Goal: Information Seeking & Learning: Learn about a topic

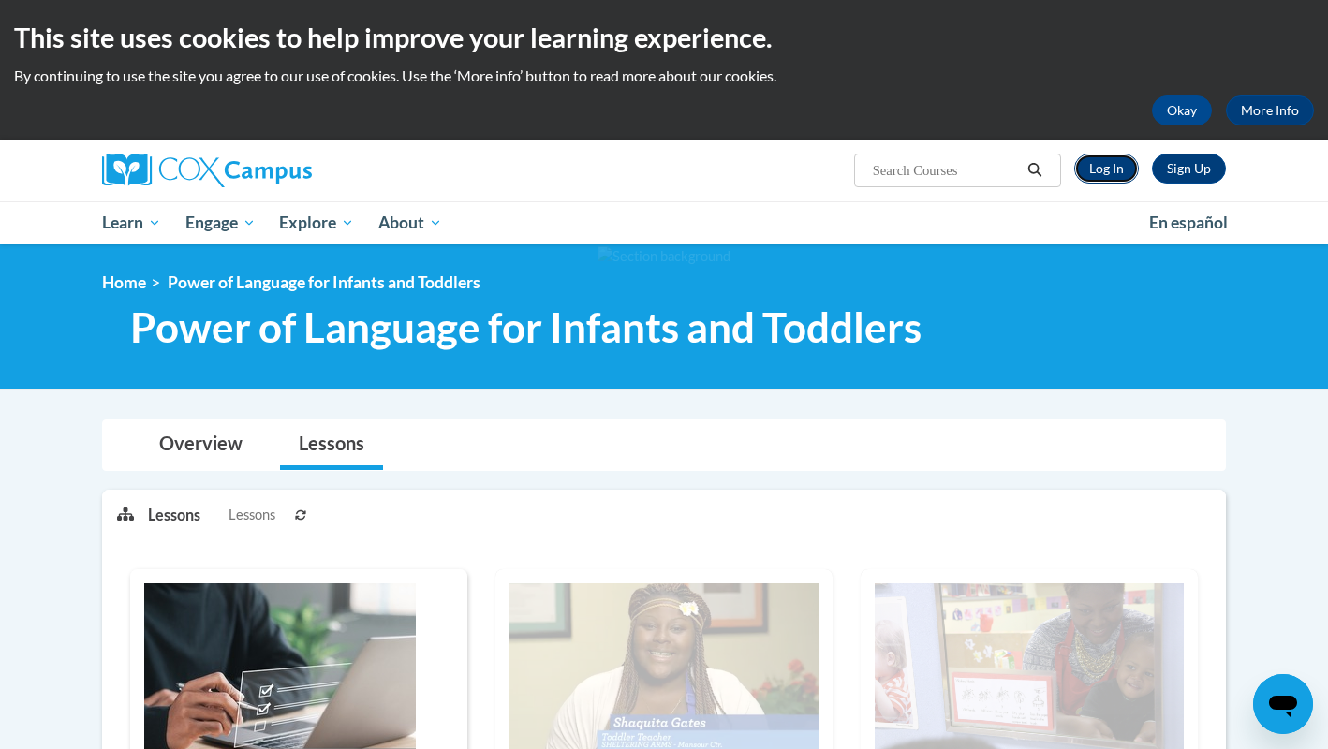
click at [1111, 161] on link "Log In" at bounding box center [1106, 169] width 65 height 30
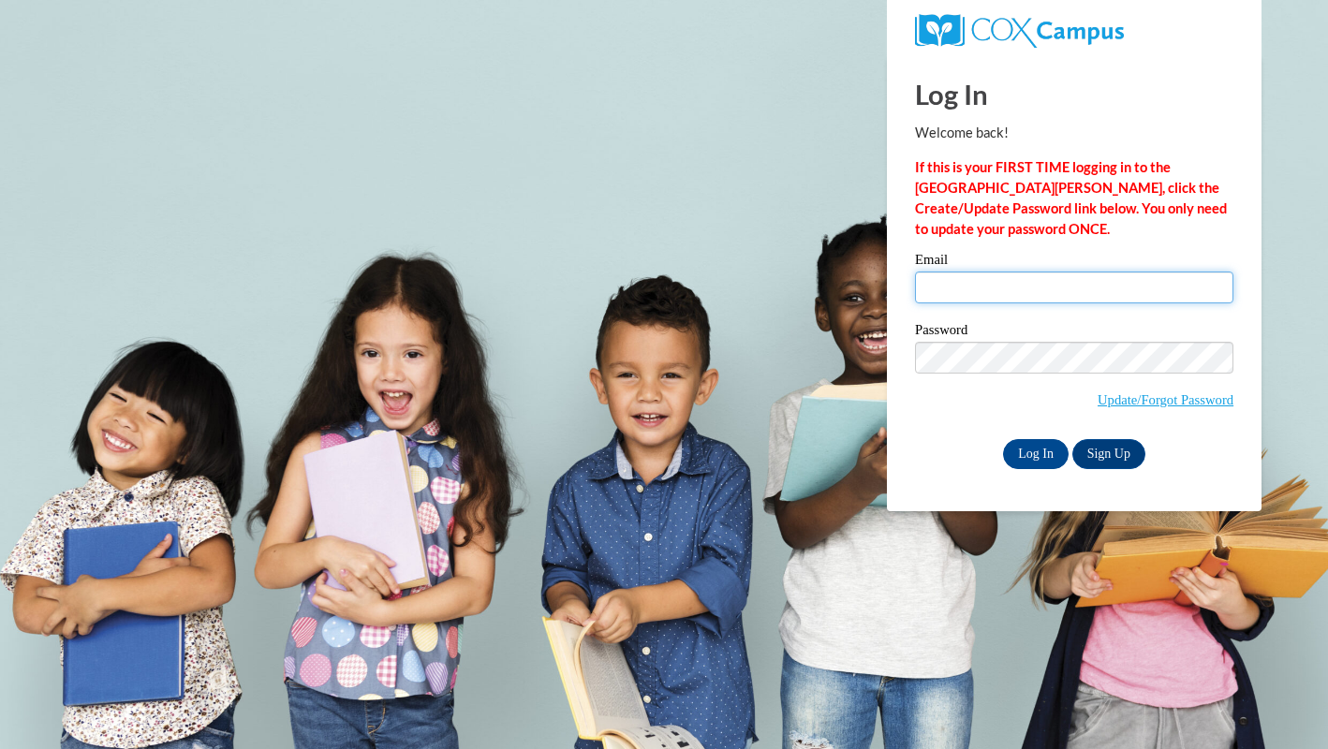
click at [1028, 289] on input "Email" at bounding box center [1074, 288] width 318 height 32
type input "ady500@rcsd.ms"
click at [1035, 448] on input "Log In" at bounding box center [1036, 454] width 66 height 30
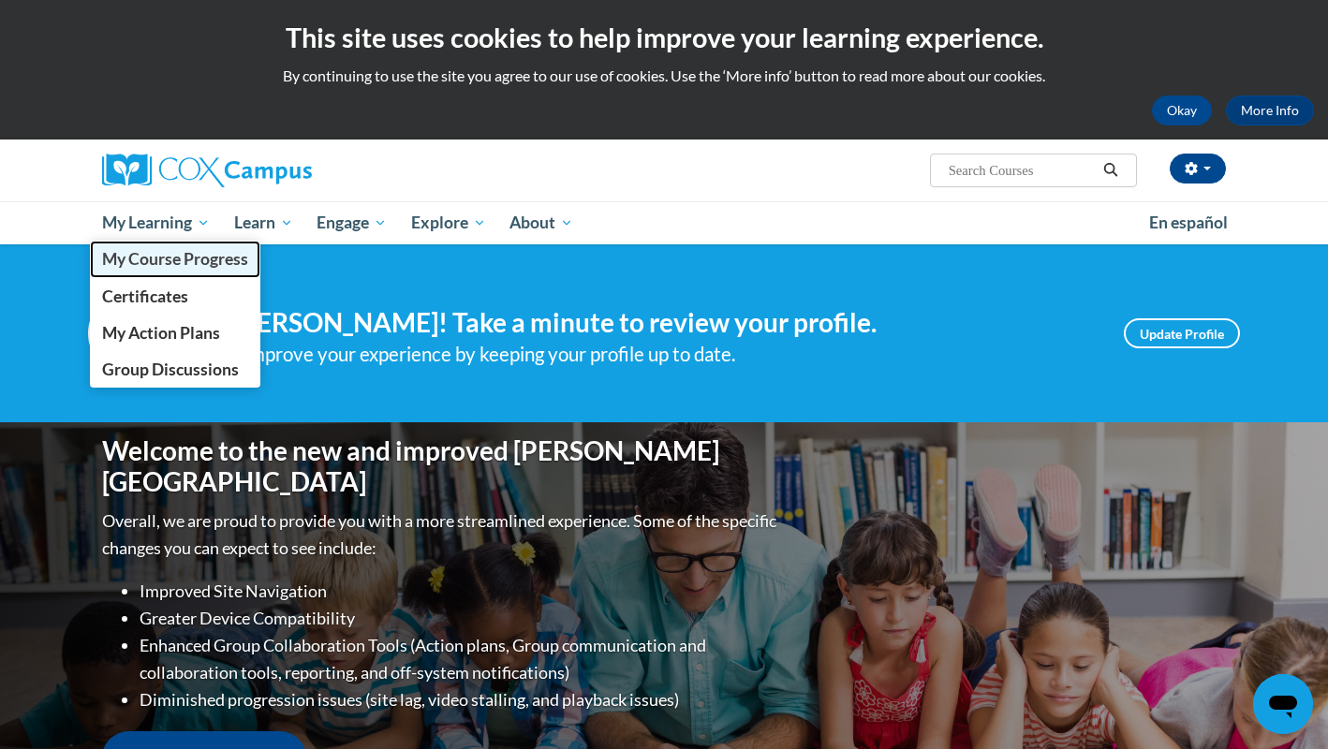
click at [172, 249] on span "My Course Progress" at bounding box center [175, 259] width 146 height 20
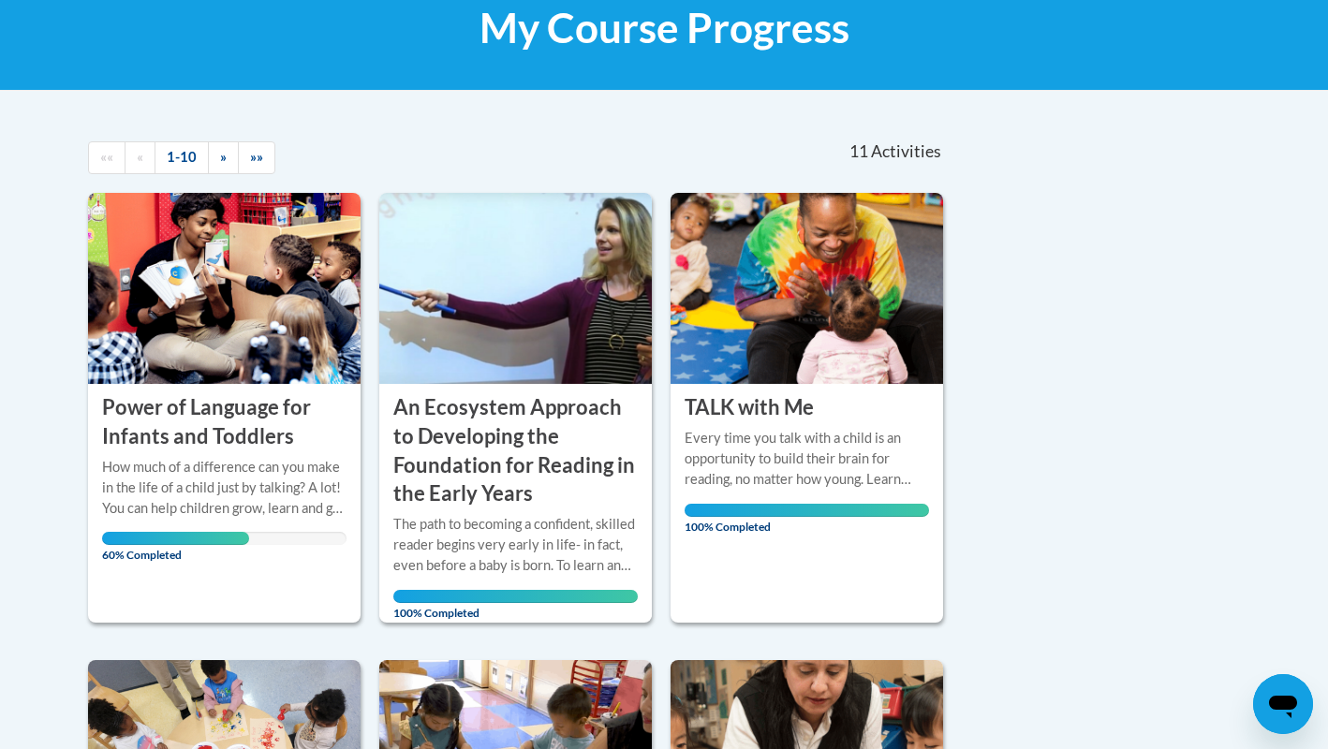
scroll to position [331, 0]
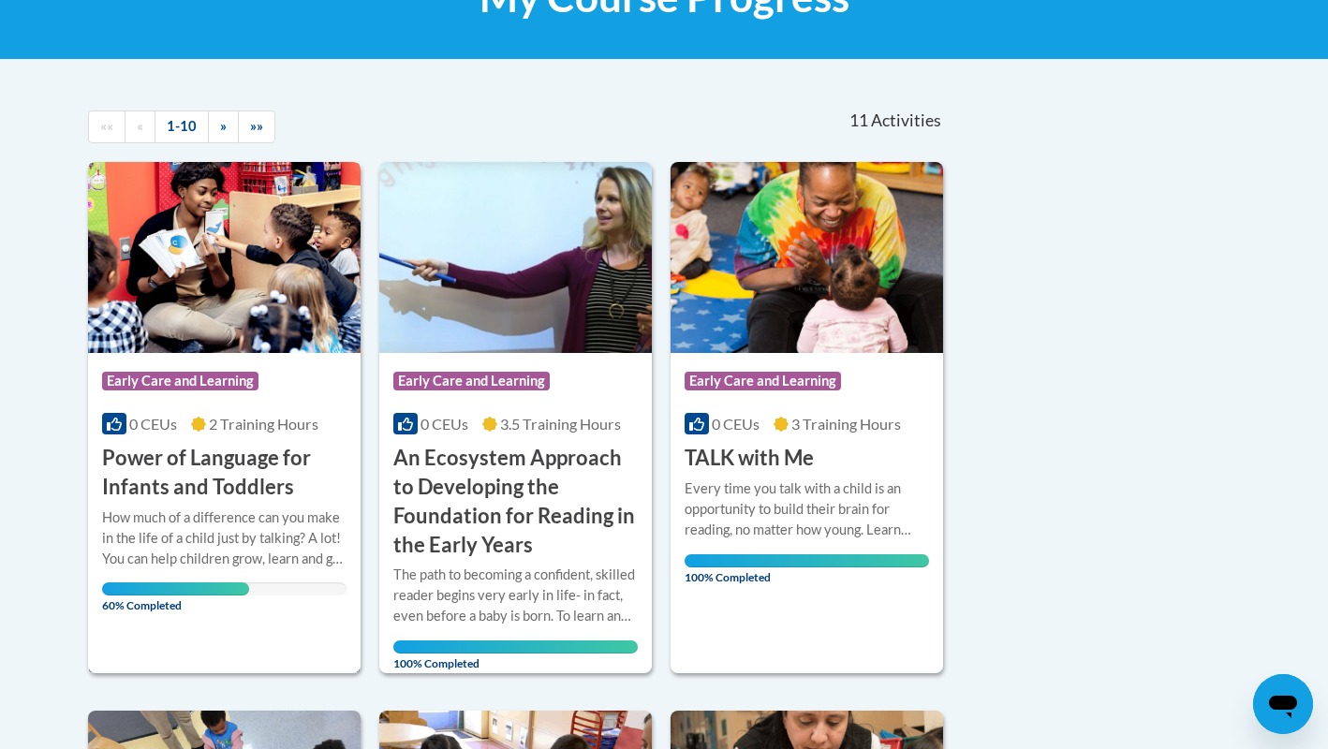
click at [189, 403] on div "Course Category: Early Care and Learning" at bounding box center [224, 383] width 244 height 42
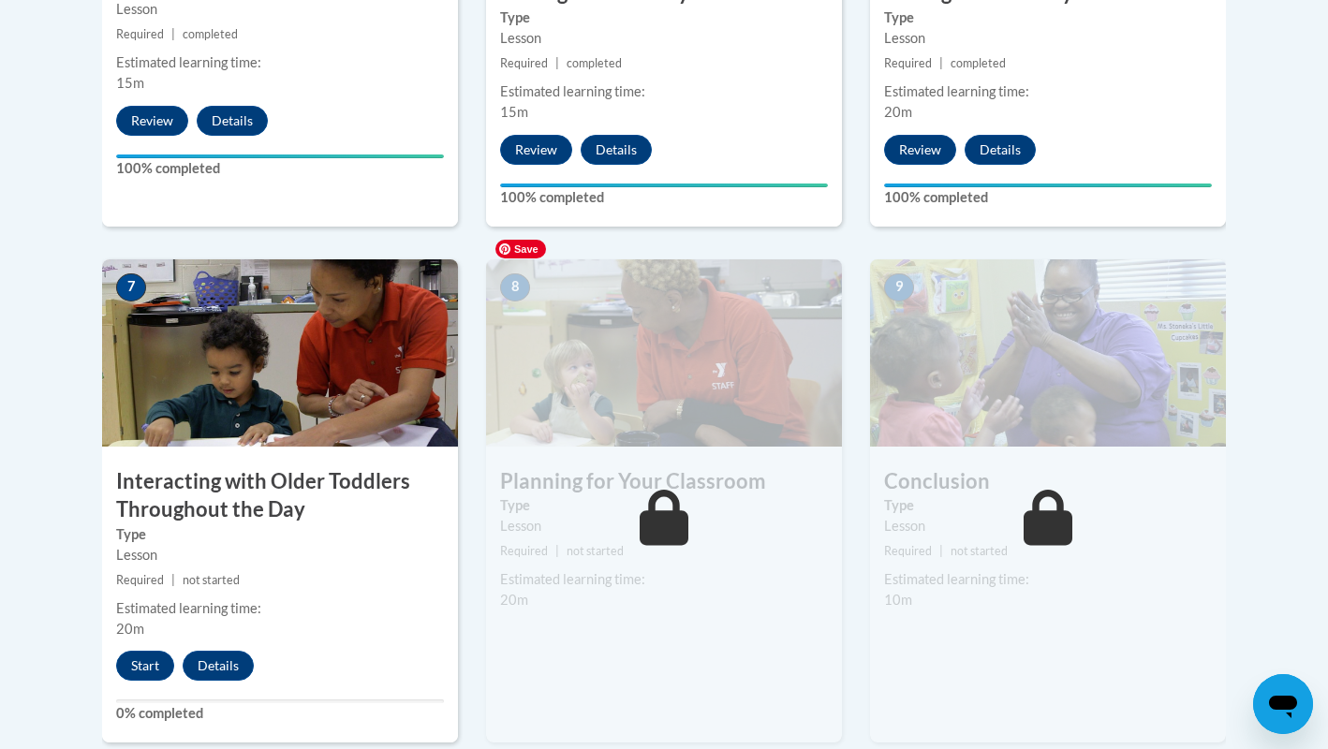
scroll to position [1502, 0]
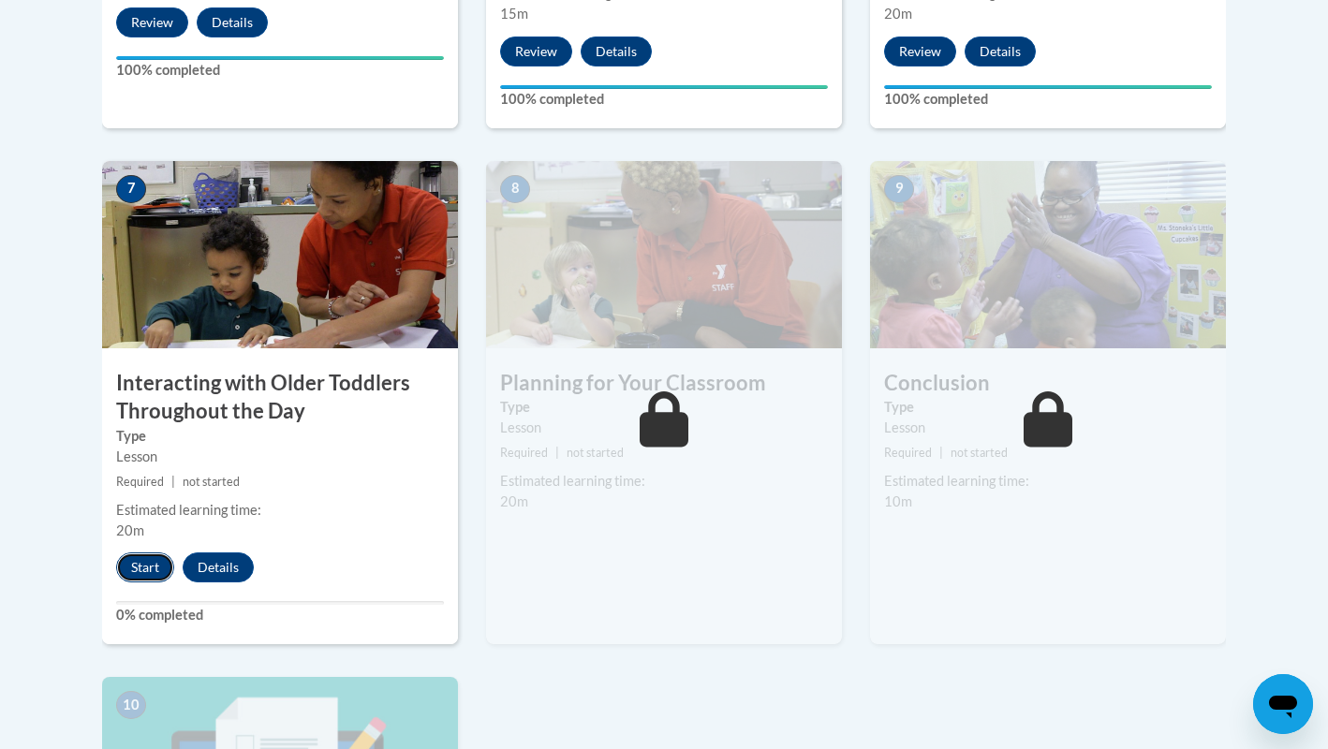
click at [139, 552] on button "Start" at bounding box center [145, 567] width 58 height 30
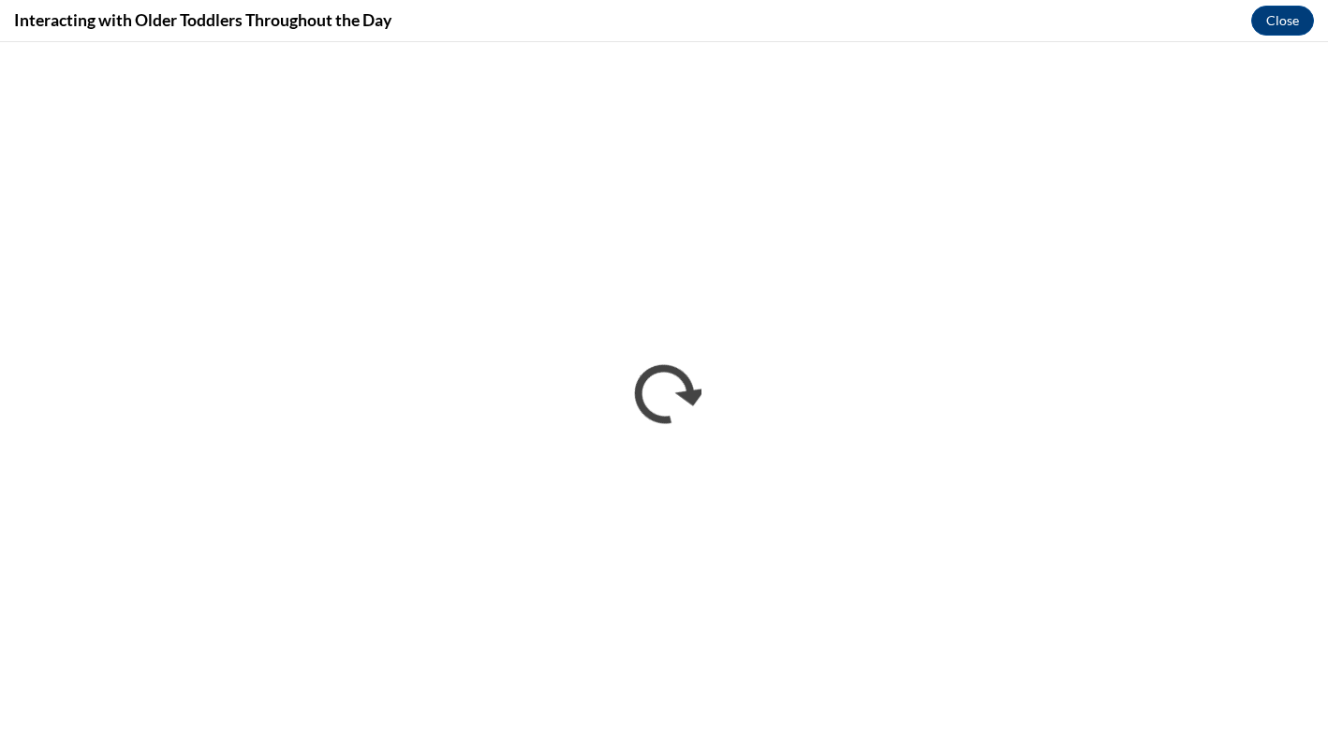
scroll to position [0, 0]
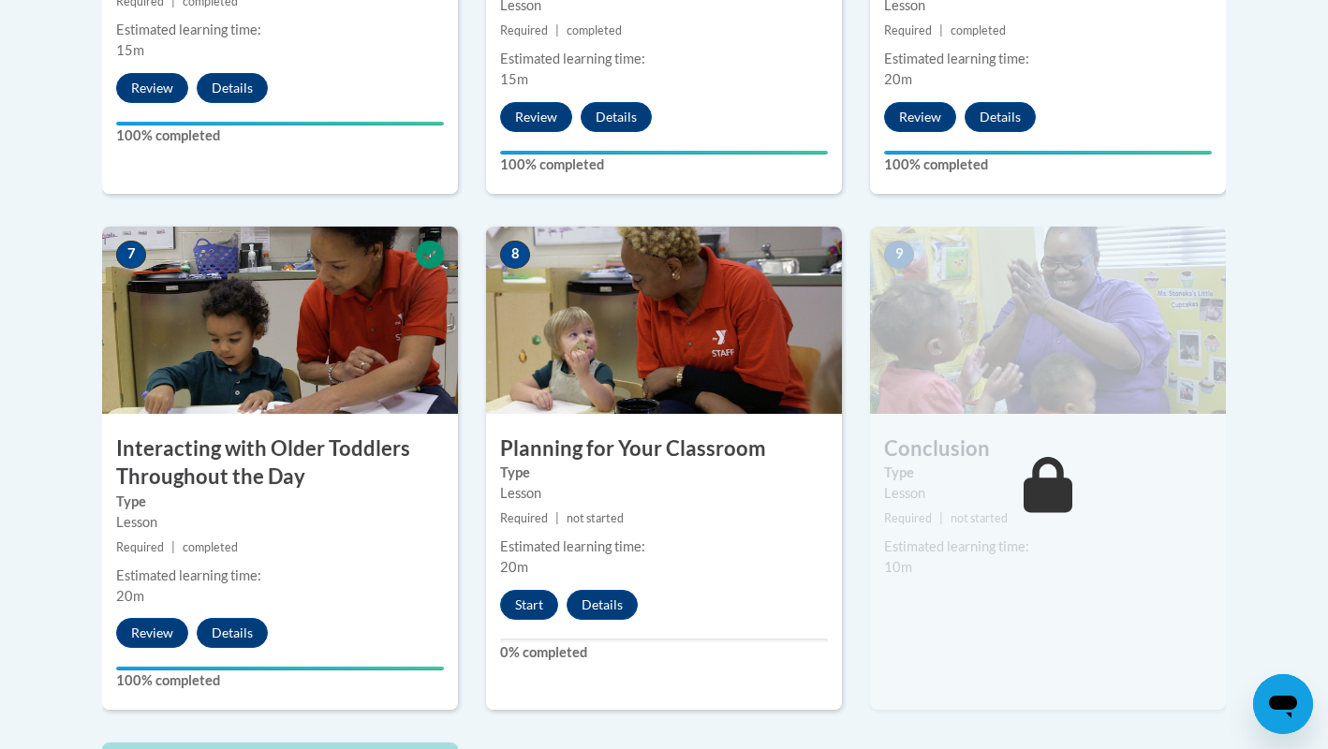
scroll to position [1685, 0]
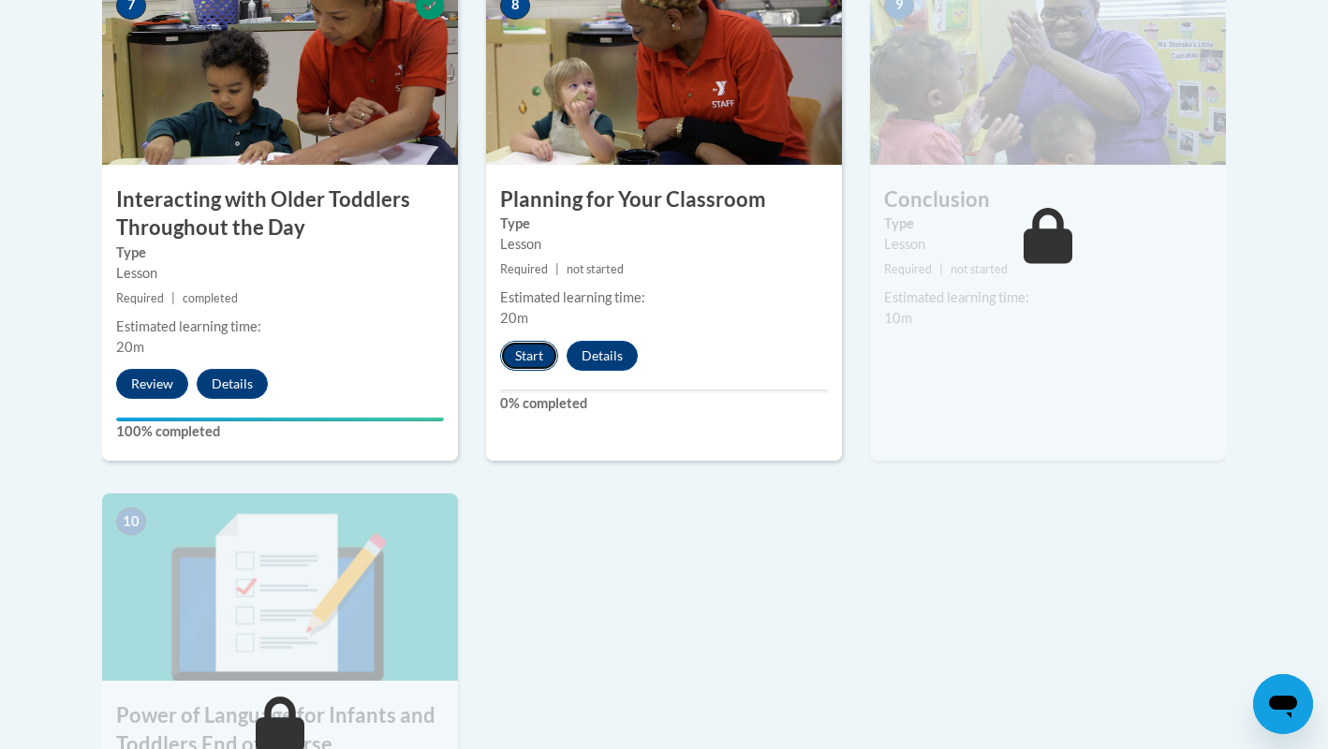
click at [539, 341] on button "Start" at bounding box center [529, 356] width 58 height 30
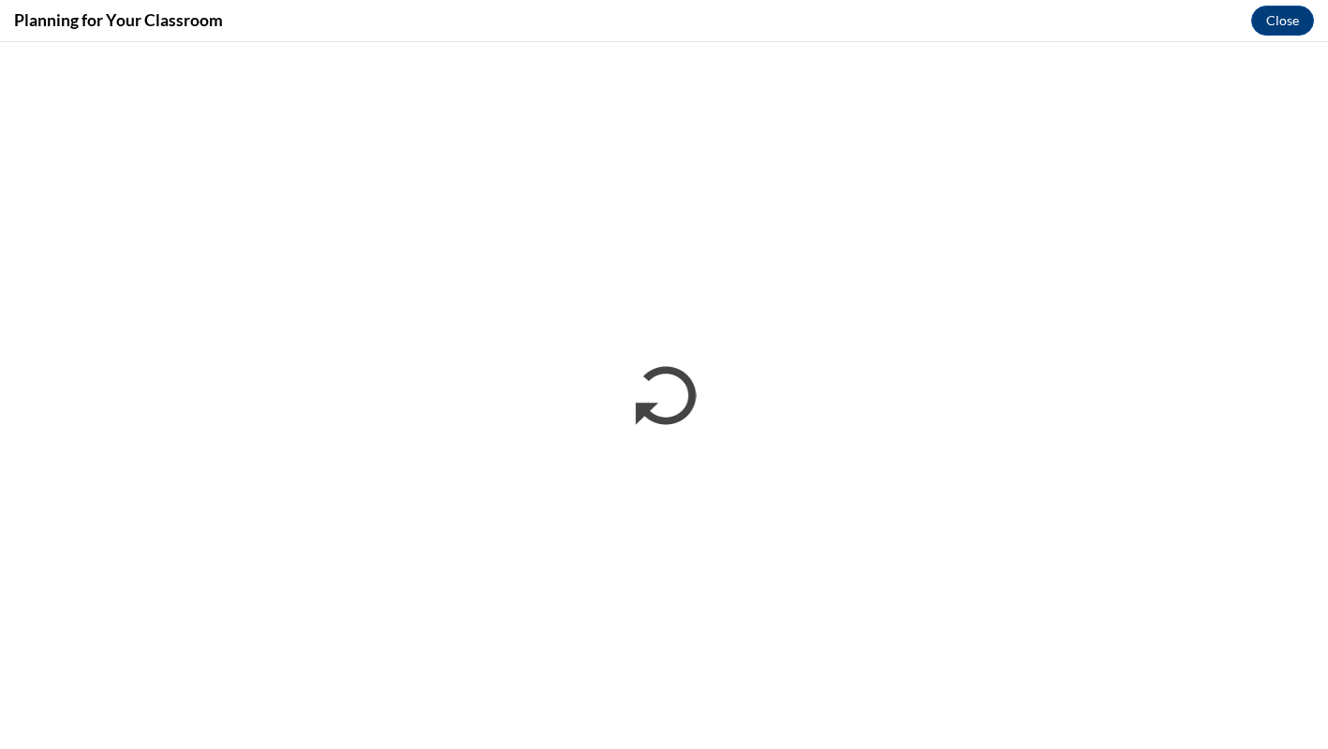
scroll to position [0, 0]
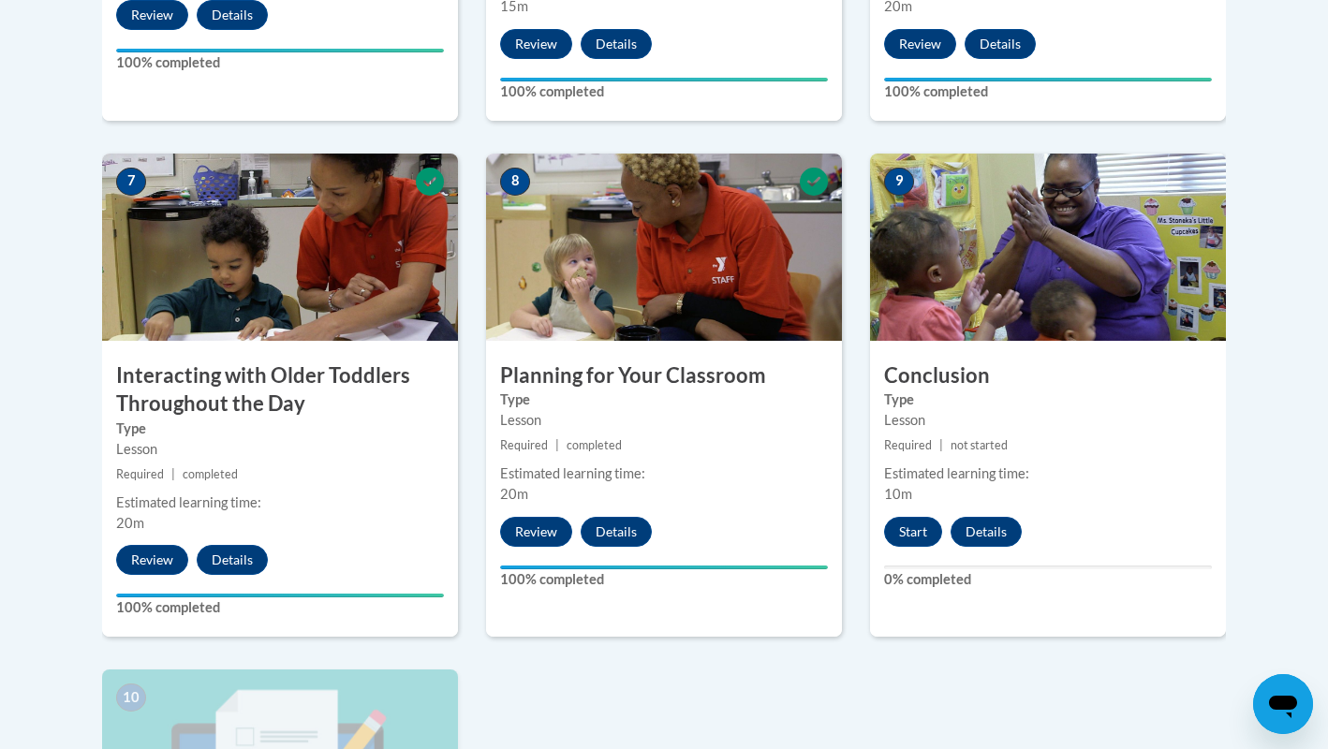
scroll to position [1497, 0]
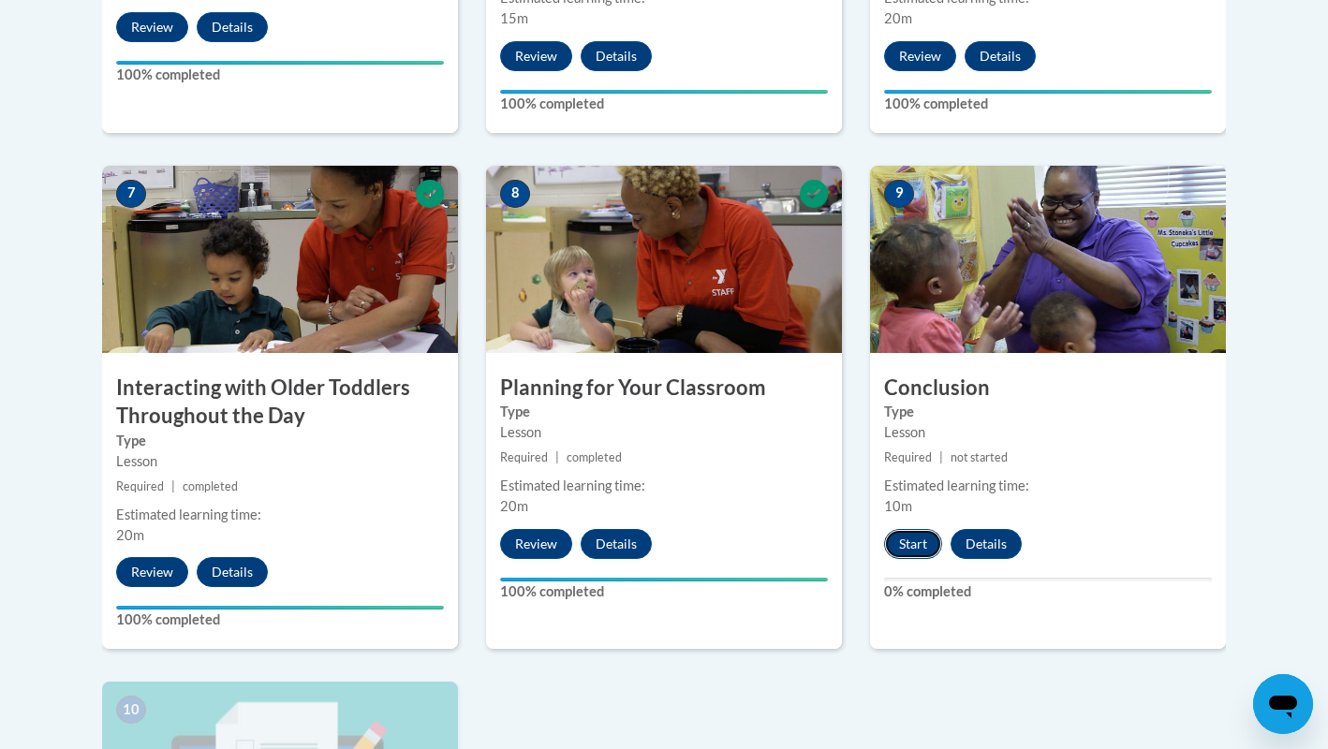
click at [905, 529] on button "Start" at bounding box center [913, 544] width 58 height 30
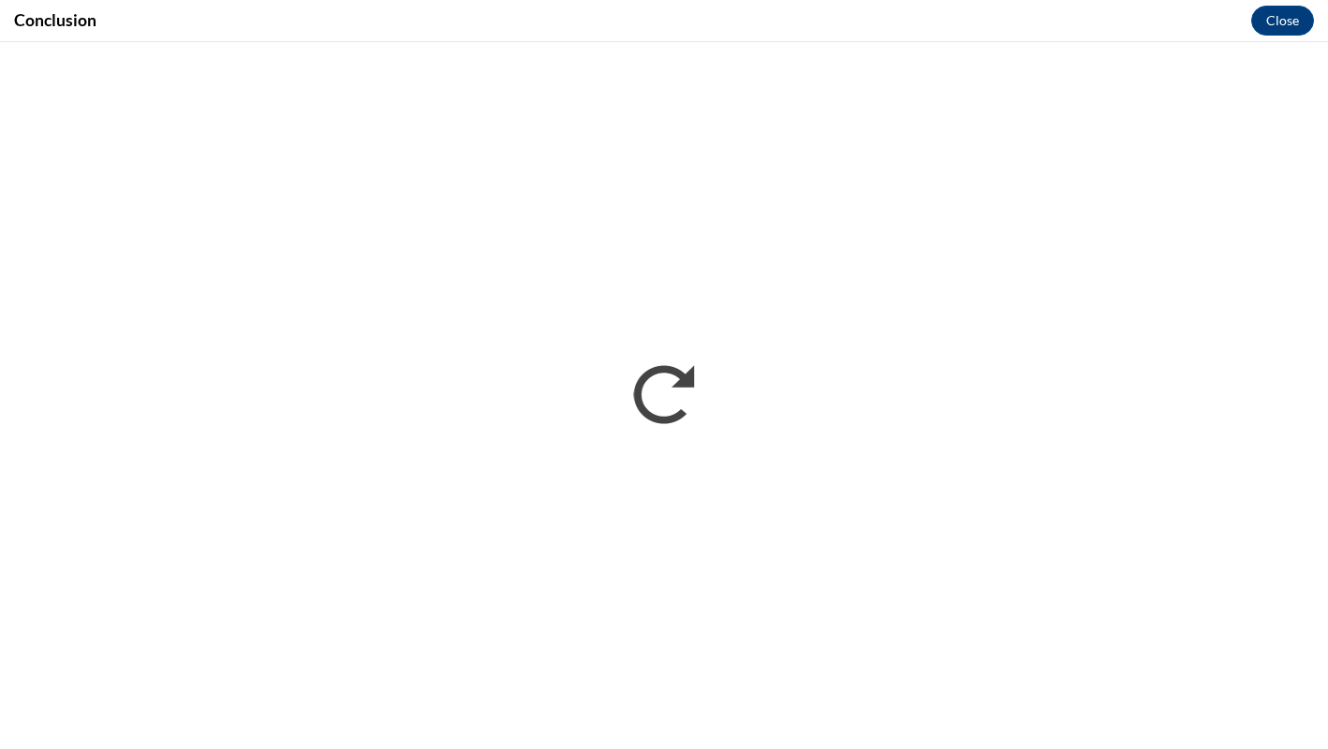
scroll to position [0, 0]
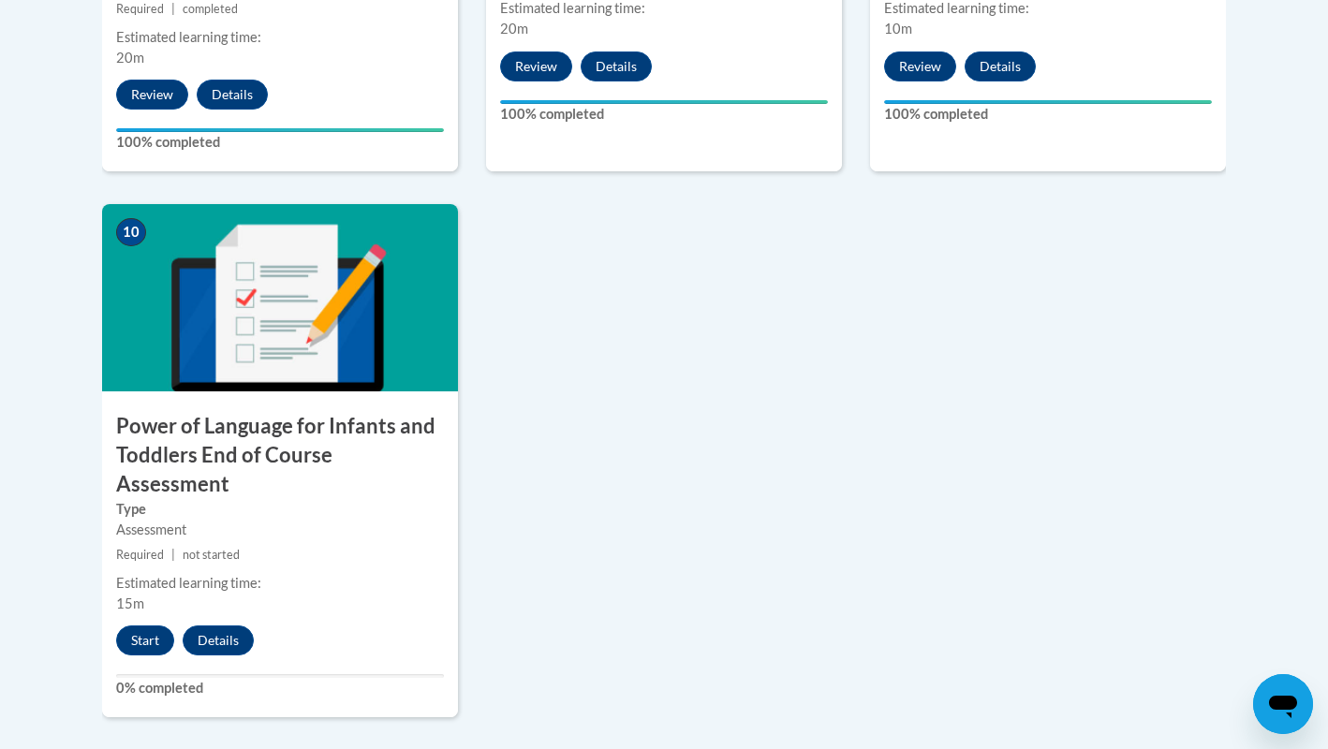
scroll to position [1874, 0]
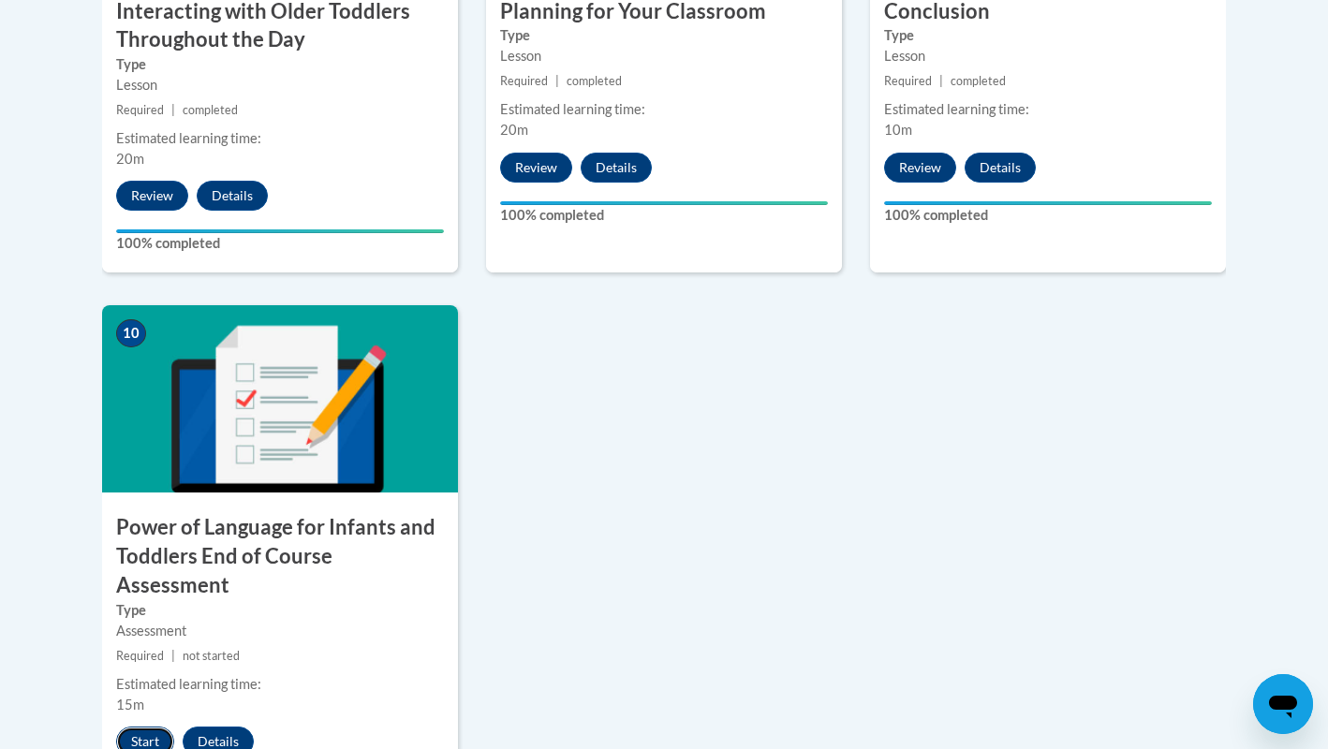
click at [149, 727] on button "Start" at bounding box center [145, 742] width 58 height 30
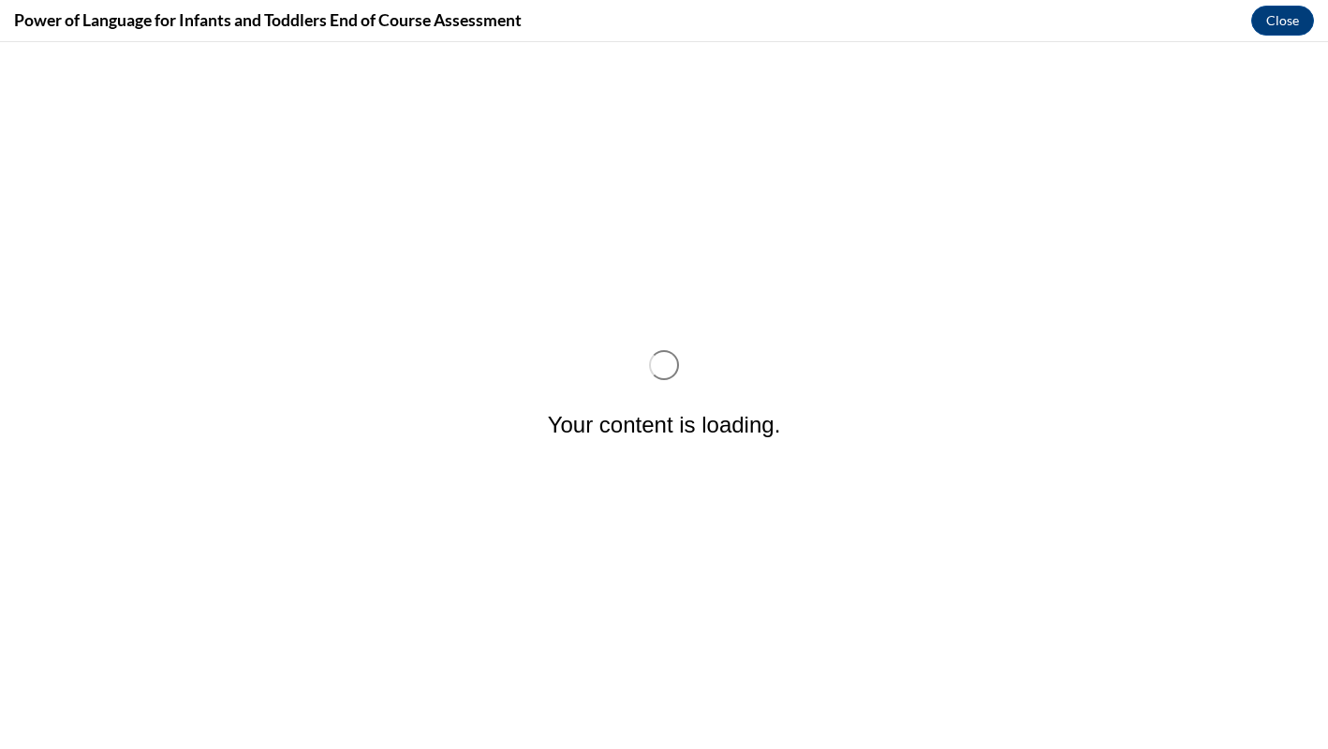
scroll to position [0, 0]
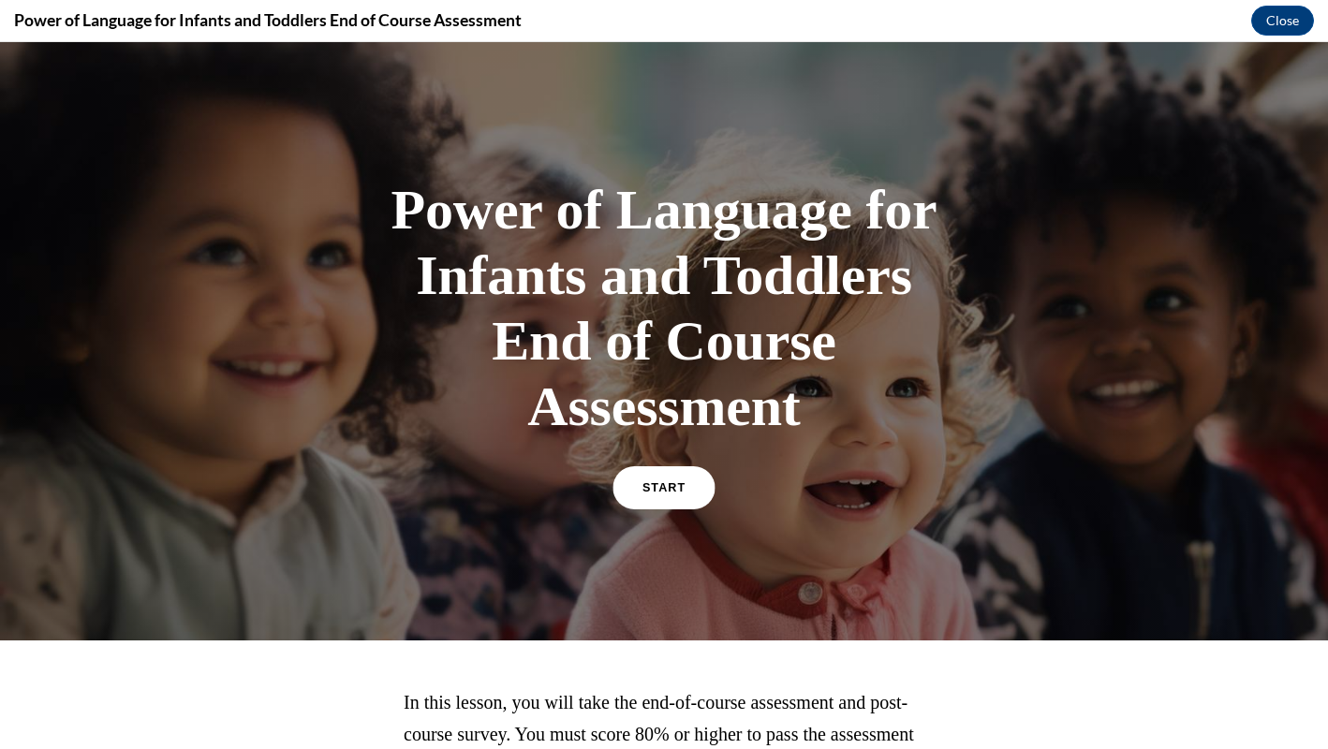
click at [675, 501] on link "START" at bounding box center [663, 487] width 102 height 43
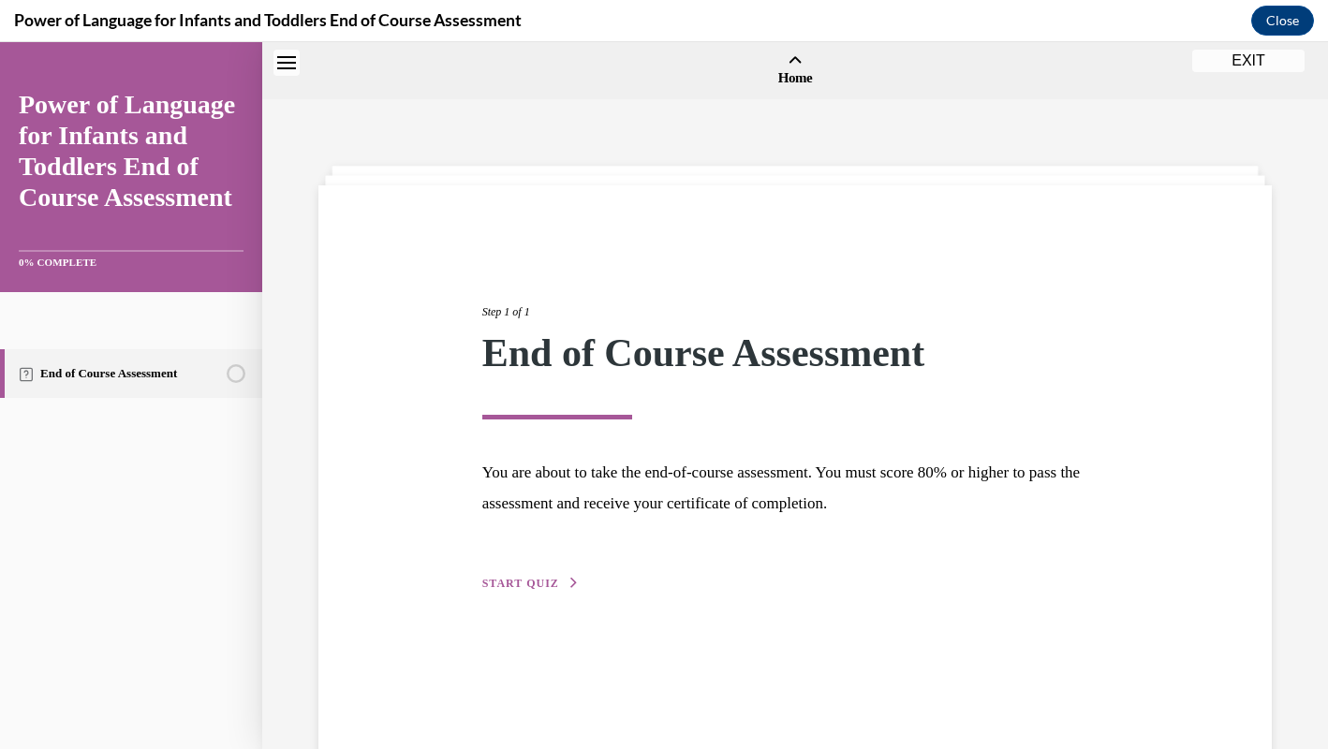
scroll to position [58, 0]
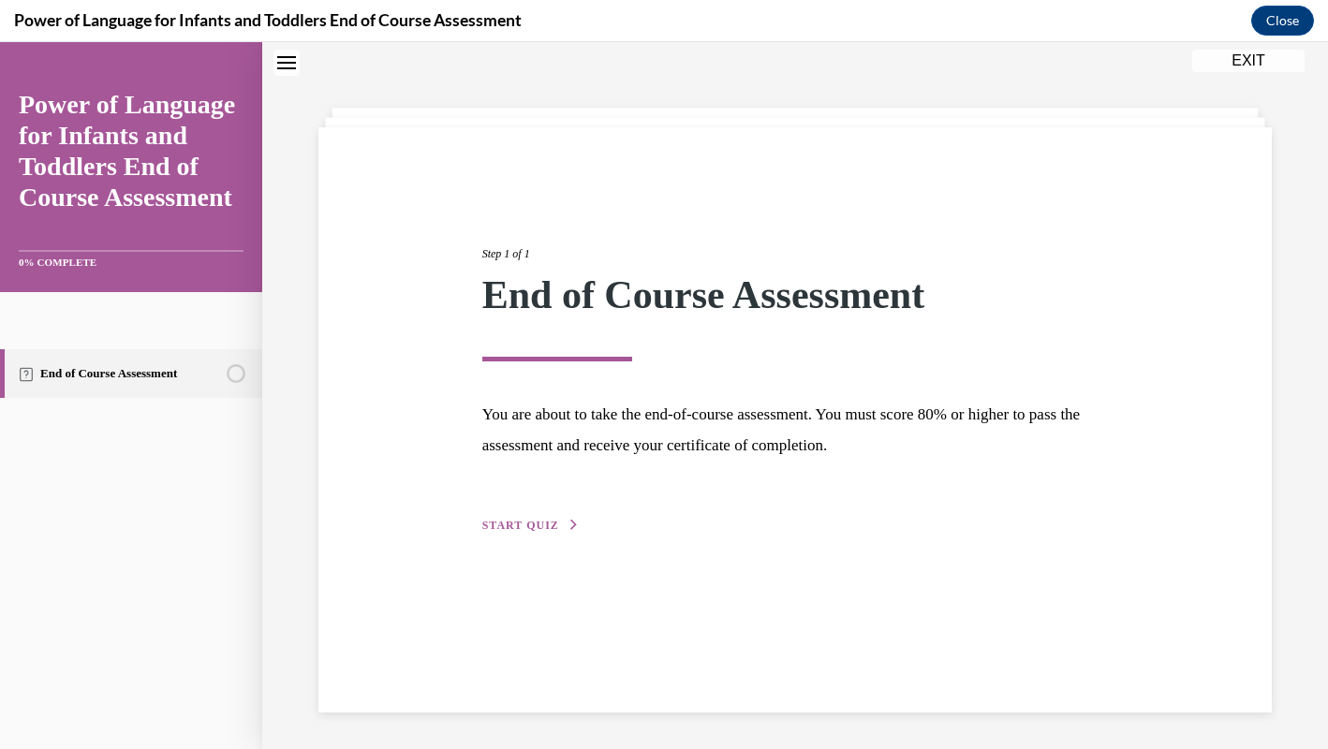
click at [521, 521] on span "START QUIZ" at bounding box center [520, 525] width 77 height 13
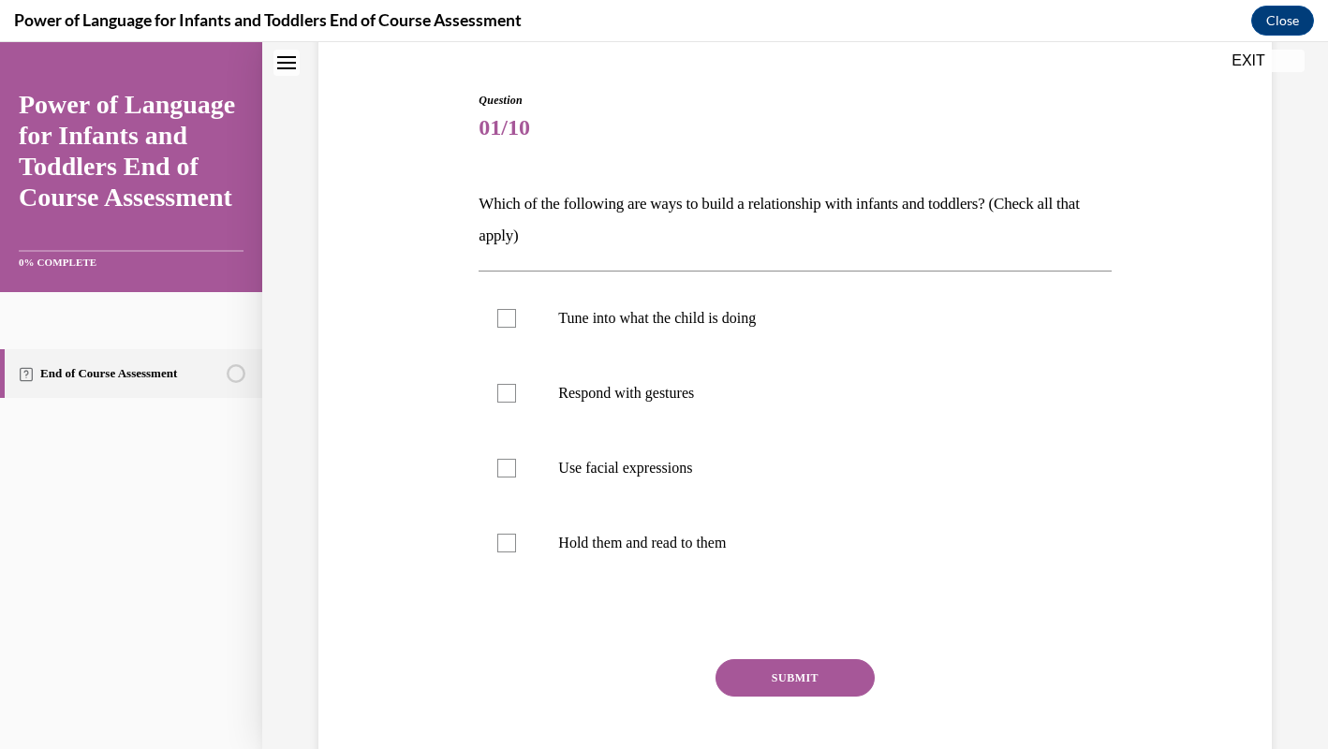
scroll to position [181, 0]
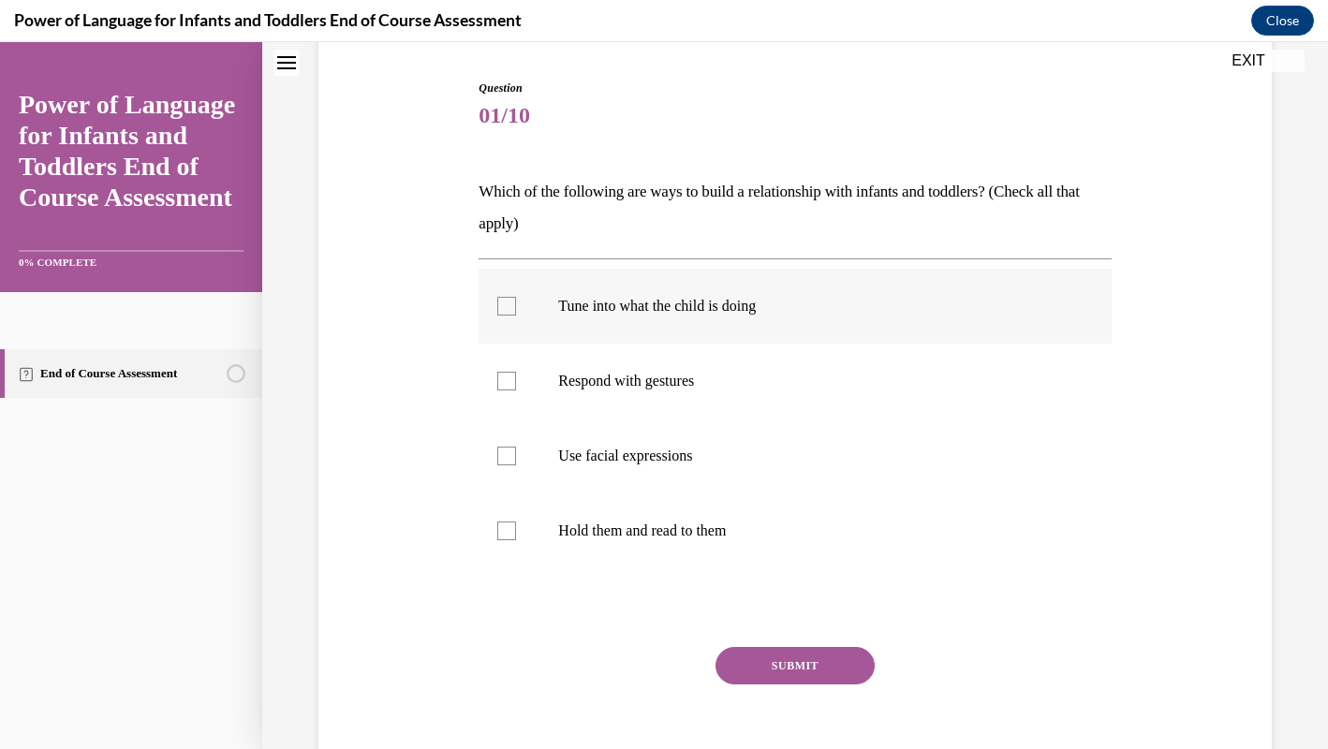
click at [896, 318] on label "Tune into what the child is doing" at bounding box center [794, 306] width 632 height 75
click at [516, 316] on input "Tune into what the child is doing" at bounding box center [506, 306] width 19 height 19
checkbox input "true"
click at [867, 386] on p "Respond with gestures" at bounding box center [811, 381] width 506 height 19
click at [516, 386] on input "Respond with gestures" at bounding box center [506, 381] width 19 height 19
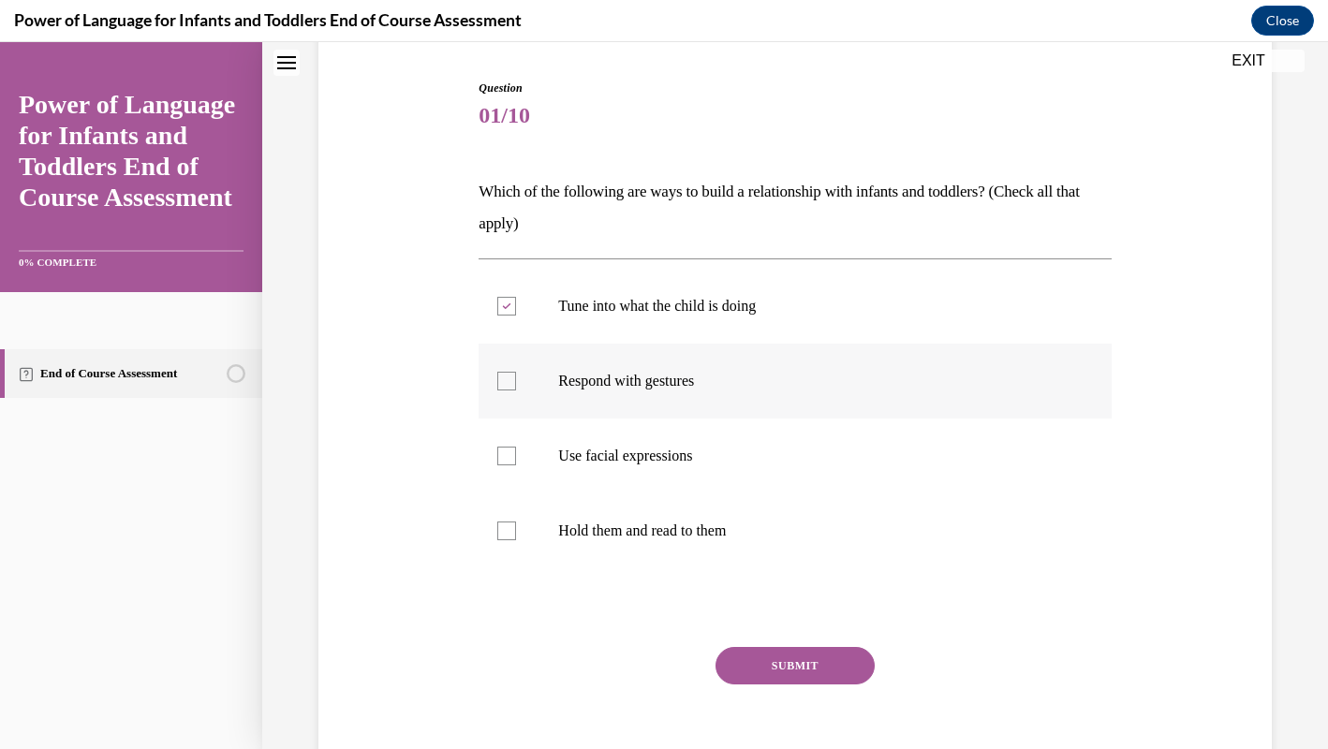
checkbox input "true"
click at [814, 453] on p "Use facial expressions" at bounding box center [811, 456] width 506 height 19
click at [516, 453] on input "Use facial expressions" at bounding box center [506, 456] width 19 height 19
checkbox input "true"
click at [830, 536] on p "Hold them and read to them" at bounding box center [811, 531] width 506 height 19
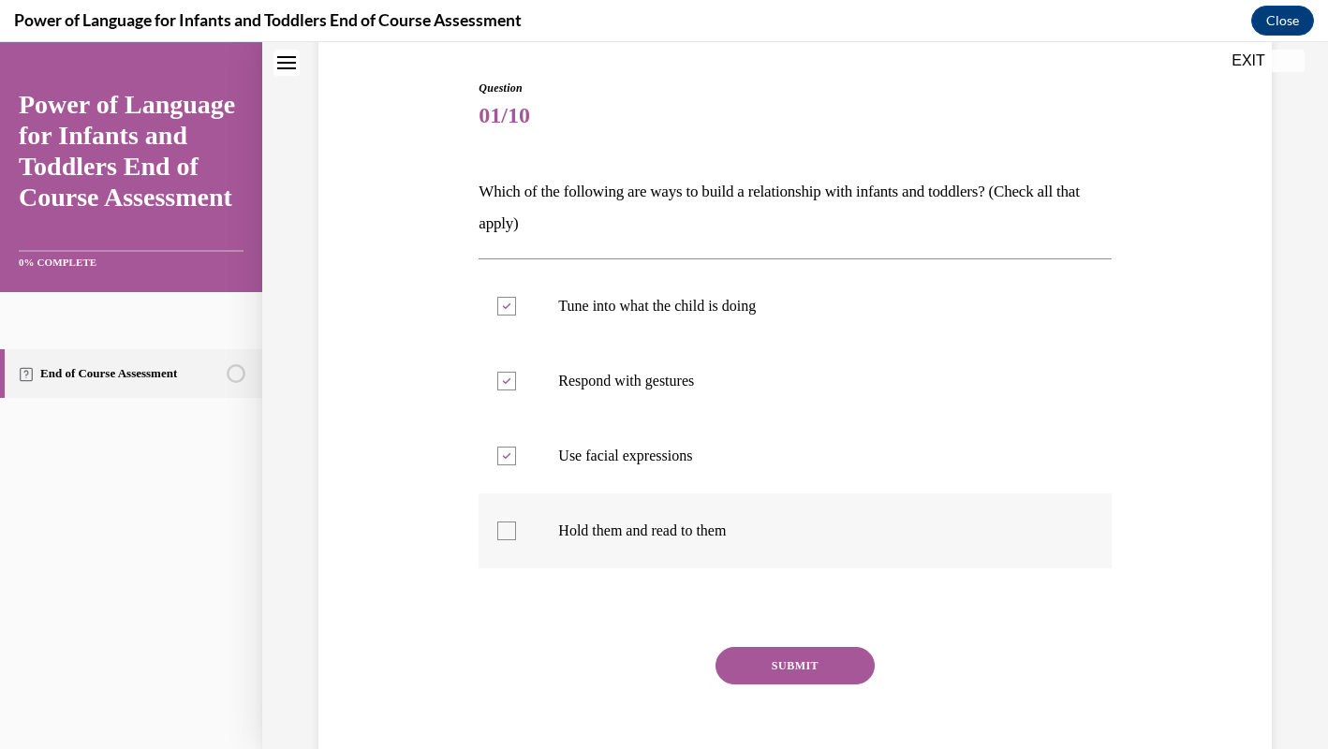
click at [516, 536] on input "Hold them and read to them" at bounding box center [506, 531] width 19 height 19
checkbox input "true"
click at [838, 679] on button "SUBMIT" at bounding box center [794, 665] width 159 height 37
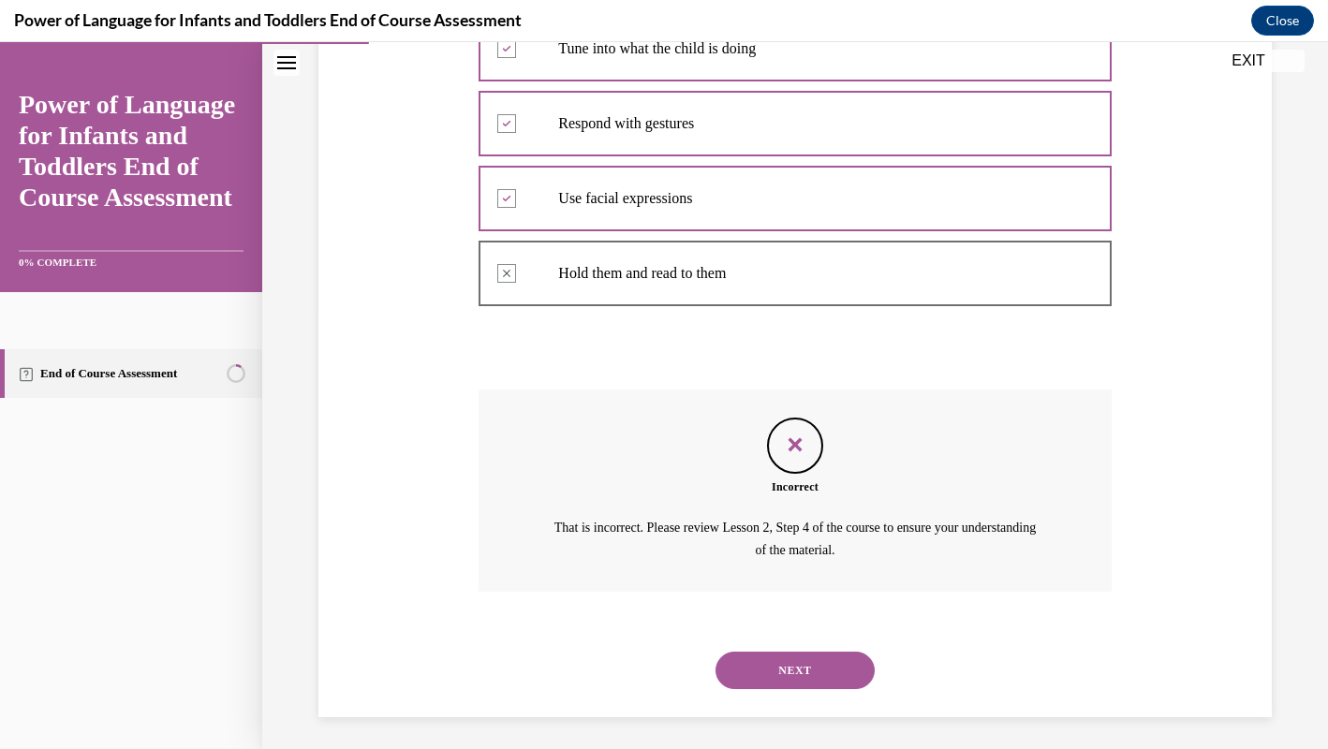
scroll to position [444, 0]
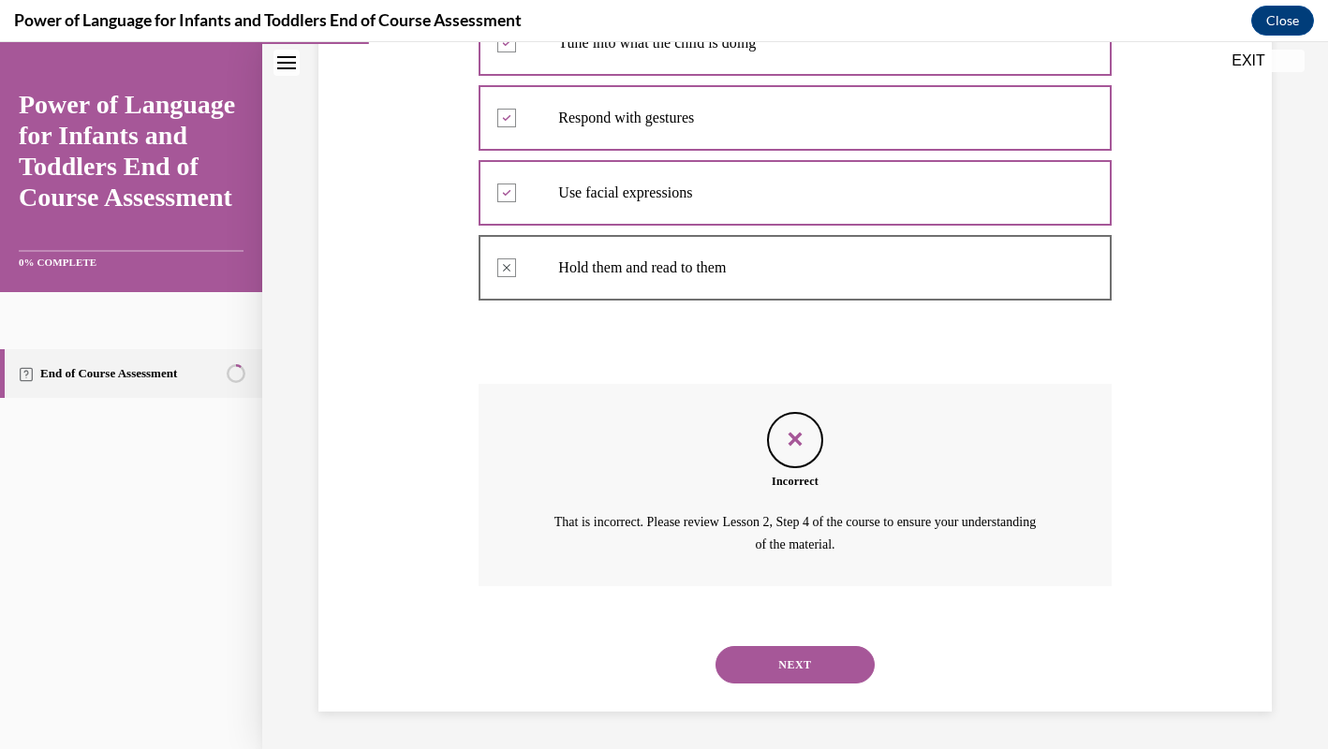
click at [835, 673] on button "NEXT" at bounding box center [794, 664] width 159 height 37
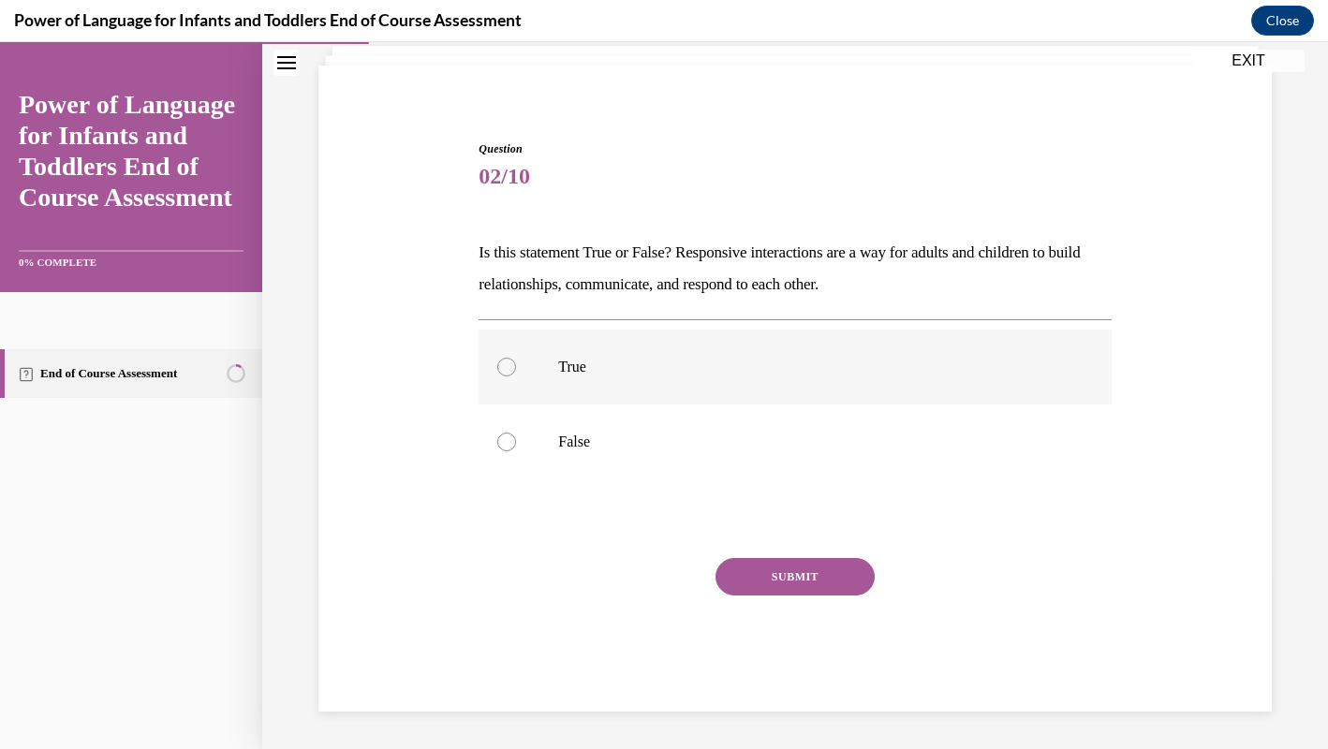
click at [758, 370] on p "True" at bounding box center [811, 367] width 506 height 19
click at [516, 370] on input "True" at bounding box center [506, 367] width 19 height 19
radio input "true"
click at [825, 575] on button "SUBMIT" at bounding box center [794, 576] width 159 height 37
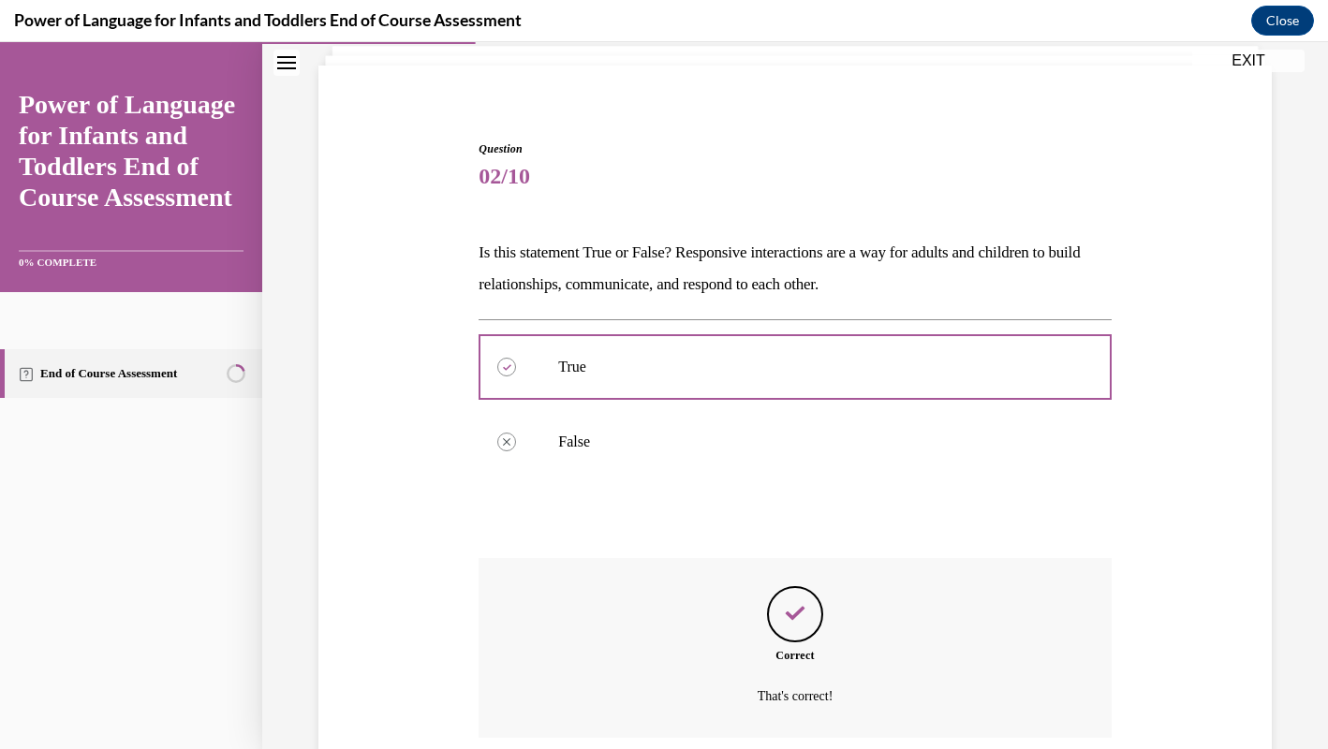
scroll to position [272, 0]
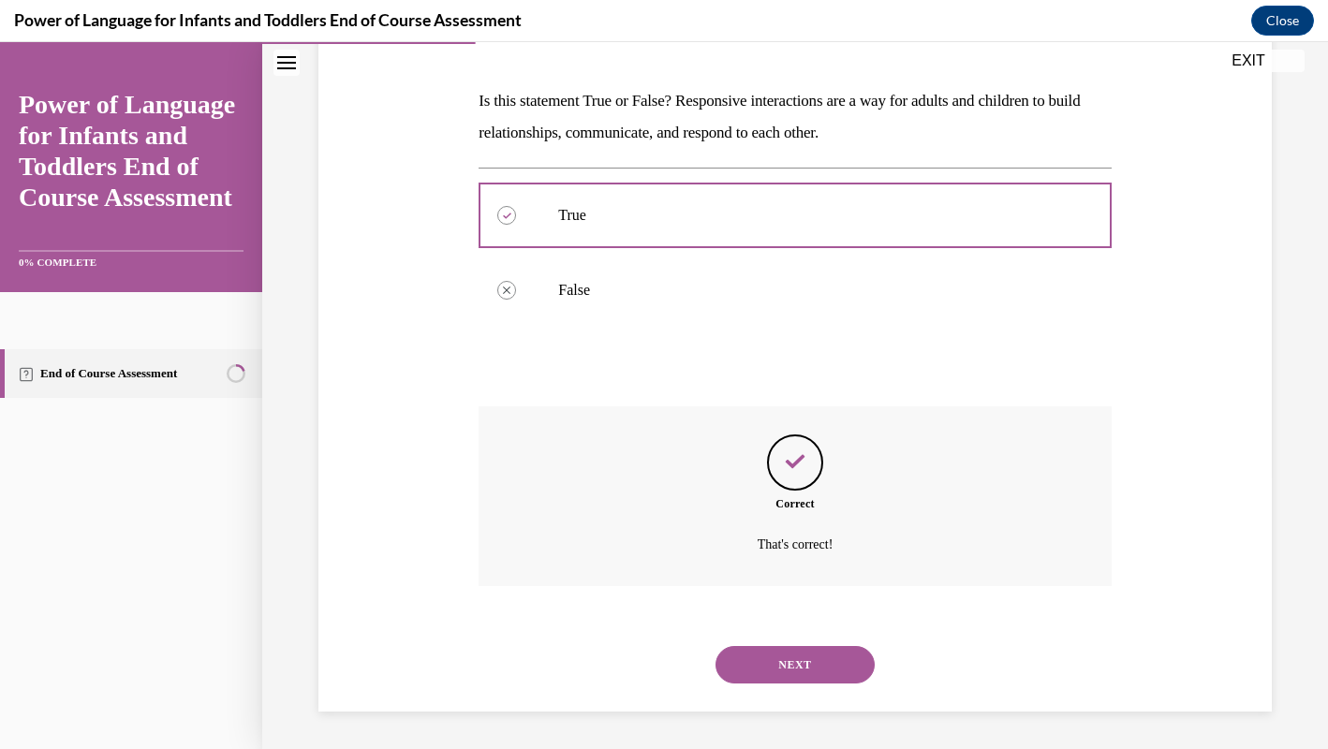
click at [823, 668] on button "NEXT" at bounding box center [794, 664] width 159 height 37
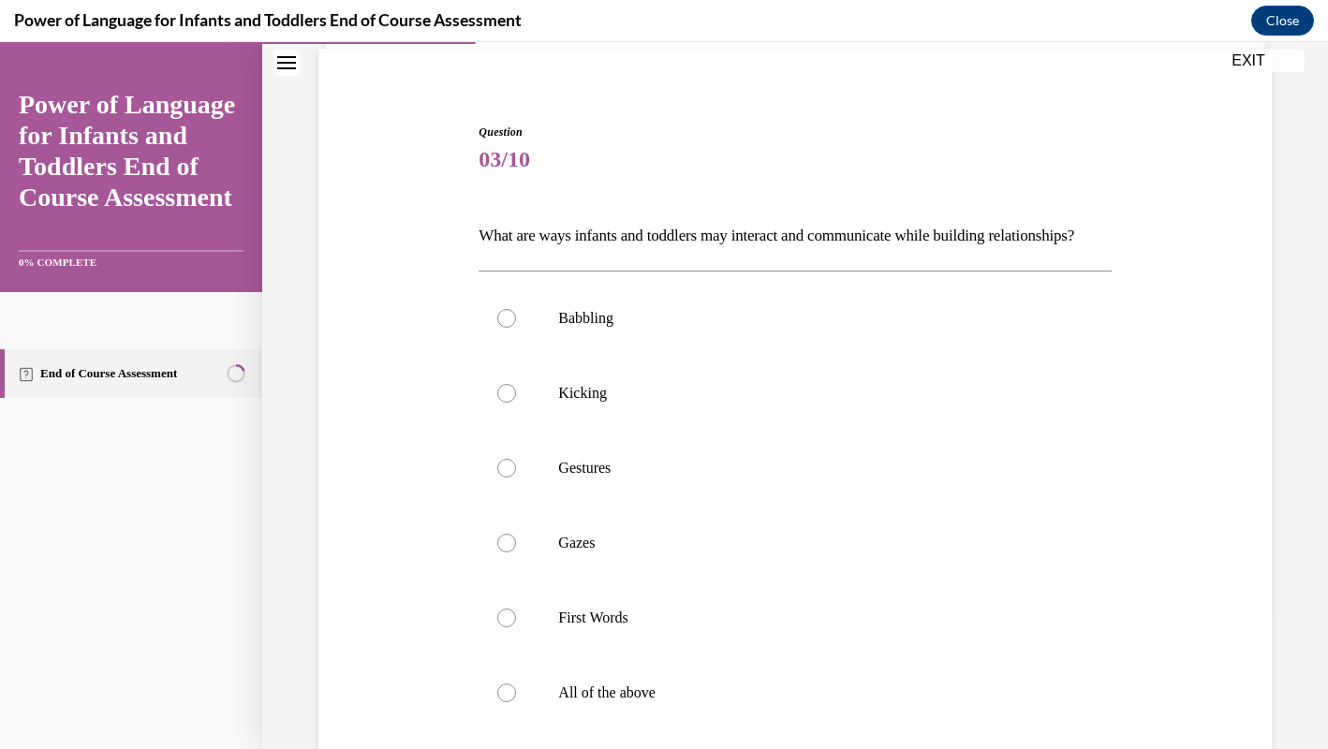
scroll to position [144, 0]
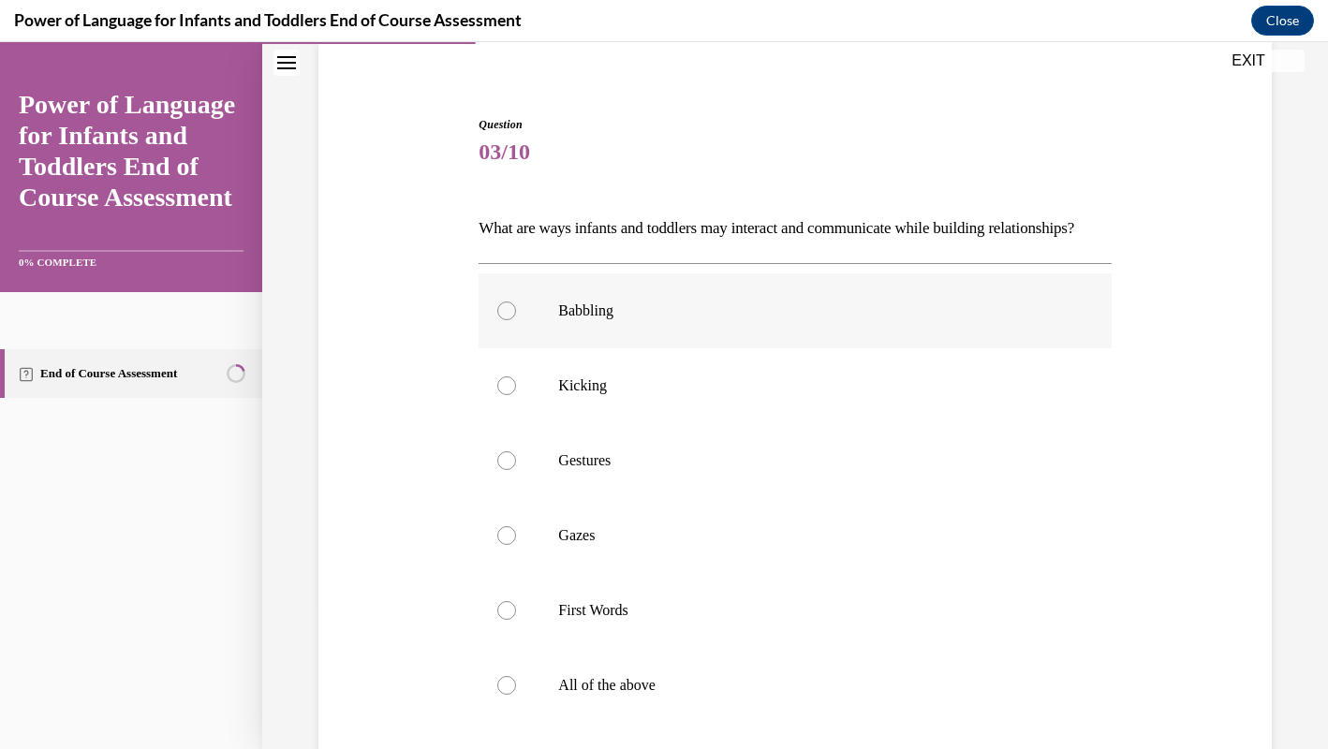
click at [775, 348] on label "Babbling" at bounding box center [794, 310] width 632 height 75
click at [516, 320] on input "Babbling" at bounding box center [506, 310] width 19 height 19
radio input "true"
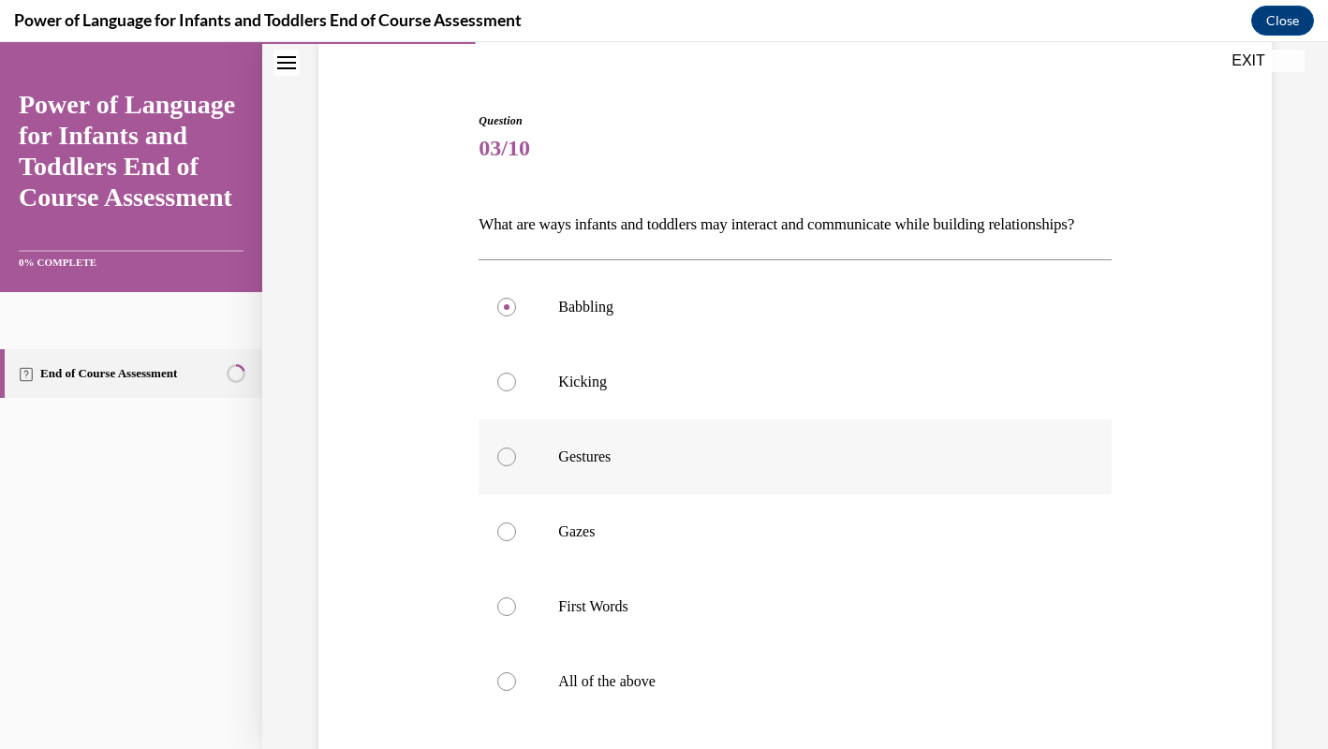
click at [744, 466] on p "Gestures" at bounding box center [811, 457] width 506 height 19
click at [516, 466] on input "Gestures" at bounding box center [506, 457] width 19 height 19
radio input "true"
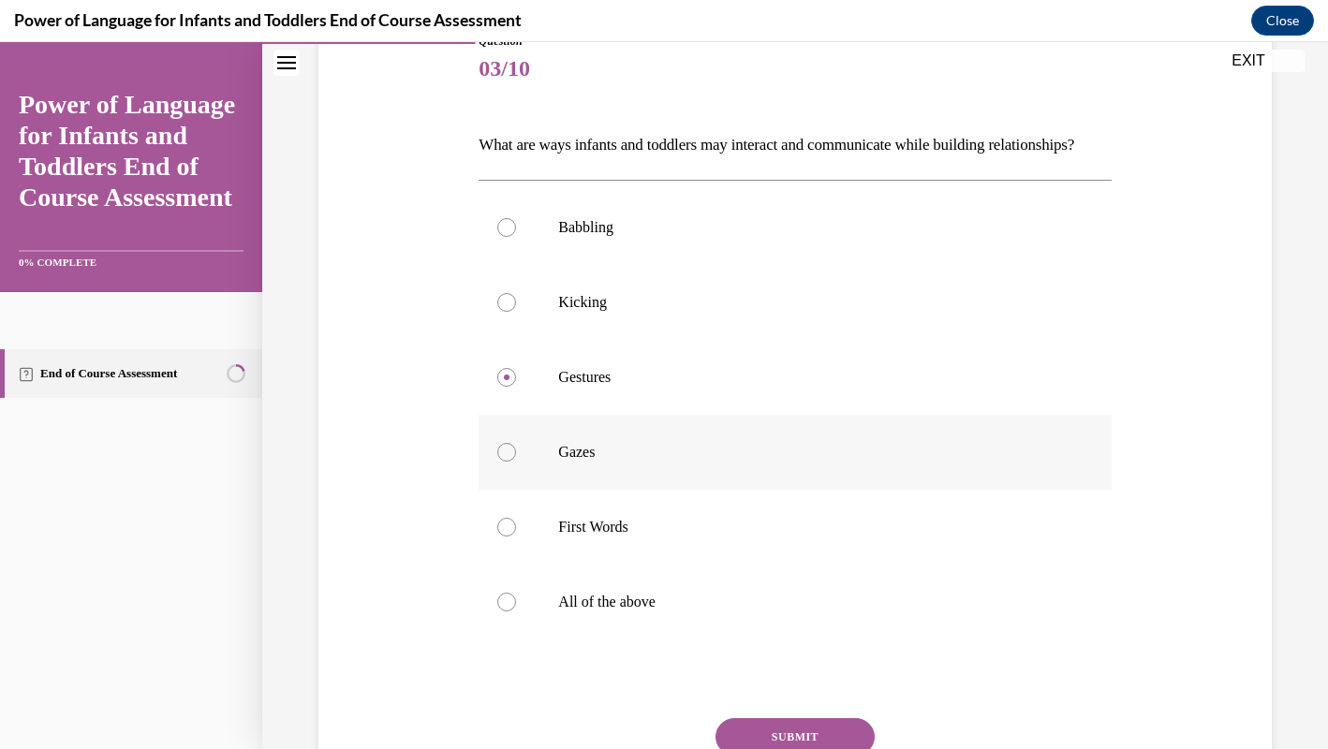
scroll to position [241, 0]
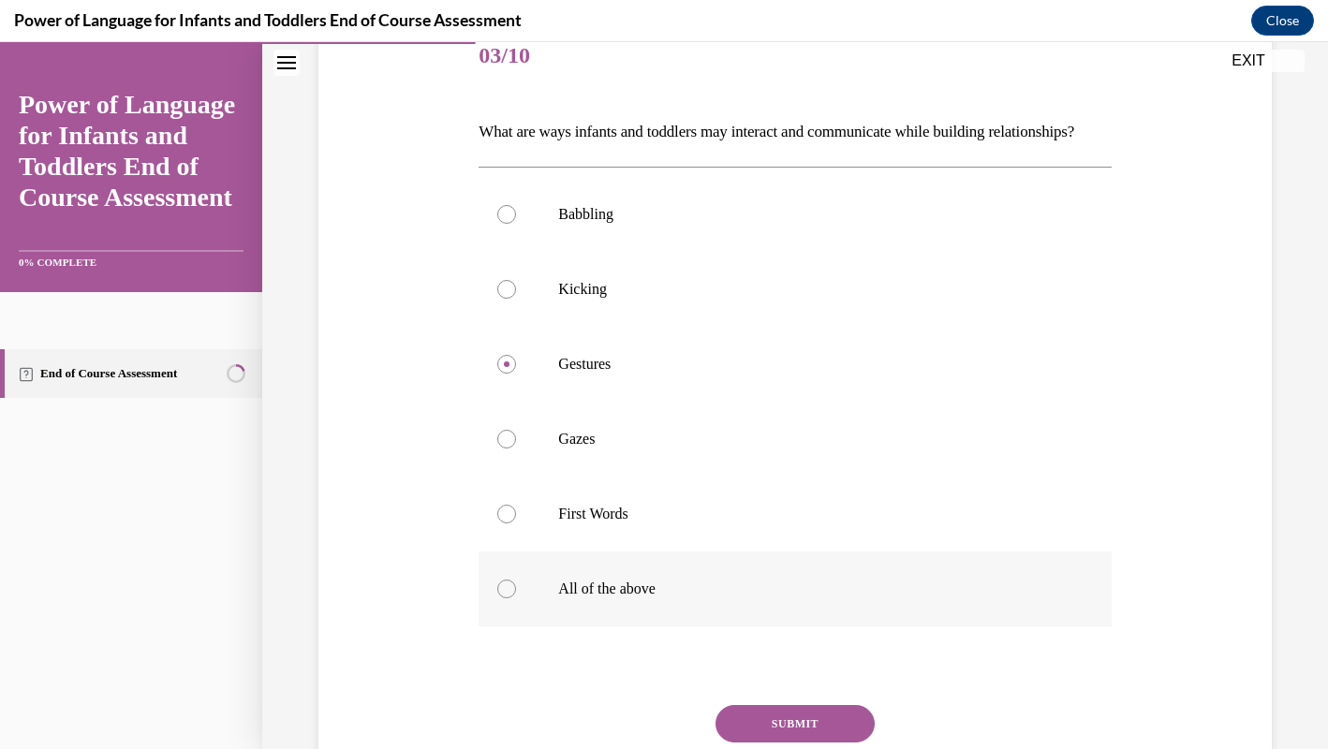
click at [724, 597] on label "All of the above" at bounding box center [794, 588] width 632 height 75
click at [516, 597] on input "All of the above" at bounding box center [506, 589] width 19 height 19
radio input "true"
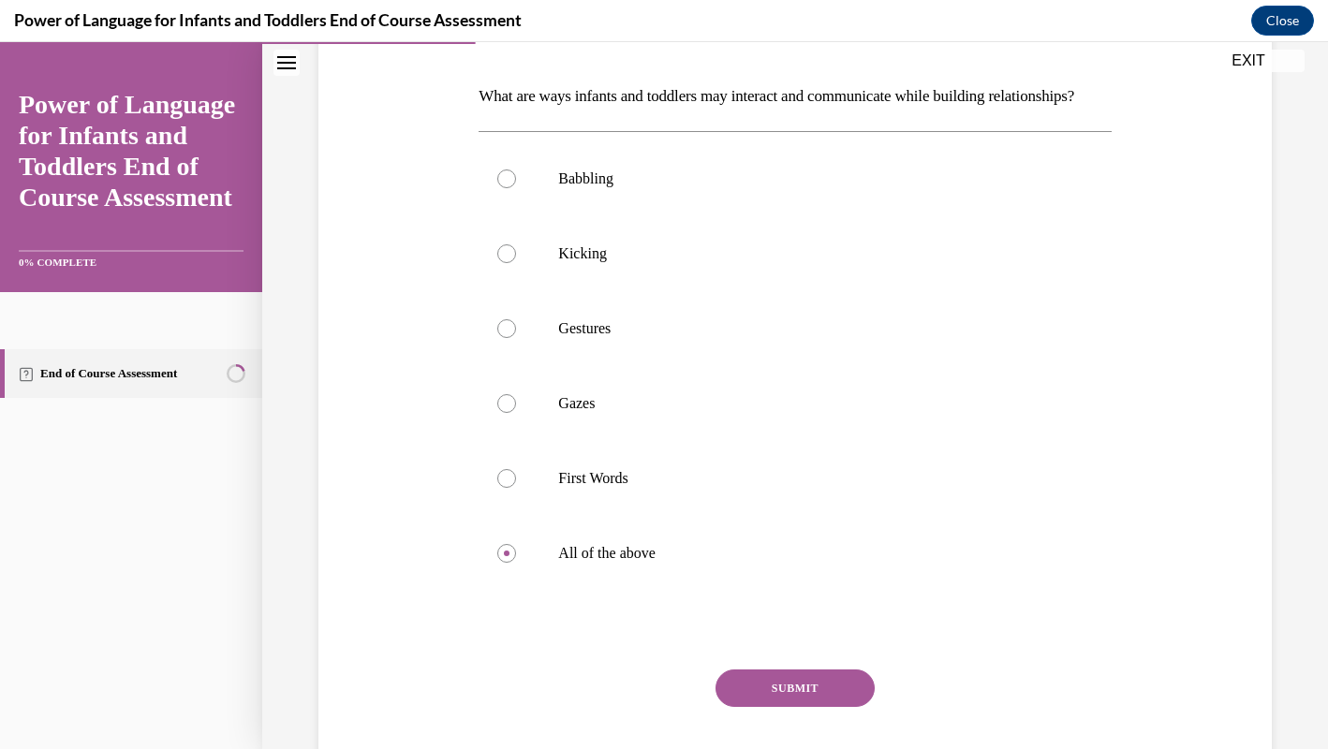
click at [776, 707] on button "SUBMIT" at bounding box center [794, 687] width 159 height 37
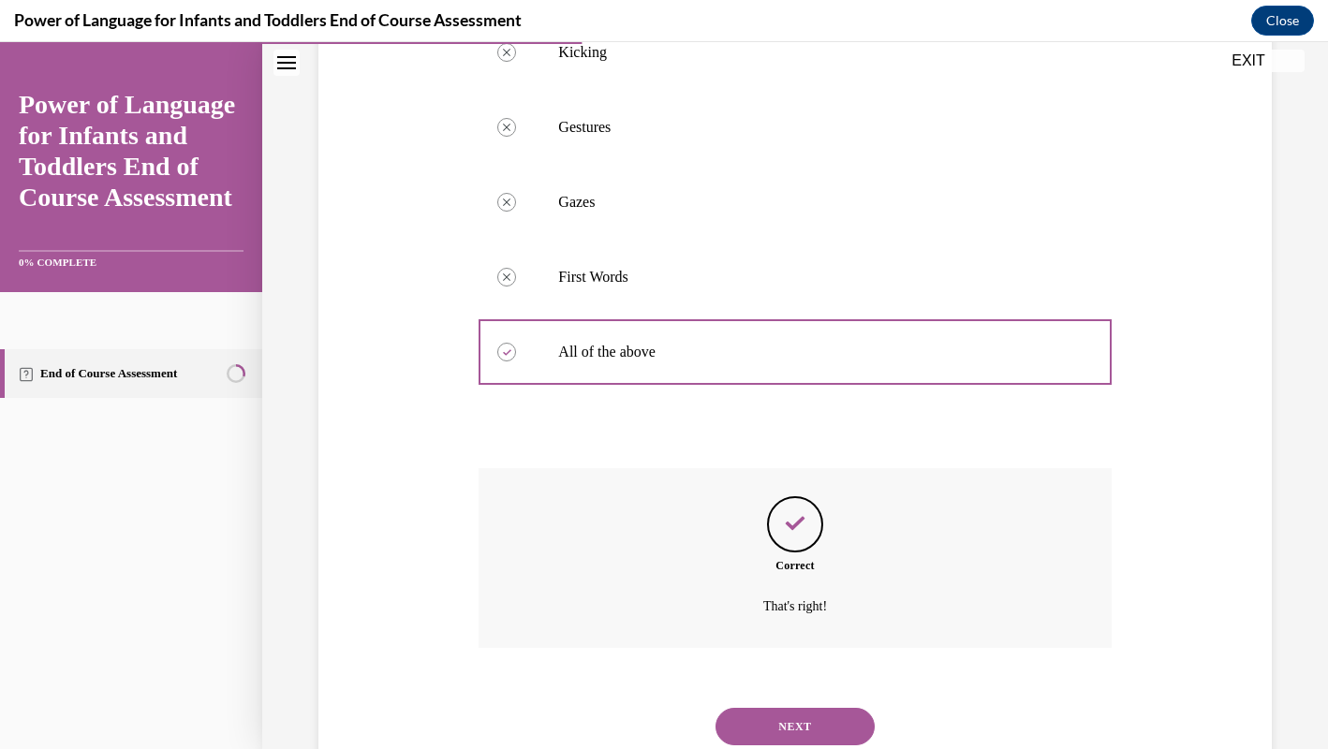
scroll to position [512, 0]
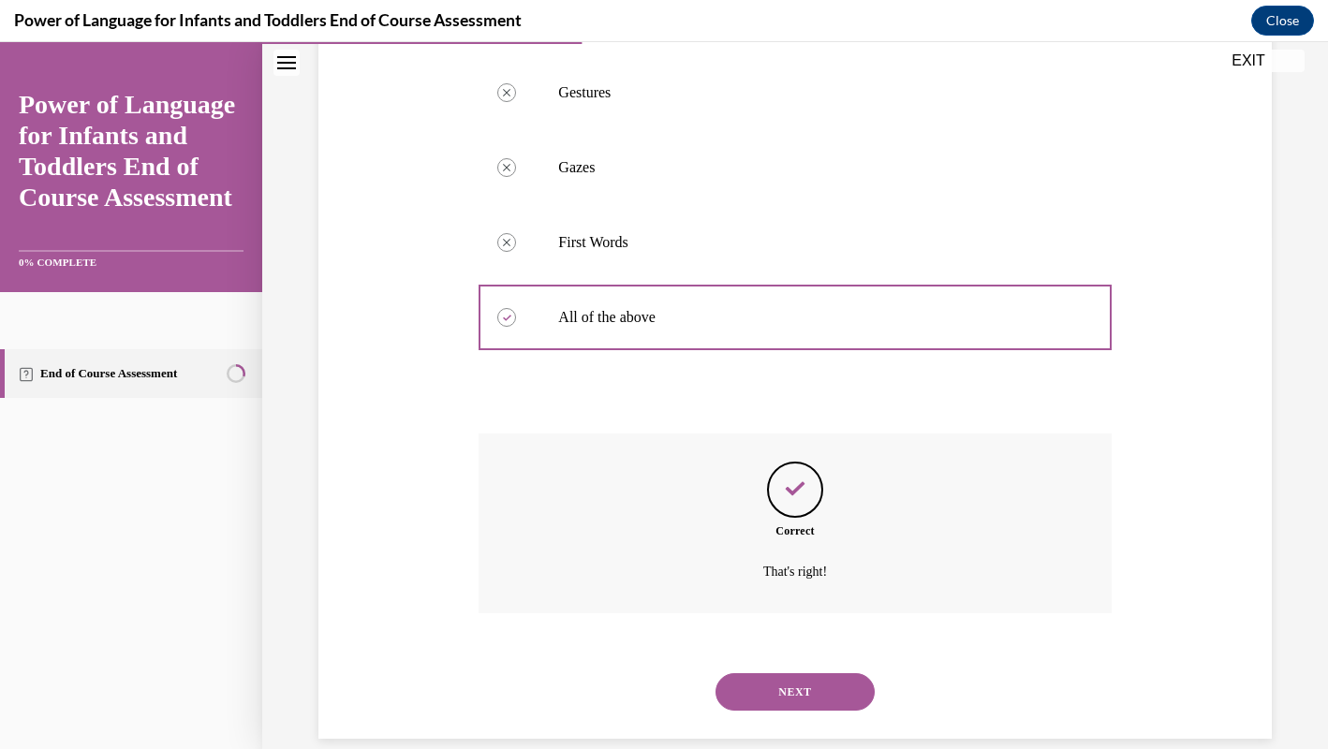
click at [776, 711] on button "NEXT" at bounding box center [794, 691] width 159 height 37
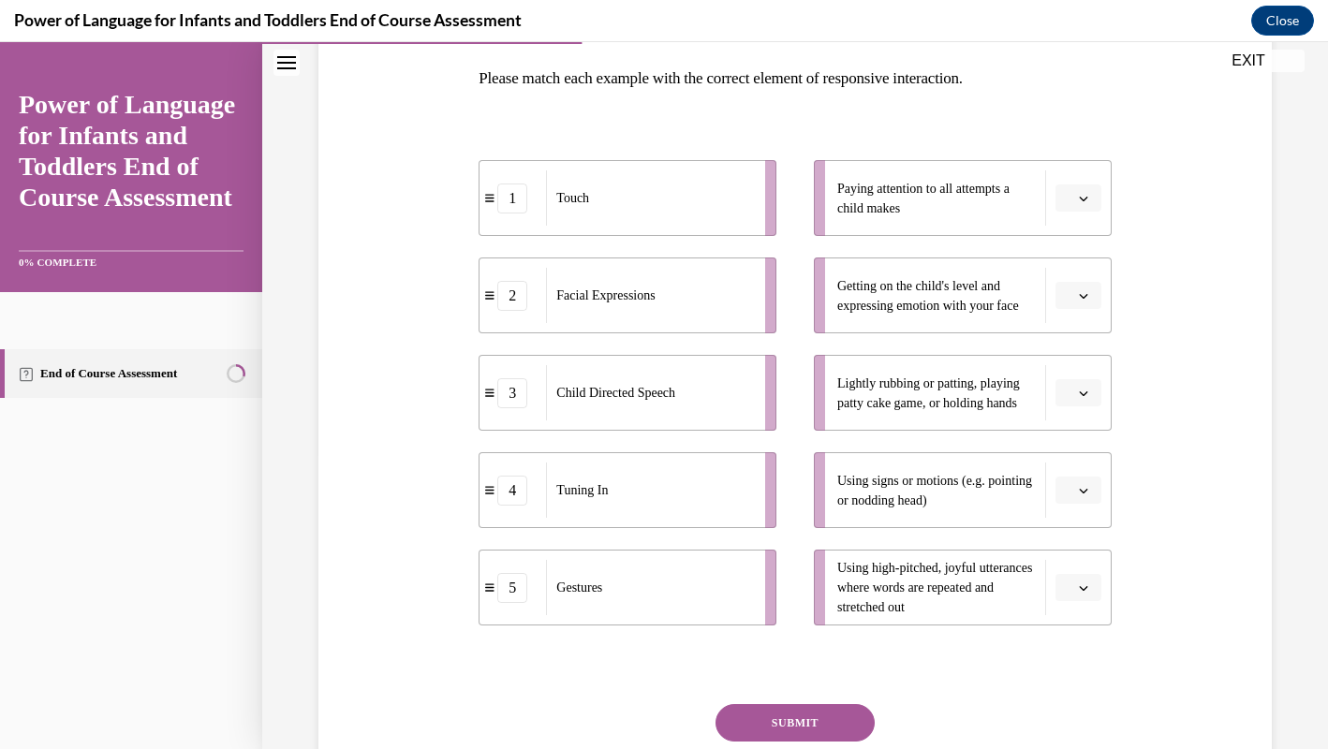
scroll to position [295, 0]
click at [1080, 300] on span "button" at bounding box center [1083, 294] width 13 height 13
click at [1069, 475] on div "4" at bounding box center [1075, 485] width 47 height 37
click at [1079, 391] on icon "button" at bounding box center [1083, 392] width 9 height 9
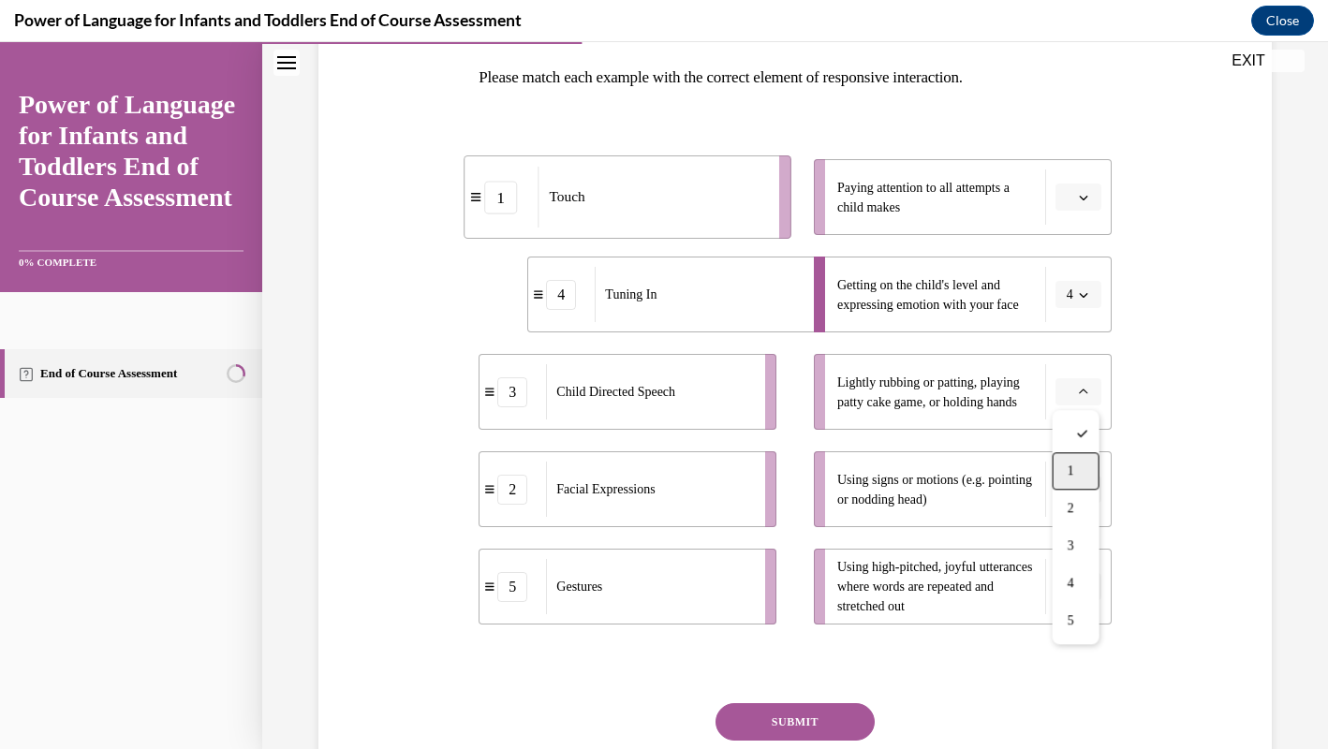
click at [1076, 457] on div "1" at bounding box center [1075, 470] width 47 height 37
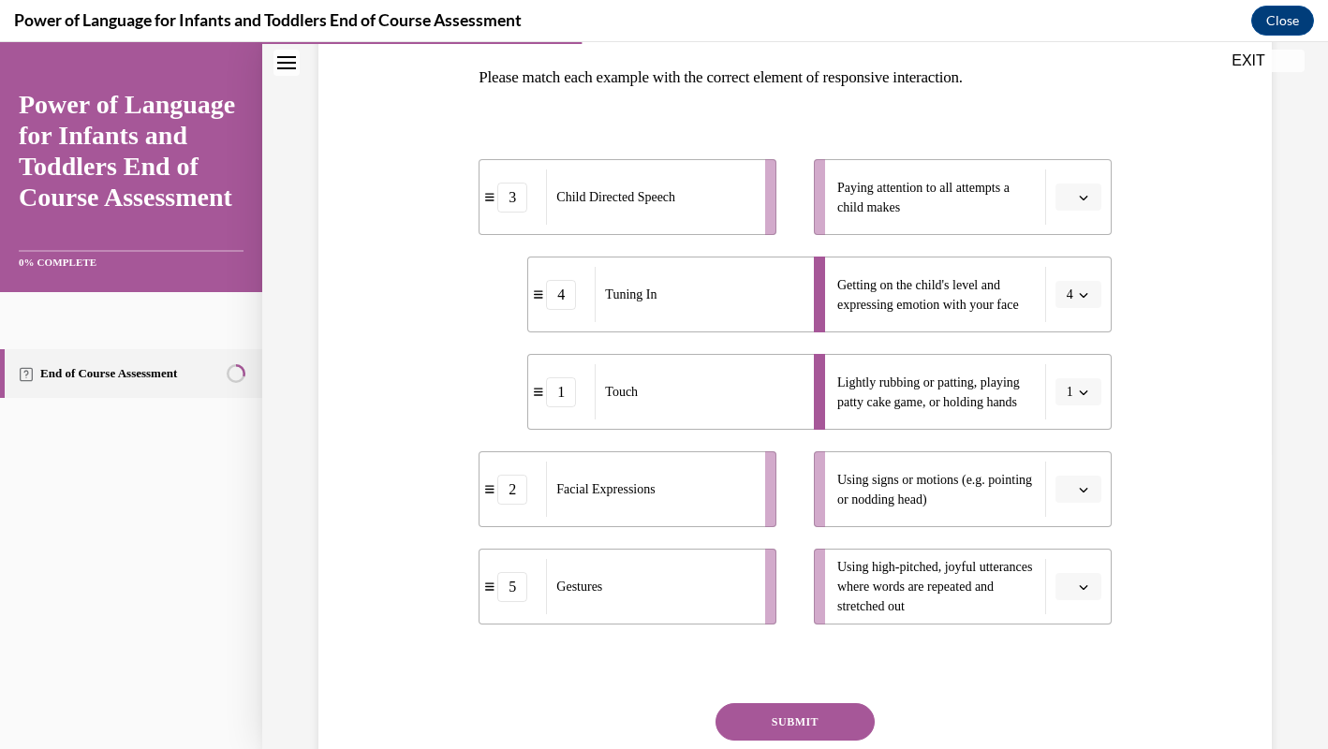
click at [1073, 502] on button "button" at bounding box center [1078, 490] width 46 height 28
click at [1080, 720] on div "5" at bounding box center [1075, 717] width 47 height 37
click at [1077, 198] on span "button" at bounding box center [1083, 197] width 13 height 13
click at [1074, 379] on div "4" at bounding box center [1075, 388] width 47 height 37
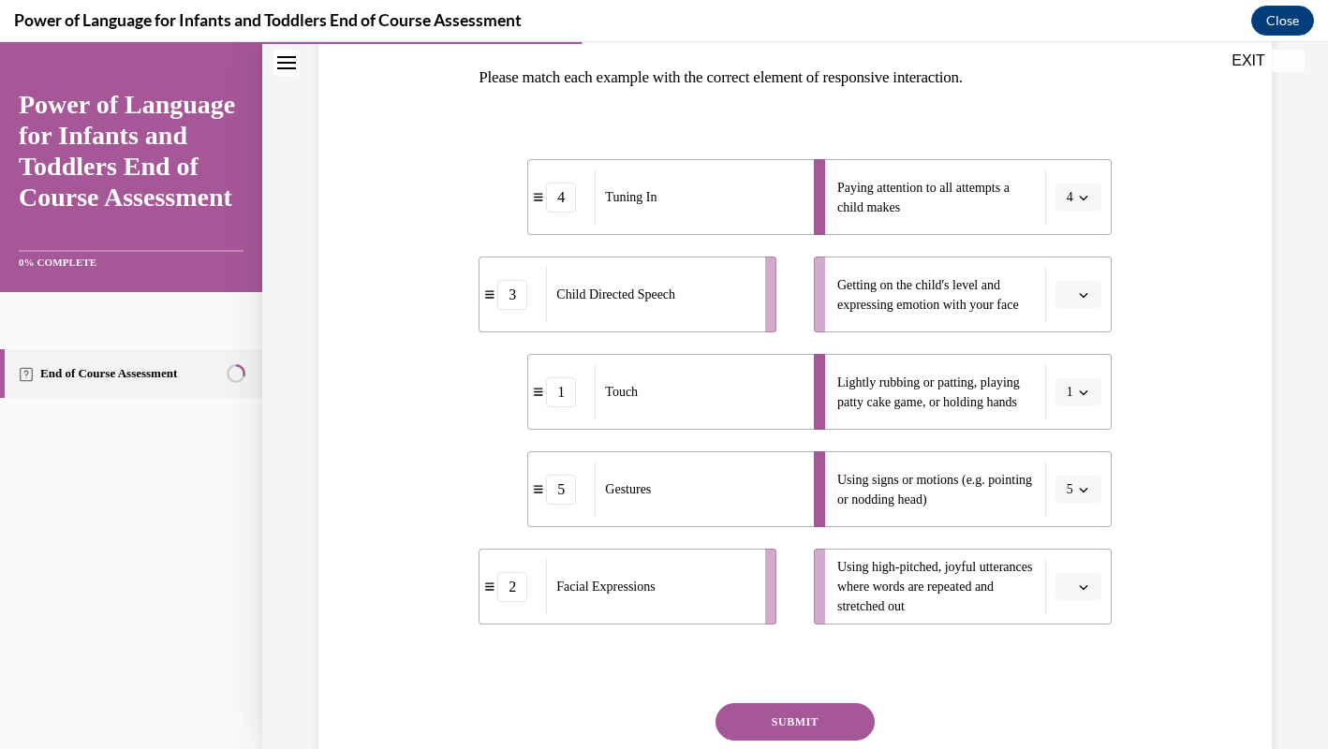
click at [1074, 297] on button "button" at bounding box center [1078, 295] width 46 height 28
click at [1083, 414] on div "2" at bounding box center [1075, 410] width 47 height 37
click at [1077, 588] on span "button" at bounding box center [1083, 587] width 13 height 13
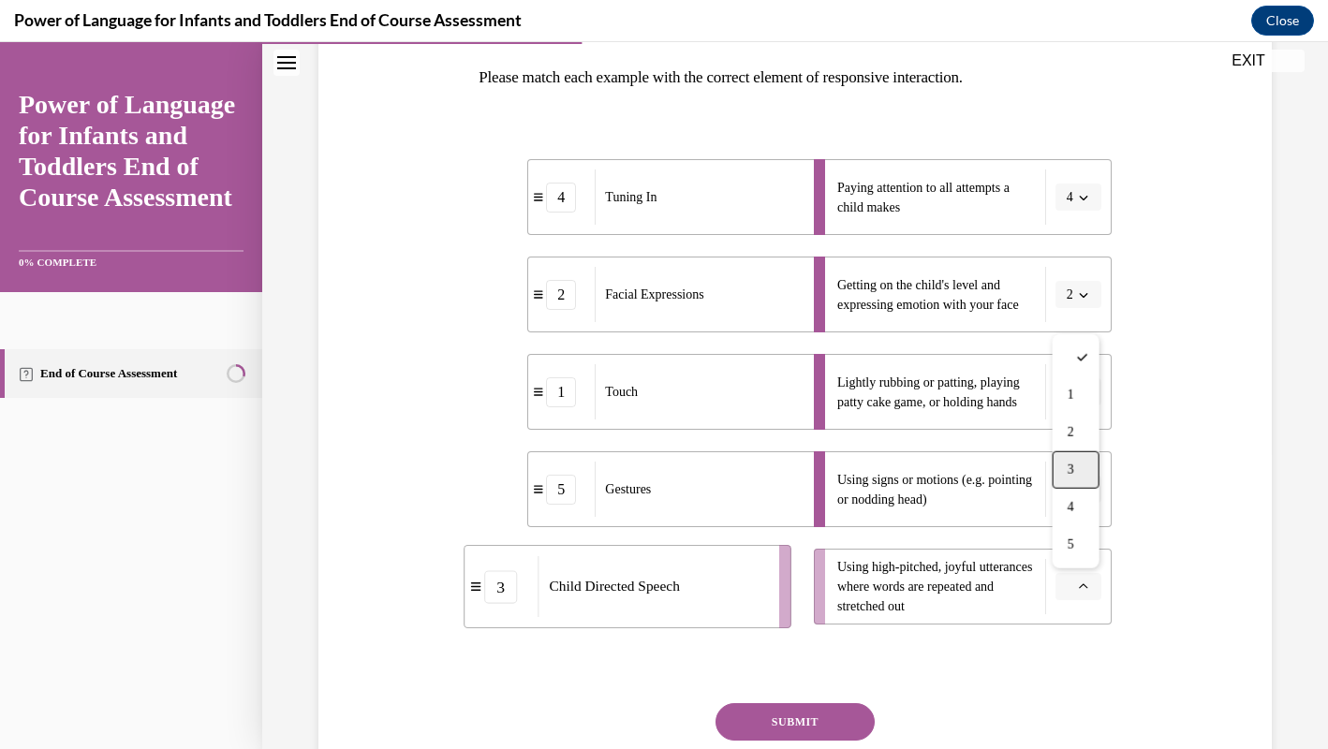
click at [1074, 471] on span "3" at bounding box center [1070, 470] width 7 height 15
click at [838, 730] on button "SUBMIT" at bounding box center [794, 721] width 159 height 37
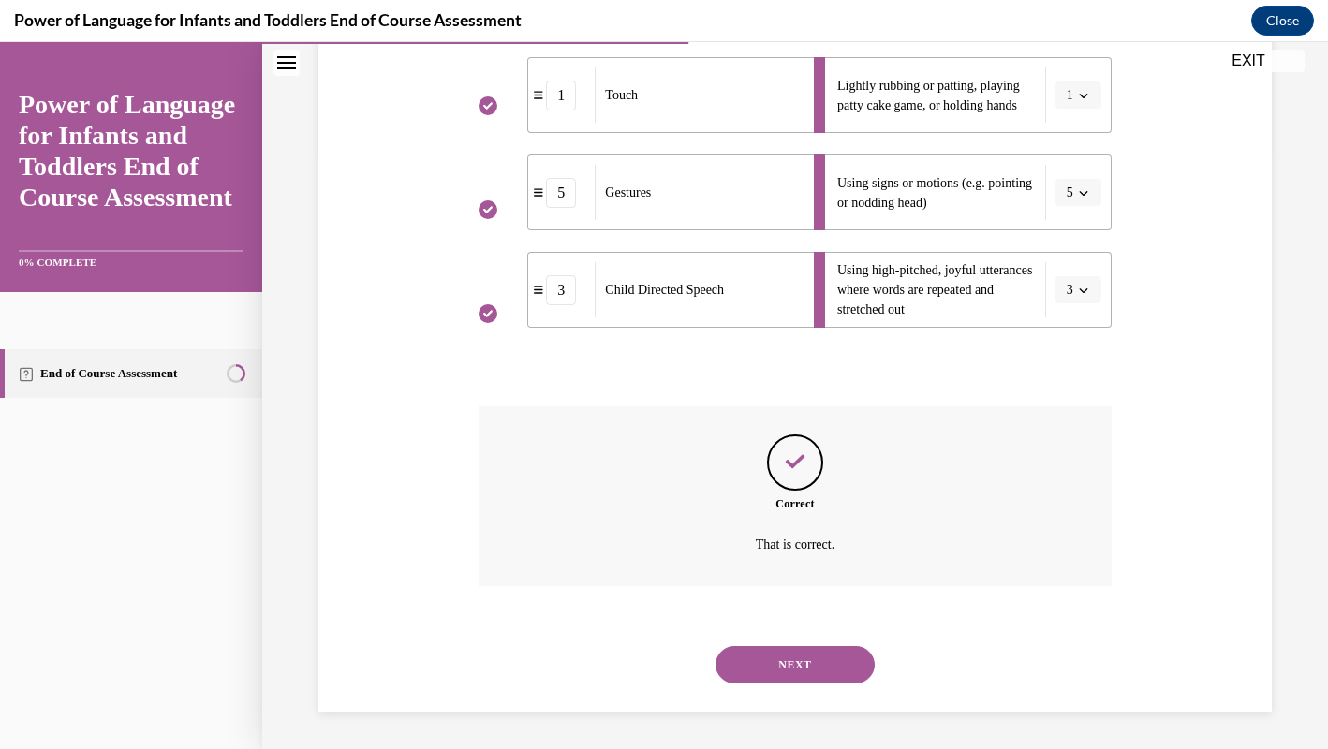
click at [829, 678] on button "NEXT" at bounding box center [794, 664] width 159 height 37
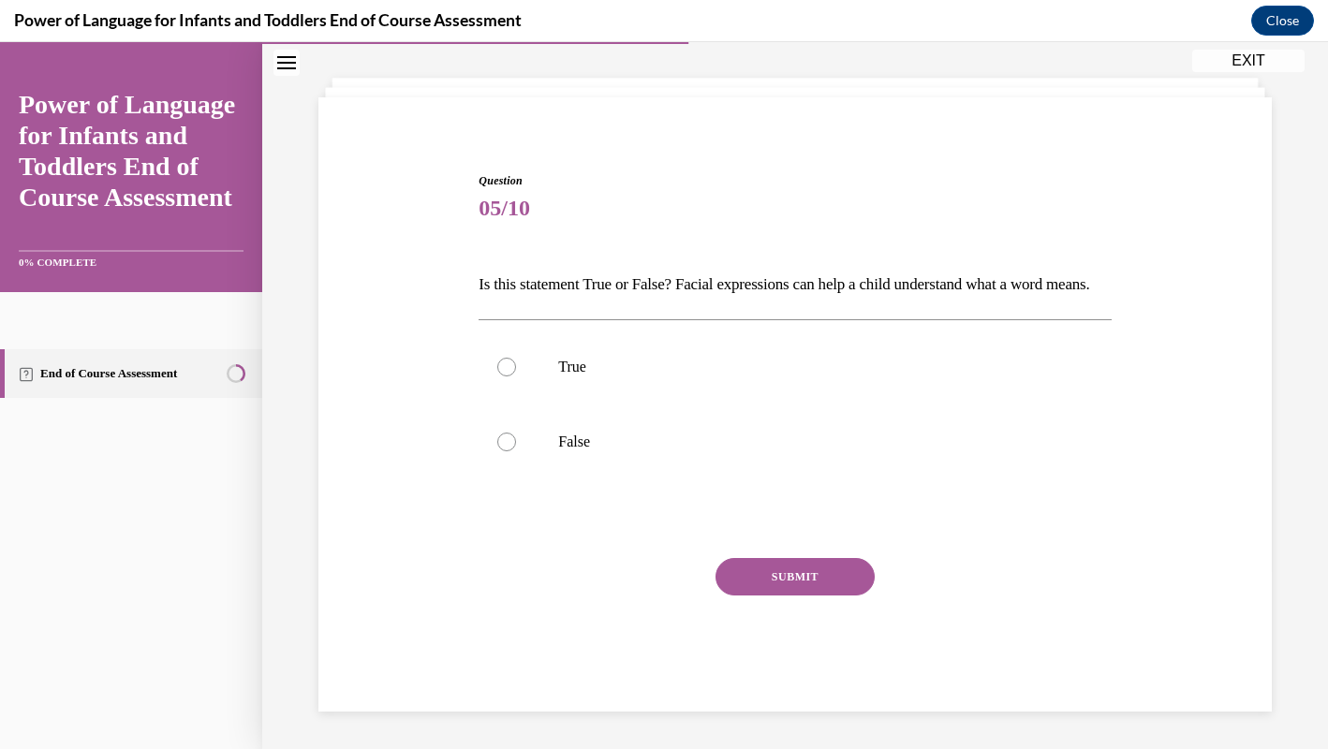
scroll to position [120, 0]
click at [647, 377] on label "True" at bounding box center [794, 367] width 632 height 75
click at [516, 376] on input "True" at bounding box center [506, 367] width 19 height 19
radio input "true"
click at [803, 581] on button "SUBMIT" at bounding box center [794, 576] width 159 height 37
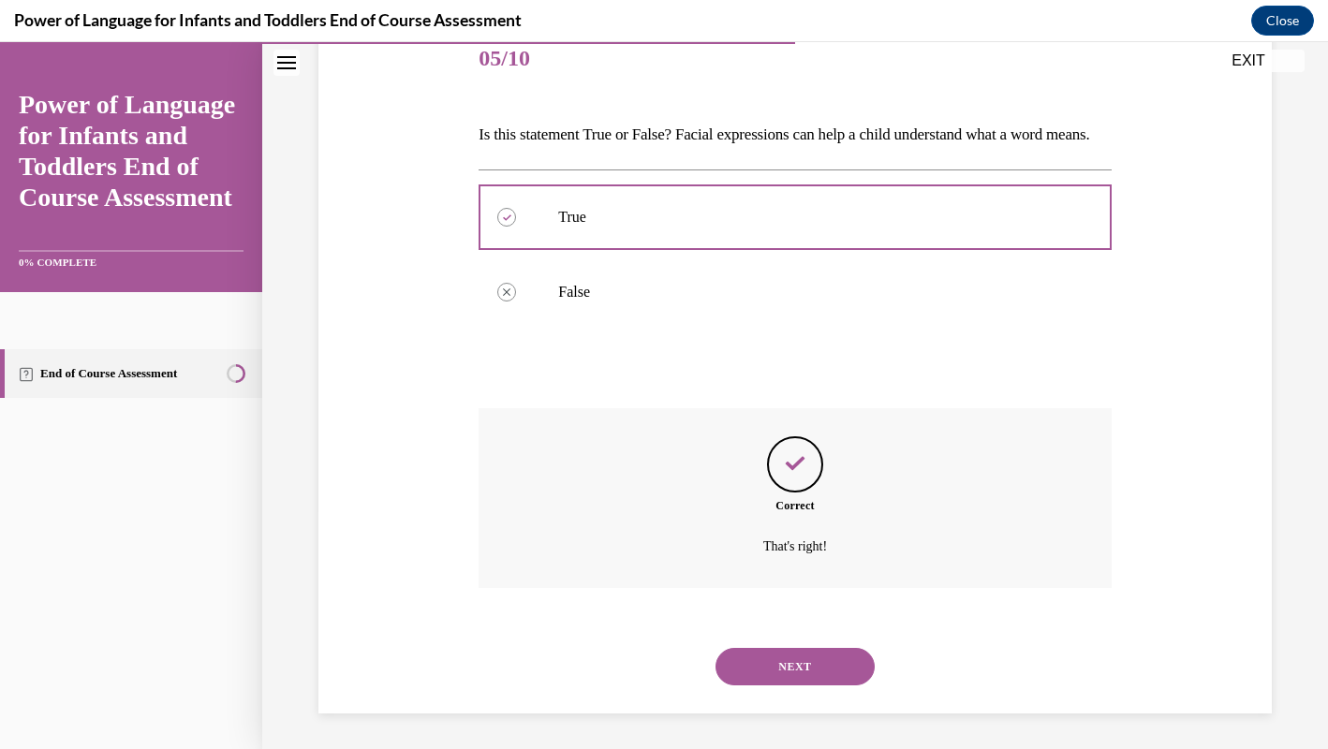
scroll to position [272, 0]
click at [816, 660] on button "NEXT" at bounding box center [794, 664] width 159 height 37
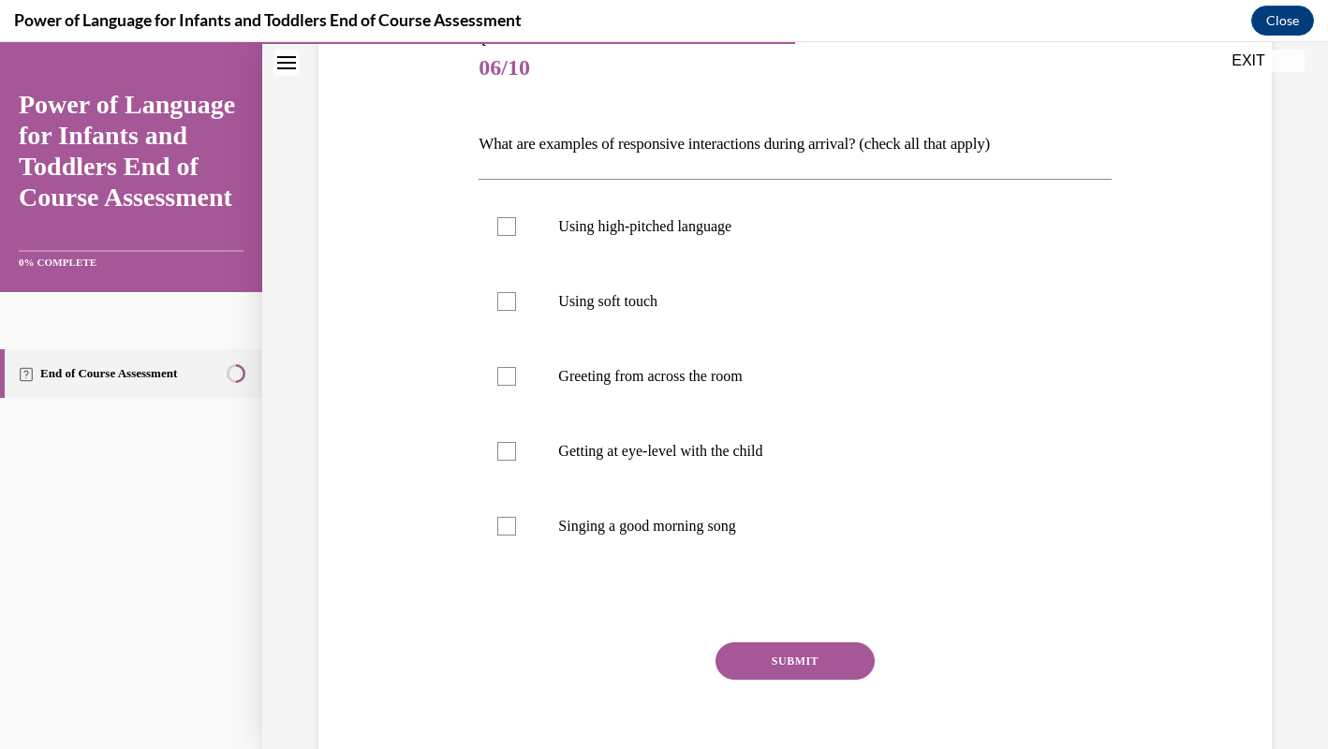
scroll to position [268, 0]
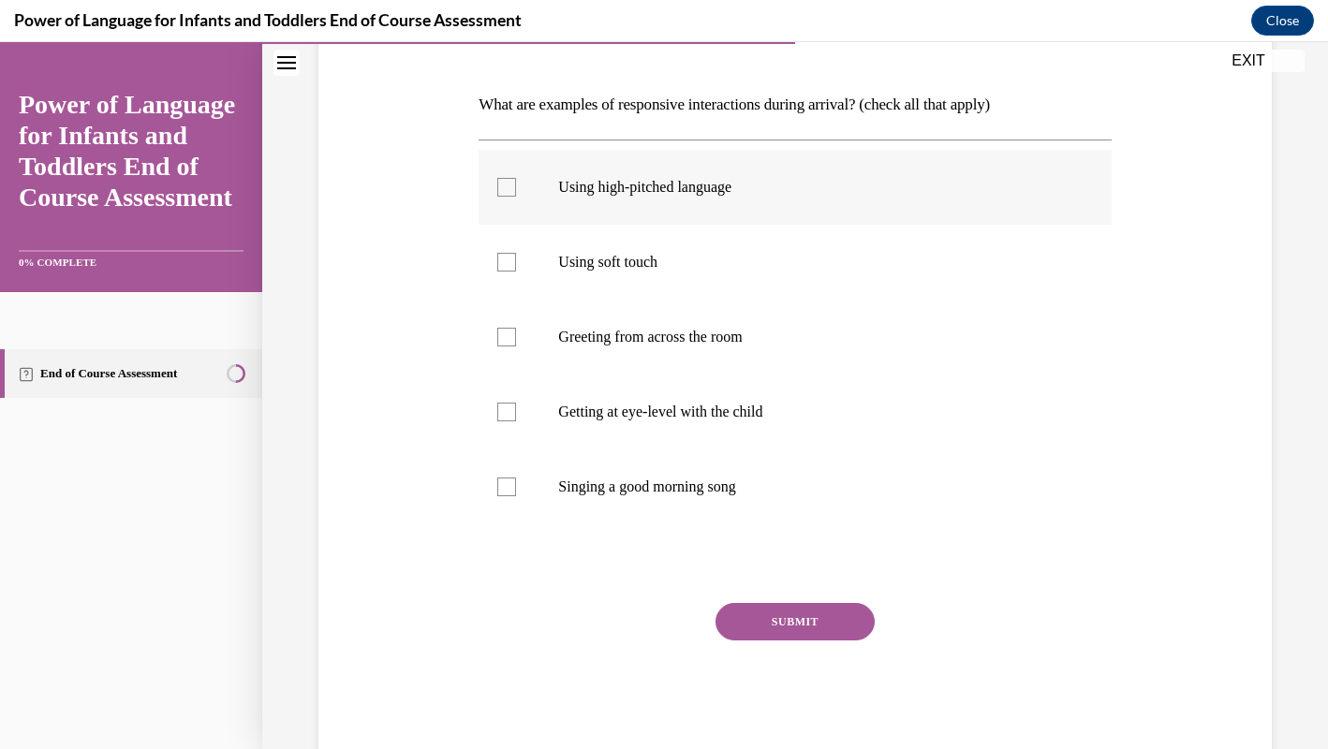
click at [749, 199] on label "Using high-pitched language" at bounding box center [794, 187] width 632 height 75
click at [516, 197] on input "Using high-pitched language" at bounding box center [506, 187] width 19 height 19
checkbox input "true"
click at [751, 272] on label "Using soft touch" at bounding box center [794, 262] width 632 height 75
click at [516, 272] on input "Using soft touch" at bounding box center [506, 262] width 19 height 19
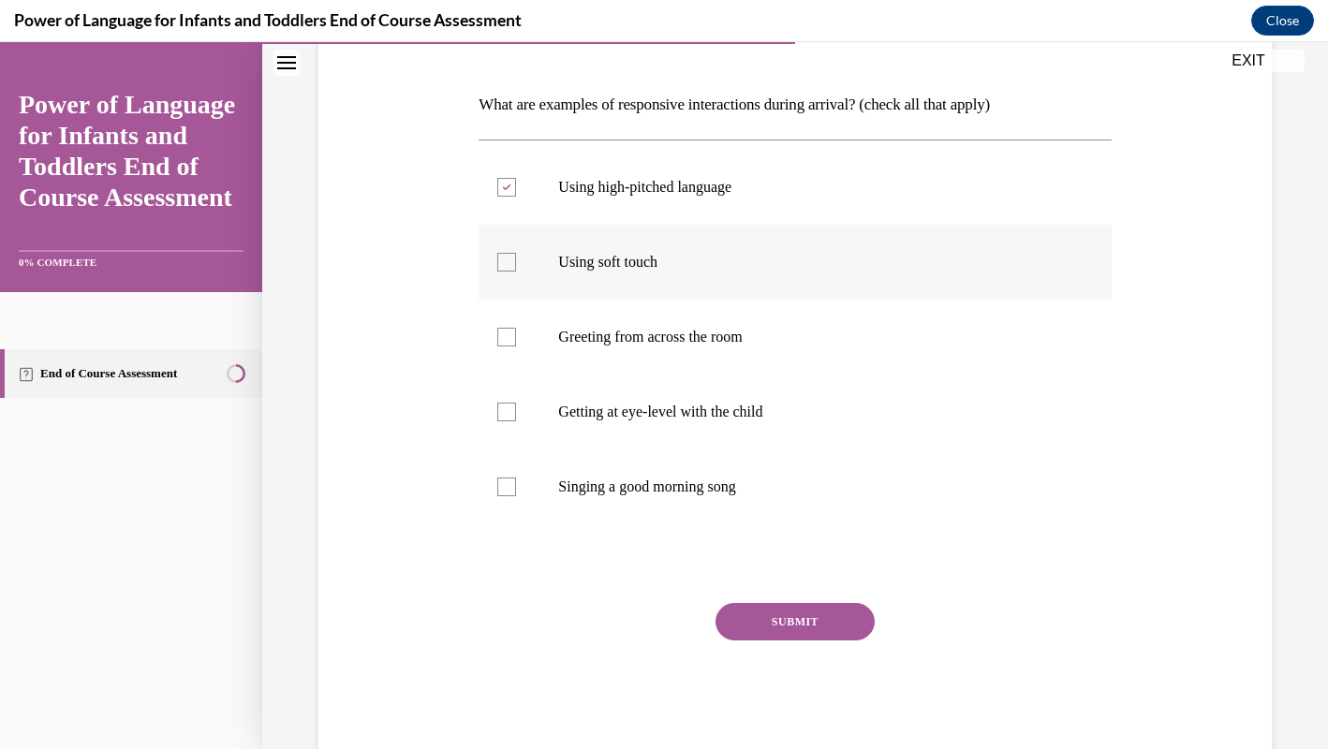
checkbox input "true"
click at [766, 307] on label "Greeting from across the room" at bounding box center [794, 337] width 632 height 75
click at [516, 328] on input "Greeting from across the room" at bounding box center [506, 337] width 19 height 19
checkbox input "true"
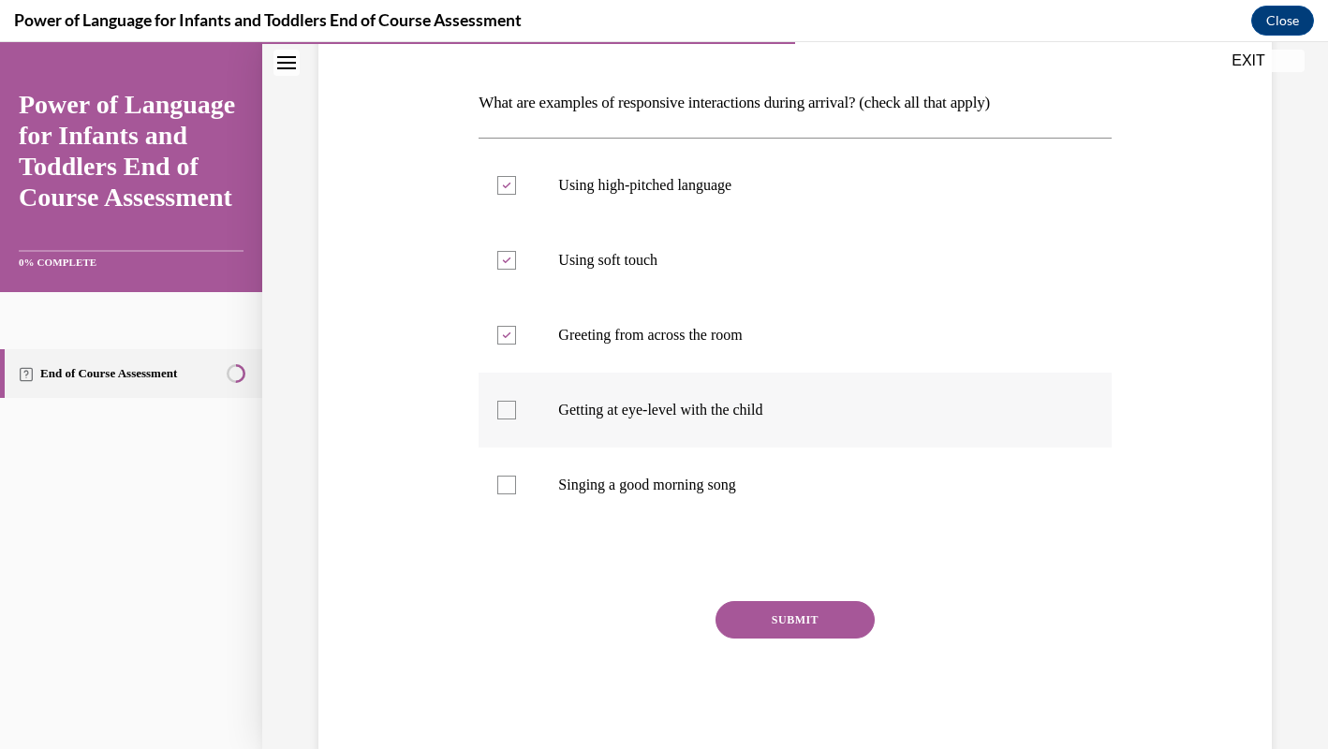
click at [914, 374] on label "Getting at eye-level with the child" at bounding box center [794, 410] width 632 height 75
click at [516, 401] on input "Getting at eye-level with the child" at bounding box center [506, 410] width 19 height 19
checkbox input "true"
click at [858, 626] on button "SUBMIT" at bounding box center [794, 619] width 159 height 37
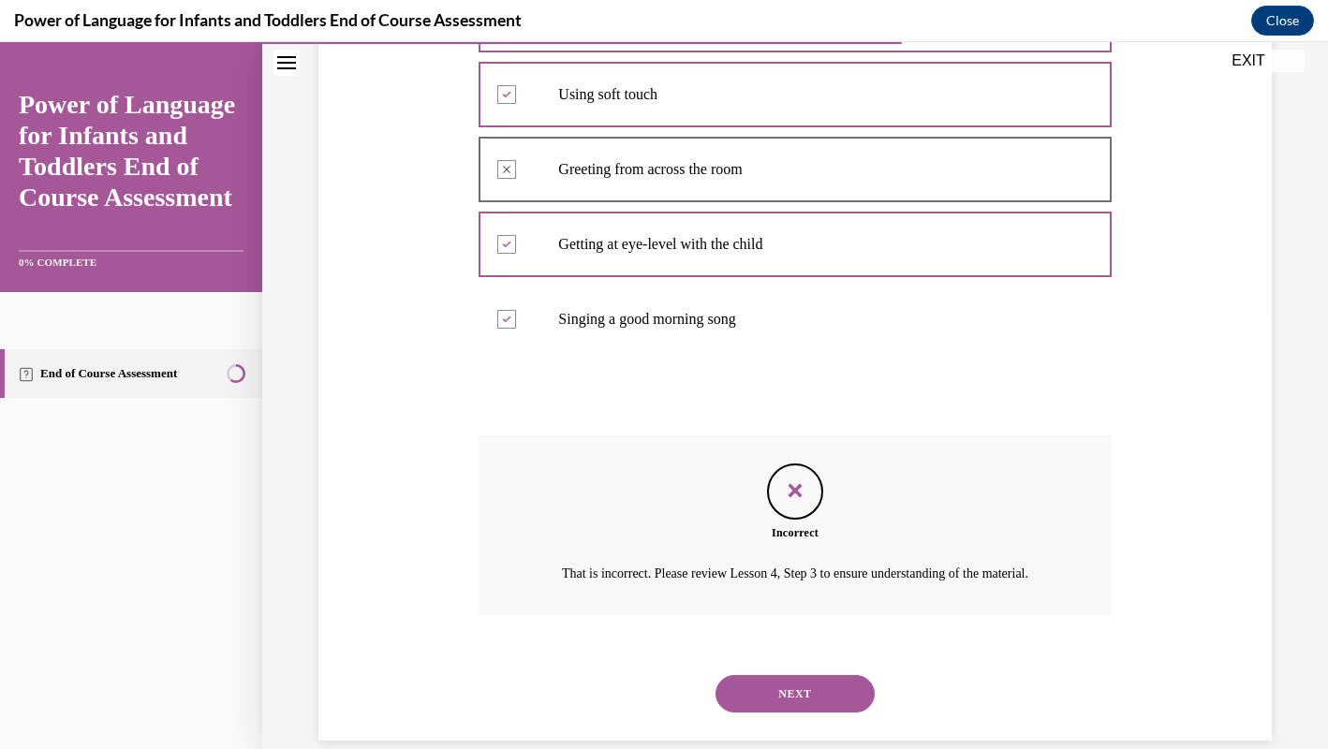
scroll to position [487, 0]
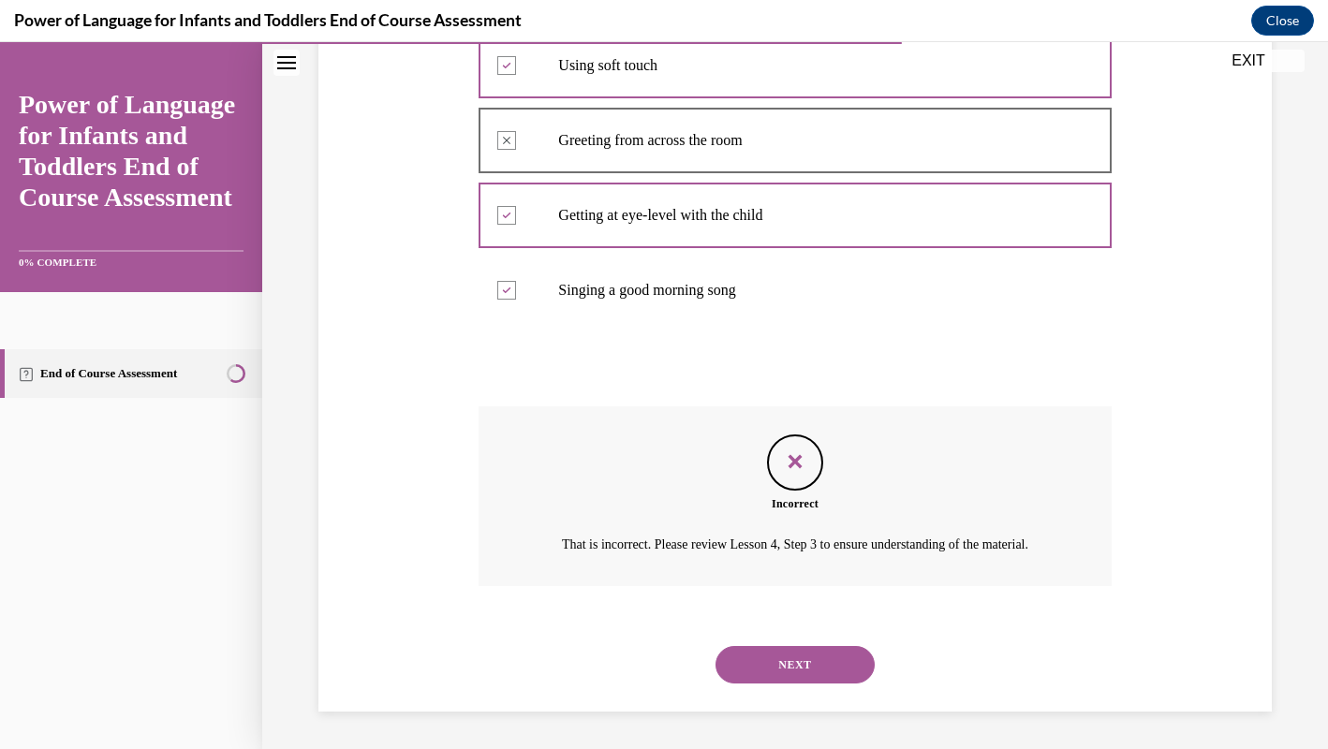
click at [796, 661] on button "NEXT" at bounding box center [794, 664] width 159 height 37
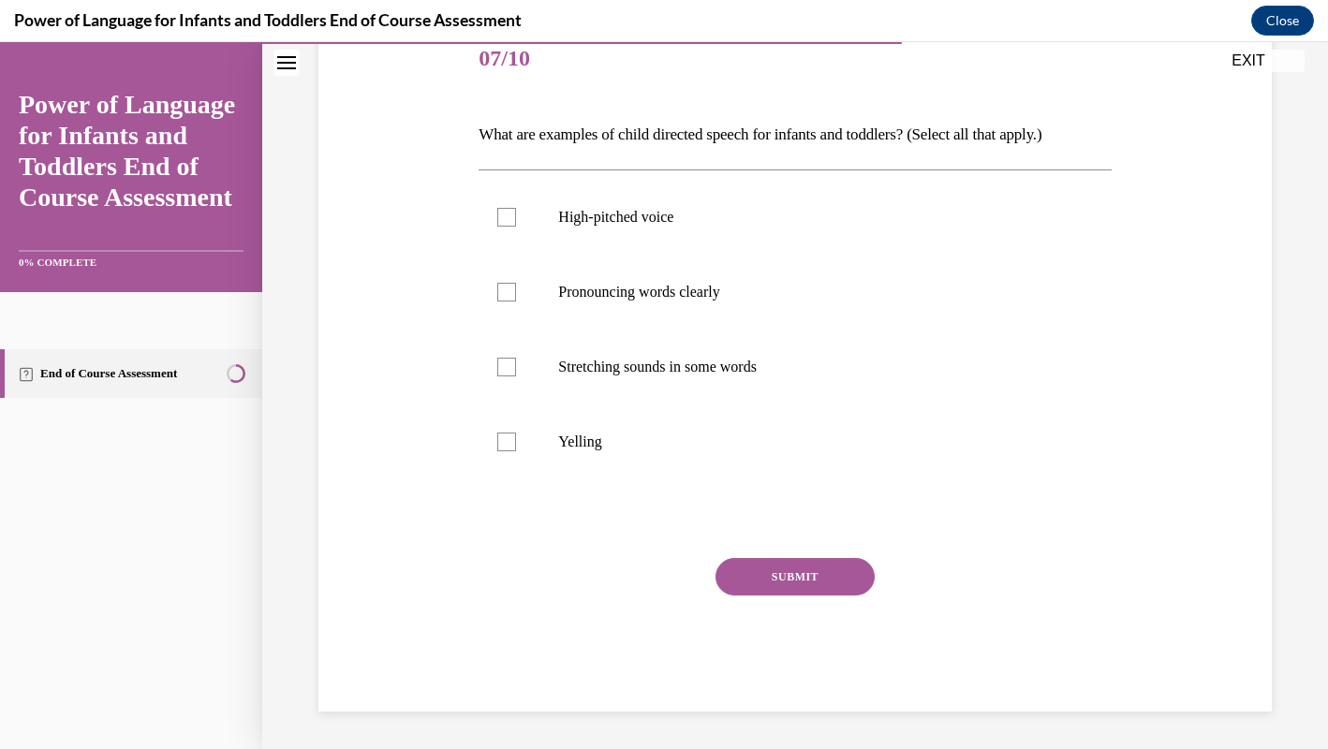
scroll to position [209, 0]
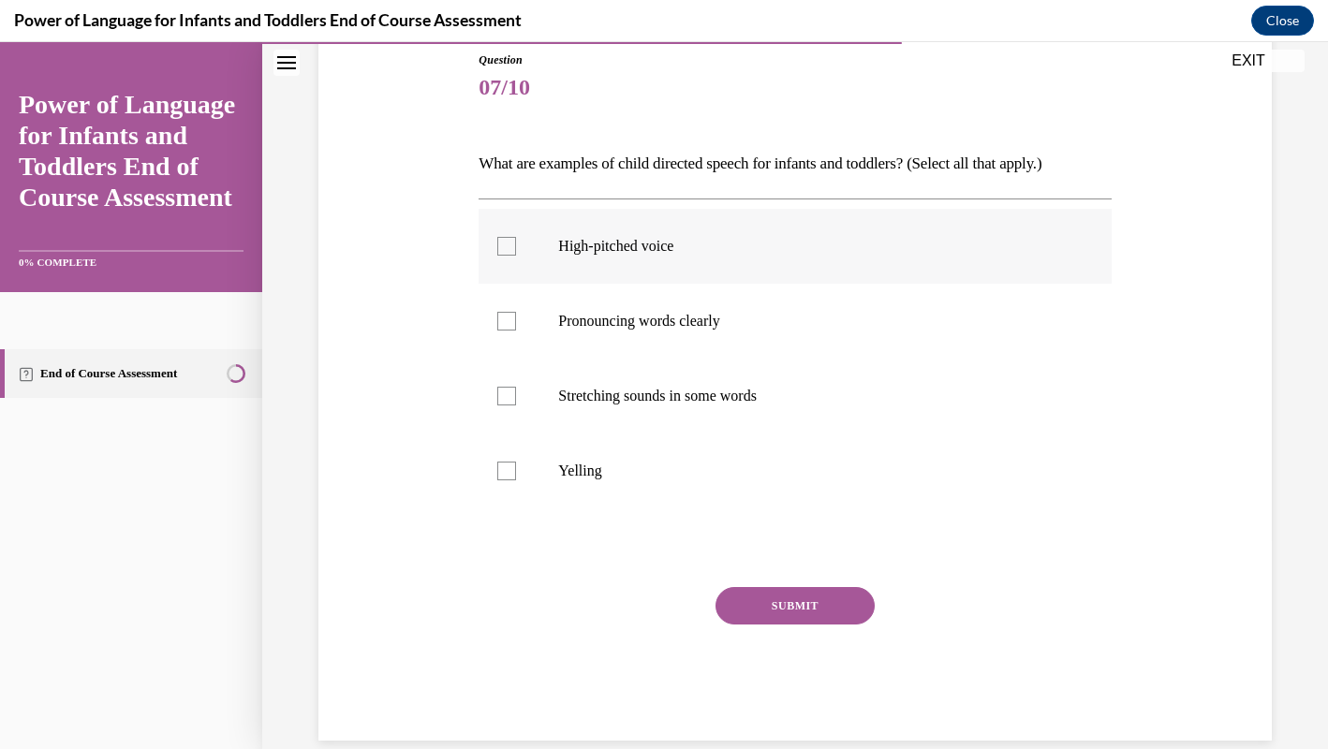
click at [712, 260] on label "High-pitched voice" at bounding box center [794, 246] width 632 height 75
click at [516, 256] on input "High-pitched voice" at bounding box center [506, 246] width 19 height 19
checkbox input "true"
click at [742, 315] on p "Pronouncing words clearly" at bounding box center [811, 321] width 506 height 19
click at [516, 315] on input "Pronouncing words clearly" at bounding box center [506, 321] width 19 height 19
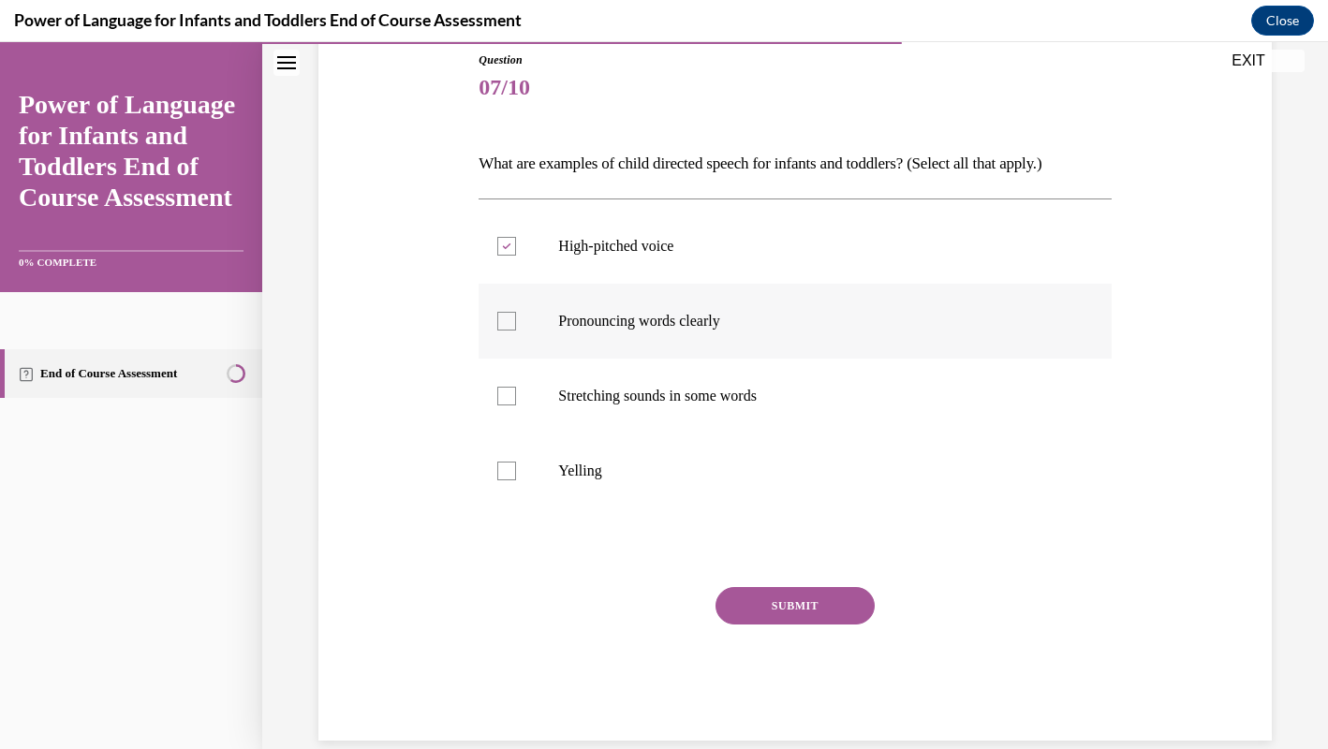
checkbox input "true"
click at [778, 384] on label "Stretching sounds in some words" at bounding box center [794, 396] width 632 height 75
click at [516, 387] on input "Stretching sounds in some words" at bounding box center [506, 396] width 19 height 19
checkbox input "true"
click at [787, 459] on label "Yelling" at bounding box center [794, 471] width 632 height 75
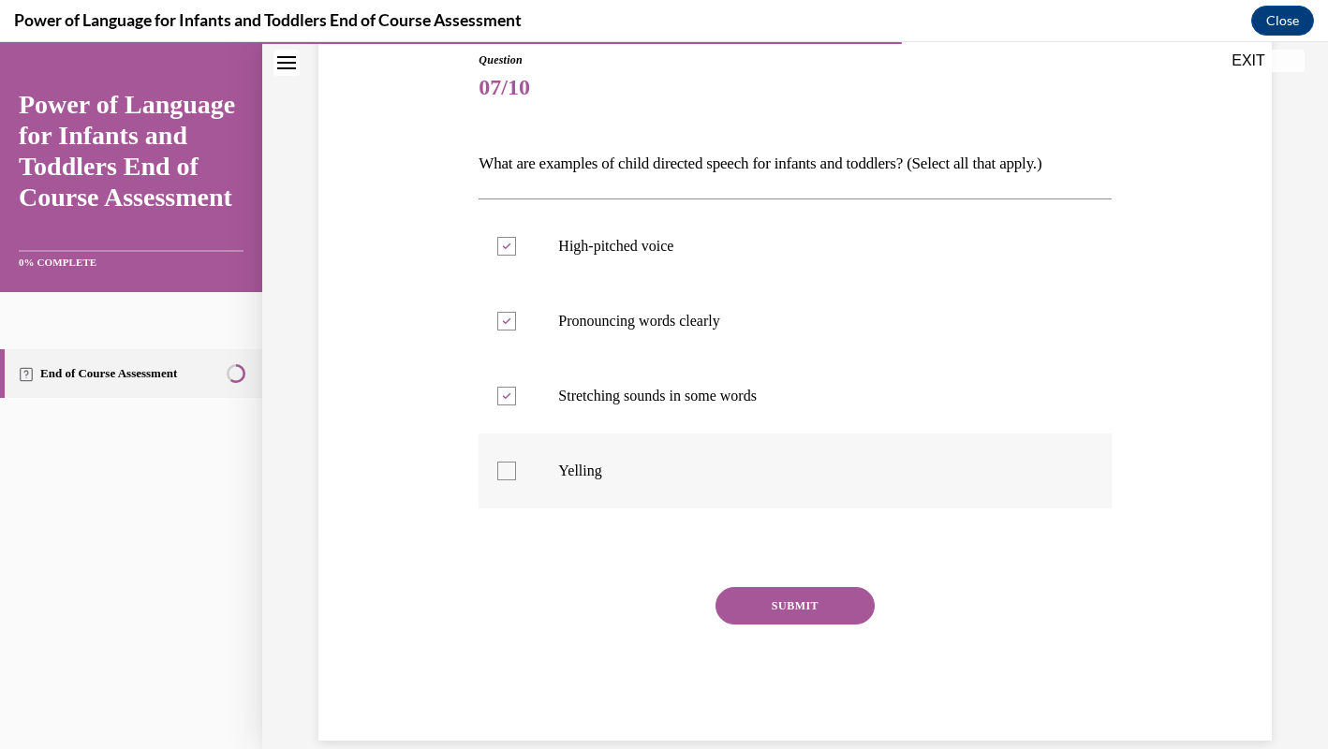
click at [516, 462] on input "Yelling" at bounding box center [506, 471] width 19 height 19
checkbox input "true"
click at [806, 603] on button "SUBMIT" at bounding box center [794, 605] width 159 height 37
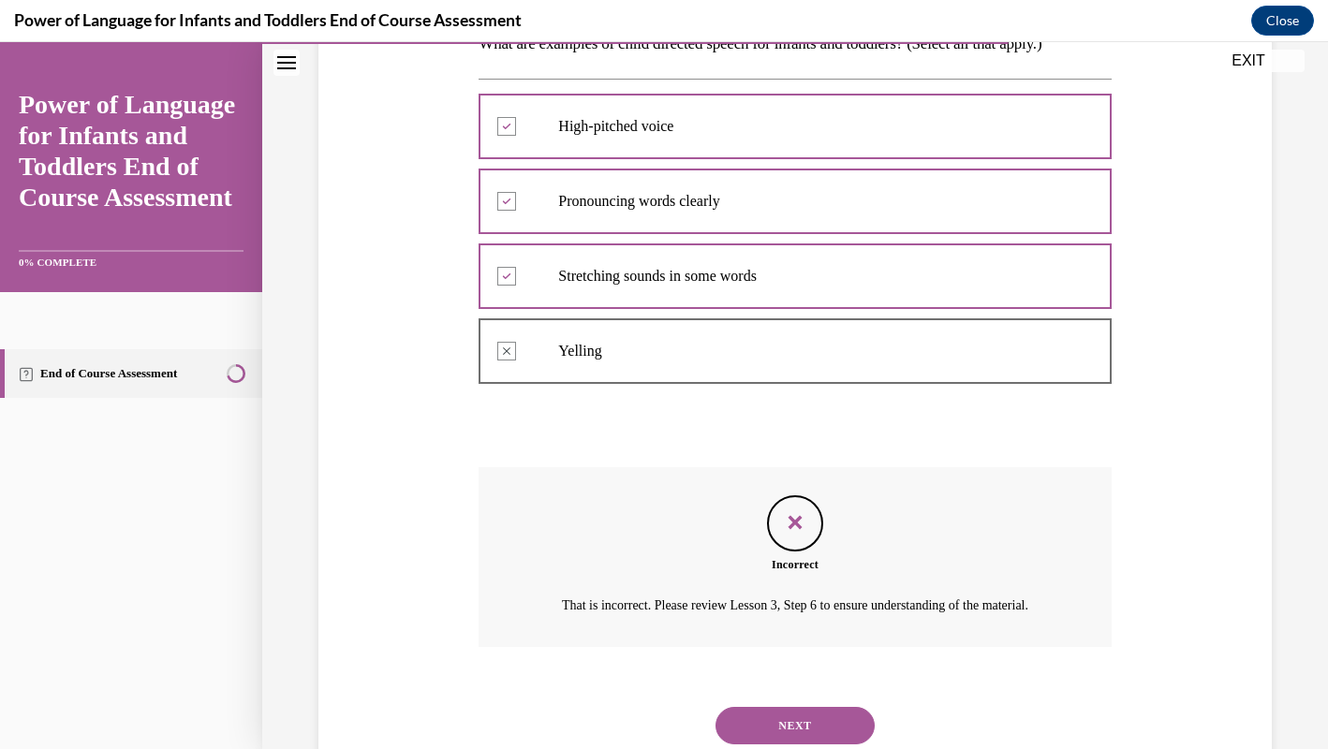
scroll to position [412, 0]
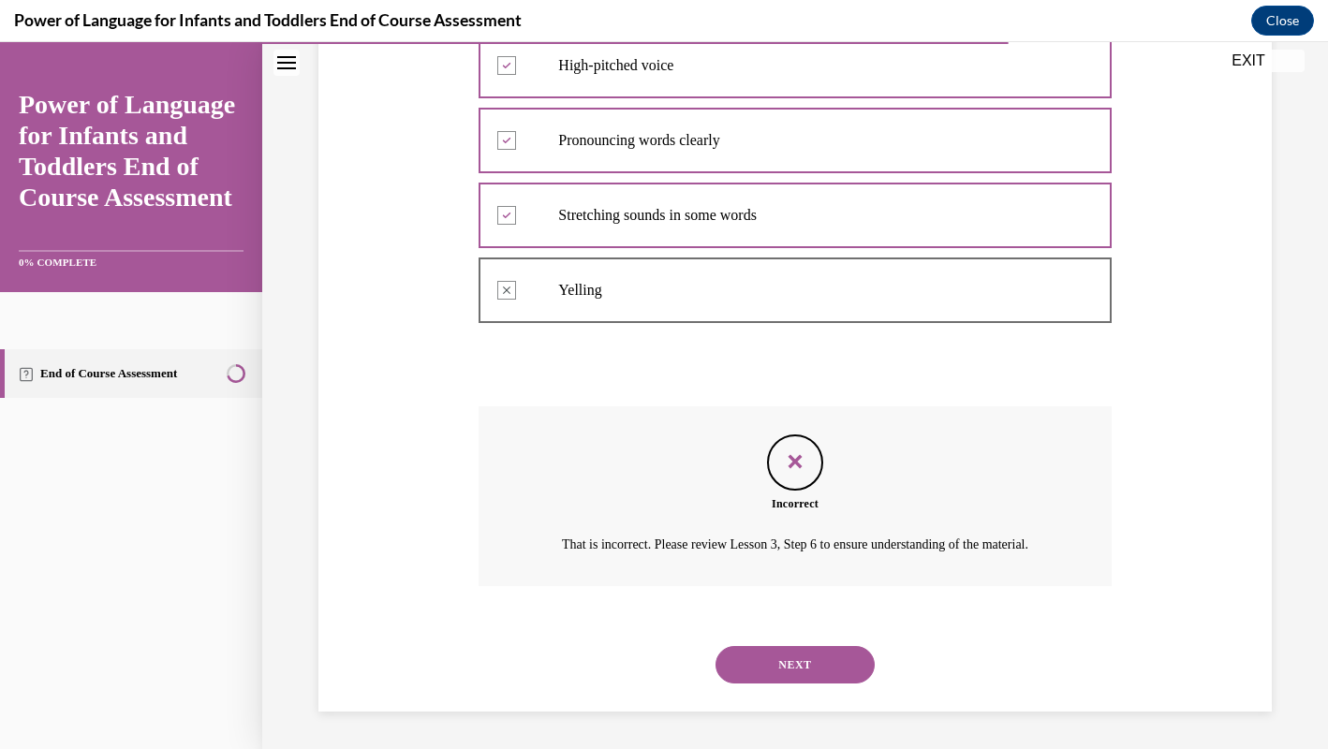
click at [811, 670] on button "NEXT" at bounding box center [794, 664] width 159 height 37
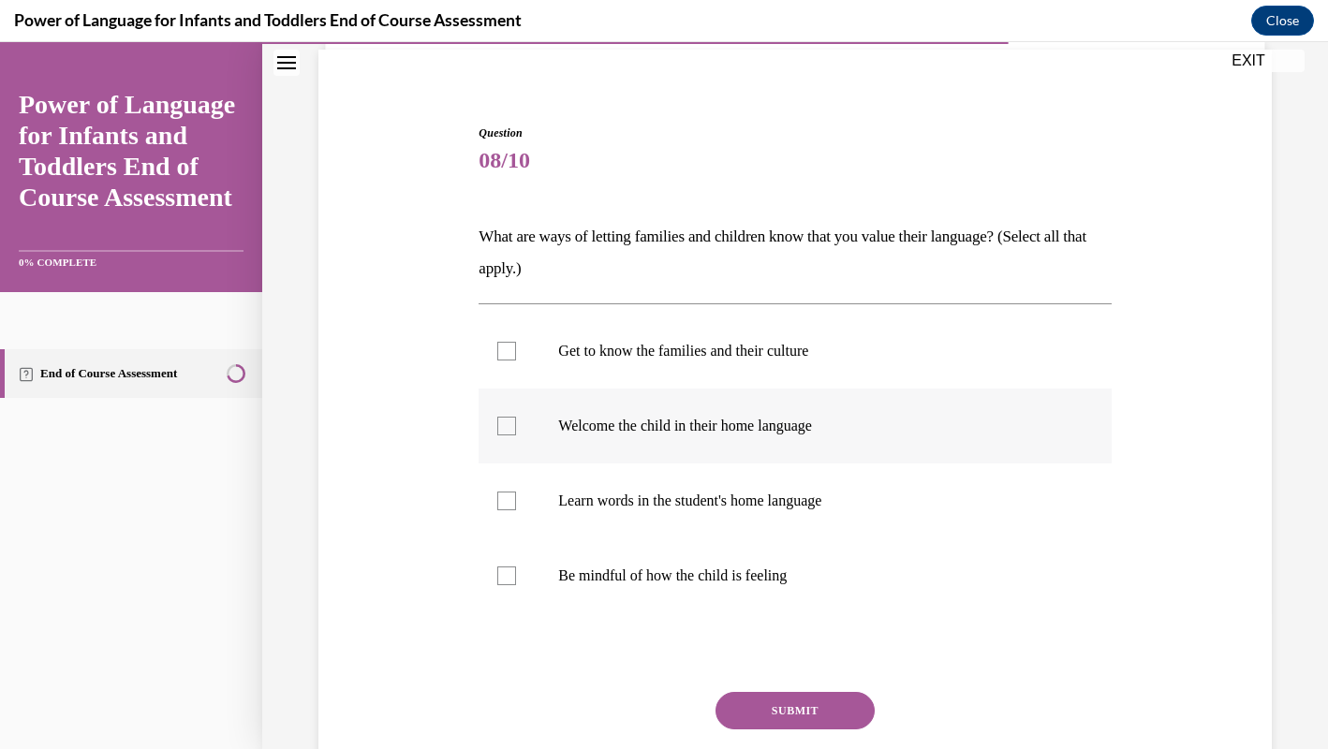
scroll to position [148, 0]
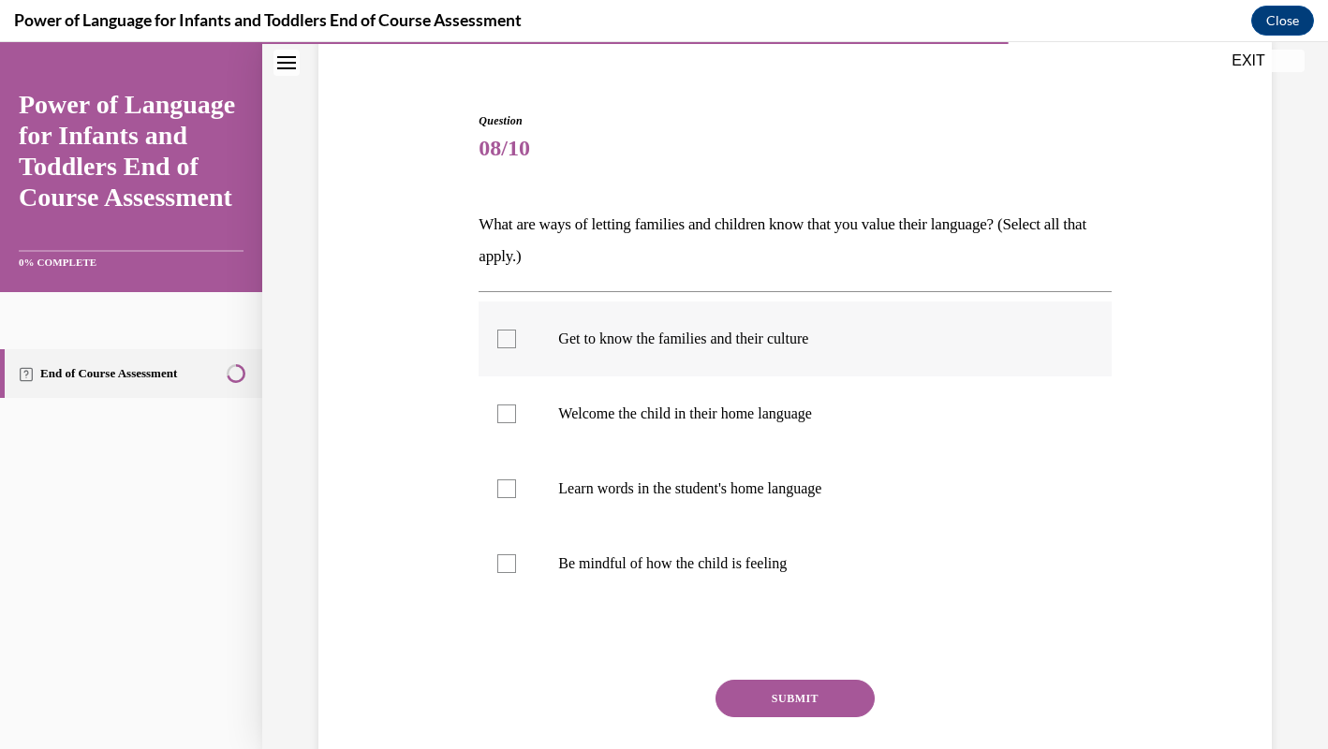
click at [954, 352] on label "Get to know the families and their culture" at bounding box center [794, 338] width 632 height 75
click at [516, 348] on input "Get to know the families and their culture" at bounding box center [506, 339] width 19 height 19
checkbox input "true"
click at [945, 409] on p "Welcome the child in their home language" at bounding box center [811, 413] width 506 height 19
click at [516, 409] on input "Welcome the child in their home language" at bounding box center [506, 413] width 19 height 19
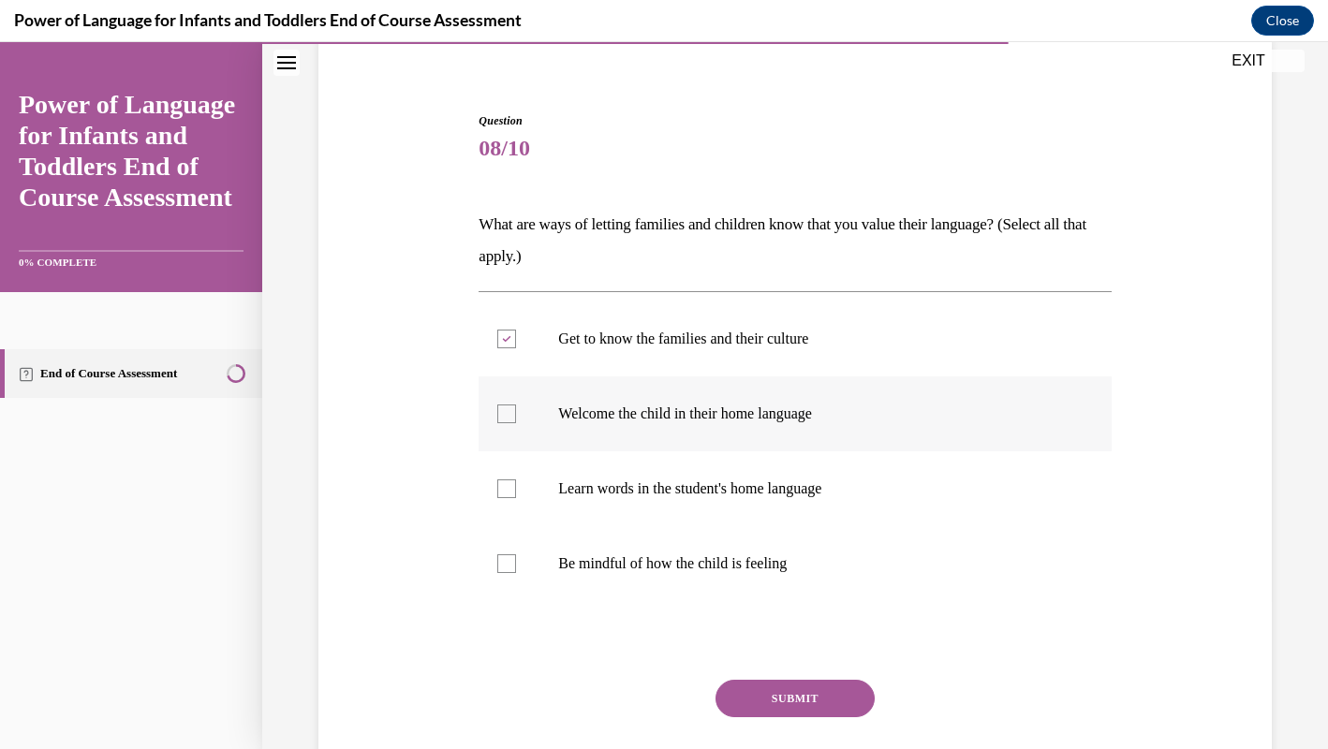
checkbox input "true"
click at [931, 508] on label "Learn words in the student's home language" at bounding box center [794, 487] width 632 height 75
click at [516, 497] on input "Learn words in the student's home language" at bounding box center [506, 487] width 19 height 19
checkbox input "true"
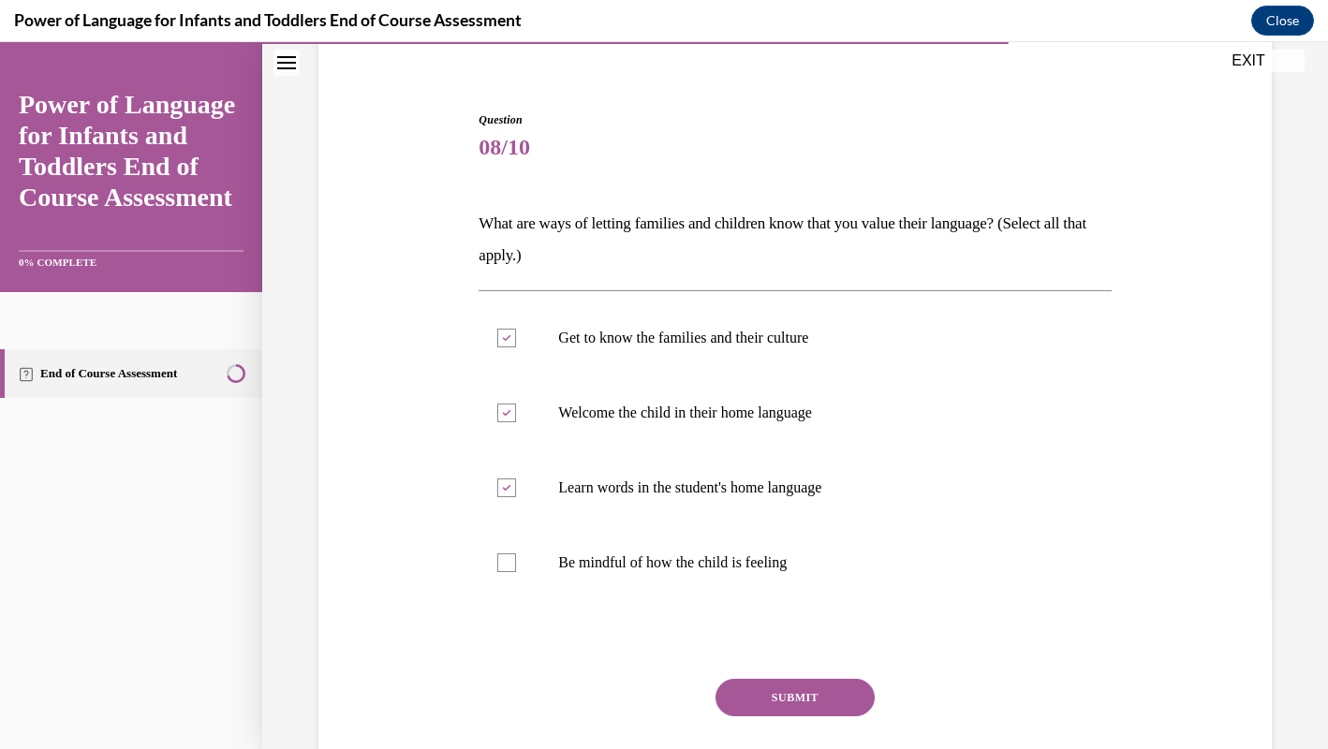
click at [843, 679] on button "SUBMIT" at bounding box center [794, 697] width 159 height 37
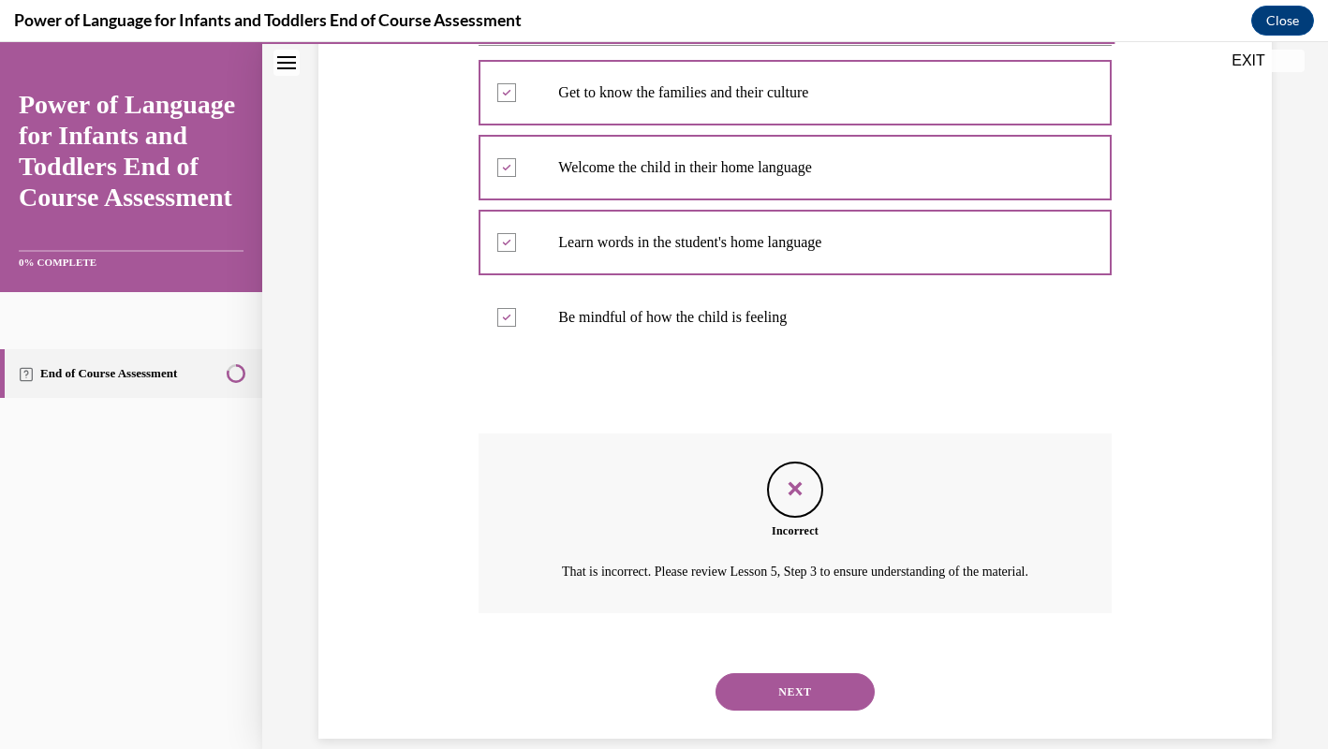
scroll to position [444, 0]
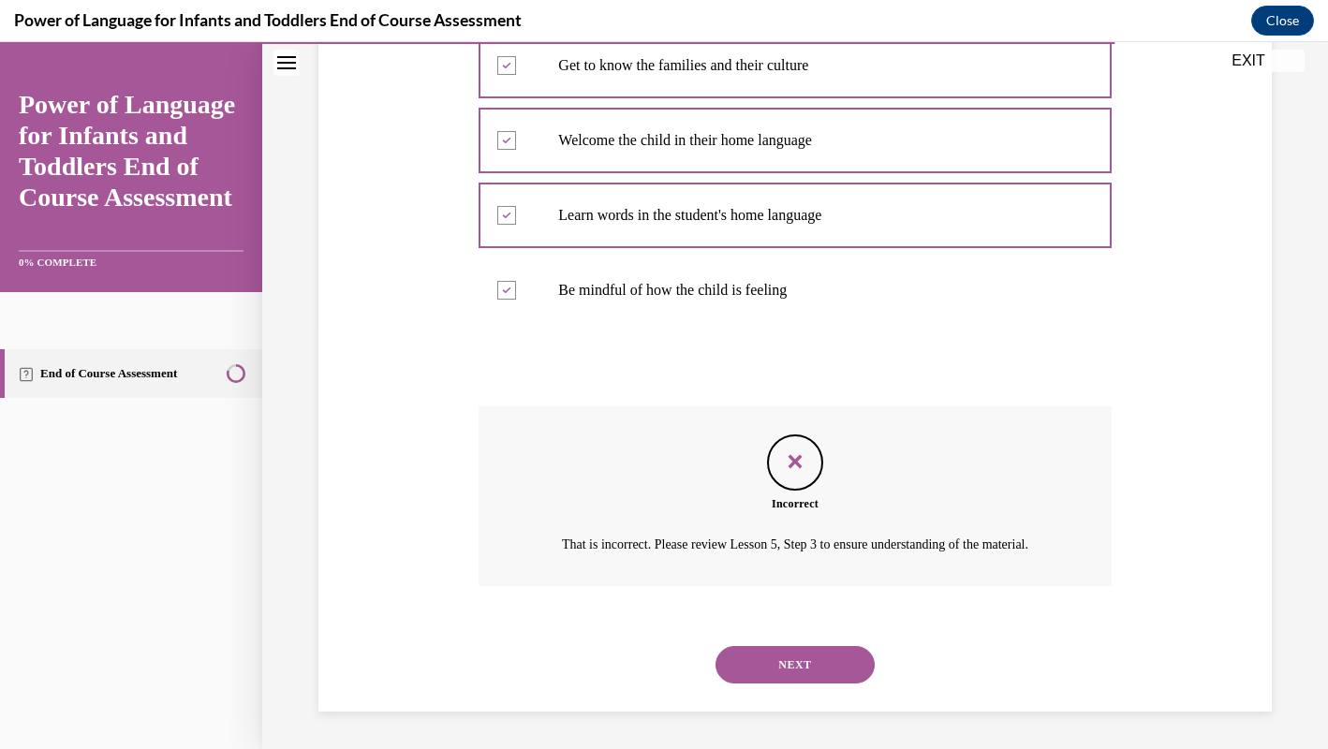
click at [834, 686] on div "NEXT" at bounding box center [794, 664] width 632 height 75
click at [842, 676] on button "NEXT" at bounding box center [794, 664] width 159 height 37
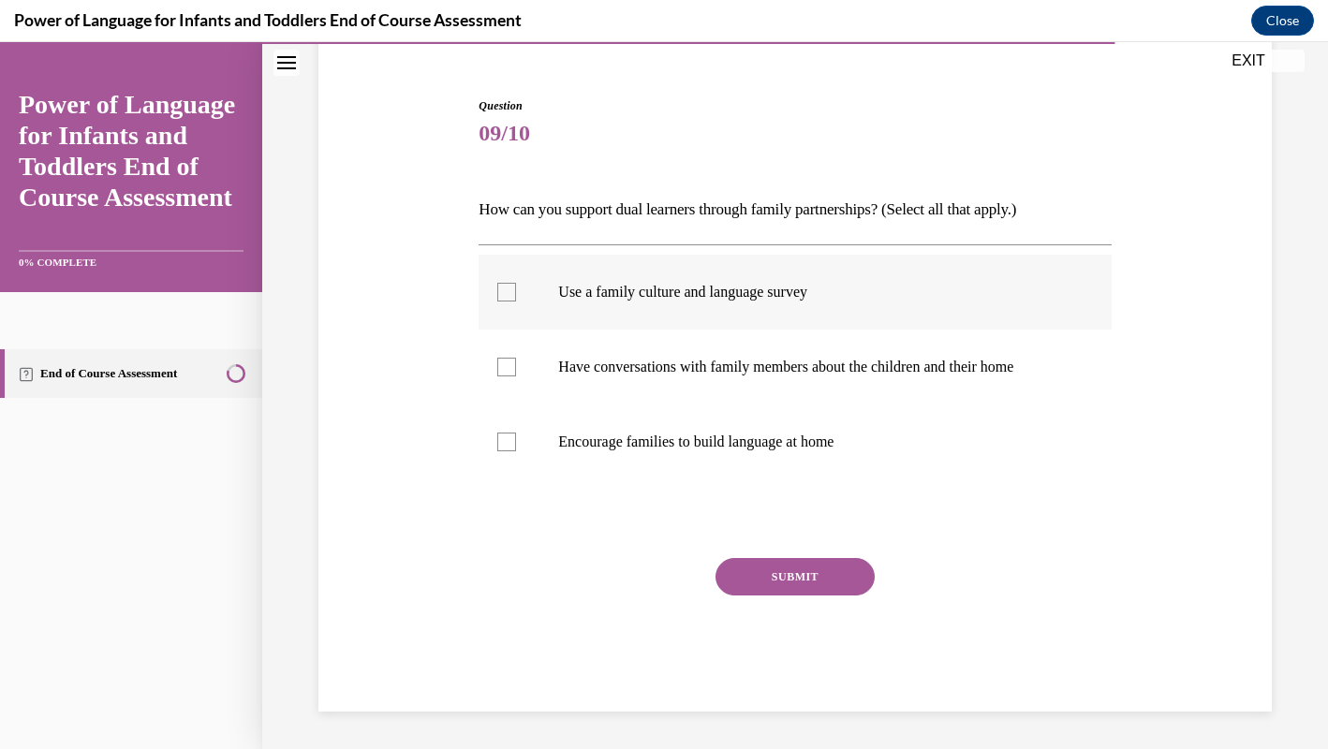
click at [1005, 301] on p "Use a family culture and language survey" at bounding box center [811, 292] width 506 height 19
click at [516, 301] on input "Use a family culture and language survey" at bounding box center [506, 292] width 19 height 19
checkbox input "true"
drag, startPoint x: 1008, startPoint y: 358, endPoint x: 988, endPoint y: 389, distance: 37.1
click at [1008, 358] on p "Have conversations with family members about the children and their home" at bounding box center [811, 367] width 506 height 19
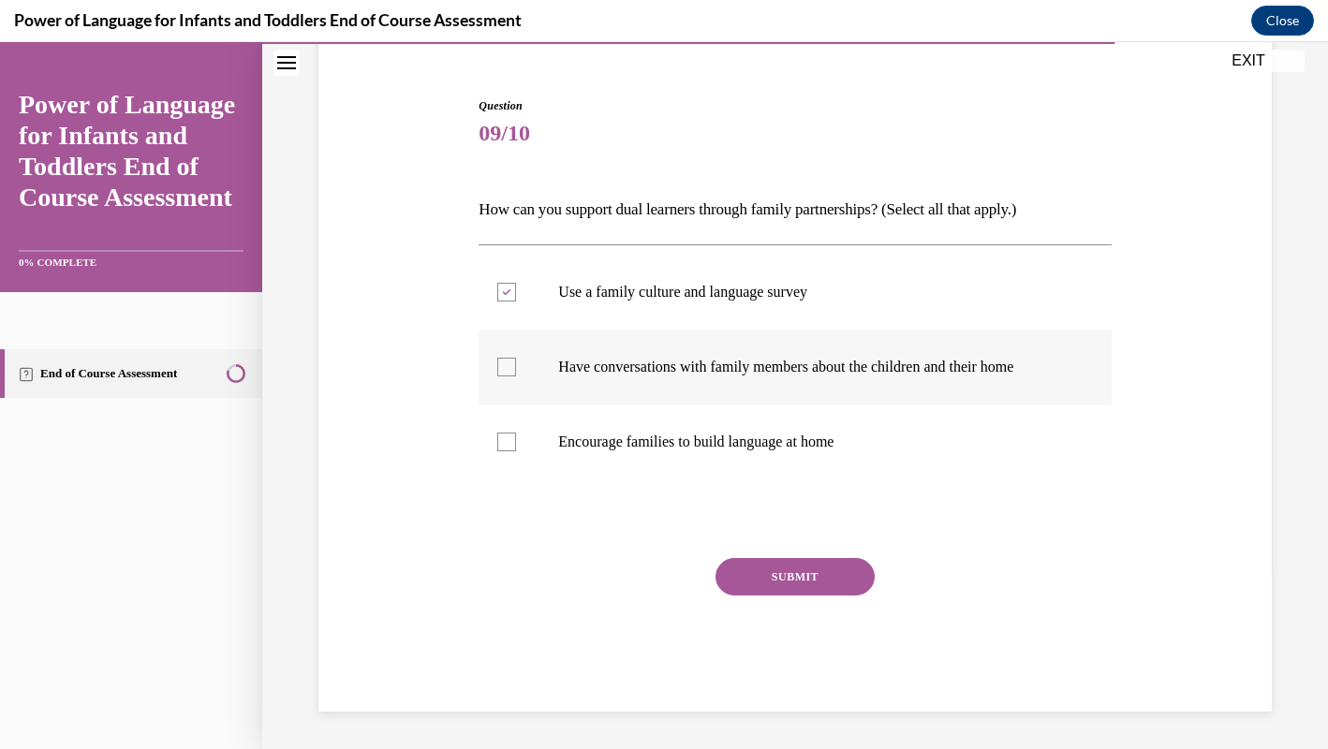
click at [516, 358] on input "Have conversations with family members about the children and their home" at bounding box center [506, 367] width 19 height 19
checkbox input "true"
click at [930, 445] on p "Encourage families to build language at home" at bounding box center [811, 442] width 506 height 19
click at [516, 445] on input "Encourage families to build language at home" at bounding box center [506, 442] width 19 height 19
checkbox input "true"
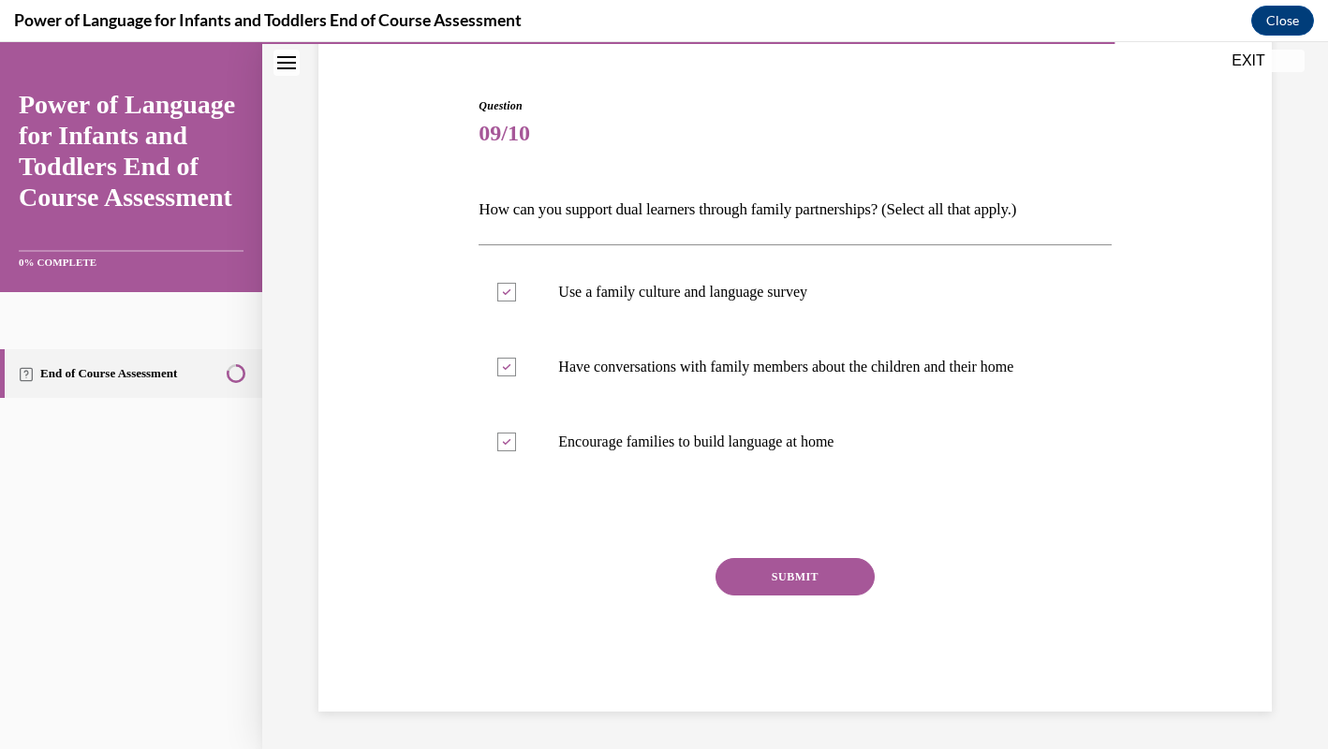
click at [822, 581] on button "SUBMIT" at bounding box center [794, 576] width 159 height 37
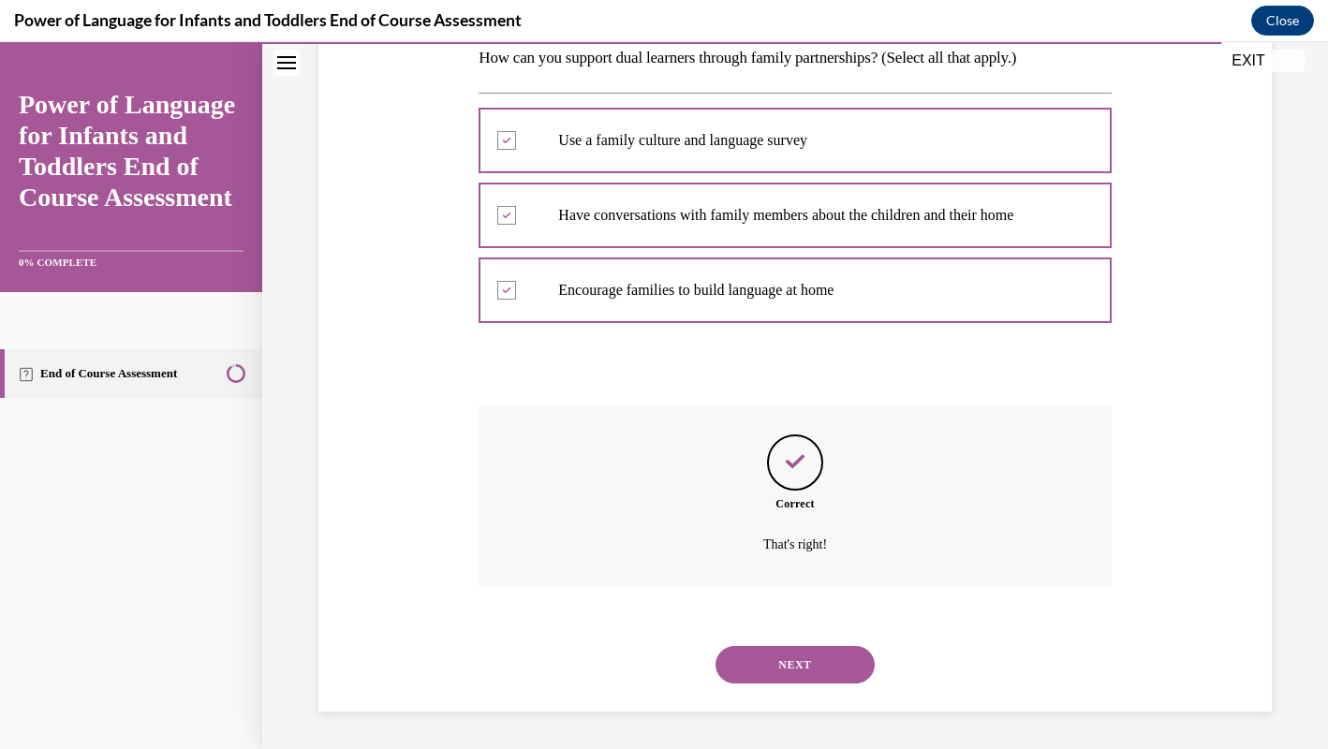
click at [802, 654] on button "NEXT" at bounding box center [794, 664] width 159 height 37
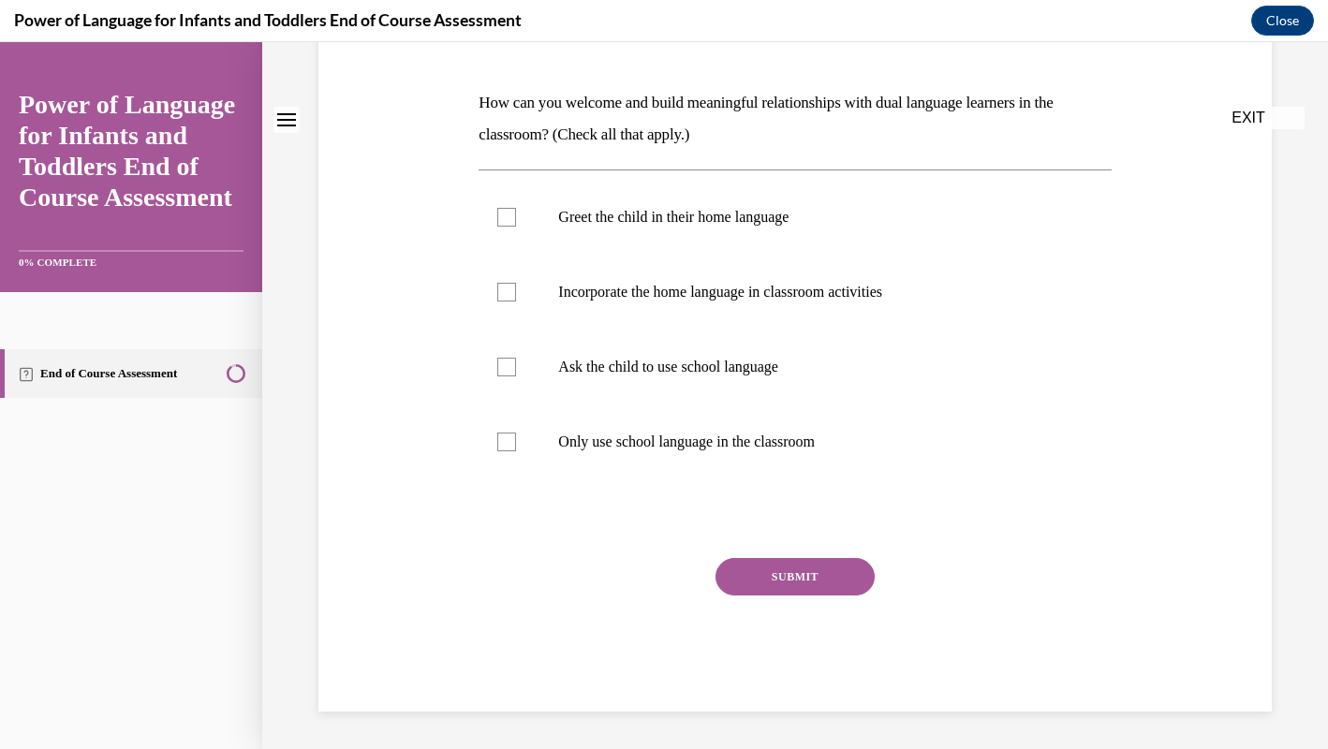
scroll to position [1, 0]
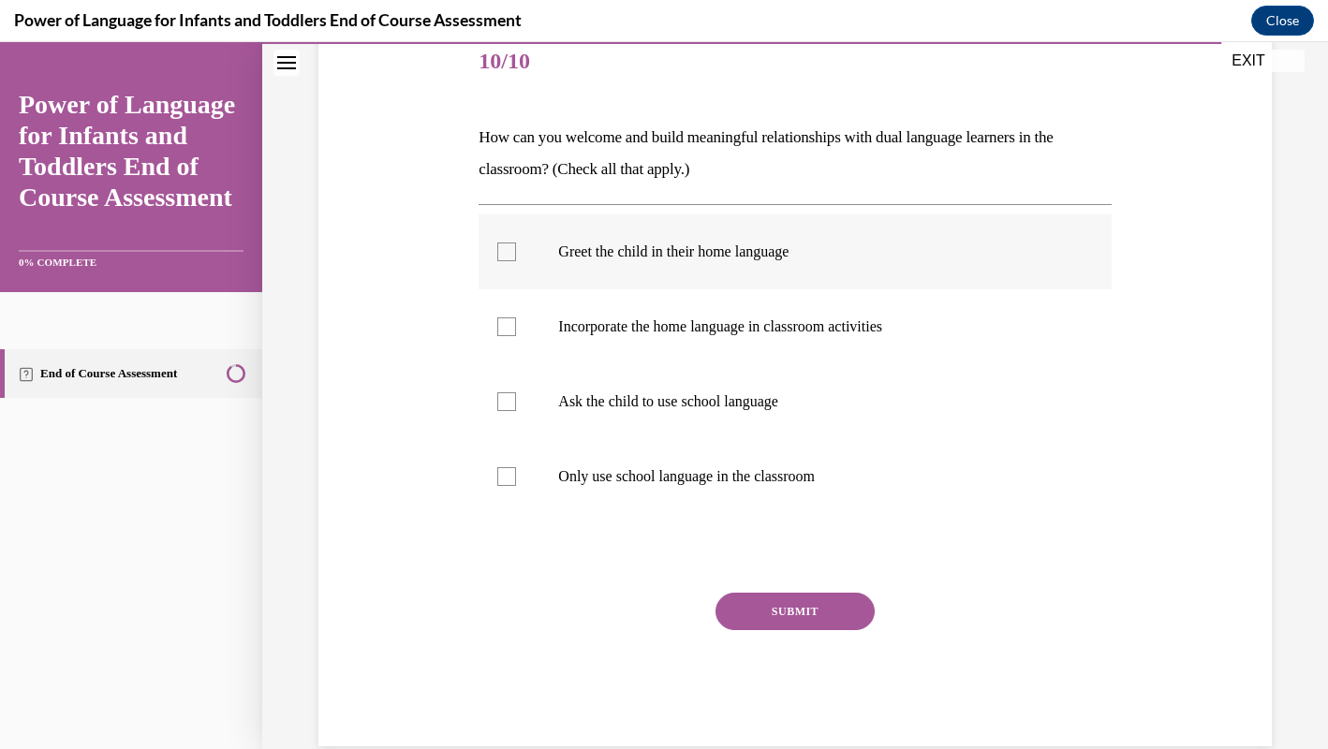
click at [857, 269] on label "Greet the child in their home language" at bounding box center [794, 251] width 632 height 75
click at [516, 261] on input "Greet the child in their home language" at bounding box center [506, 252] width 19 height 19
checkbox input "true"
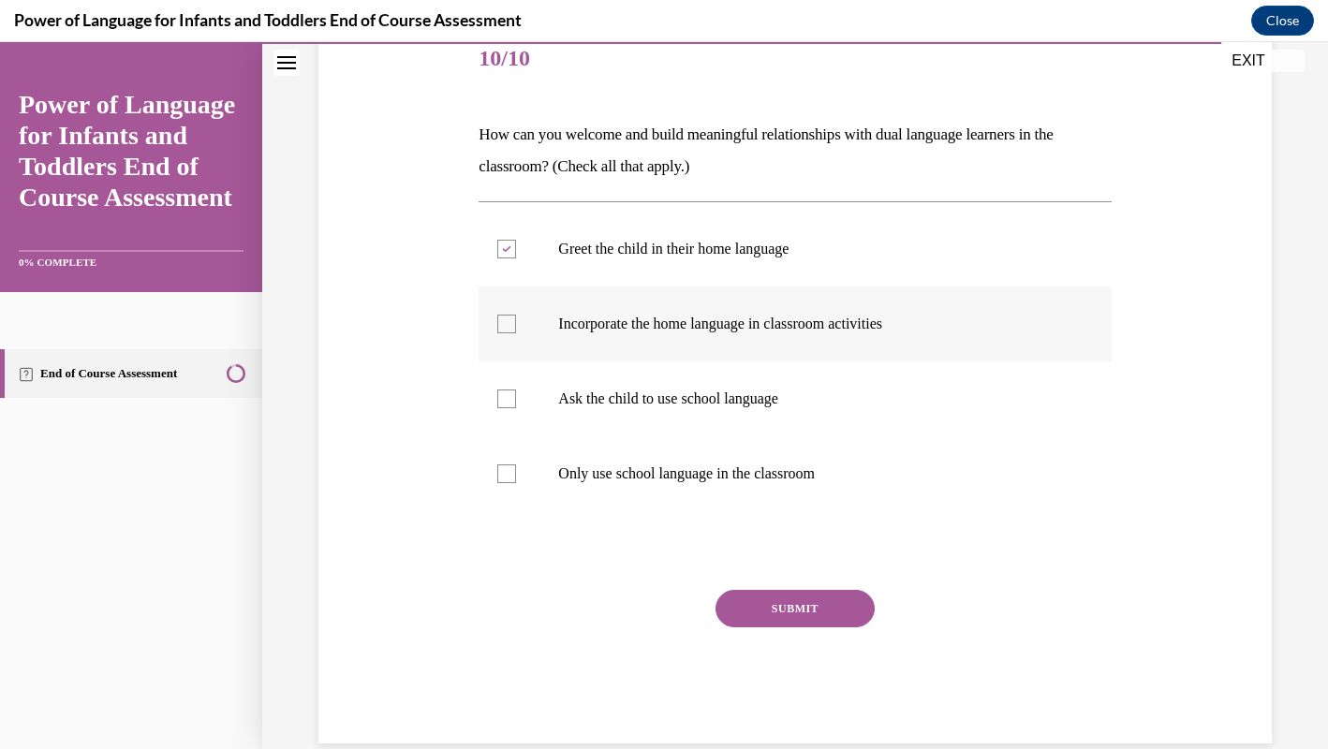
click at [854, 320] on p "Incorporate the home language in classroom activities" at bounding box center [811, 324] width 506 height 19
click at [516, 320] on input "Incorporate the home language in classroom activities" at bounding box center [506, 324] width 19 height 19
checkbox input "true"
click at [840, 616] on button "SUBMIT" at bounding box center [794, 608] width 159 height 37
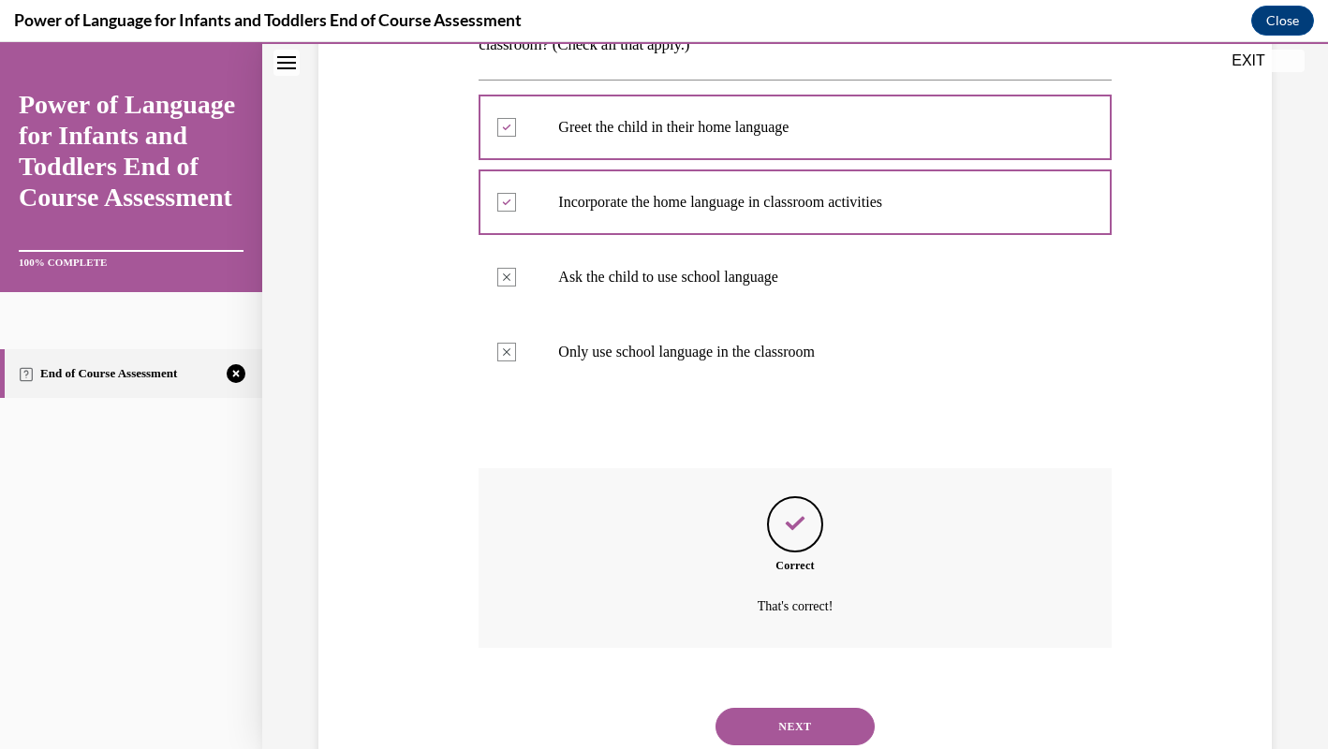
scroll to position [421, 0]
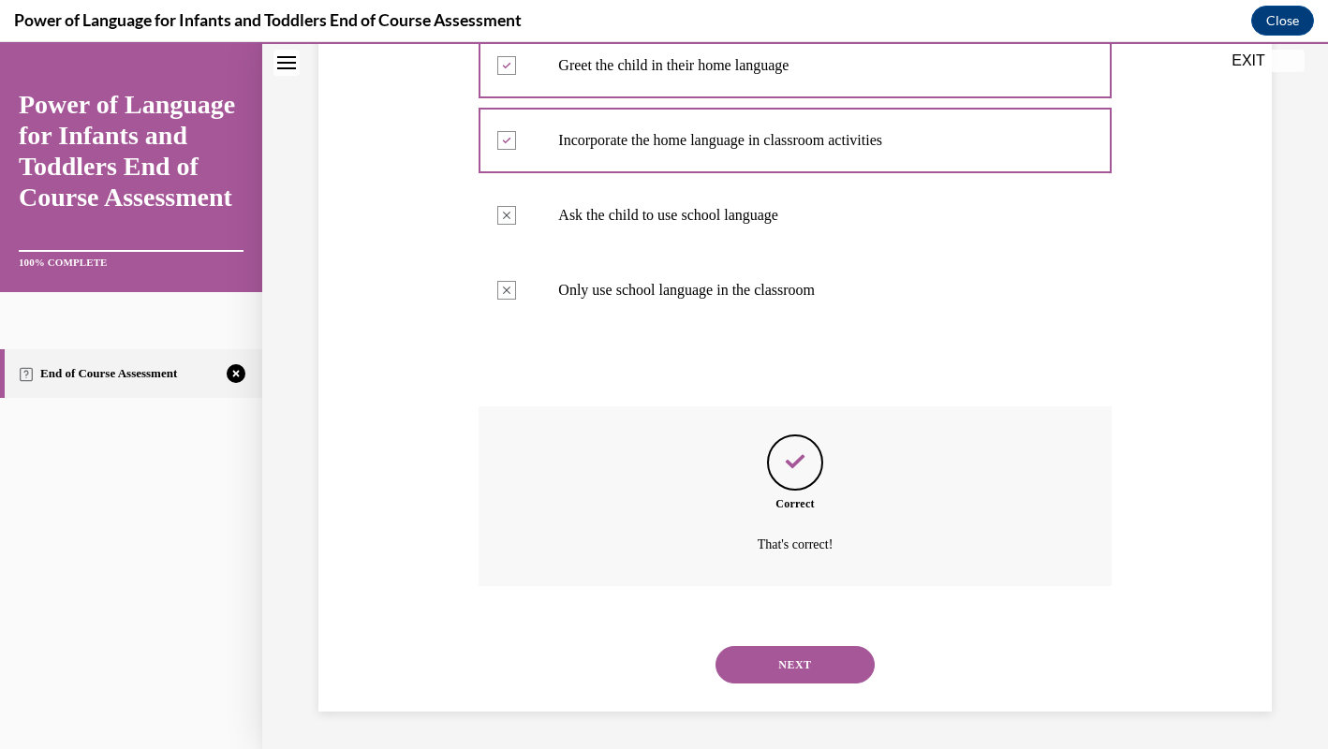
click at [802, 652] on button "NEXT" at bounding box center [794, 664] width 159 height 37
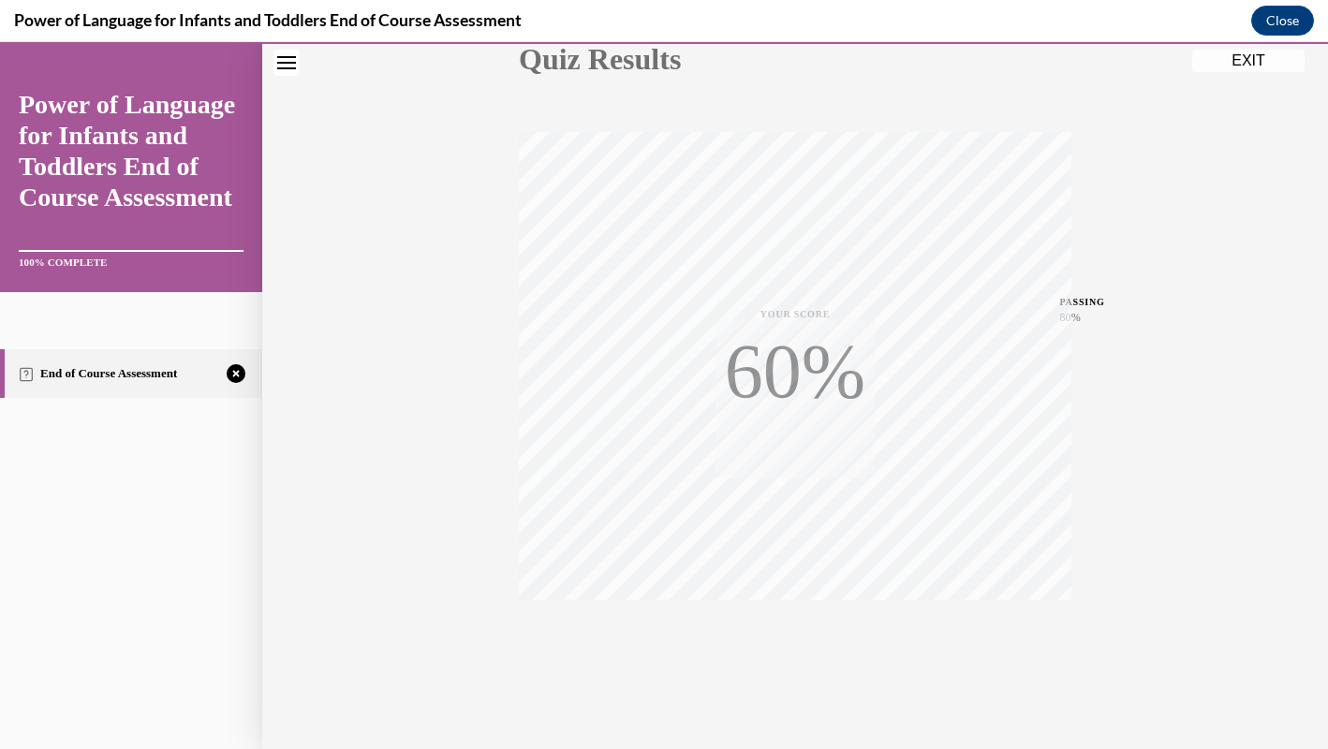
scroll to position [253, 0]
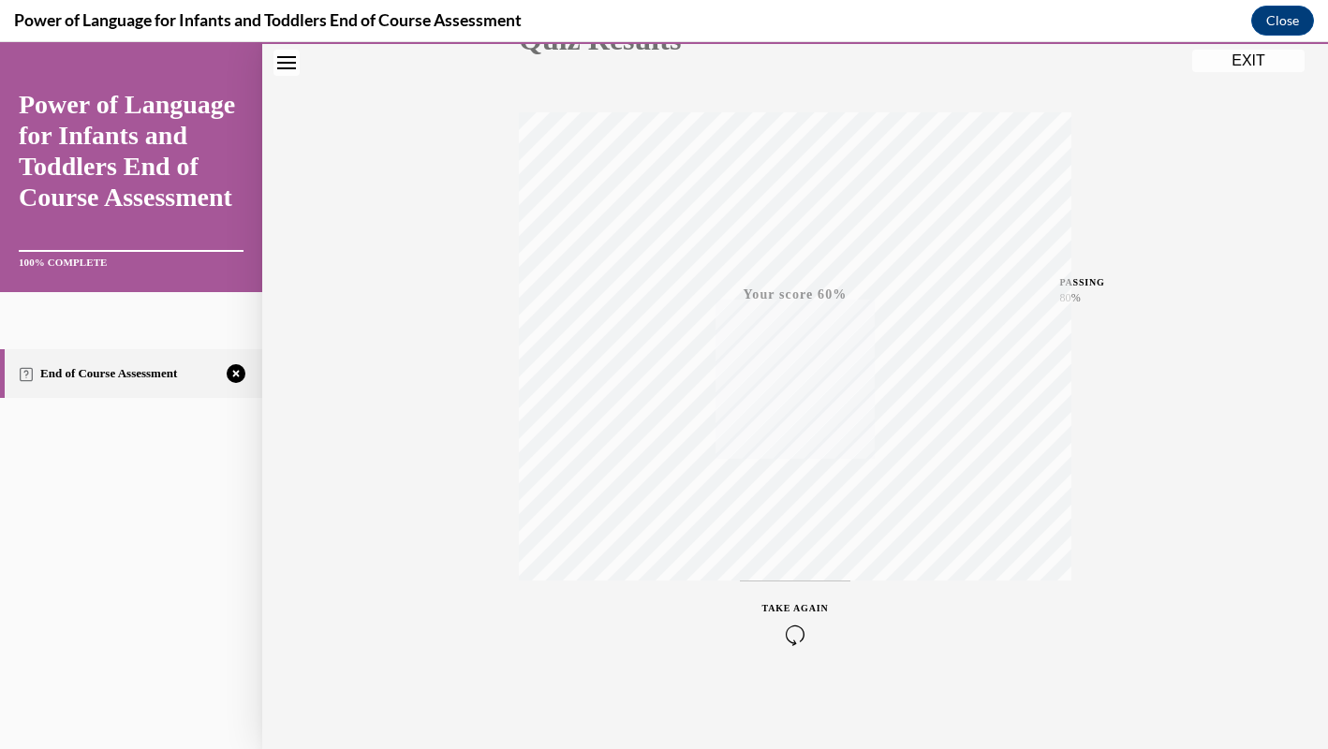
click at [798, 635] on icon "button" at bounding box center [795, 635] width 66 height 21
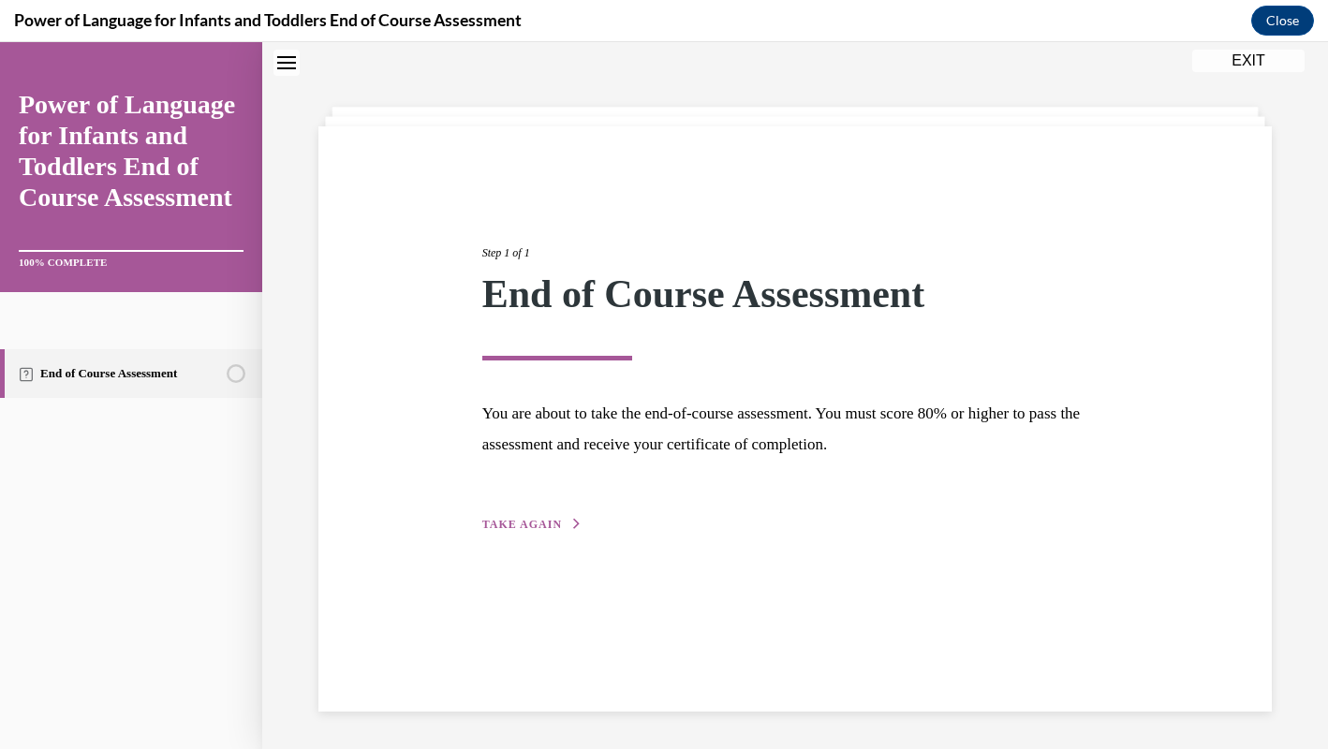
click at [531, 520] on span "TAKE AGAIN" at bounding box center [522, 524] width 80 height 13
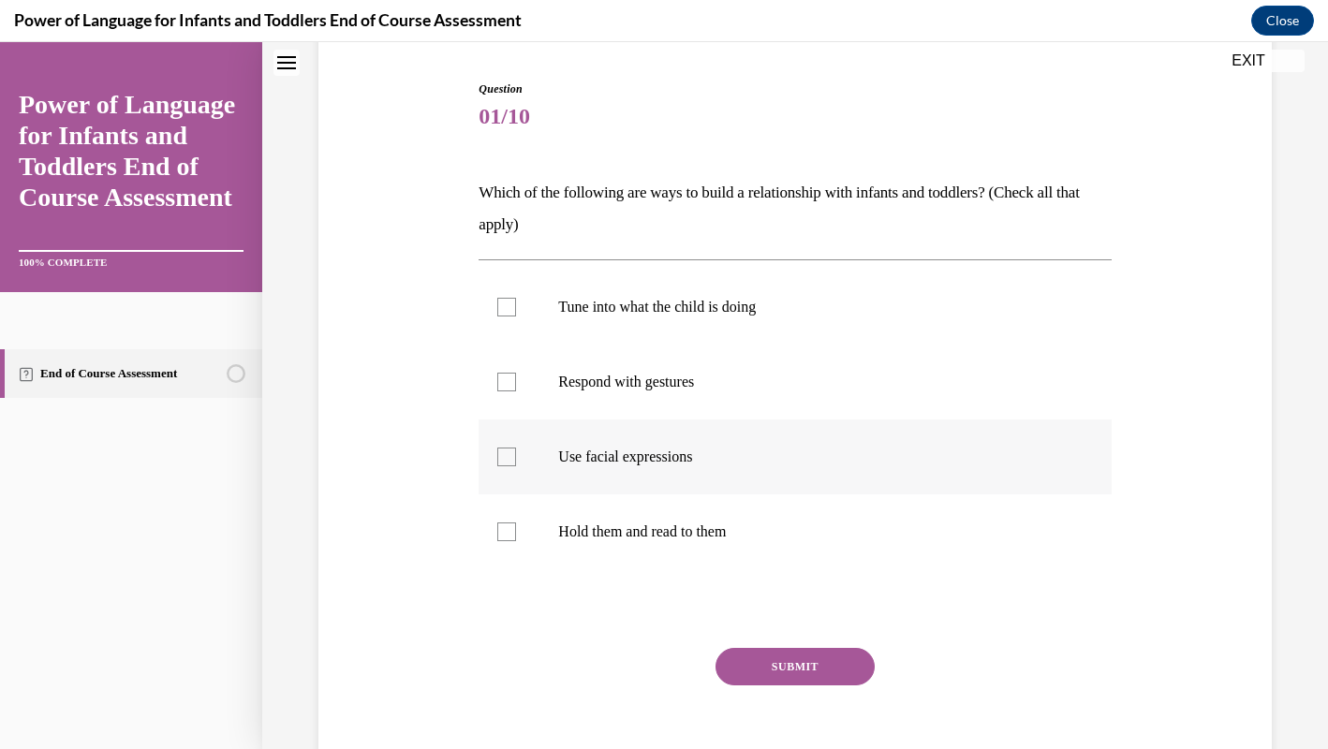
scroll to position [179, 0]
click at [669, 301] on p "Tune into what the child is doing" at bounding box center [811, 308] width 506 height 19
click at [516, 301] on input "Tune into what the child is doing" at bounding box center [506, 308] width 19 height 19
checkbox input "true"
click at [674, 414] on label "Respond with gestures" at bounding box center [794, 382] width 632 height 75
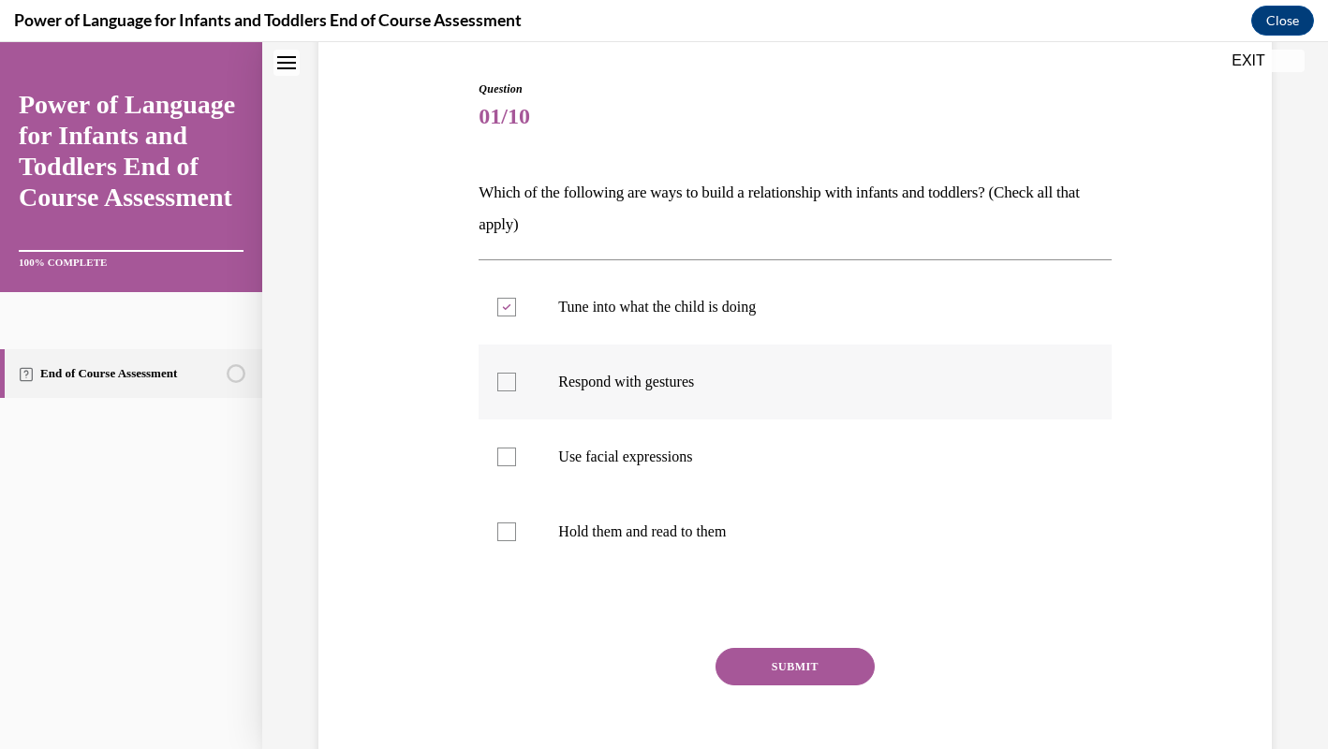
click at [516, 391] on input "Respond with gestures" at bounding box center [506, 382] width 19 height 19
checkbox input "true"
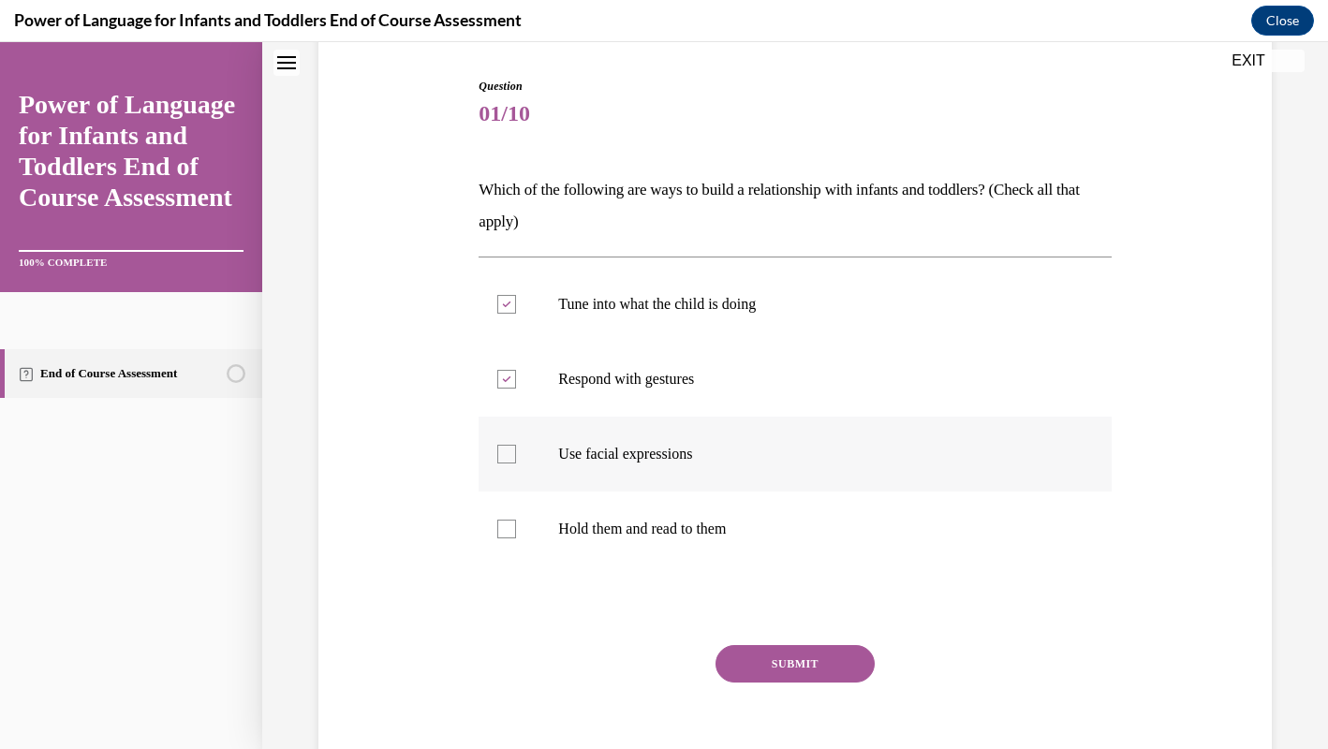
click at [679, 461] on p "Use facial expressions" at bounding box center [811, 454] width 506 height 19
click at [516, 461] on input "Use facial expressions" at bounding box center [506, 454] width 19 height 19
checkbox input "true"
click at [808, 648] on button "SUBMIT" at bounding box center [794, 664] width 159 height 37
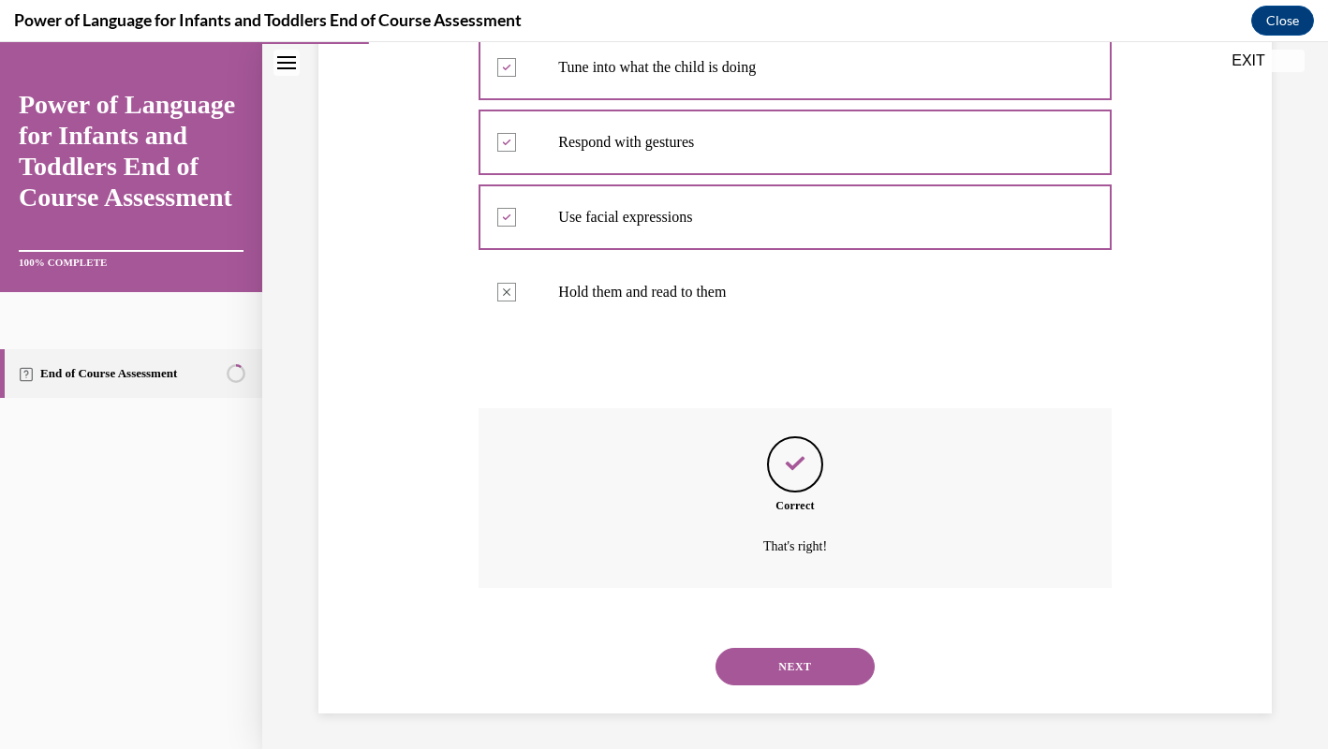
scroll to position [421, 0]
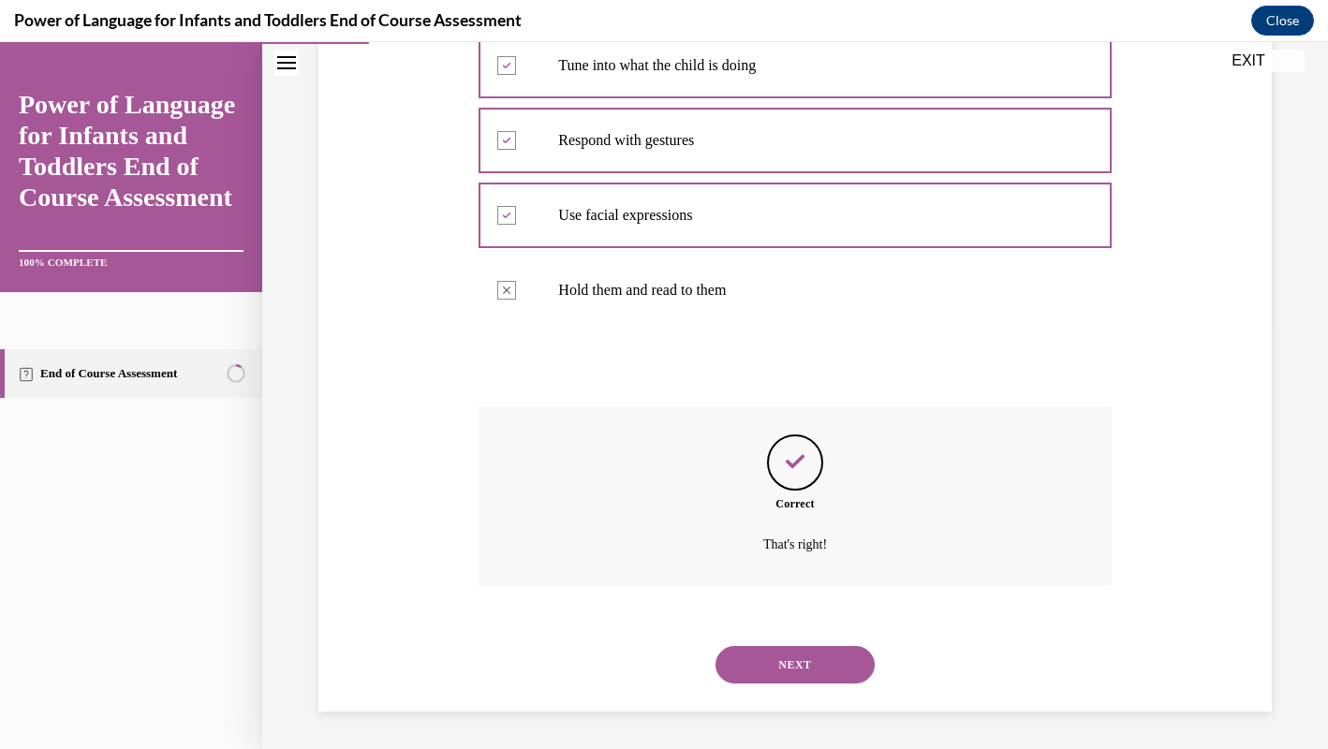
click at [805, 668] on button "NEXT" at bounding box center [794, 664] width 159 height 37
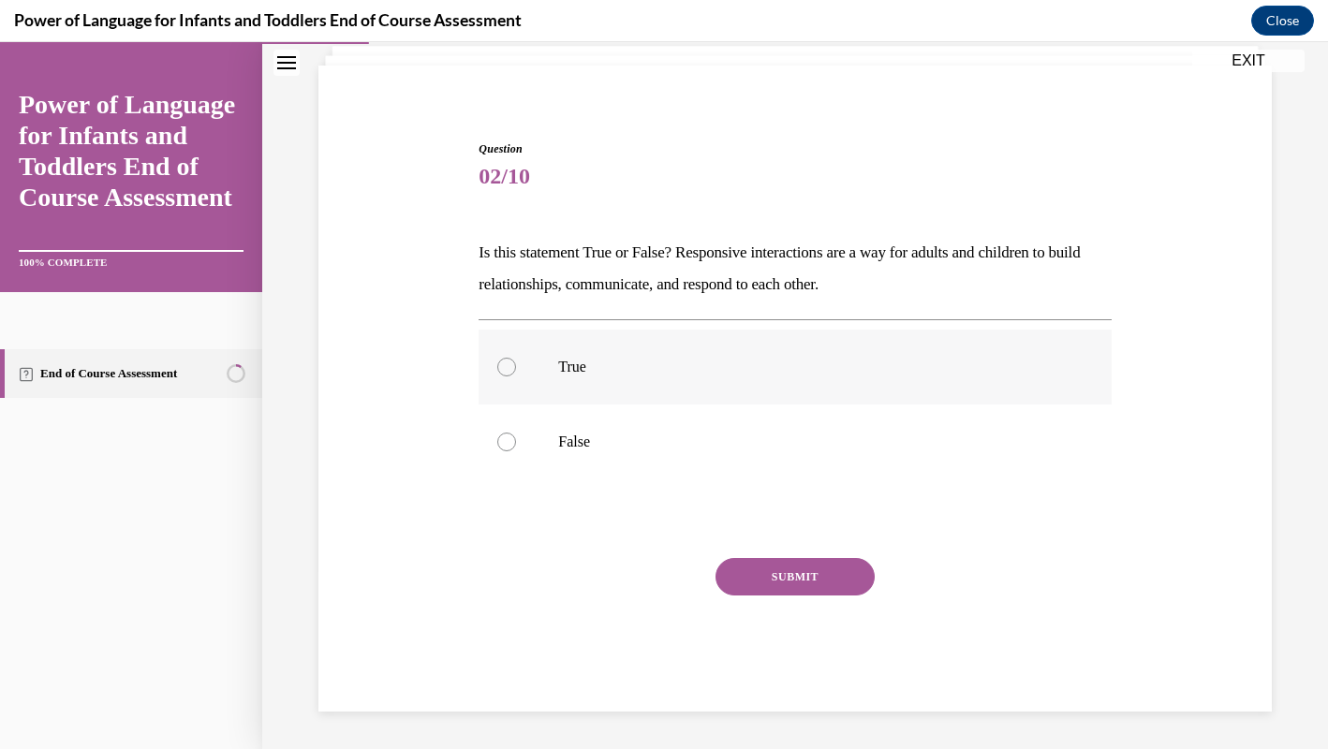
click at [805, 350] on label "True" at bounding box center [794, 367] width 632 height 75
click at [516, 358] on input "True" at bounding box center [506, 367] width 19 height 19
radio input "true"
click at [830, 568] on button "SUBMIT" at bounding box center [794, 576] width 159 height 37
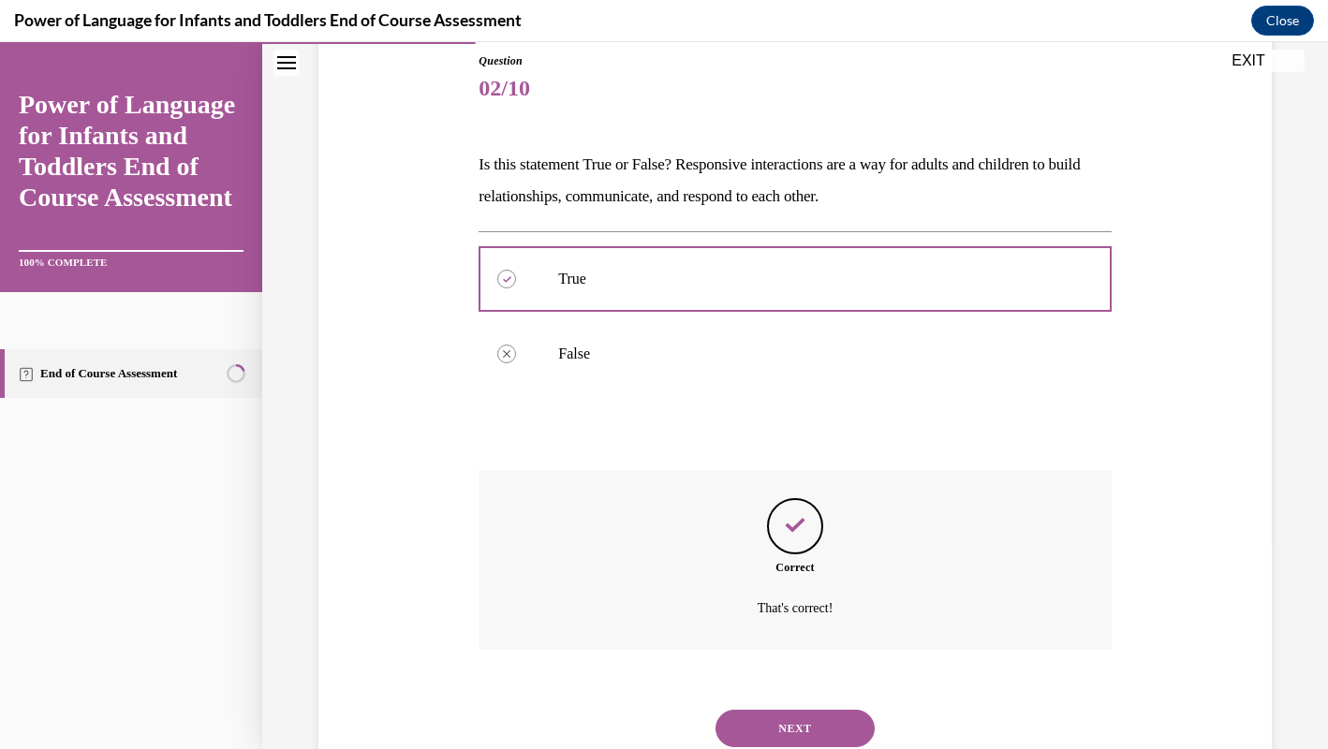
scroll to position [272, 0]
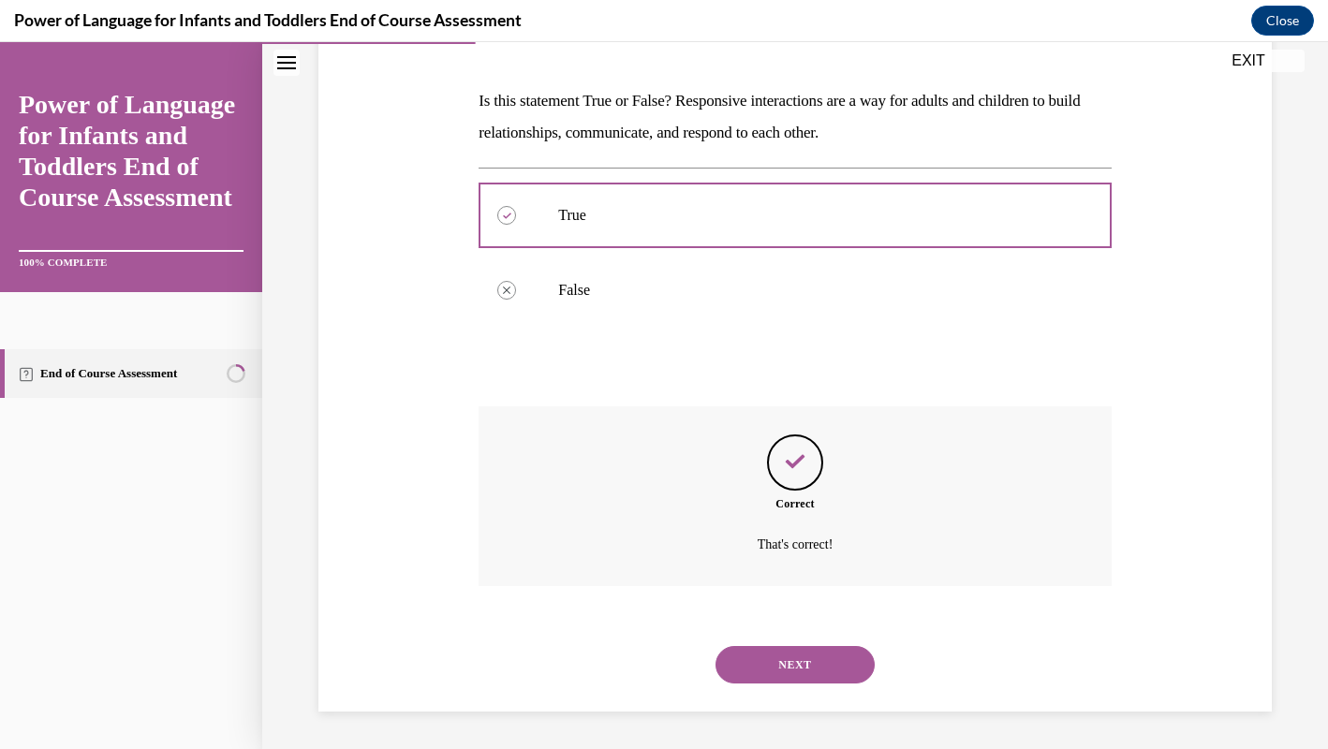
click at [817, 649] on button "NEXT" at bounding box center [794, 664] width 159 height 37
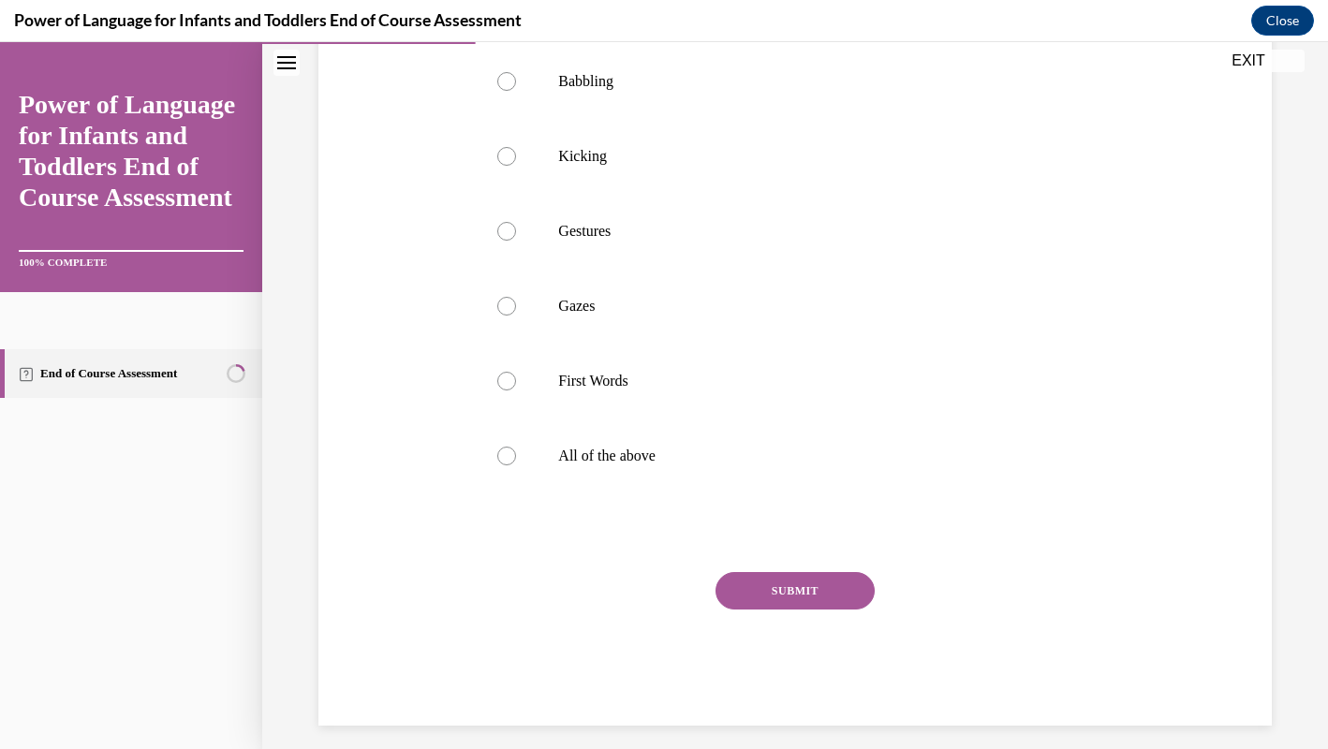
scroll to position [419, 0]
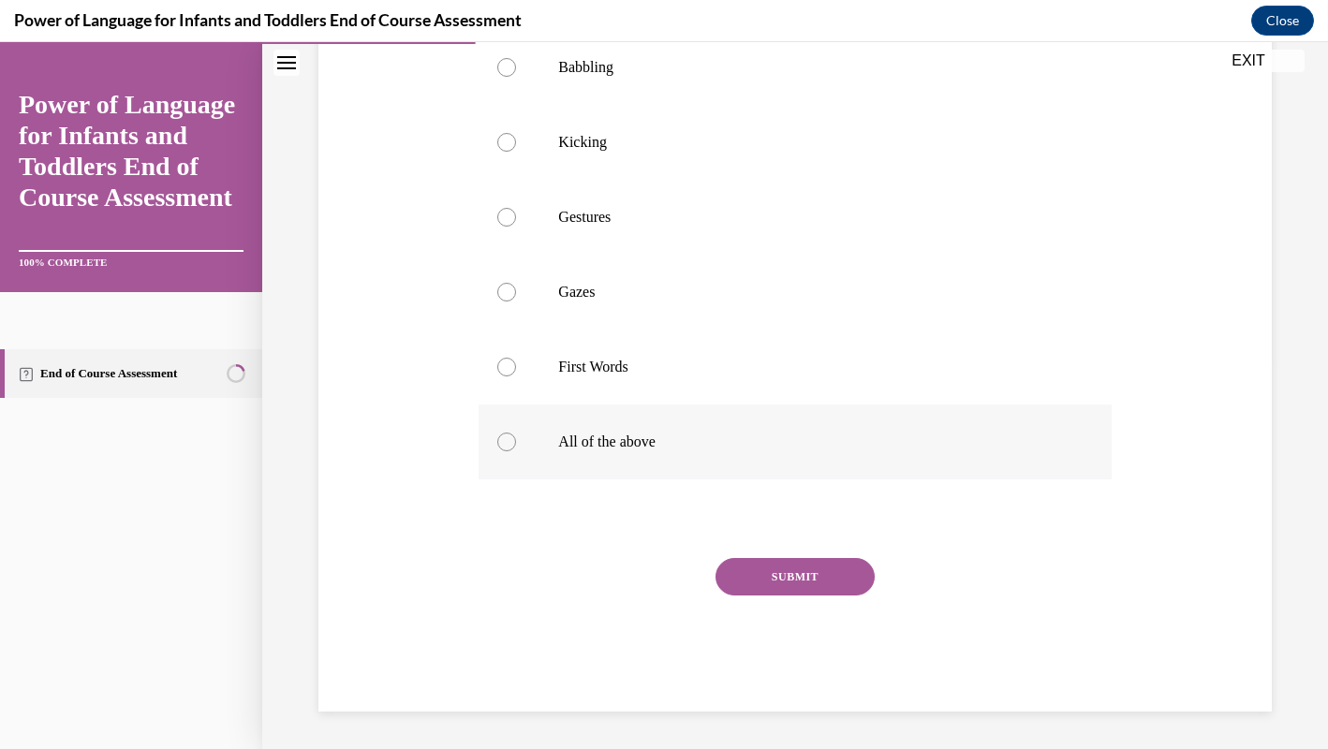
click at [784, 449] on p "All of the above" at bounding box center [811, 442] width 506 height 19
click at [516, 449] on input "All of the above" at bounding box center [506, 442] width 19 height 19
radio input "true"
click at [830, 579] on button "SUBMIT" at bounding box center [794, 576] width 159 height 37
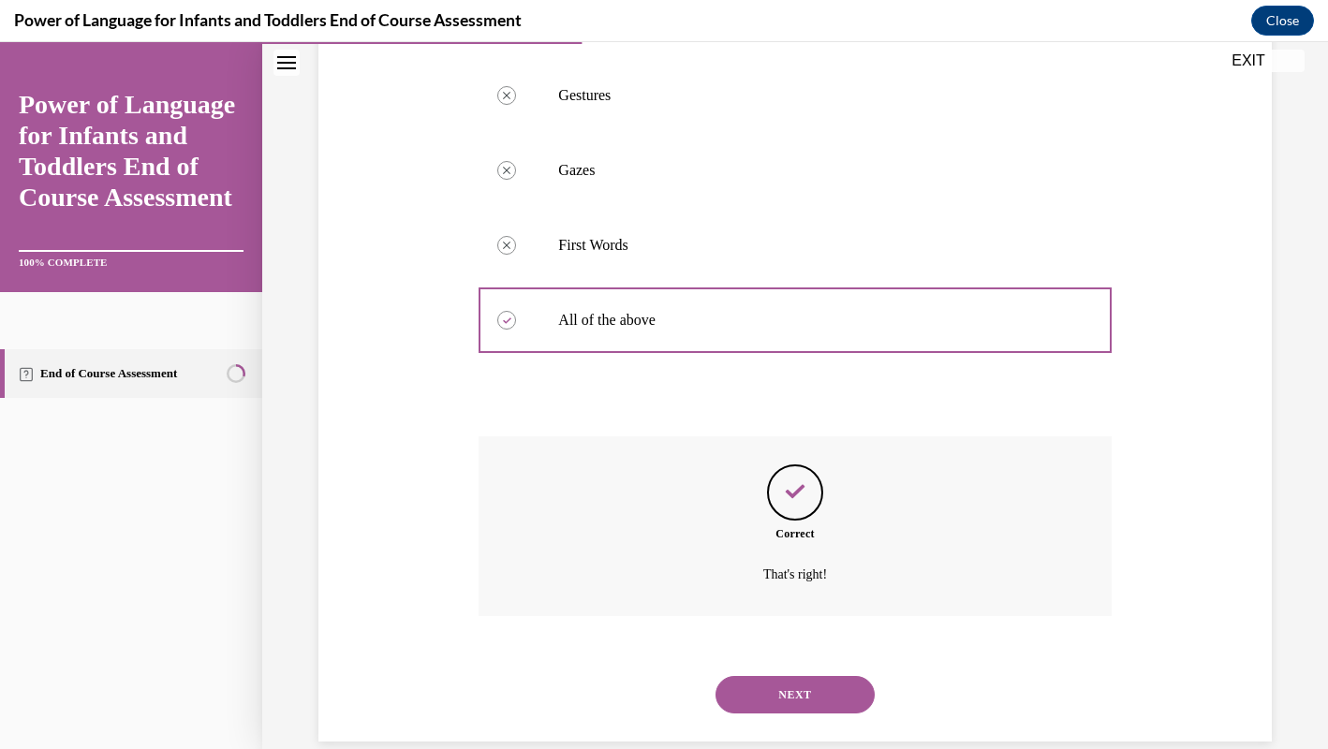
scroll to position [571, 0]
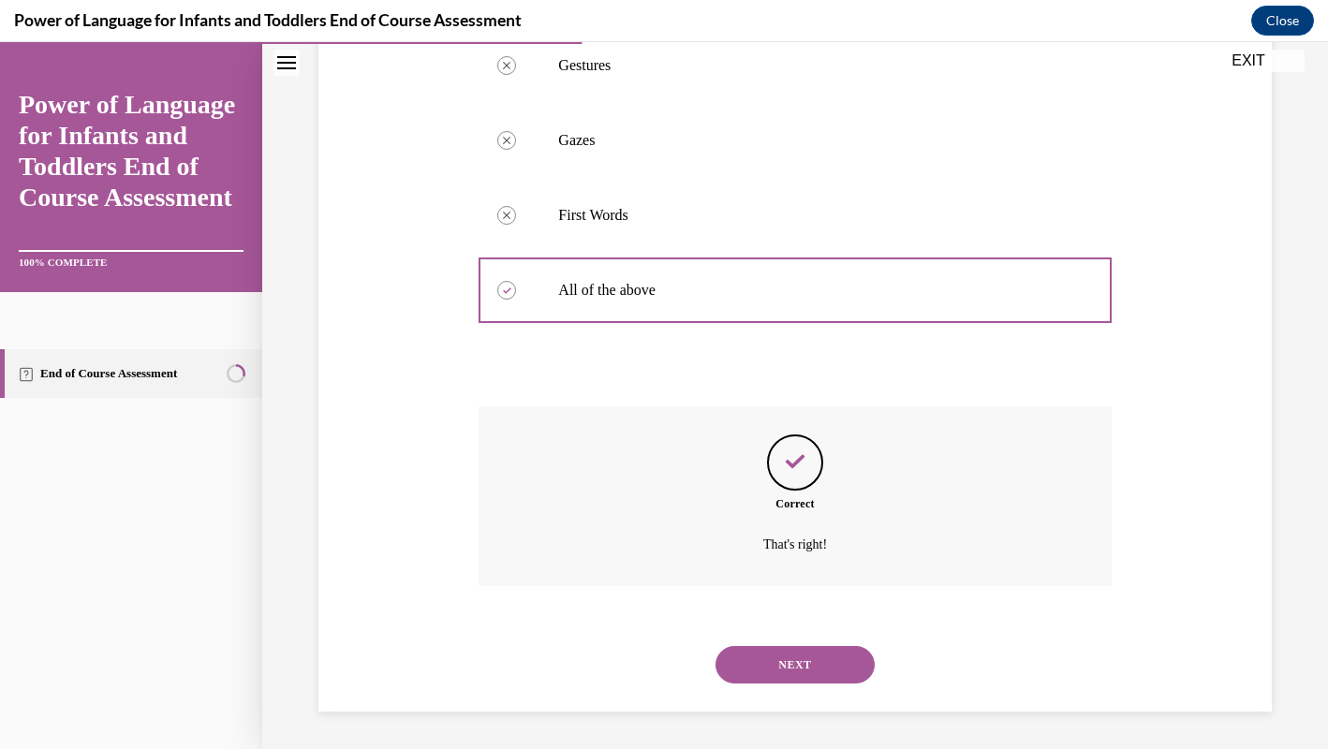
click at [813, 673] on button "NEXT" at bounding box center [794, 664] width 159 height 37
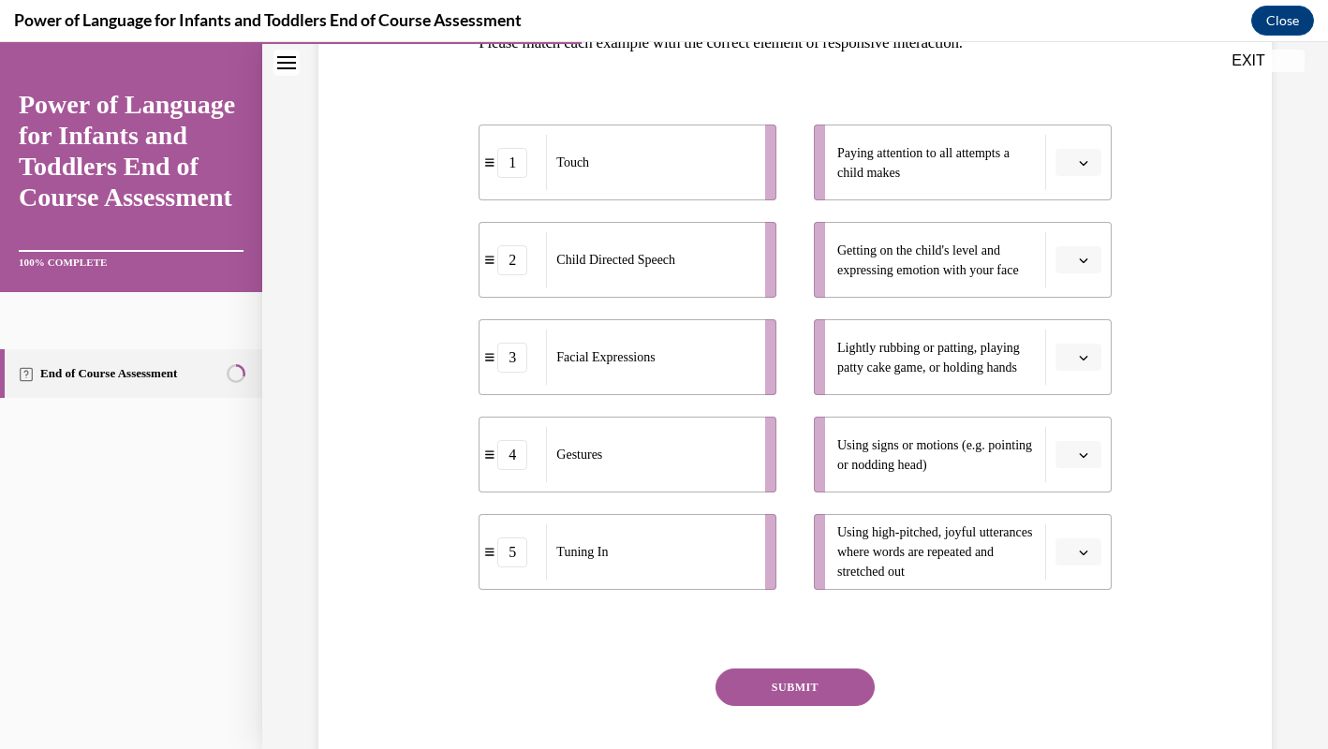
scroll to position [332, 0]
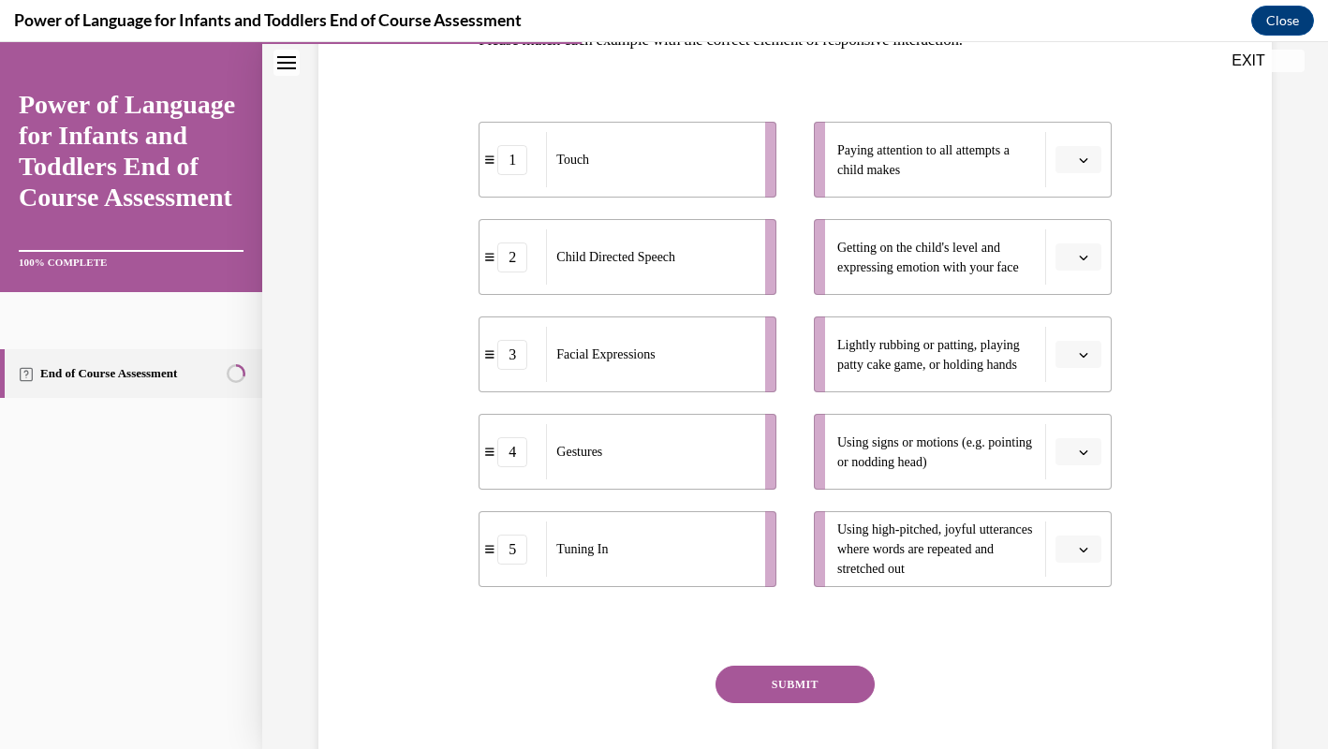
click at [1077, 157] on span "button" at bounding box center [1083, 160] width 13 height 13
click at [1077, 394] on div "5" at bounding box center [1075, 388] width 47 height 37
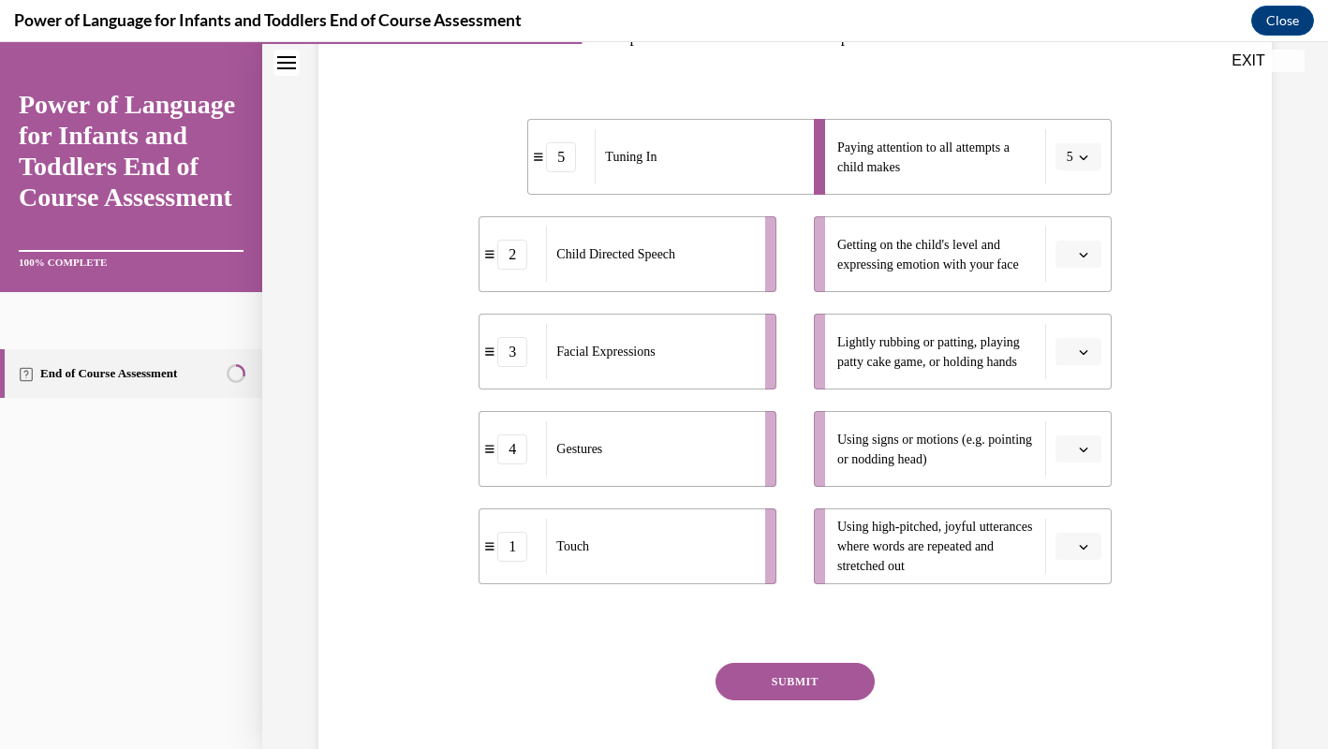
click at [1072, 253] on span "Please select an option" at bounding box center [1069, 254] width 7 height 19
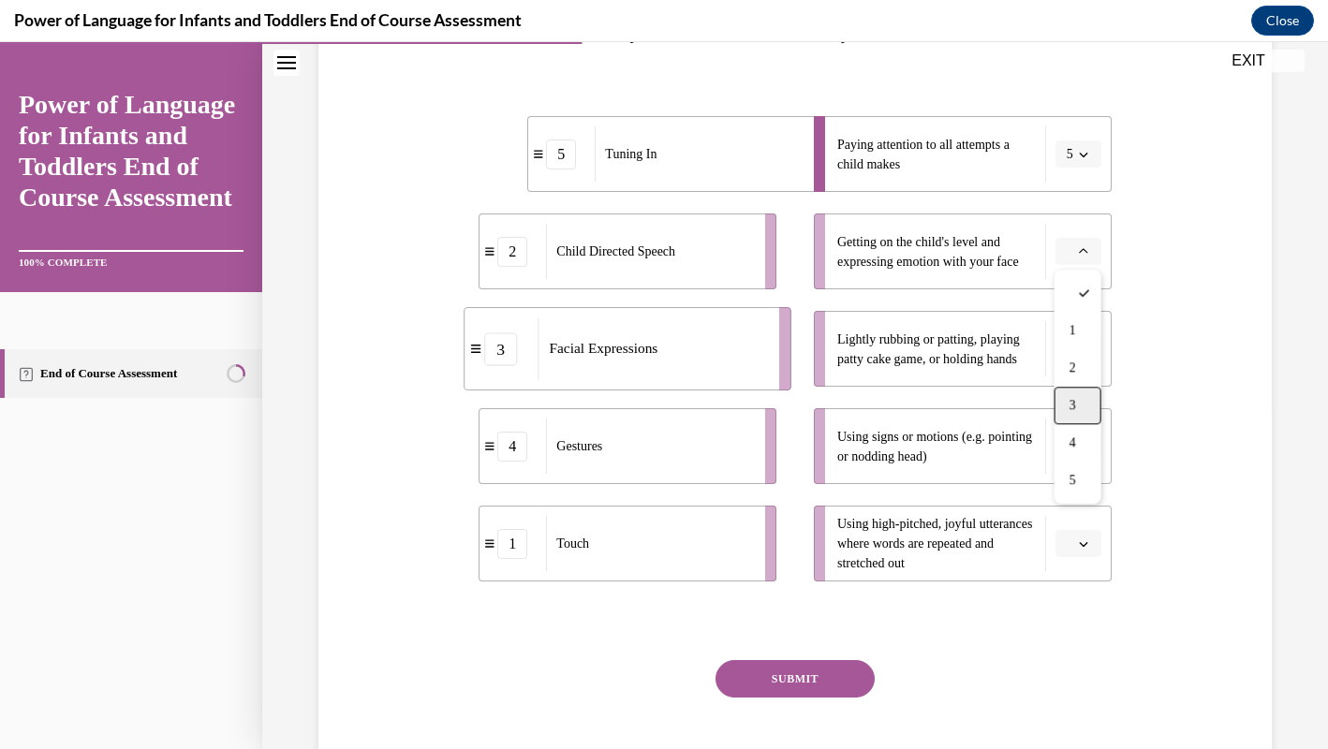
click at [1087, 404] on div "3" at bounding box center [1077, 405] width 47 height 37
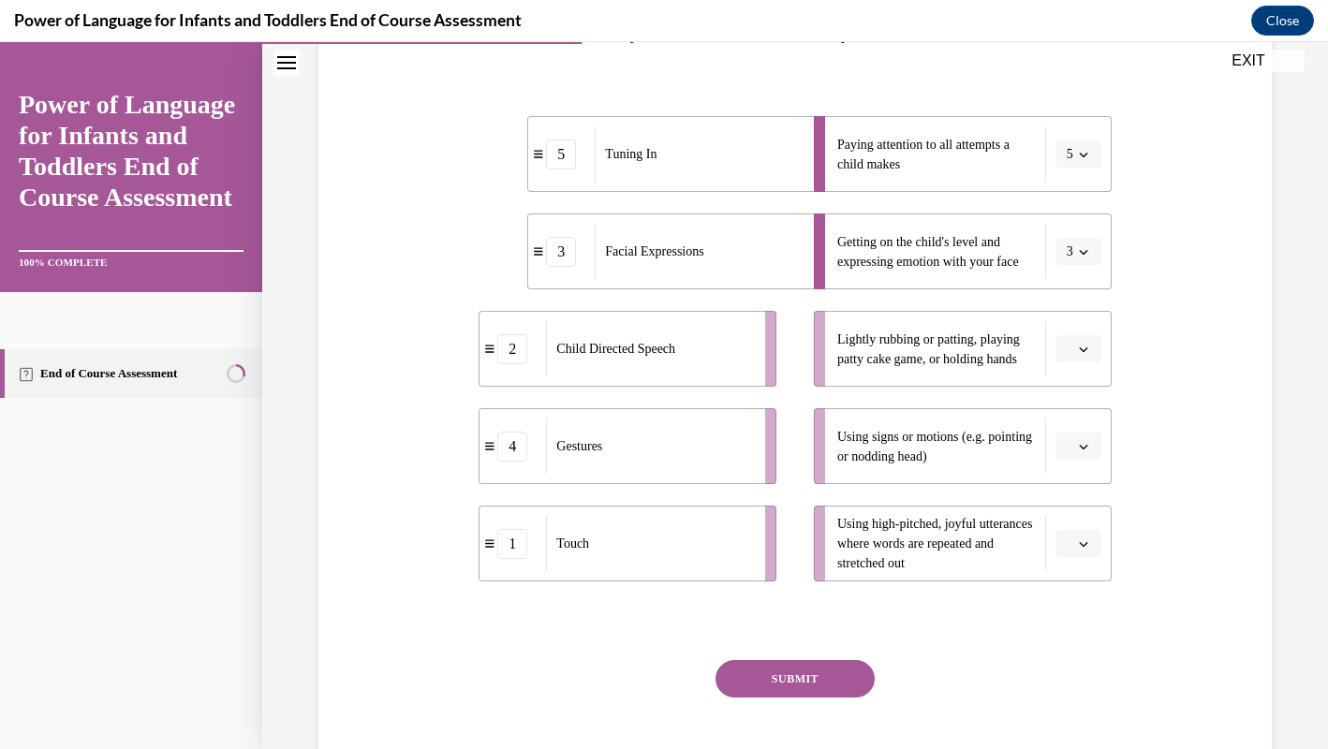
scroll to position [340, 0]
click at [1079, 345] on icon "button" at bounding box center [1083, 347] width 9 height 9
click at [1080, 425] on div "1" at bounding box center [1075, 425] width 47 height 37
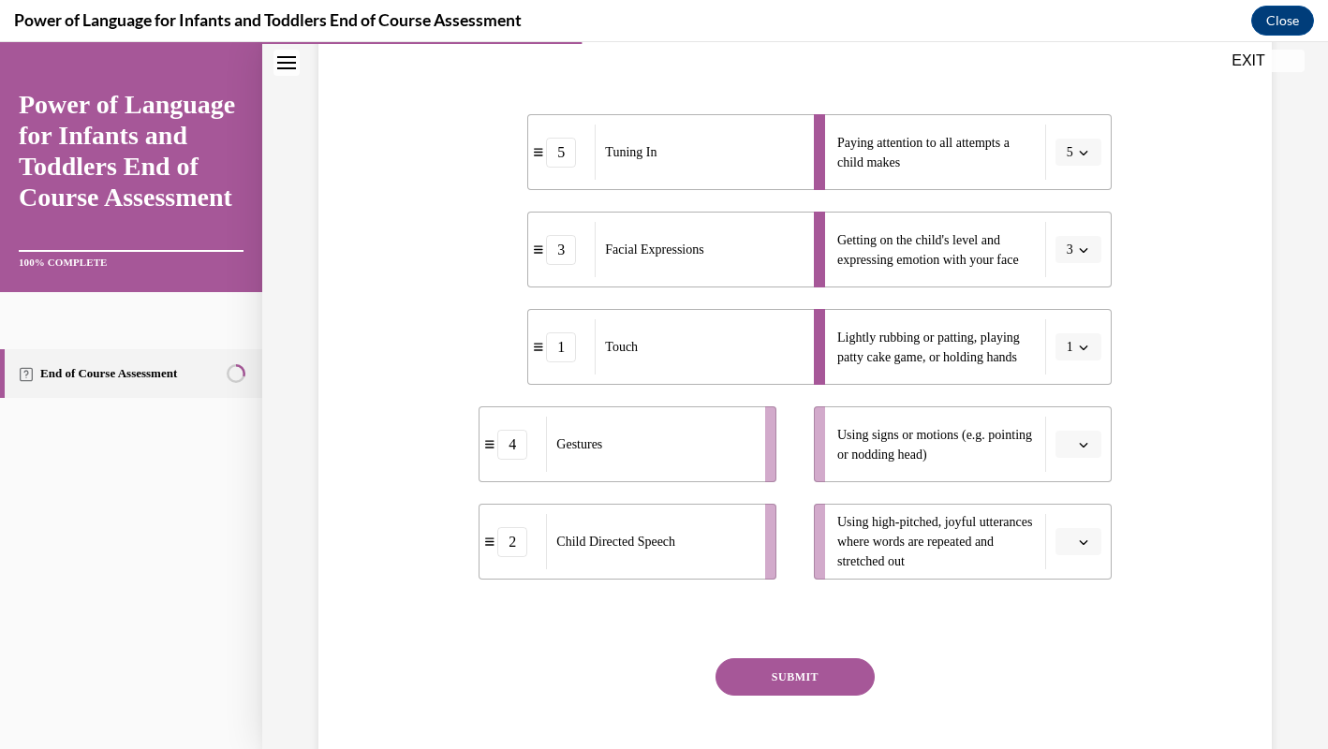
click at [1066, 450] on span "Please select an option" at bounding box center [1069, 444] width 7 height 19
click at [1087, 622] on div "4" at bounding box center [1075, 635] width 47 height 37
click at [1080, 531] on button "button" at bounding box center [1078, 542] width 46 height 28
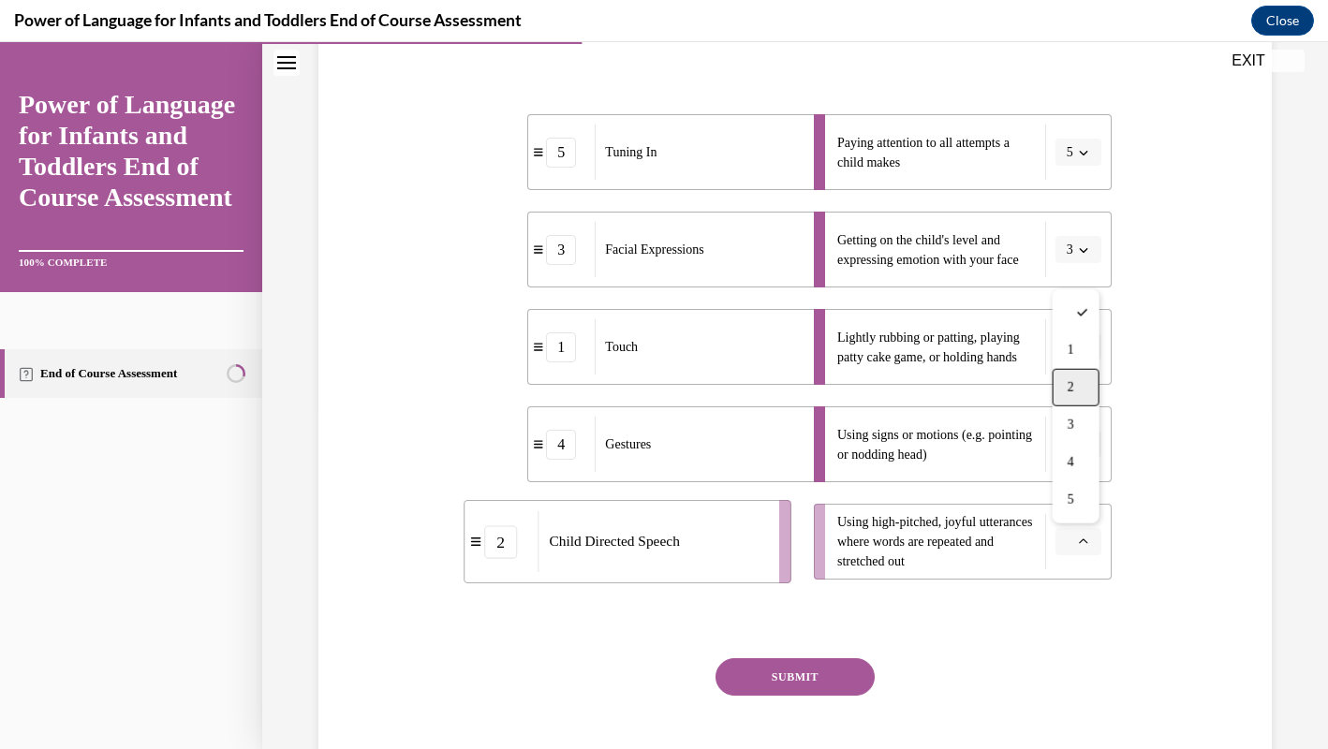
click at [1074, 380] on span "2" at bounding box center [1070, 387] width 7 height 15
click at [823, 680] on button "SUBMIT" at bounding box center [794, 676] width 159 height 37
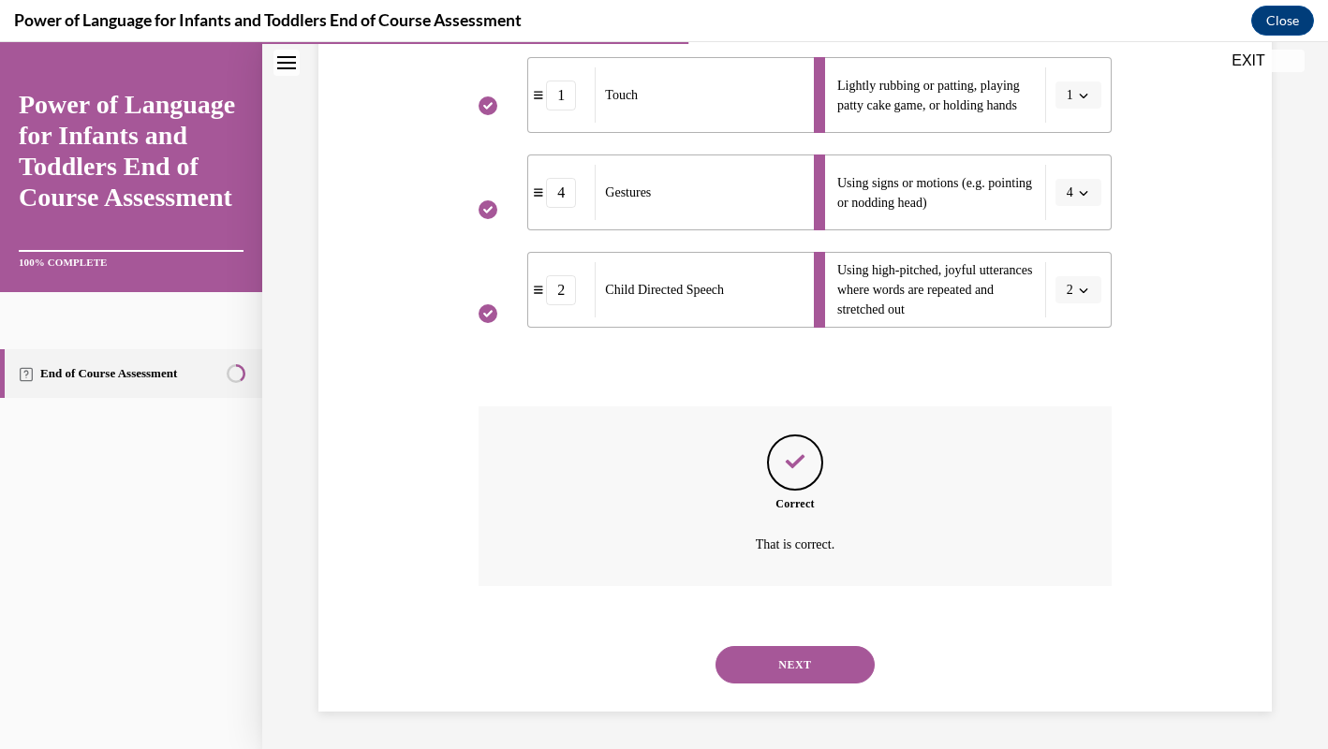
click at [828, 680] on button "NEXT" at bounding box center [794, 664] width 159 height 37
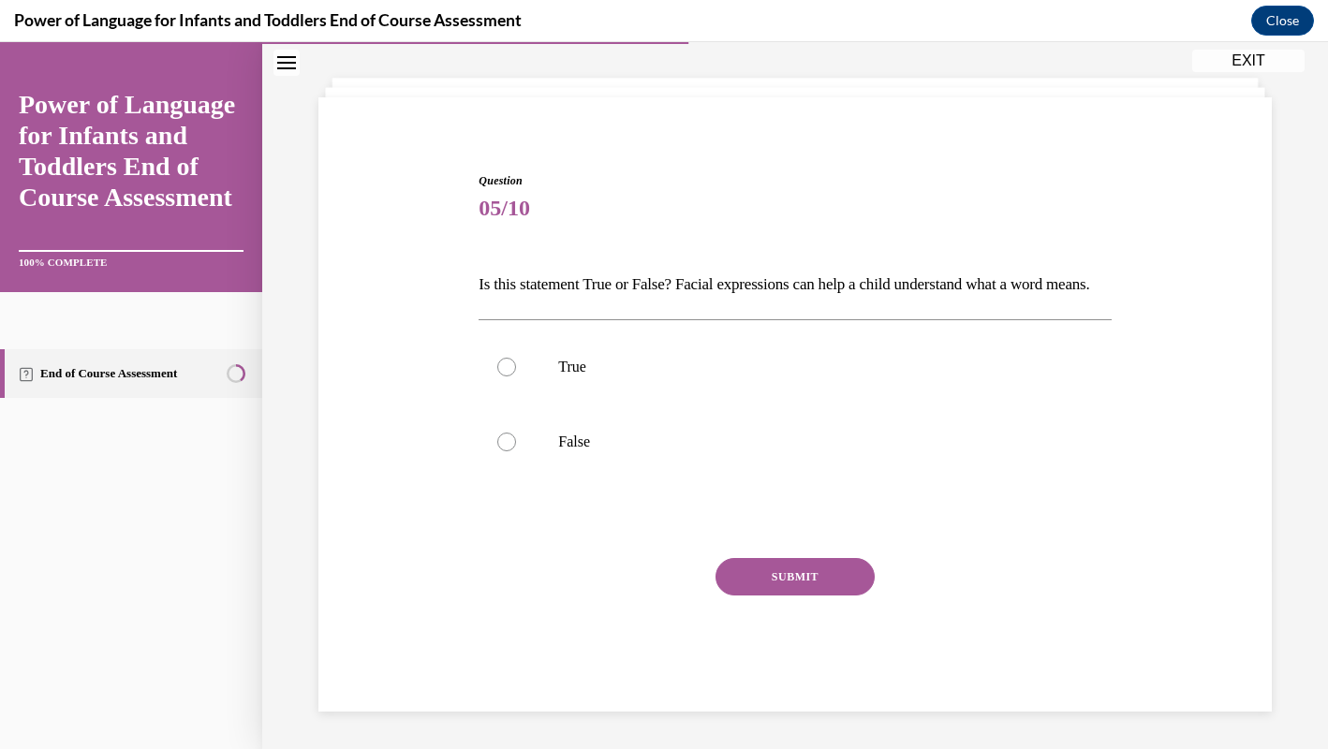
scroll to position [120, 0]
click at [727, 345] on label "True" at bounding box center [794, 367] width 632 height 75
click at [516, 358] on input "True" at bounding box center [506, 367] width 19 height 19
radio input "true"
click at [819, 587] on button "SUBMIT" at bounding box center [794, 576] width 159 height 37
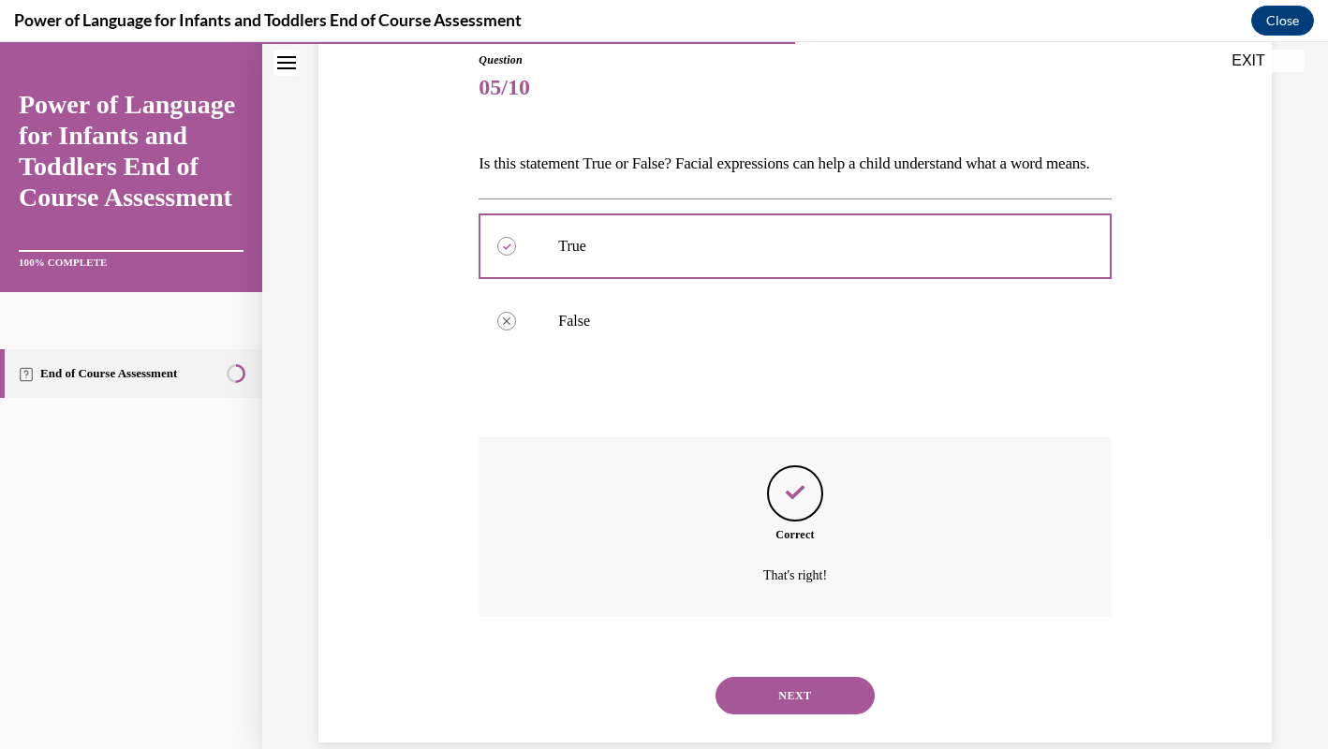
scroll to position [272, 0]
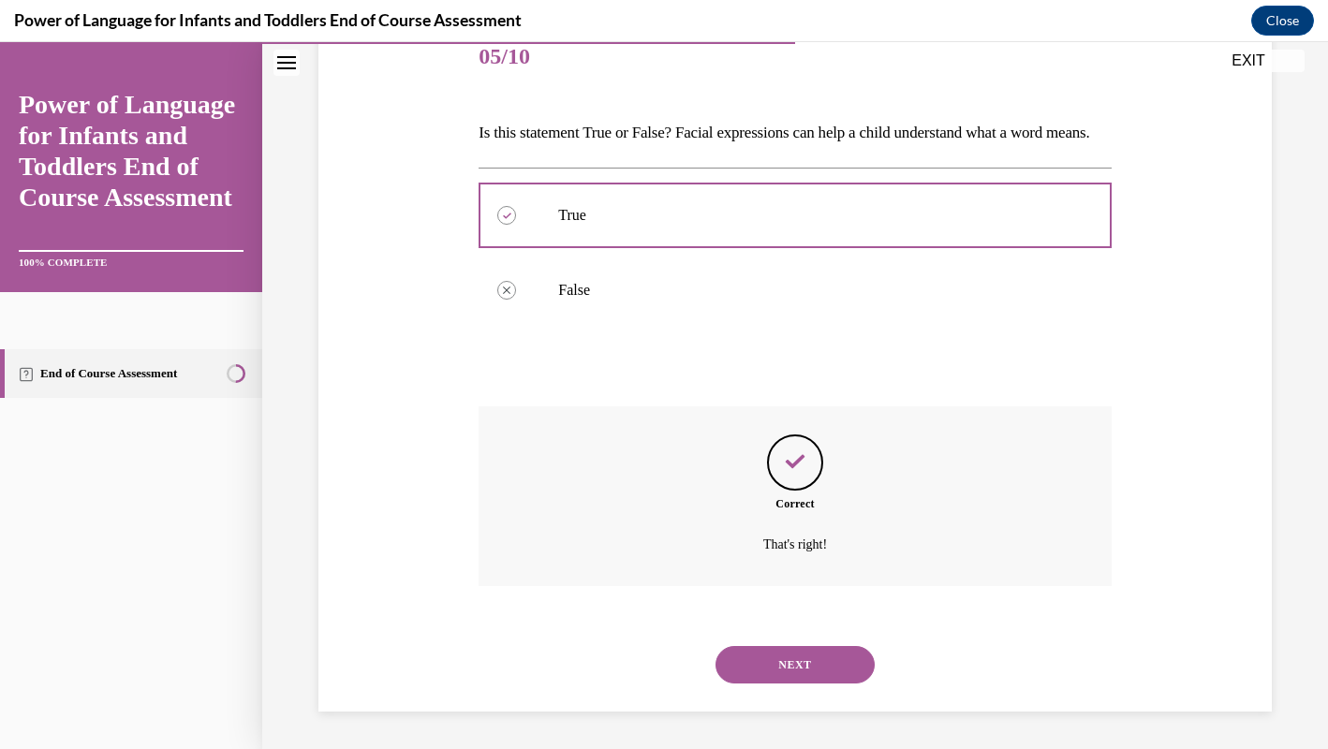
click at [812, 655] on button "NEXT" at bounding box center [794, 664] width 159 height 37
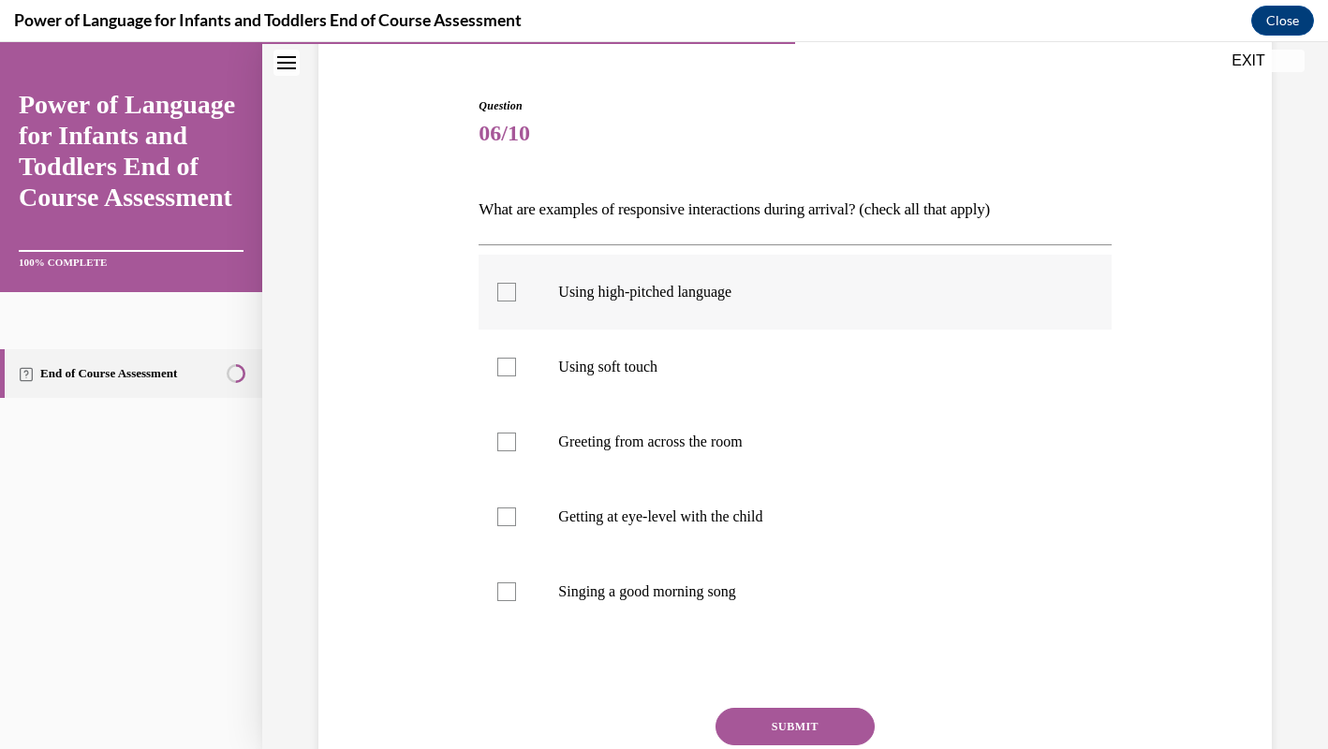
scroll to position [174, 0]
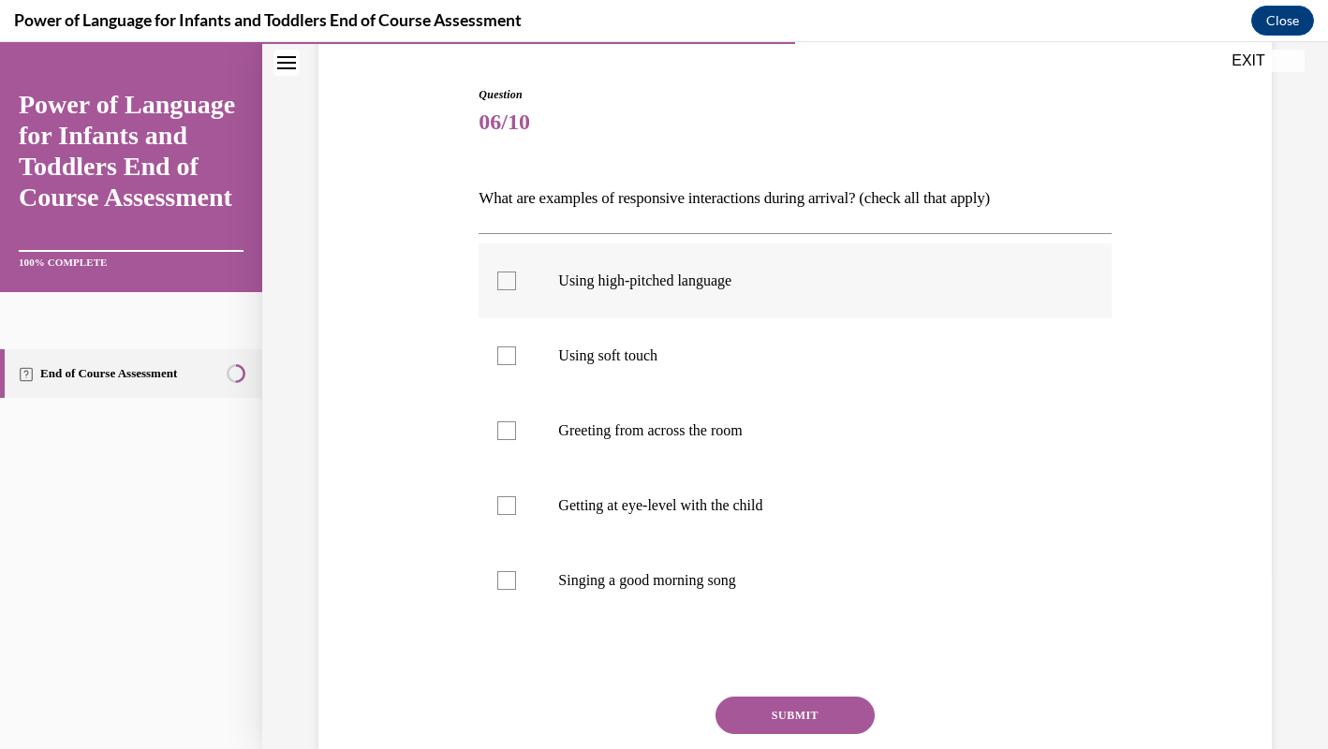
click at [868, 285] on p "Using high-pitched language" at bounding box center [811, 281] width 506 height 19
click at [516, 285] on input "Using high-pitched language" at bounding box center [506, 281] width 19 height 19
checkbox input "true"
click at [862, 332] on label "Using soft touch" at bounding box center [794, 355] width 632 height 75
click at [516, 346] on input "Using soft touch" at bounding box center [506, 355] width 19 height 19
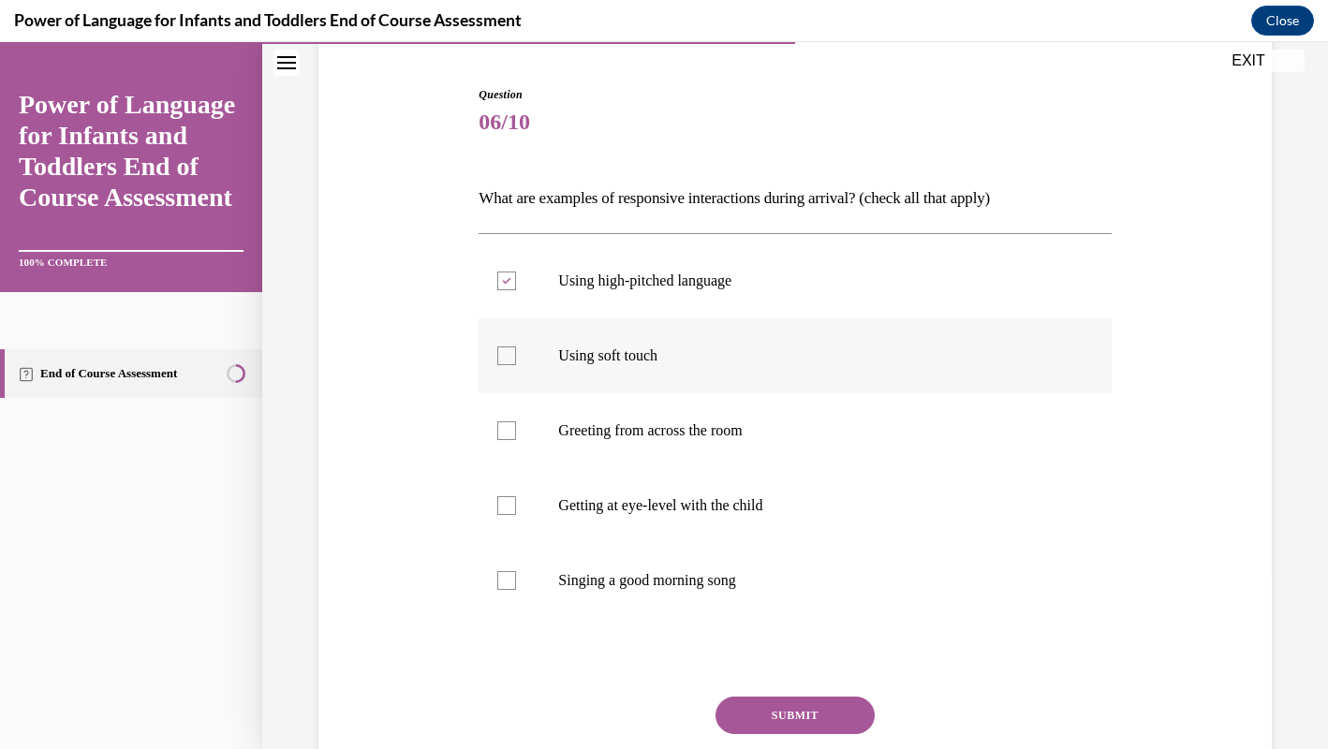
checkbox input "true"
click at [866, 440] on label "Greeting from across the room" at bounding box center [794, 430] width 632 height 75
click at [516, 440] on input "Greeting from across the room" at bounding box center [506, 430] width 19 height 19
checkbox input "true"
click at [844, 501] on p "Getting at eye-level with the child" at bounding box center [811, 505] width 506 height 19
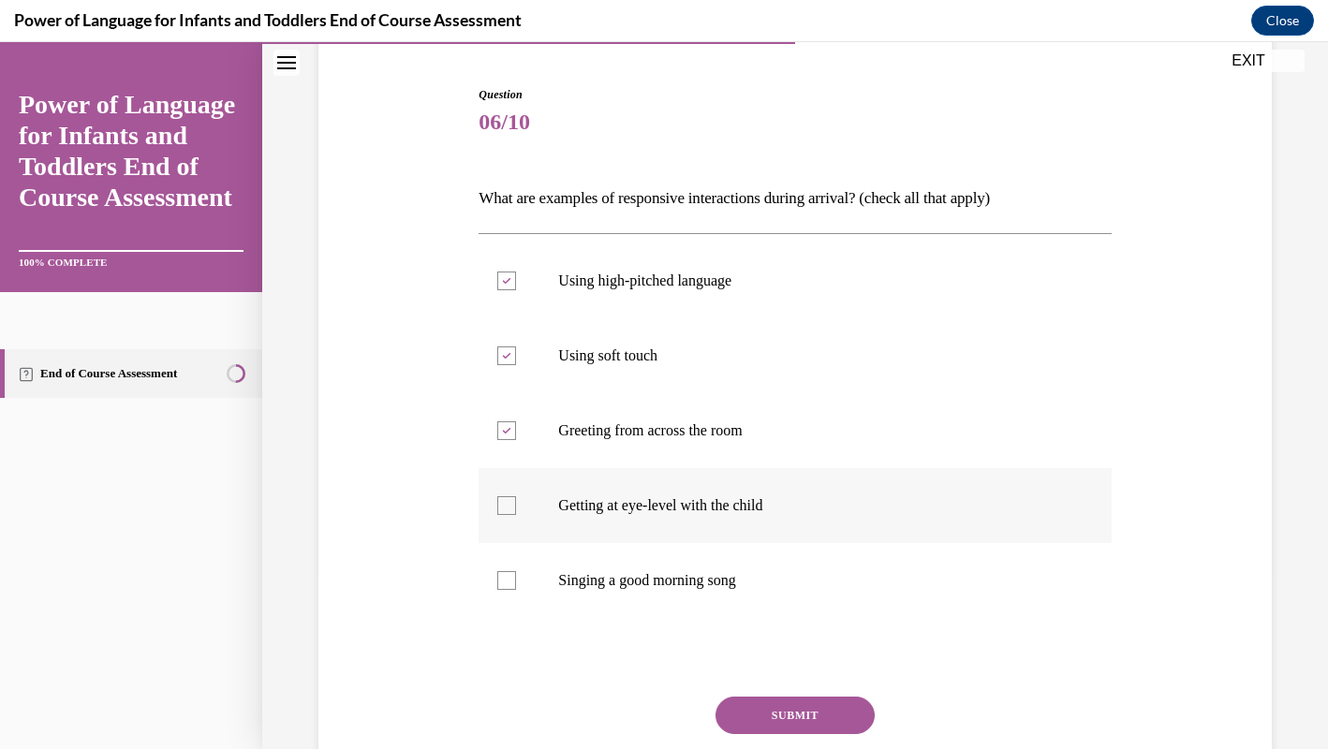
click at [516, 501] on input "Getting at eye-level with the child" at bounding box center [506, 505] width 19 height 19
checkbox input "true"
click at [806, 568] on label "Singing a good morning song" at bounding box center [794, 580] width 632 height 75
click at [516, 571] on input "Singing a good morning song" at bounding box center [506, 580] width 19 height 19
checkbox input "true"
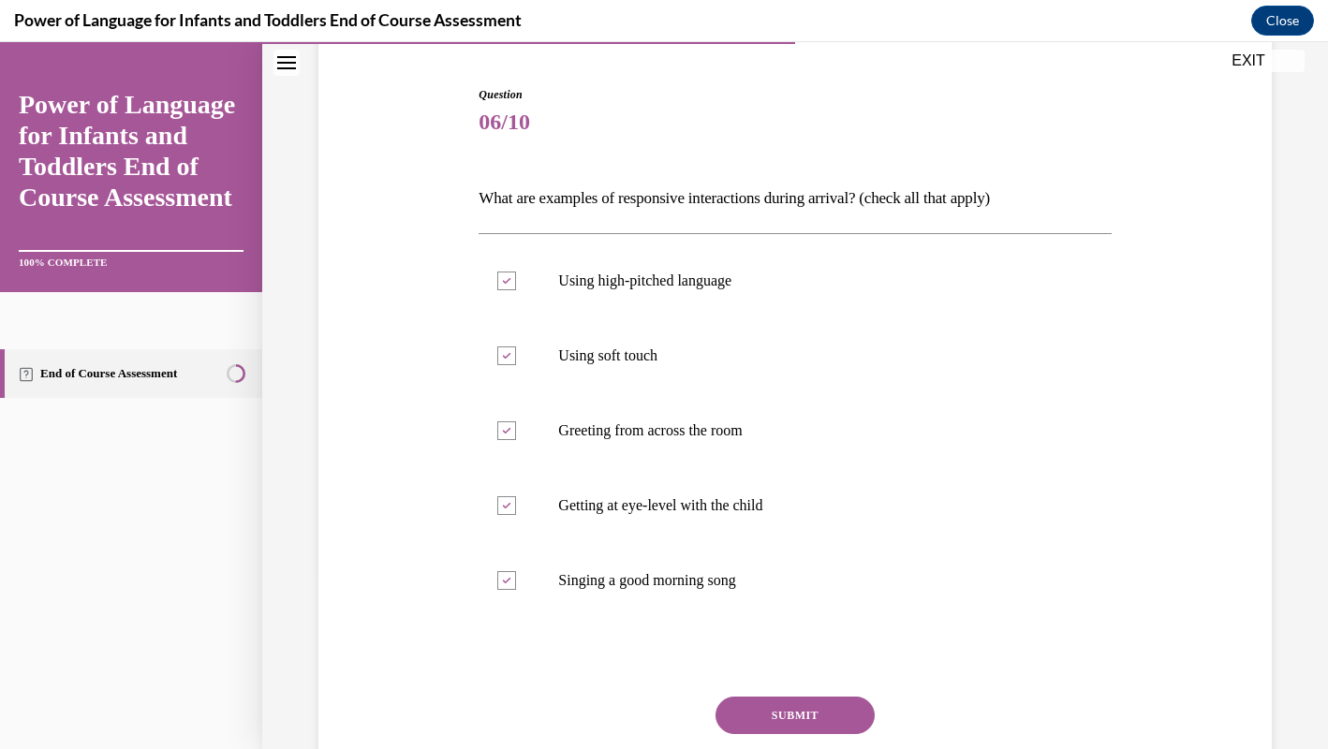
click at [808, 712] on button "SUBMIT" at bounding box center [794, 715] width 159 height 37
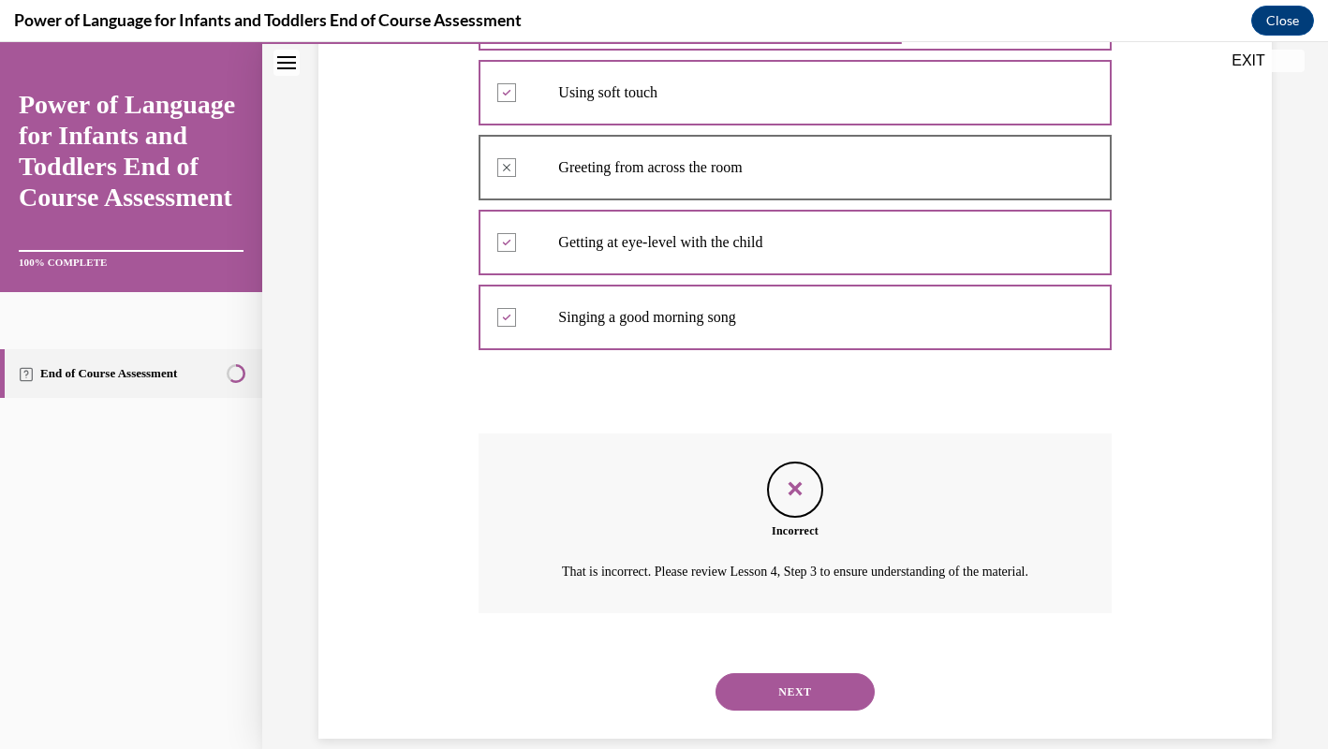
scroll to position [487, 0]
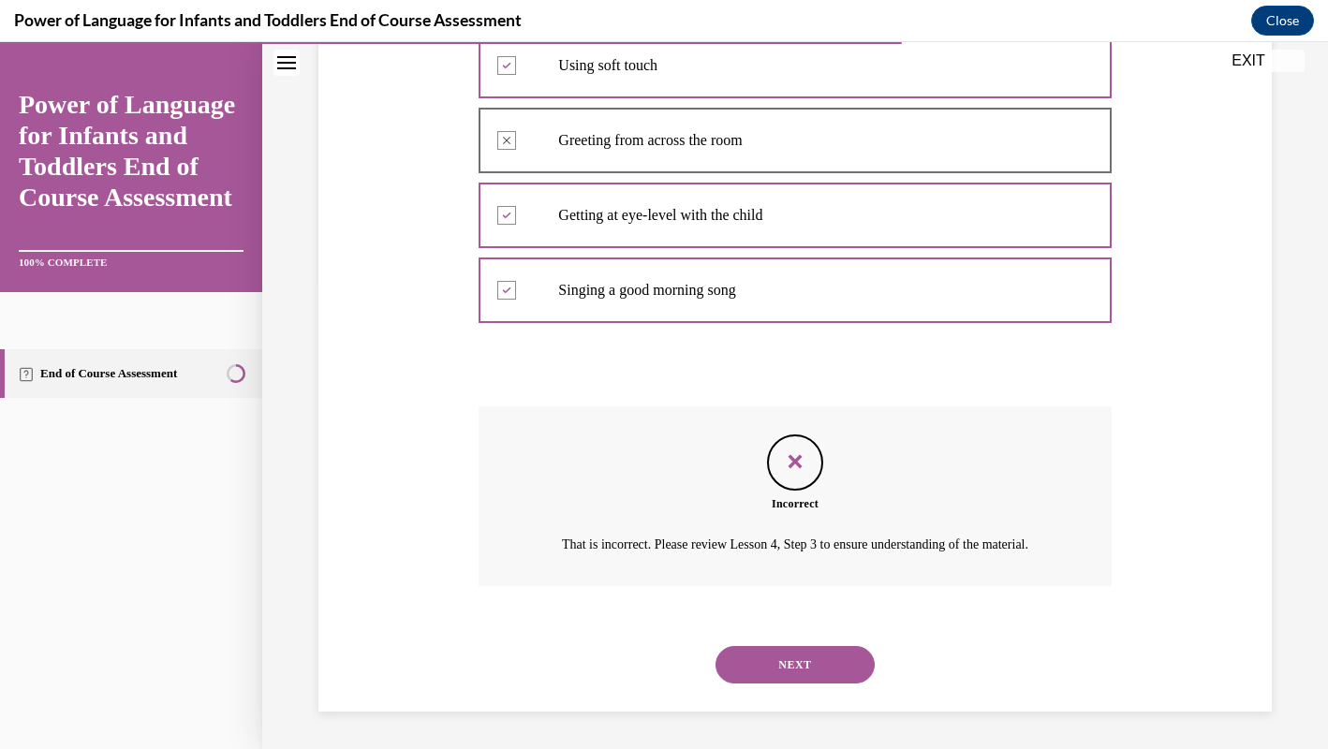
click at [812, 678] on button "NEXT" at bounding box center [794, 664] width 159 height 37
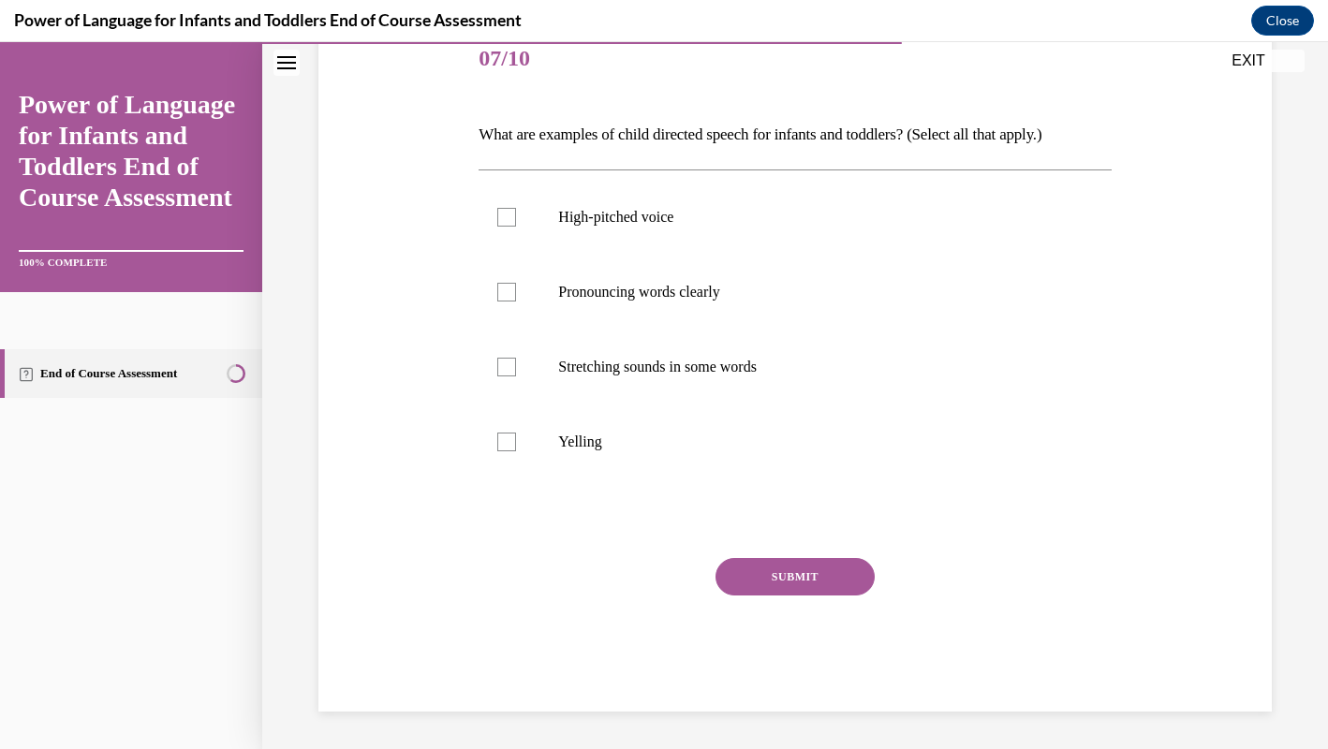
scroll to position [209, 0]
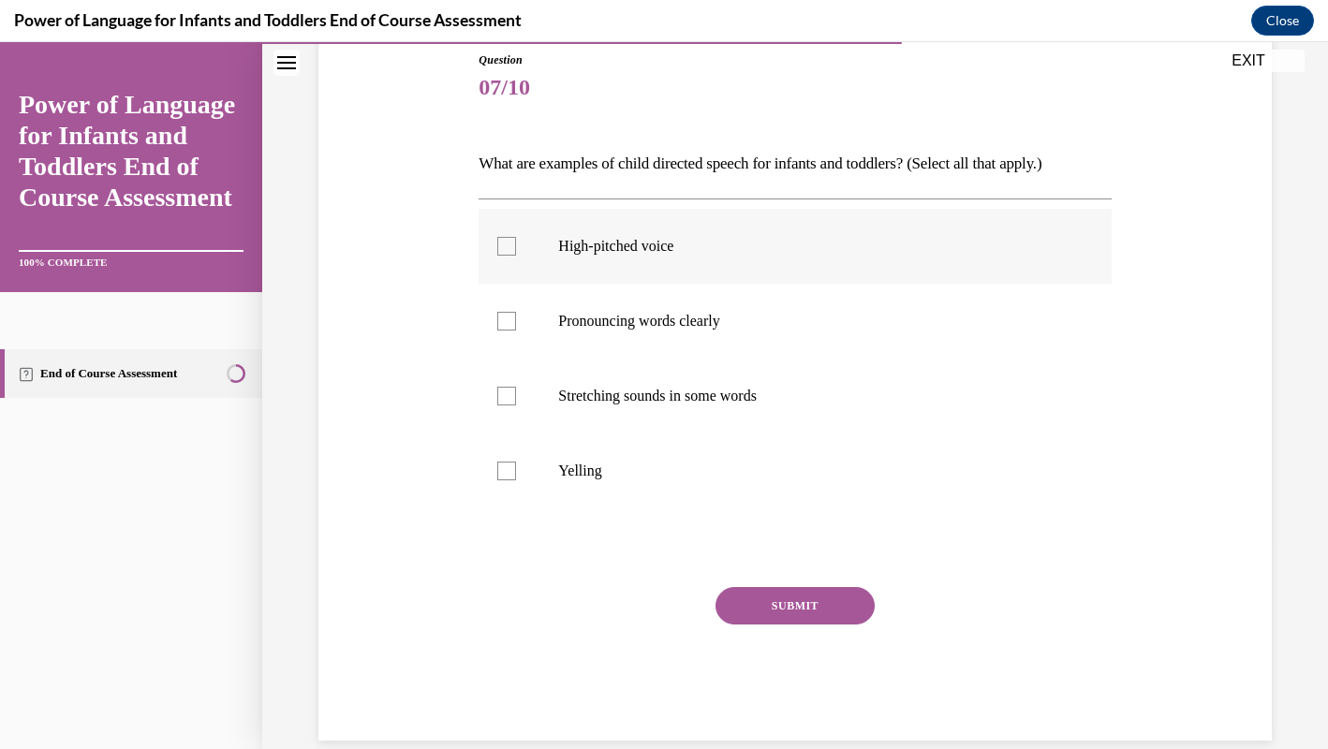
click at [816, 266] on label "High-pitched voice" at bounding box center [794, 246] width 632 height 75
click at [516, 256] on input "High-pitched voice" at bounding box center [506, 246] width 19 height 19
checkbox input "true"
click at [815, 316] on p "Pronouncing words clearly" at bounding box center [811, 321] width 506 height 19
click at [516, 316] on input "Pronouncing words clearly" at bounding box center [506, 321] width 19 height 19
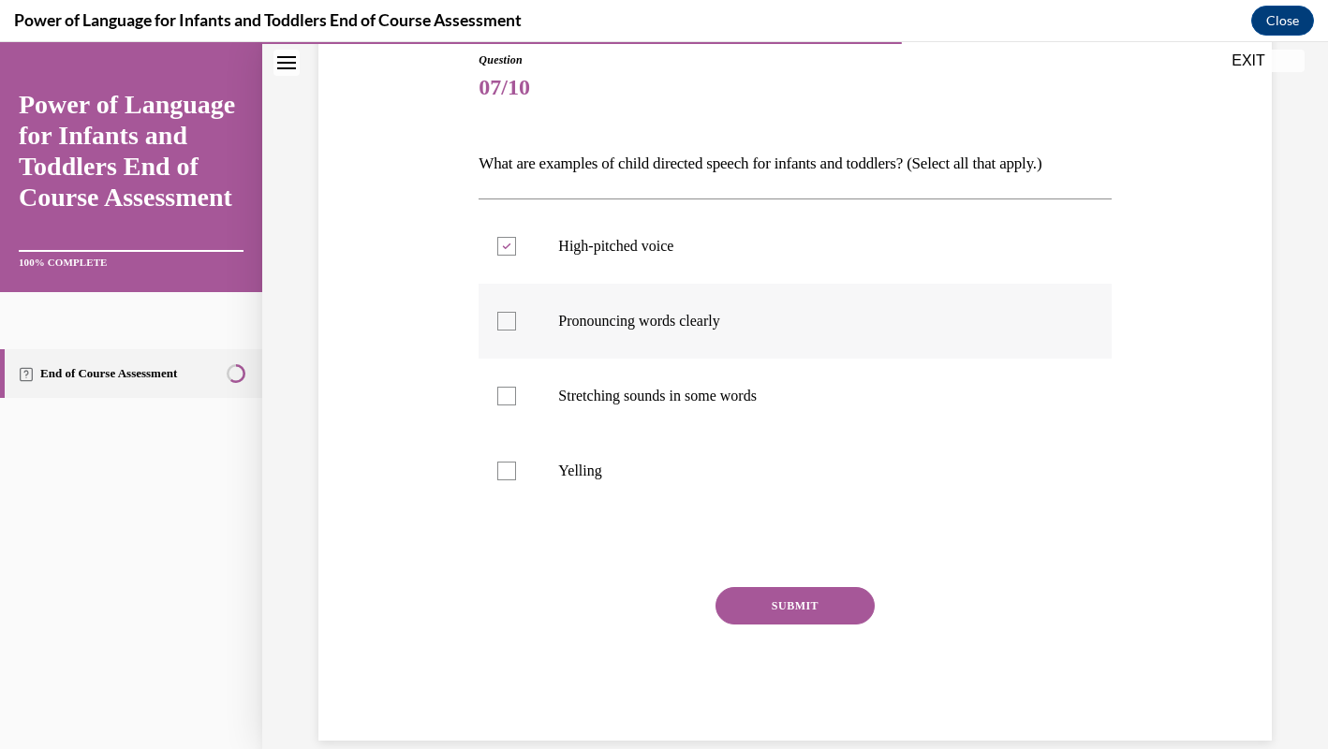
checkbox input "true"
click at [816, 410] on label "Stretching sounds in some words" at bounding box center [794, 396] width 632 height 75
click at [516, 405] on input "Stretching sounds in some words" at bounding box center [506, 396] width 19 height 19
checkbox input "true"
click at [812, 593] on button "SUBMIT" at bounding box center [794, 605] width 159 height 37
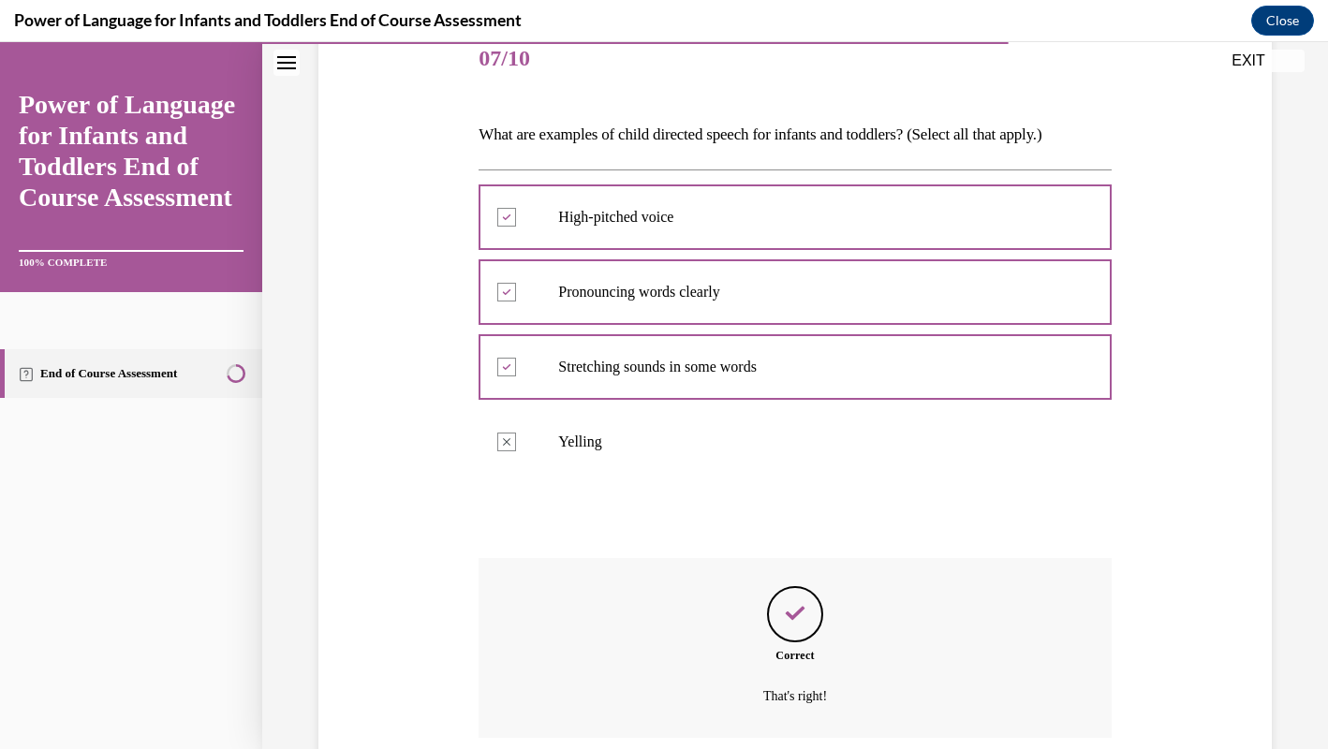
scroll to position [389, 0]
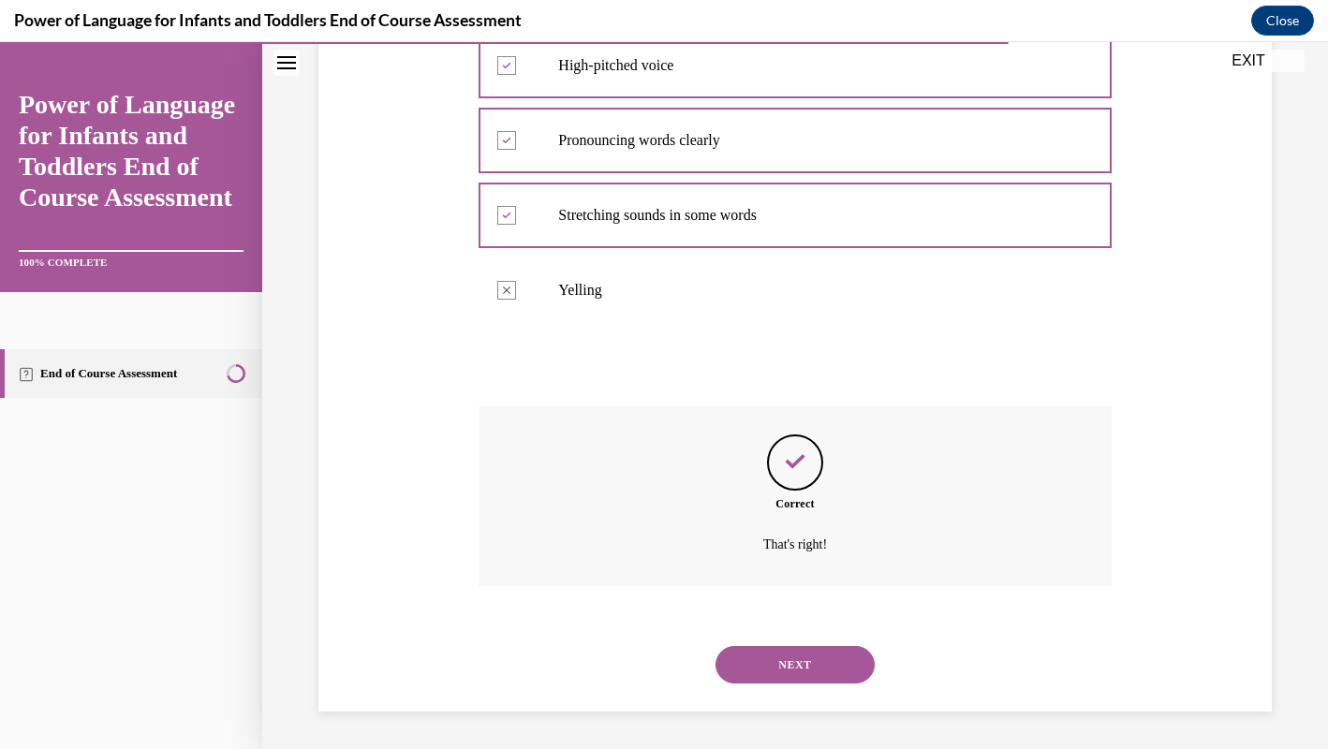
click at [813, 649] on button "NEXT" at bounding box center [794, 664] width 159 height 37
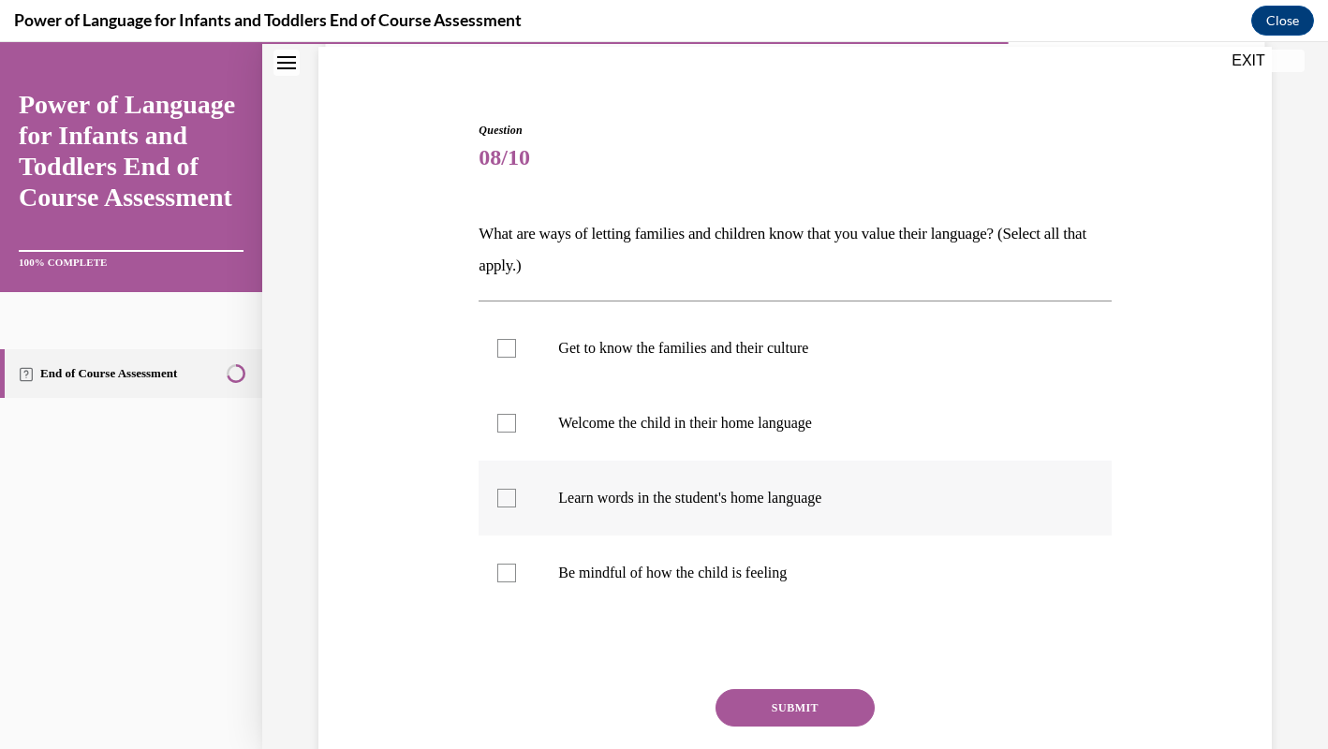
scroll to position [188, 0]
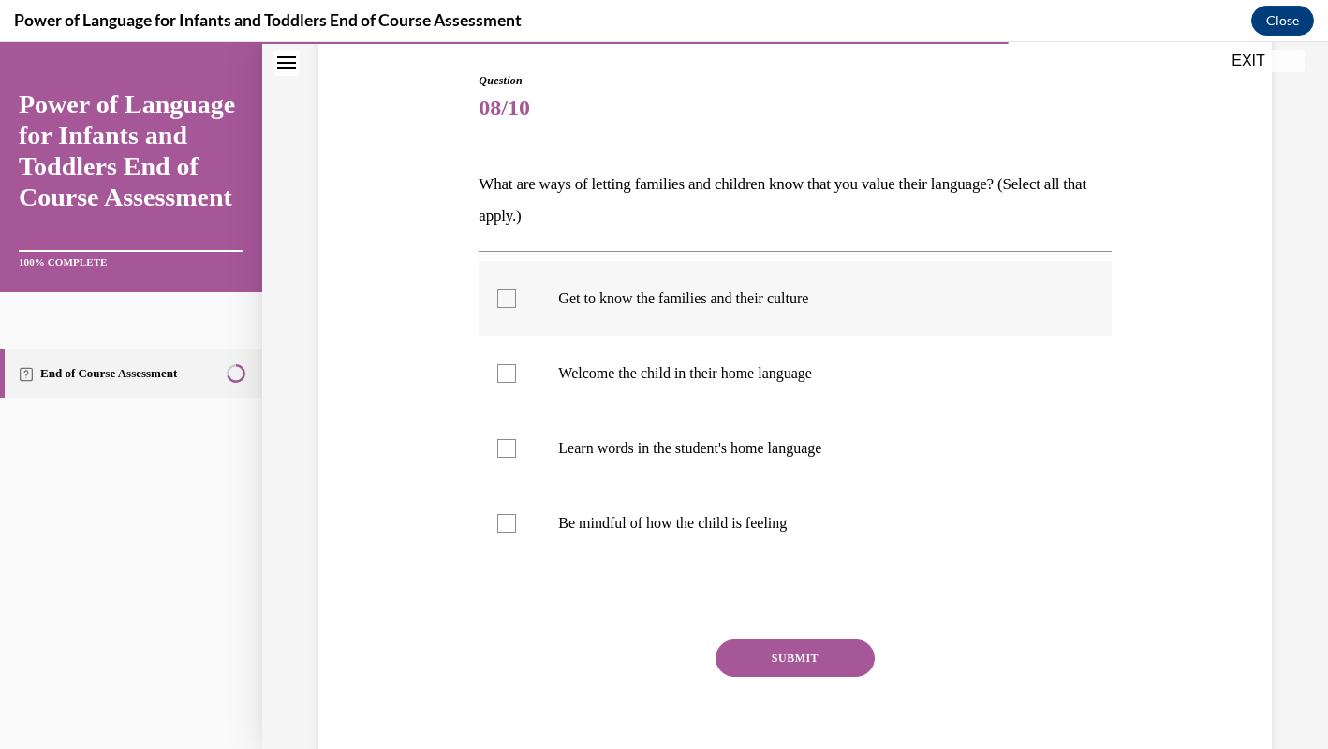
click at [945, 304] on p "Get to know the families and their culture" at bounding box center [811, 298] width 506 height 19
click at [516, 304] on input "Get to know the families and their culture" at bounding box center [506, 298] width 19 height 19
checkbox input "true"
click at [939, 377] on p "Welcome the child in their home language" at bounding box center [811, 372] width 506 height 19
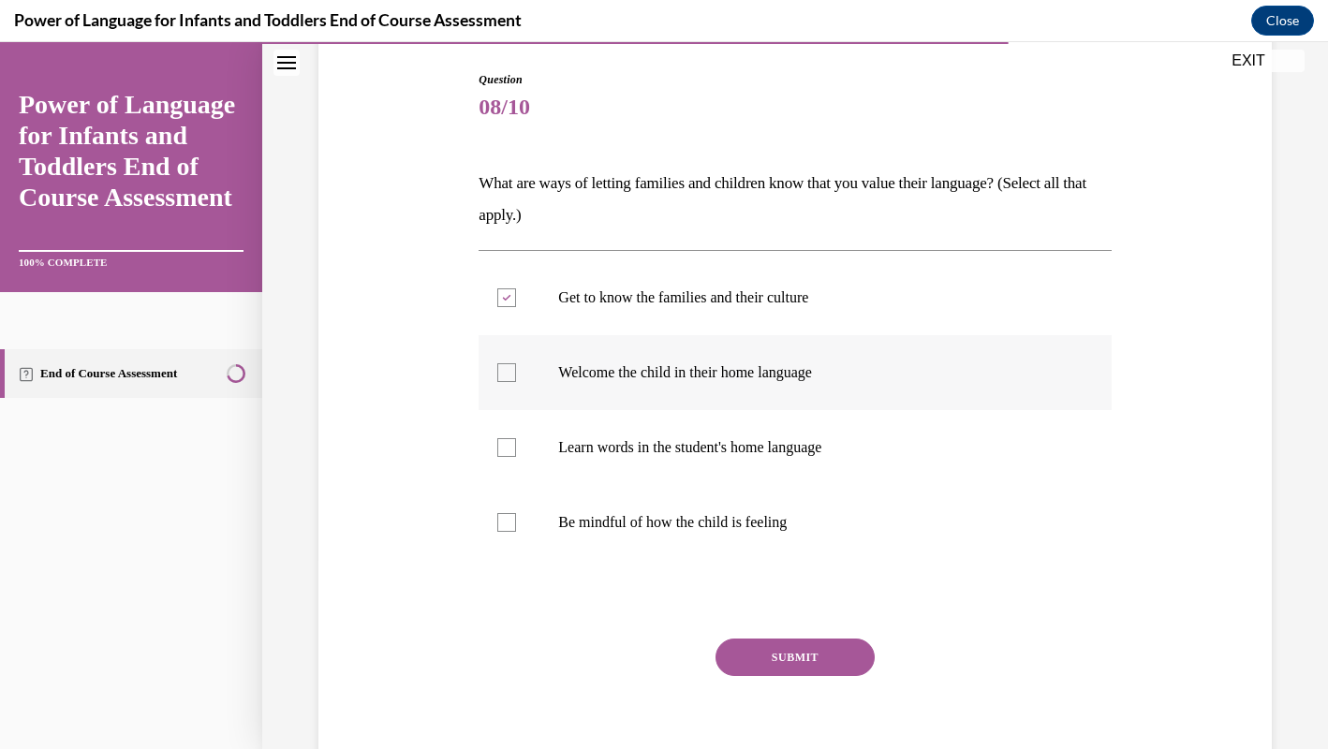
click at [516, 377] on input "Welcome the child in their home language" at bounding box center [506, 372] width 19 height 19
checkbox input "true"
click at [910, 477] on label "Learn words in the student's home language" at bounding box center [794, 447] width 632 height 75
click at [516, 457] on input "Learn words in the student's home language" at bounding box center [506, 447] width 19 height 19
checkbox input "true"
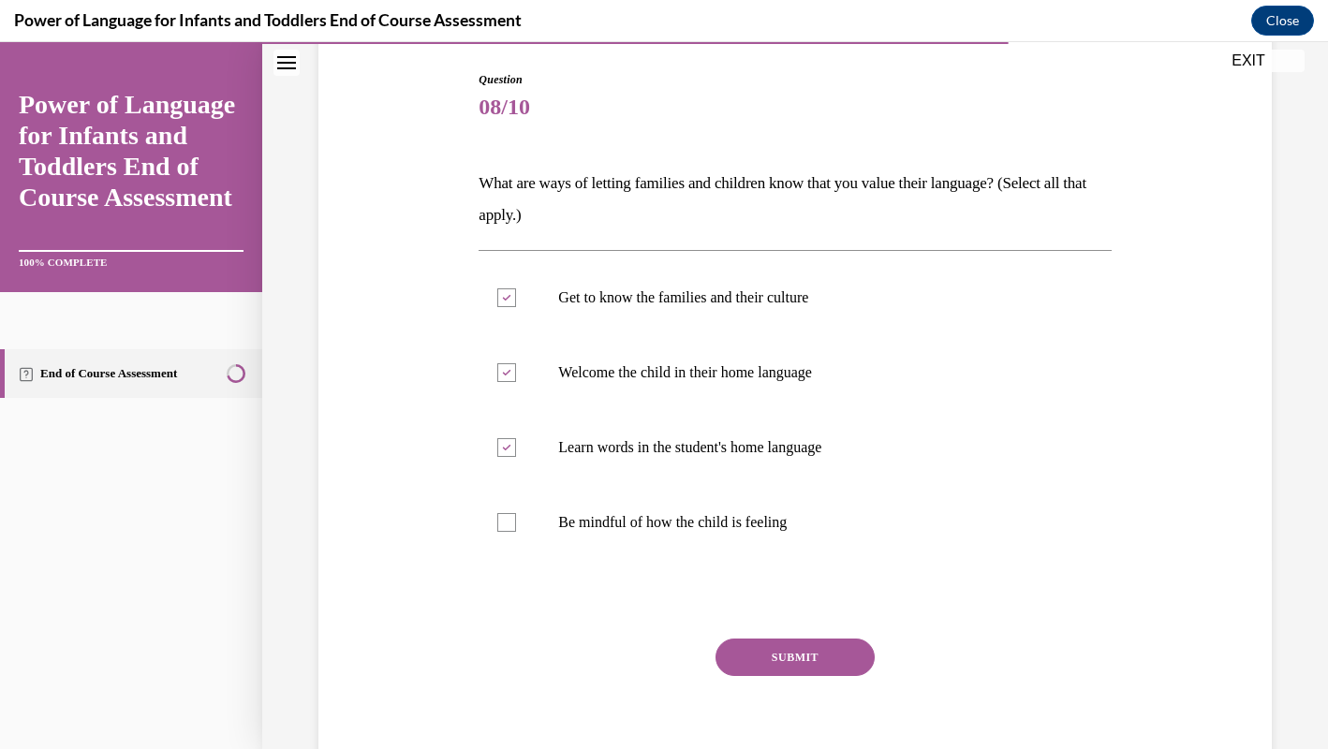
click at [845, 650] on button "SUBMIT" at bounding box center [794, 657] width 159 height 37
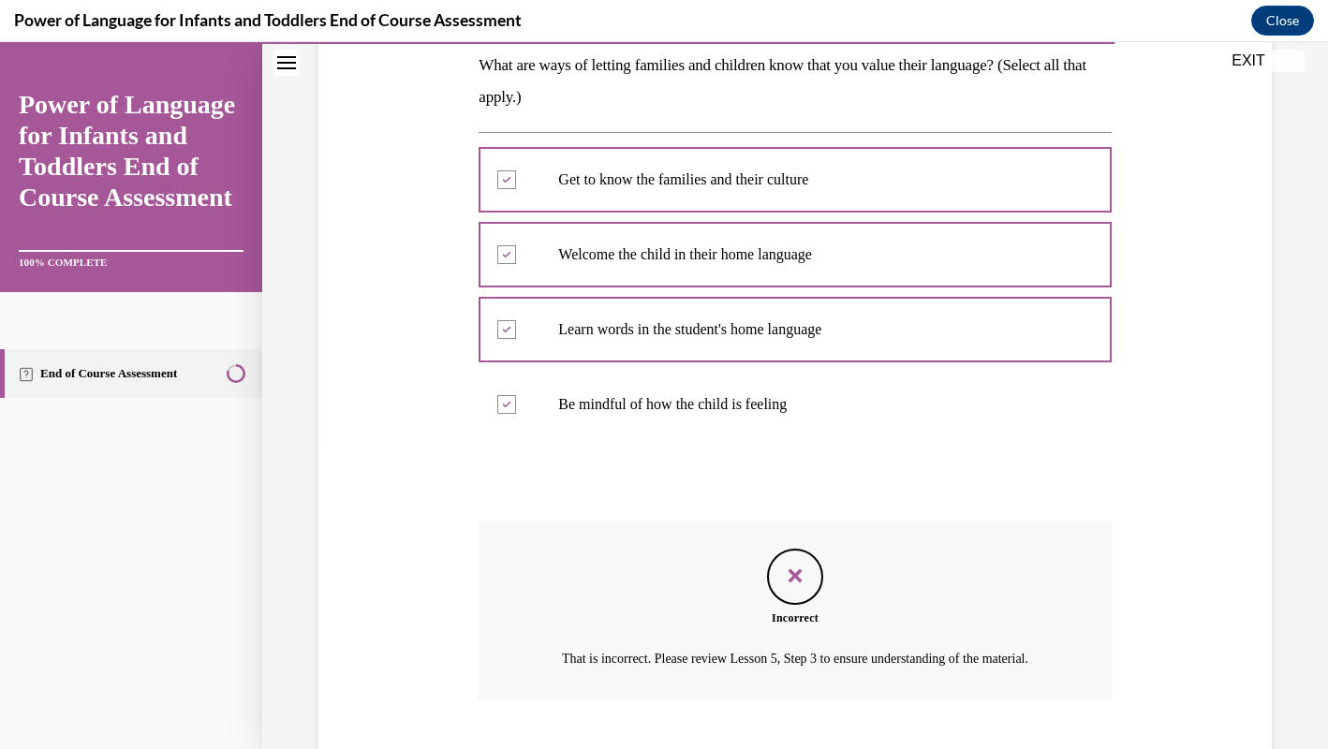
scroll to position [444, 0]
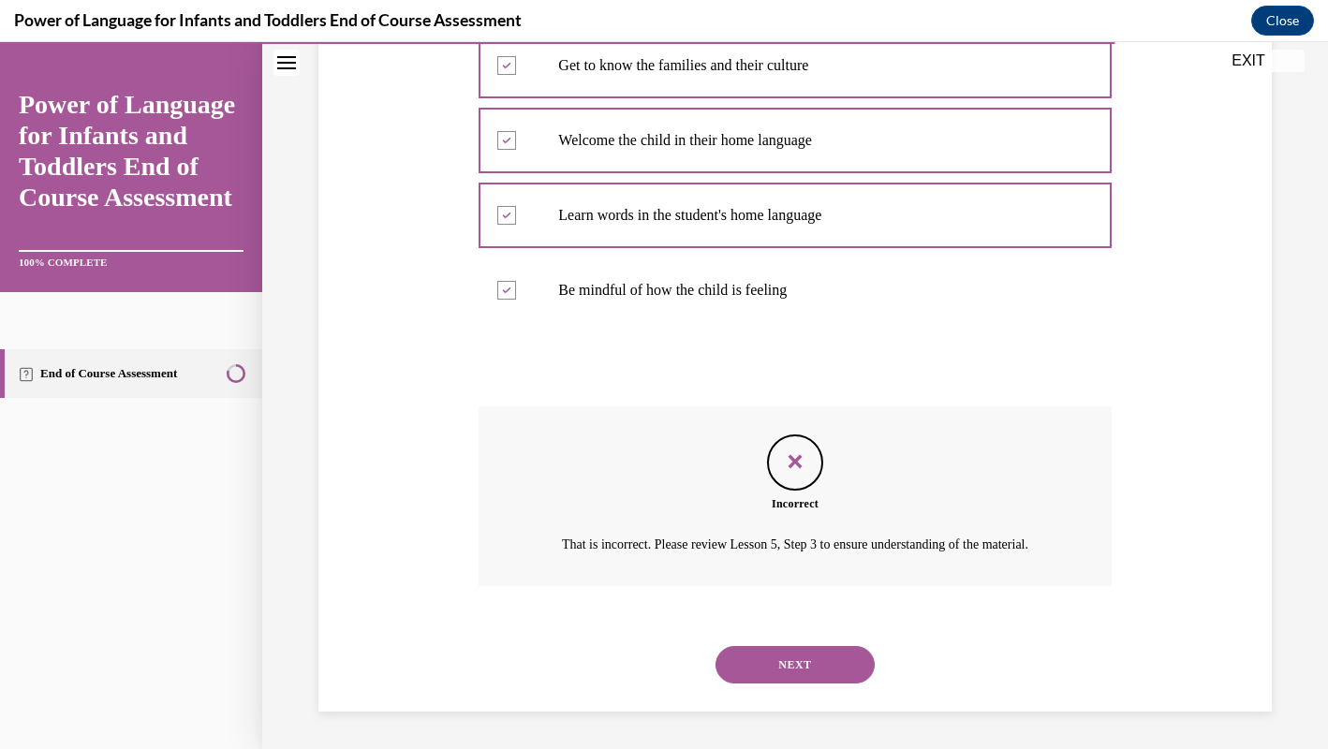
click at [830, 661] on button "NEXT" at bounding box center [794, 664] width 159 height 37
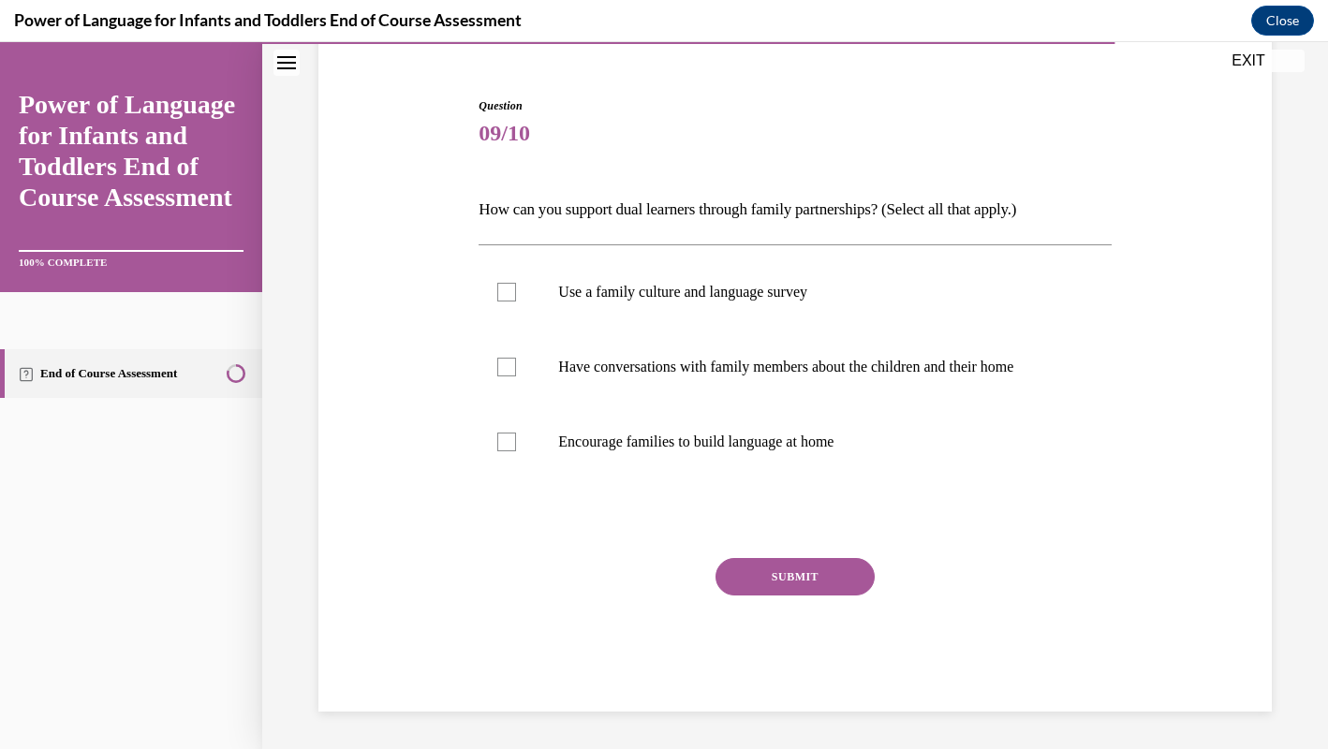
scroll to position [163, 0]
click at [878, 304] on label "Use a family culture and language survey" at bounding box center [794, 292] width 632 height 75
click at [516, 301] on input "Use a family culture and language survey" at bounding box center [506, 292] width 19 height 19
checkbox input "true"
click at [908, 376] on p "Have conversations with family members about the children and their home" at bounding box center [811, 368] width 506 height 19
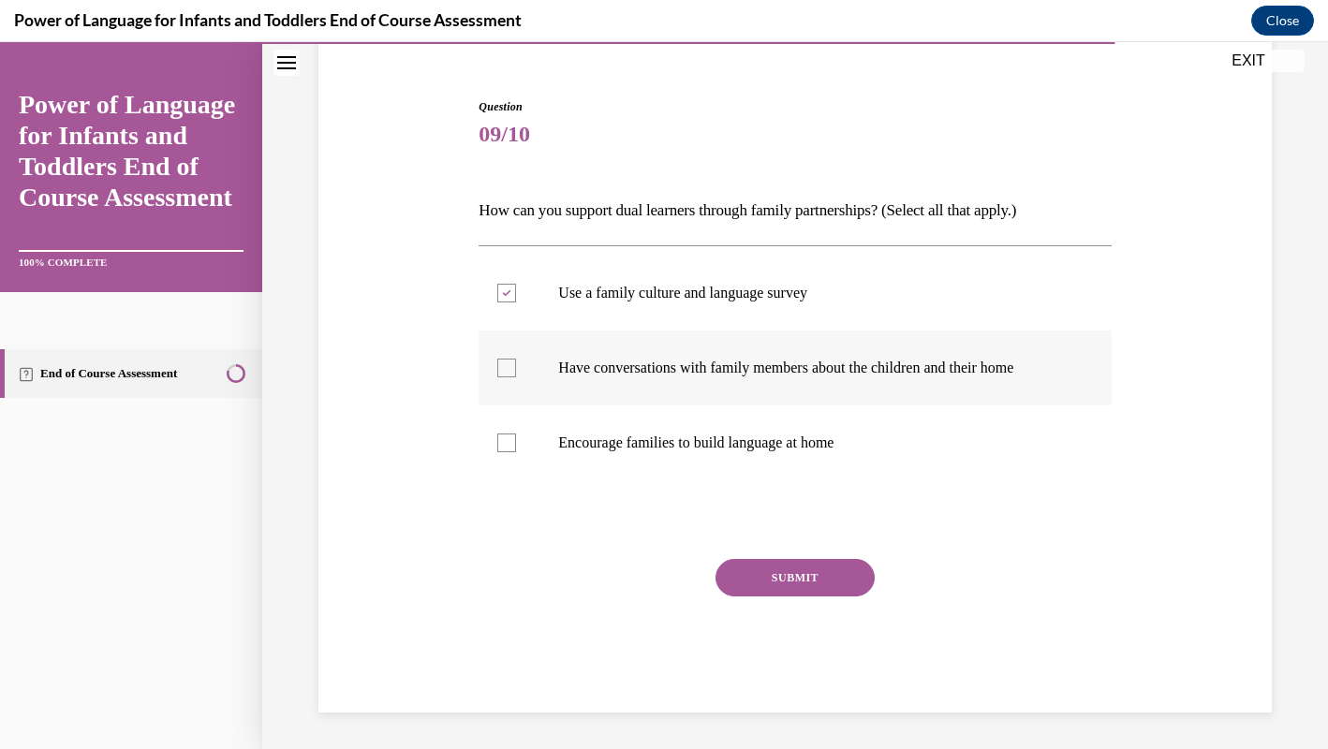
click at [516, 376] on input "Have conversations with family members about the children and their home" at bounding box center [506, 368] width 19 height 19
checkbox input "true"
click at [897, 414] on label "Encourage families to build language at home" at bounding box center [794, 441] width 632 height 75
click at [516, 433] on input "Encourage families to build language at home" at bounding box center [506, 442] width 19 height 19
checkbox input "true"
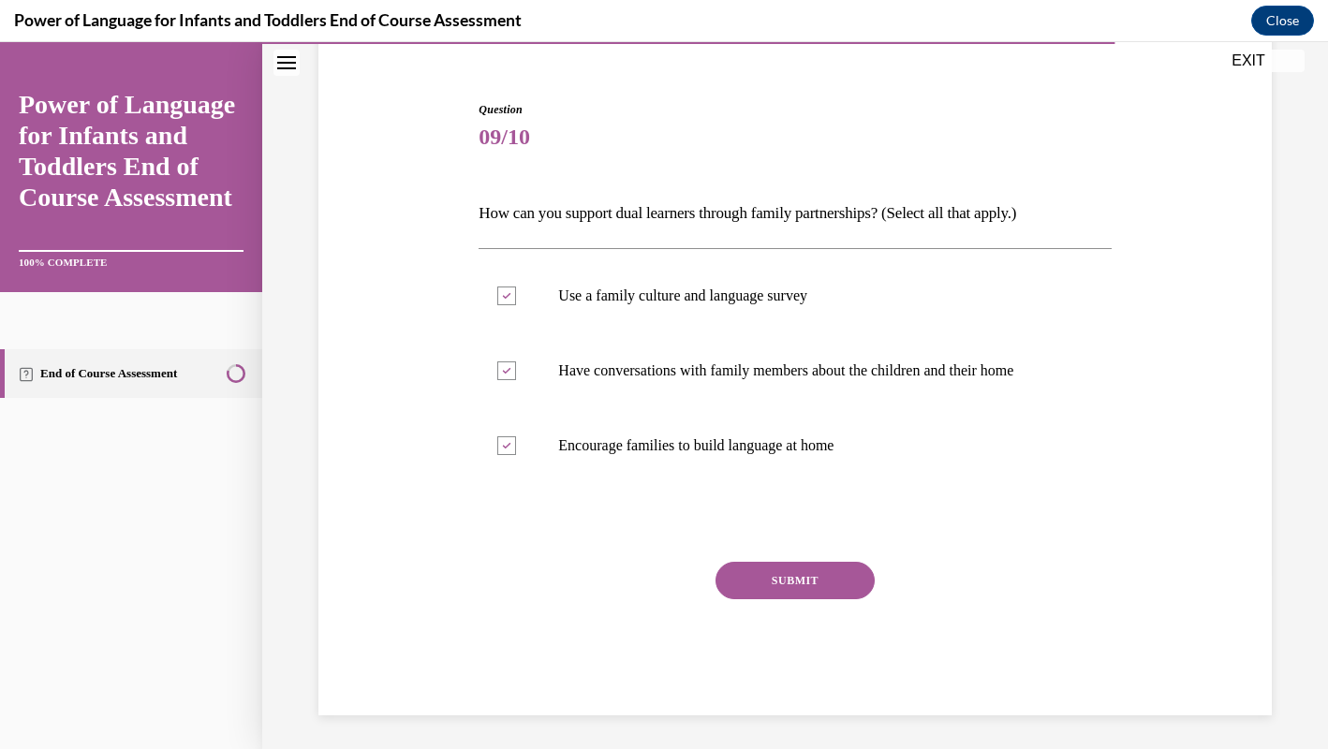
click at [826, 578] on button "SUBMIT" at bounding box center [794, 580] width 159 height 37
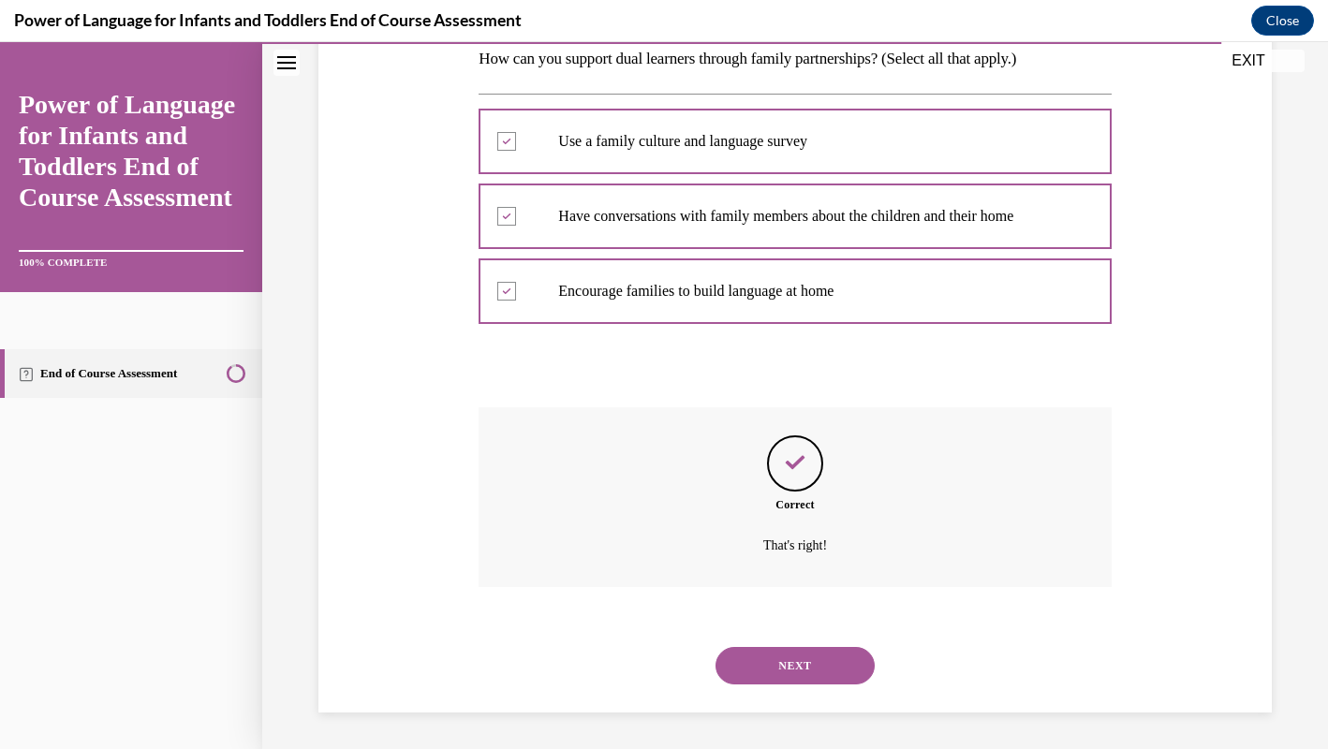
scroll to position [315, 0]
click at [808, 682] on button "NEXT" at bounding box center [794, 664] width 159 height 37
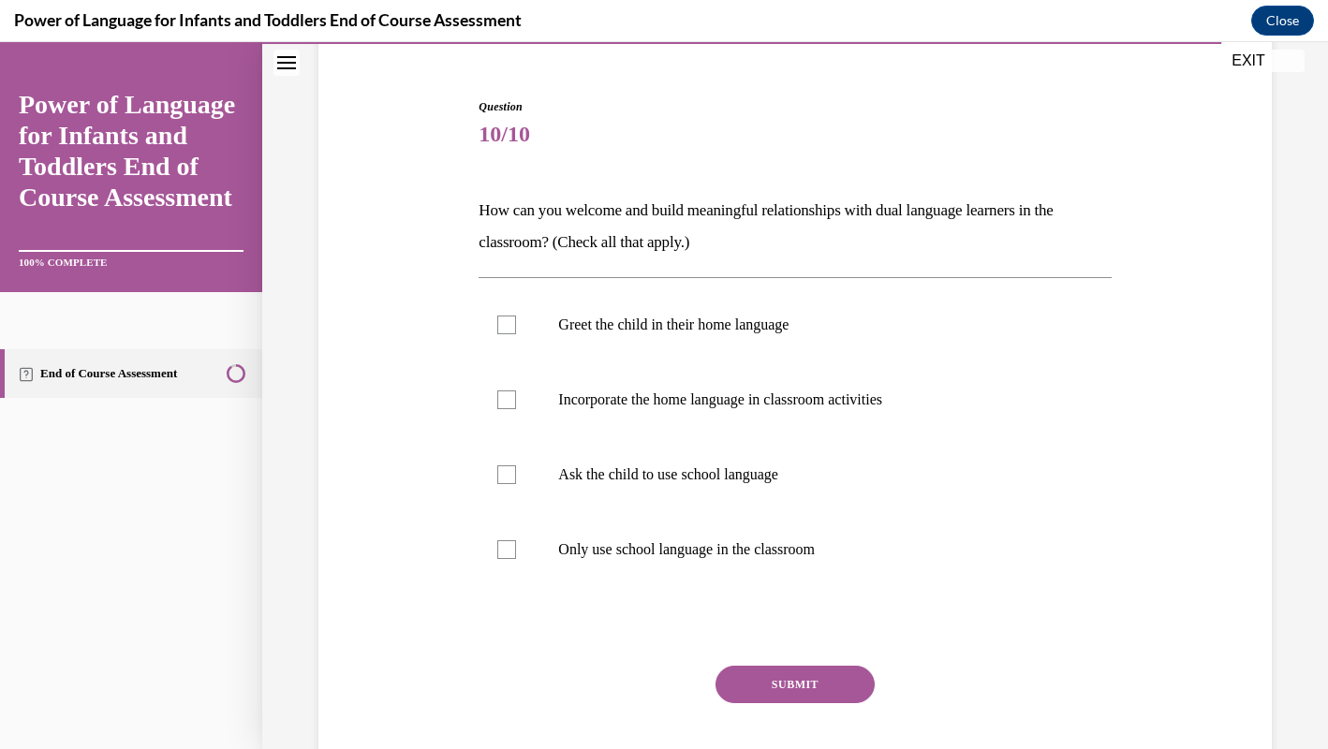
scroll to position [218, 0]
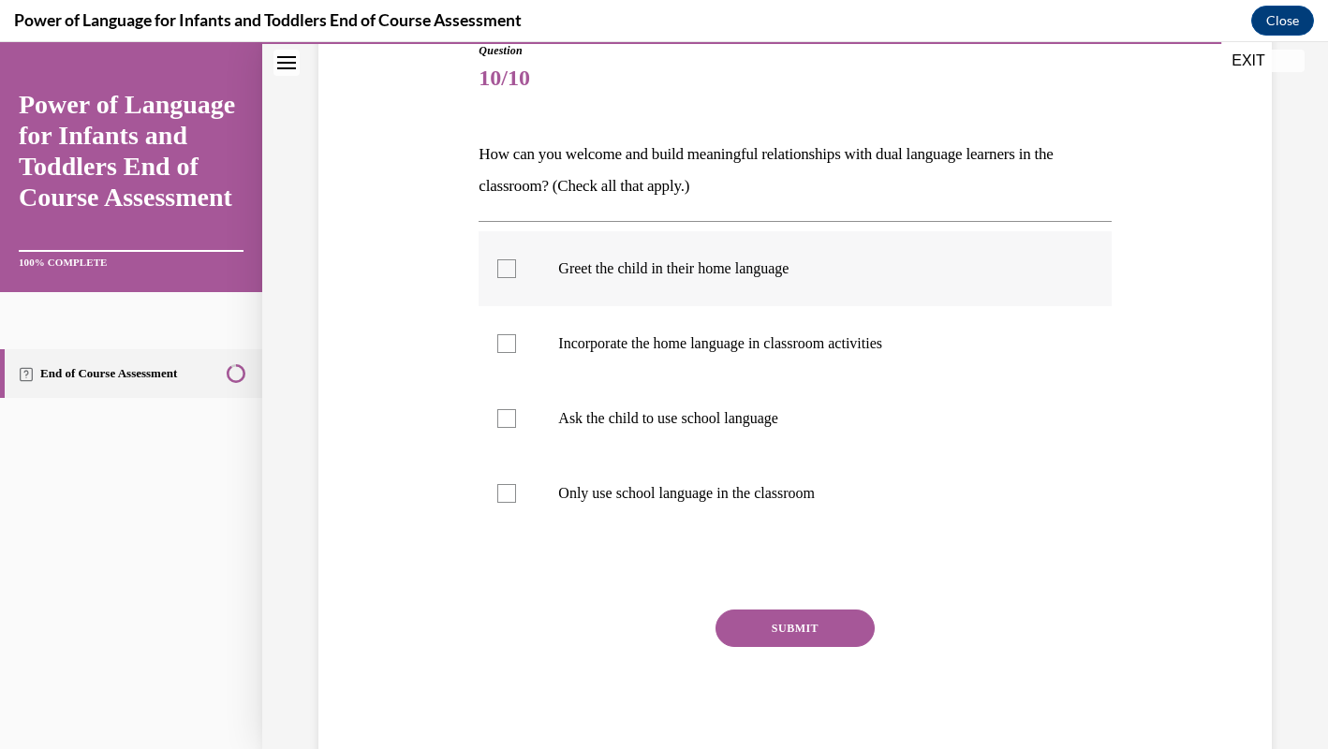
click at [755, 277] on p "Greet the child in their home language" at bounding box center [811, 268] width 506 height 19
click at [516, 277] on input "Greet the child in their home language" at bounding box center [506, 268] width 19 height 19
checkbox input "true"
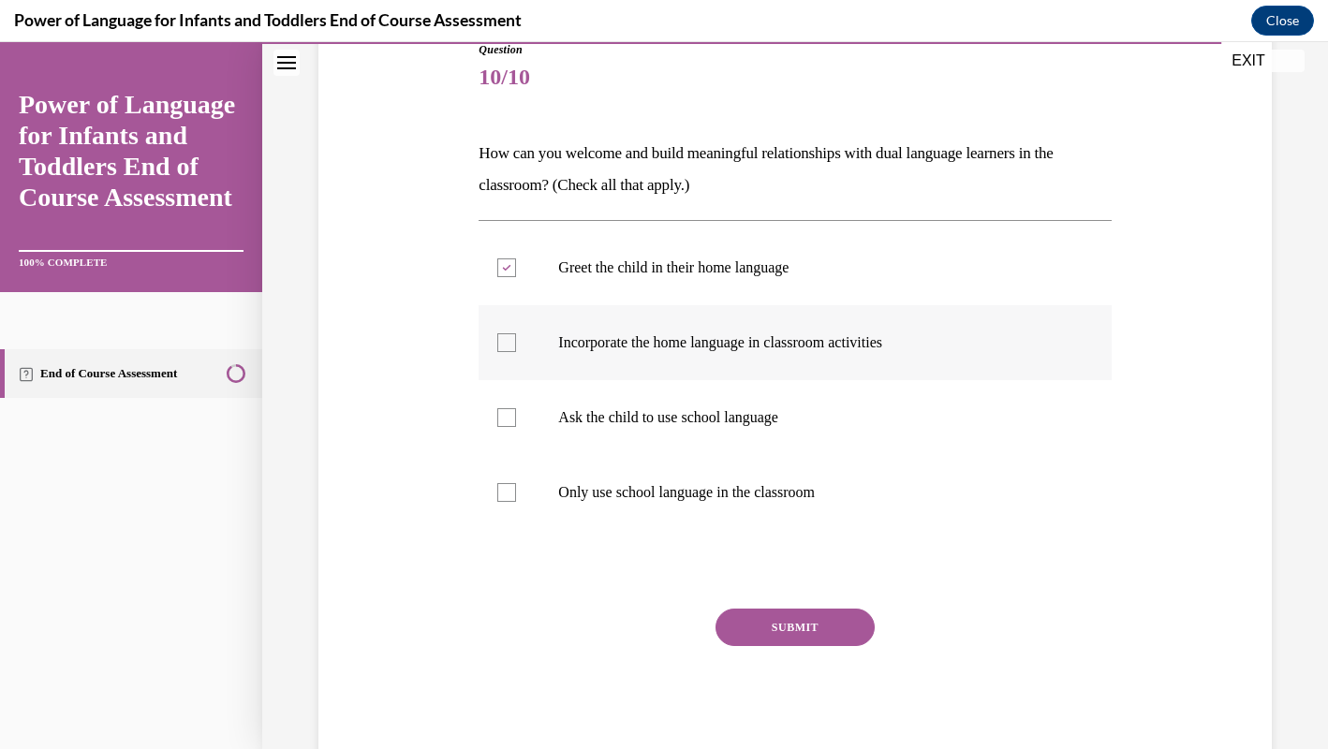
click at [758, 340] on p "Incorporate the home language in classroom activities" at bounding box center [811, 342] width 506 height 19
click at [516, 340] on input "Incorporate the home language in classroom activities" at bounding box center [506, 342] width 19 height 19
checkbox input "true"
click at [800, 626] on button "SUBMIT" at bounding box center [794, 627] width 159 height 37
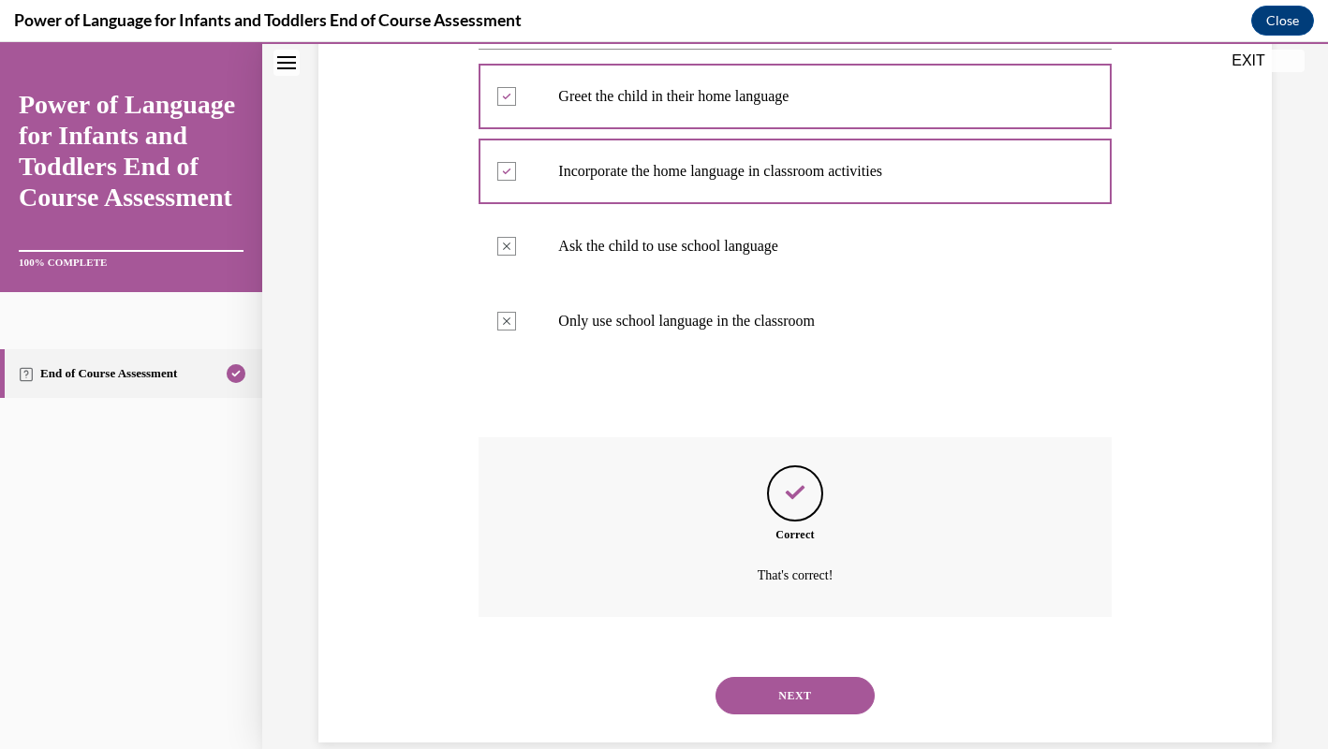
scroll to position [421, 0]
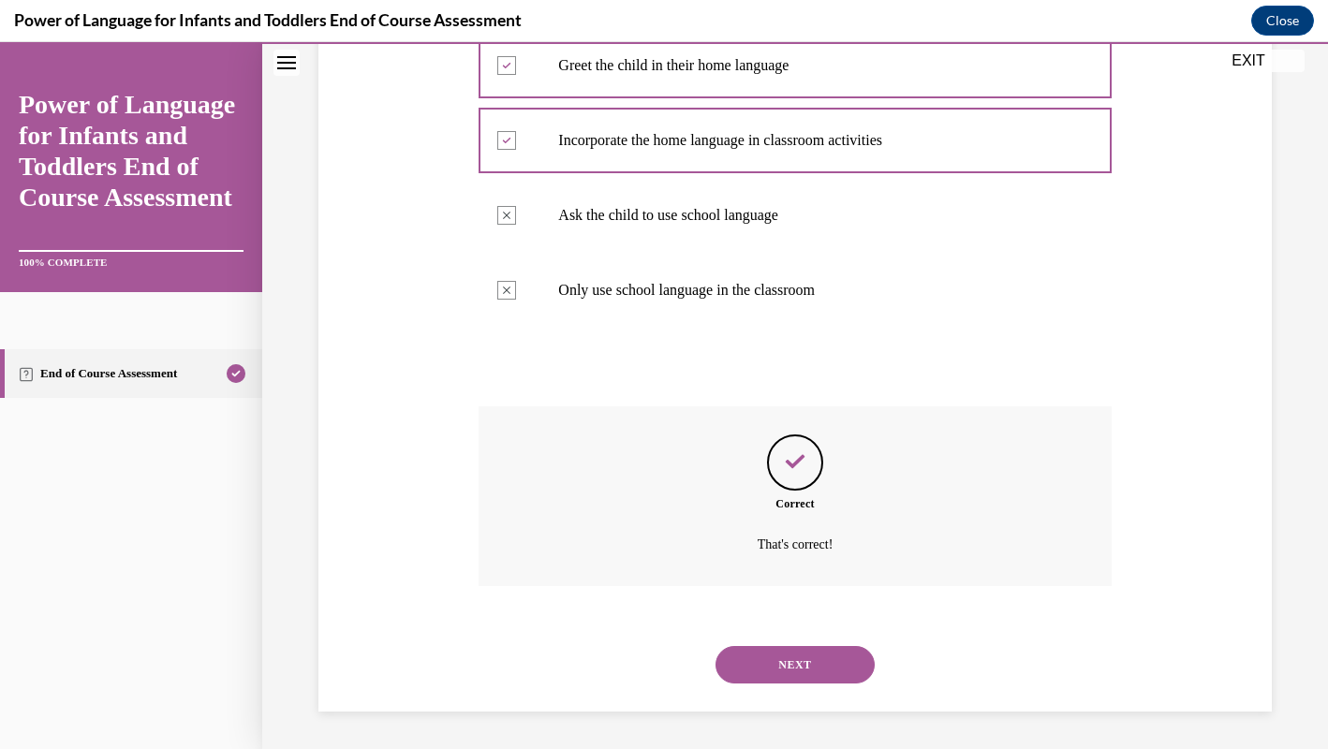
click at [801, 663] on button "NEXT" at bounding box center [794, 664] width 159 height 37
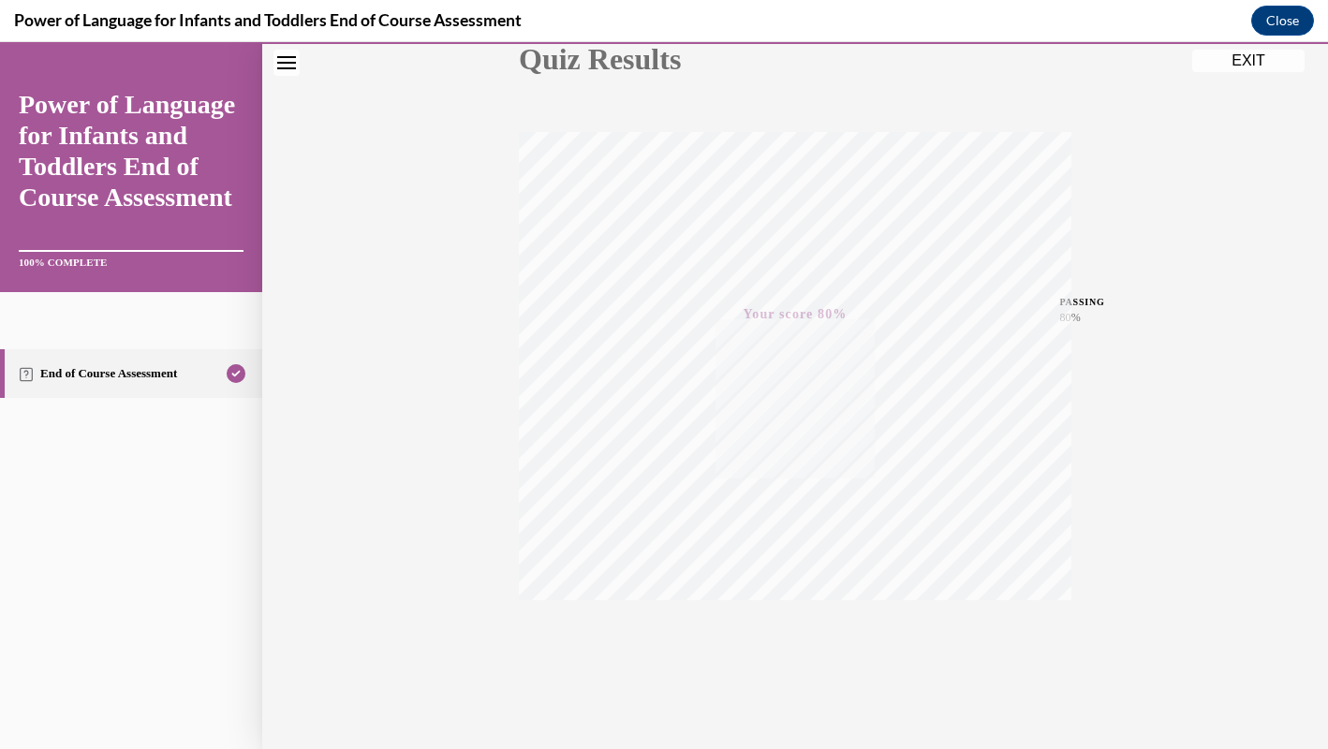
scroll to position [253, 0]
click at [1243, 69] on button "EXIT" at bounding box center [1248, 61] width 112 height 22
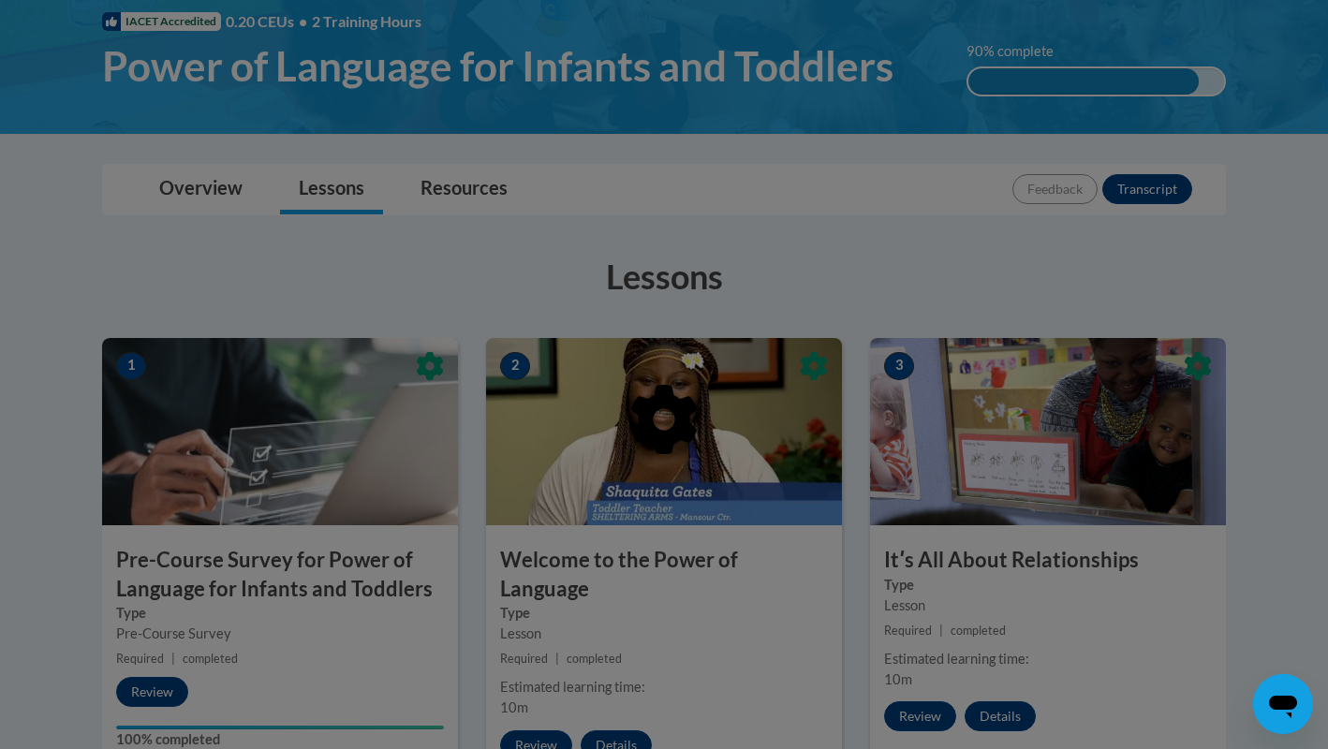
scroll to position [152, 0]
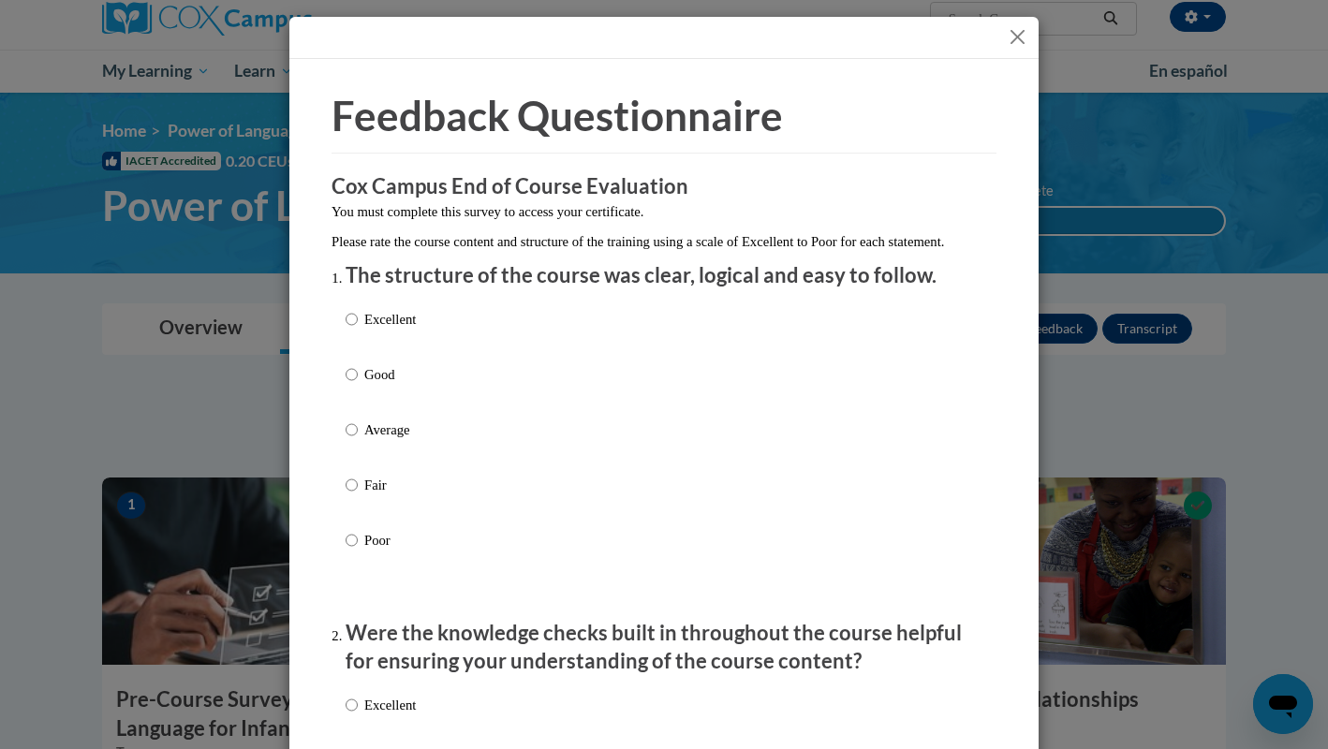
click at [380, 385] on p "Good" at bounding box center [389, 374] width 51 height 21
click at [358, 385] on input "Good" at bounding box center [351, 374] width 12 height 21
radio input "true"
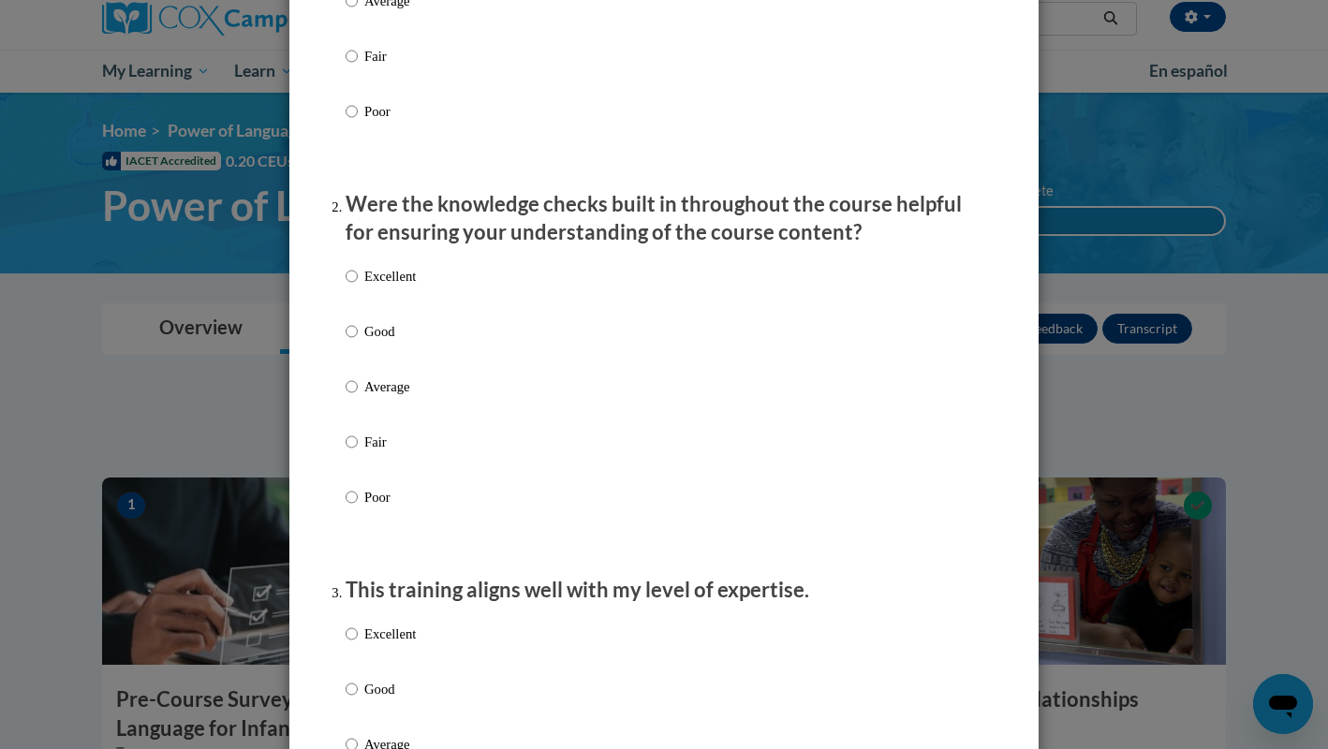
click at [389, 342] on p "Good" at bounding box center [389, 331] width 51 height 21
click at [358, 342] on input "Good" at bounding box center [351, 331] width 12 height 21
radio input "true"
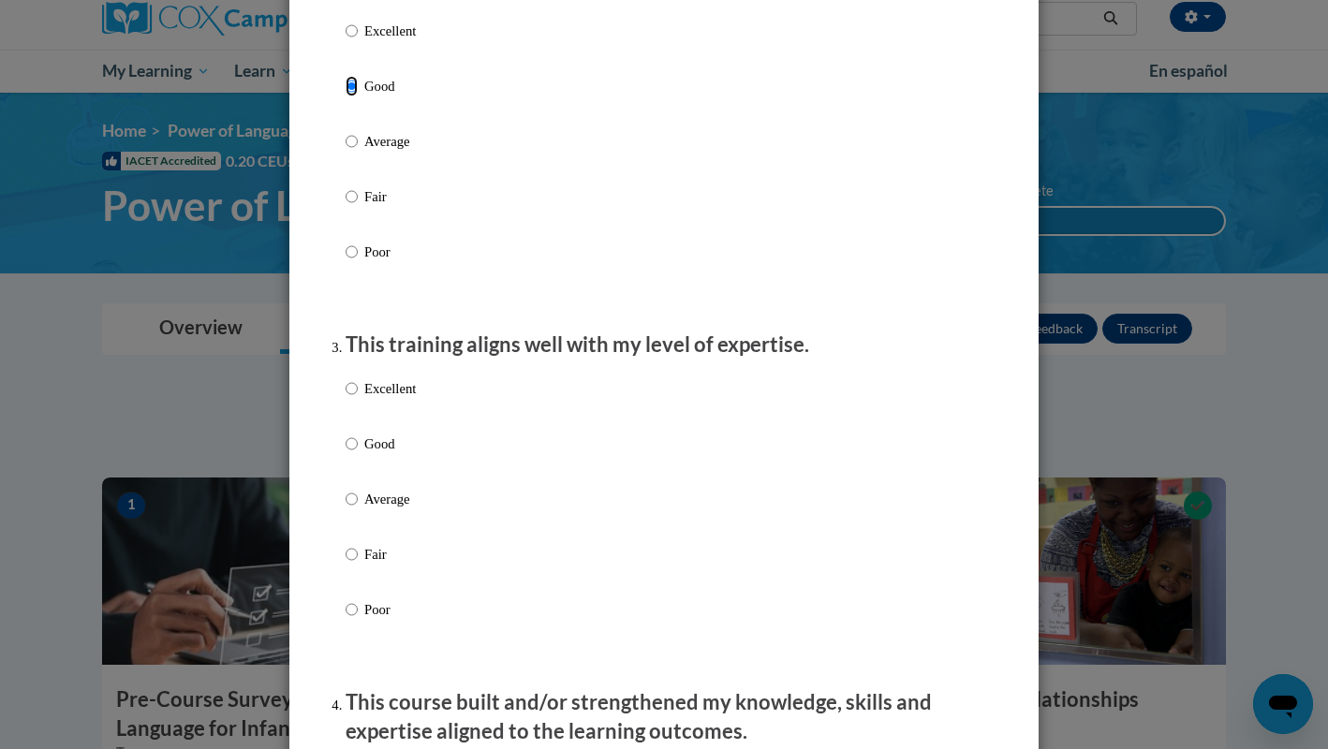
scroll to position [796, 0]
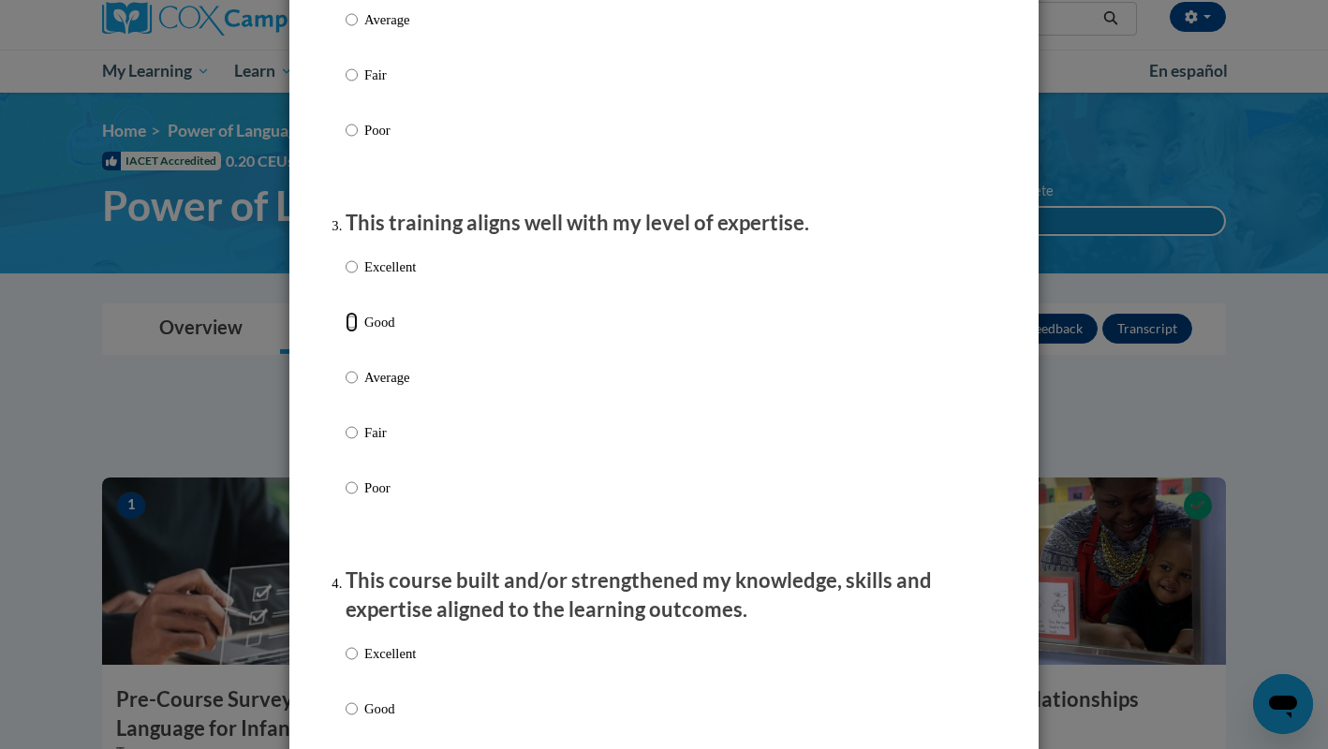
drag, startPoint x: 352, startPoint y: 333, endPoint x: 372, endPoint y: 342, distance: 21.4
click at [353, 332] on input "Good" at bounding box center [351, 322] width 12 height 21
radio input "true"
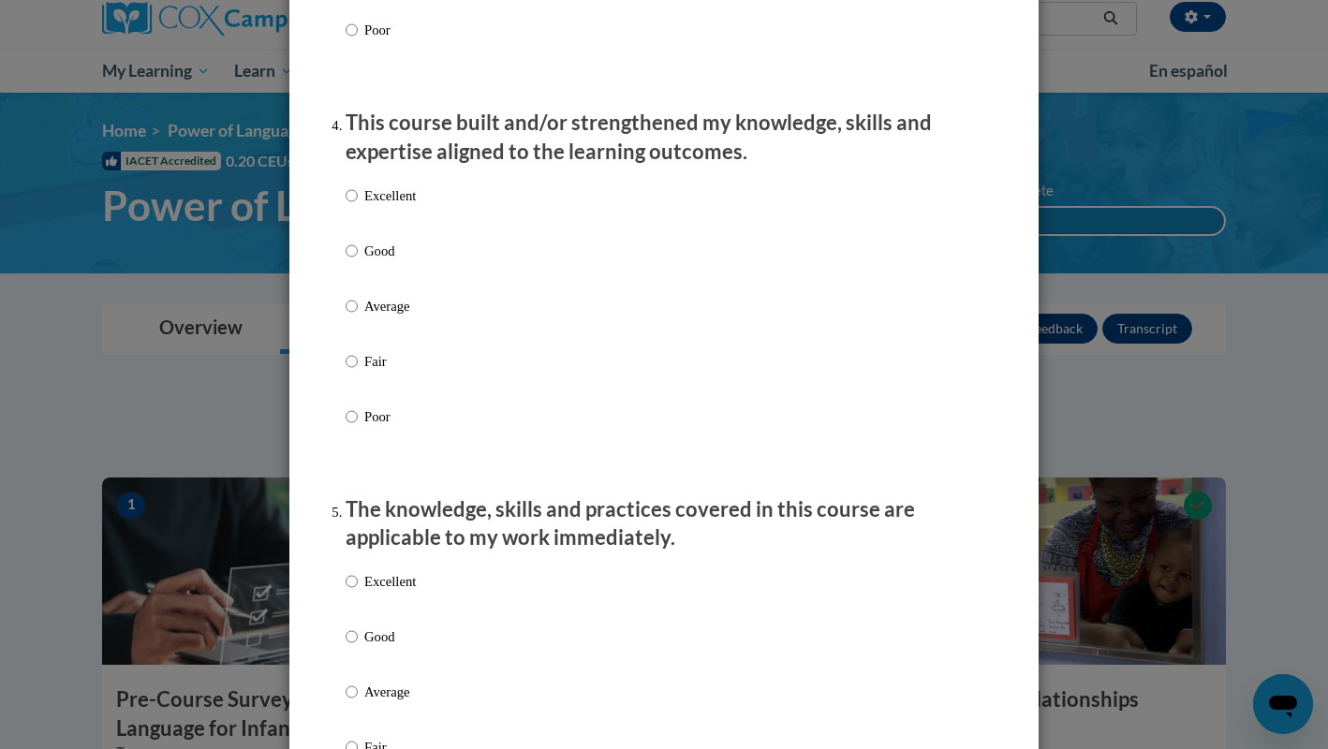
click at [383, 261] on p "Good" at bounding box center [389, 251] width 51 height 21
click at [358, 261] on input "Good" at bounding box center [351, 251] width 12 height 21
radio input "true"
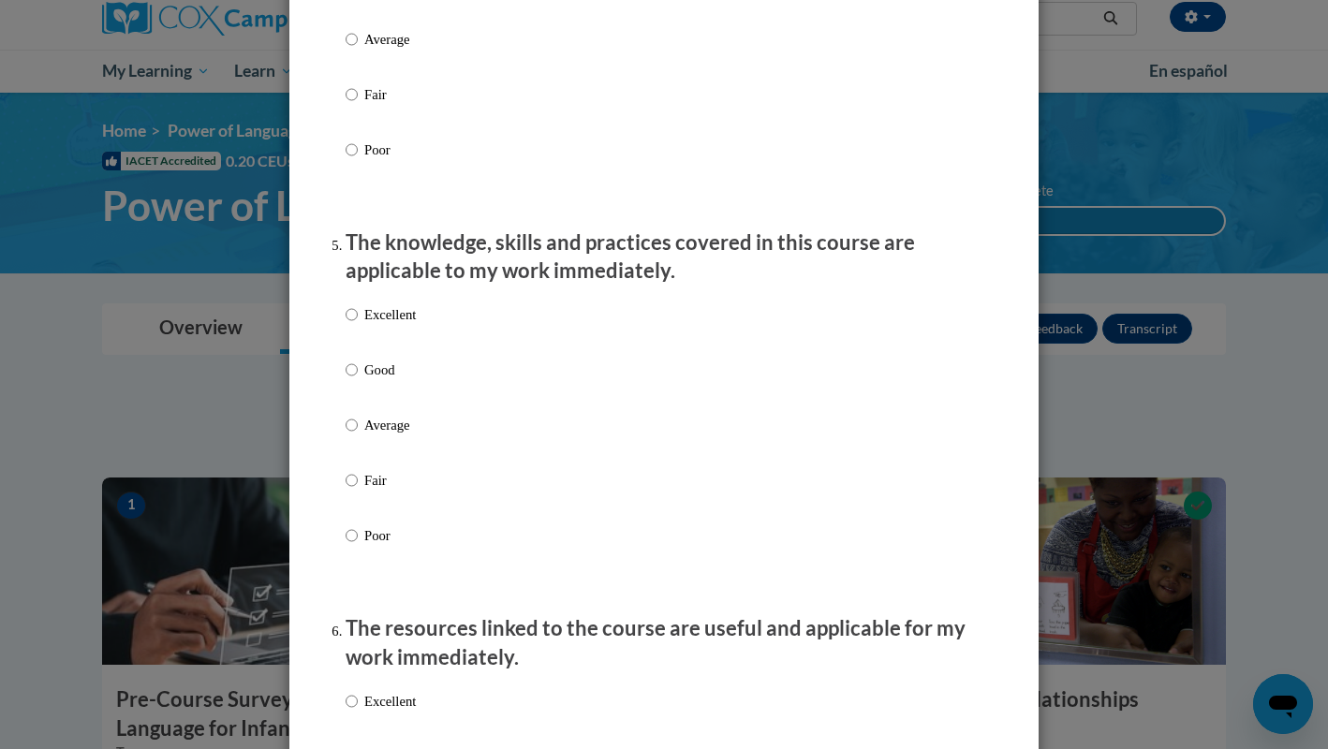
scroll to position [1581, 0]
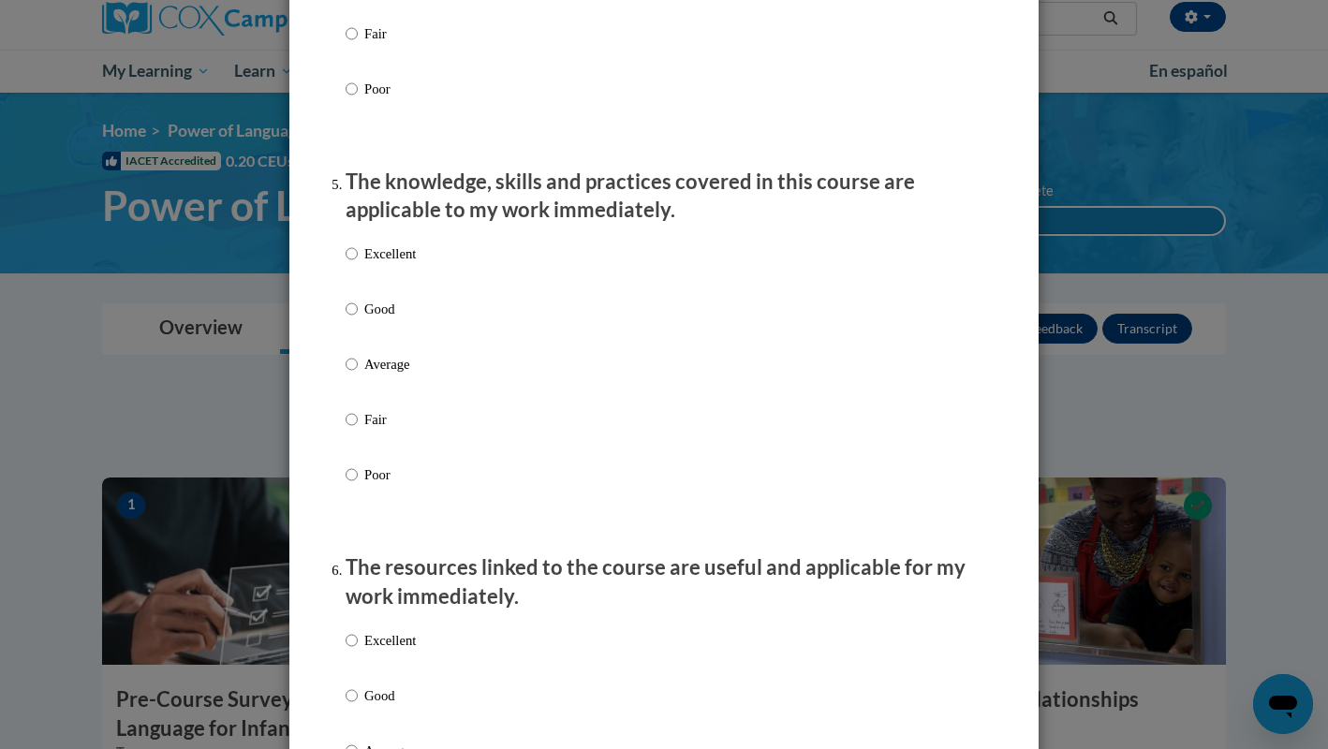
click at [380, 317] on p "Good" at bounding box center [389, 309] width 51 height 21
click at [358, 317] on input "Good" at bounding box center [351, 309] width 12 height 21
radio input "true"
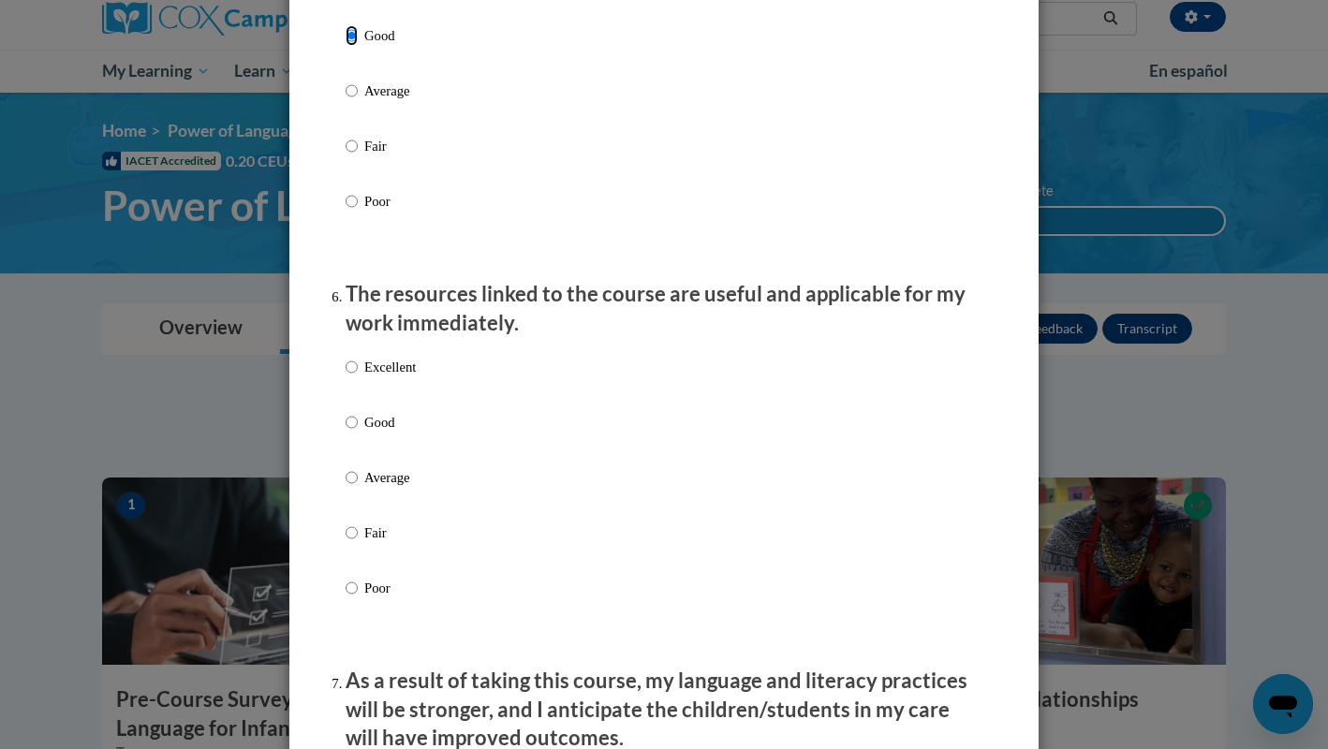
scroll to position [1882, 0]
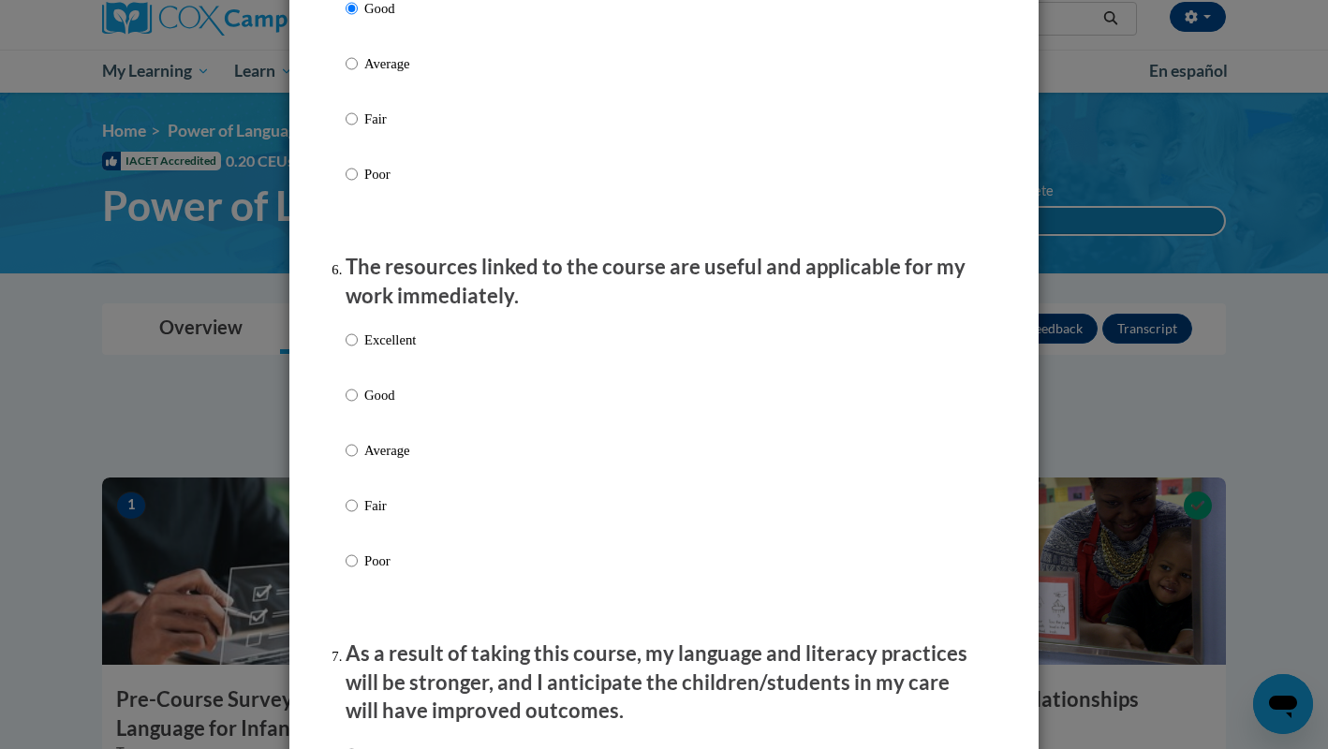
click at [388, 405] on p "Good" at bounding box center [389, 395] width 51 height 21
click at [358, 405] on input "Good" at bounding box center [351, 395] width 12 height 21
radio input "true"
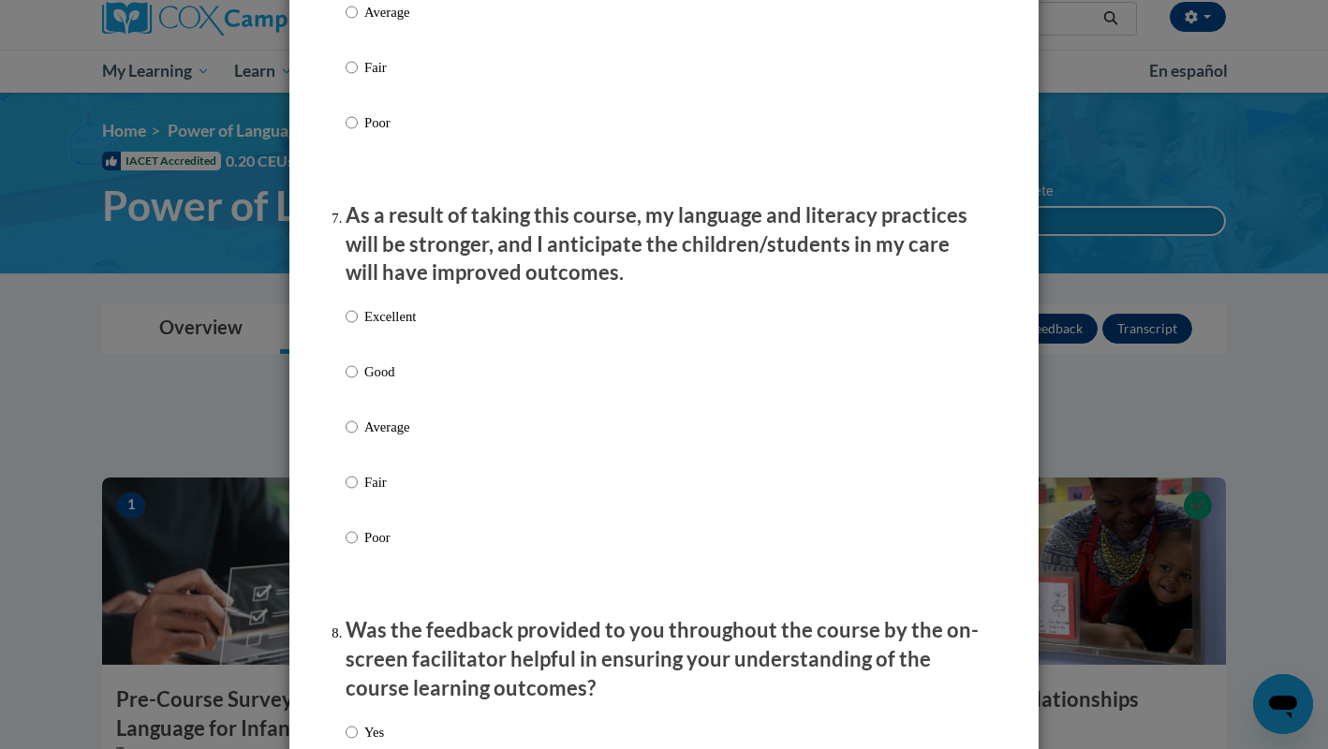
click at [385, 397] on label "Good" at bounding box center [380, 386] width 70 height 51
click at [358, 382] on input "Good" at bounding box center [351, 371] width 12 height 21
radio input "true"
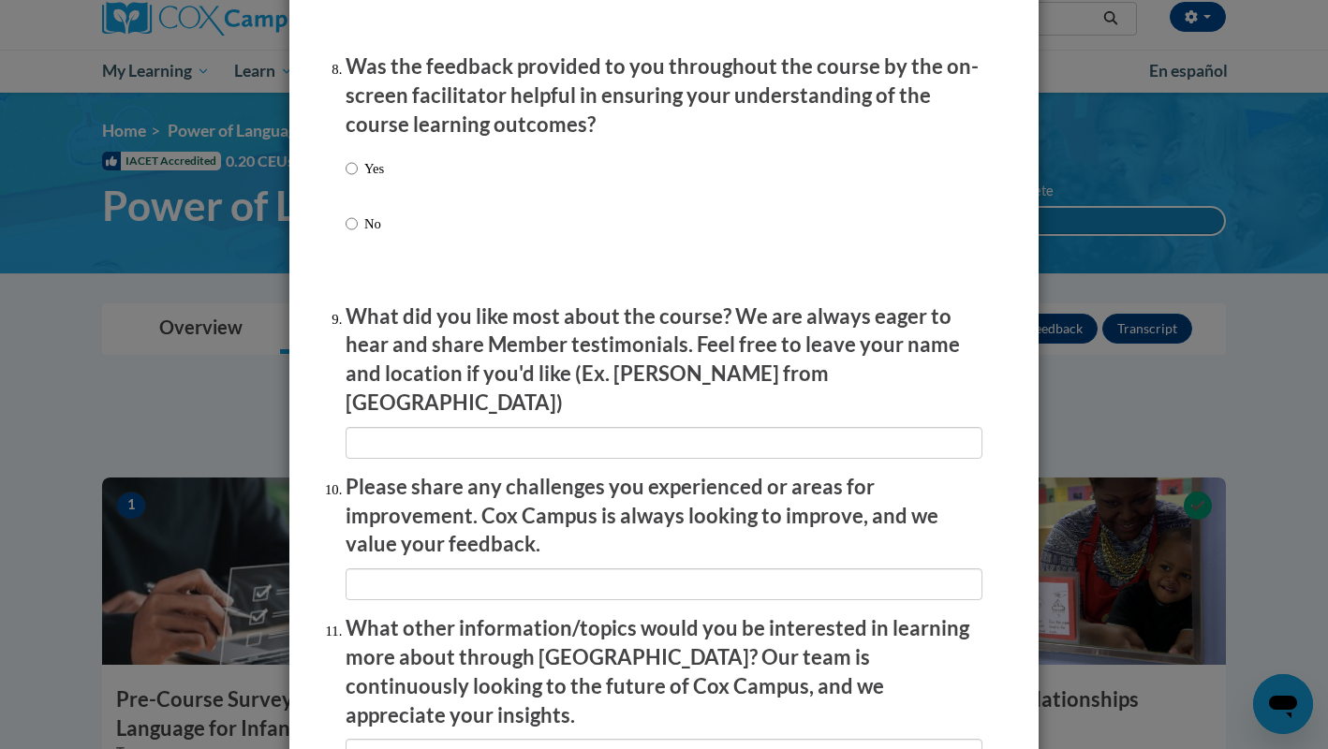
click at [371, 177] on p "Yes" at bounding box center [374, 168] width 20 height 21
click at [358, 177] on input "Yes" at bounding box center [351, 168] width 12 height 21
radio input "true"
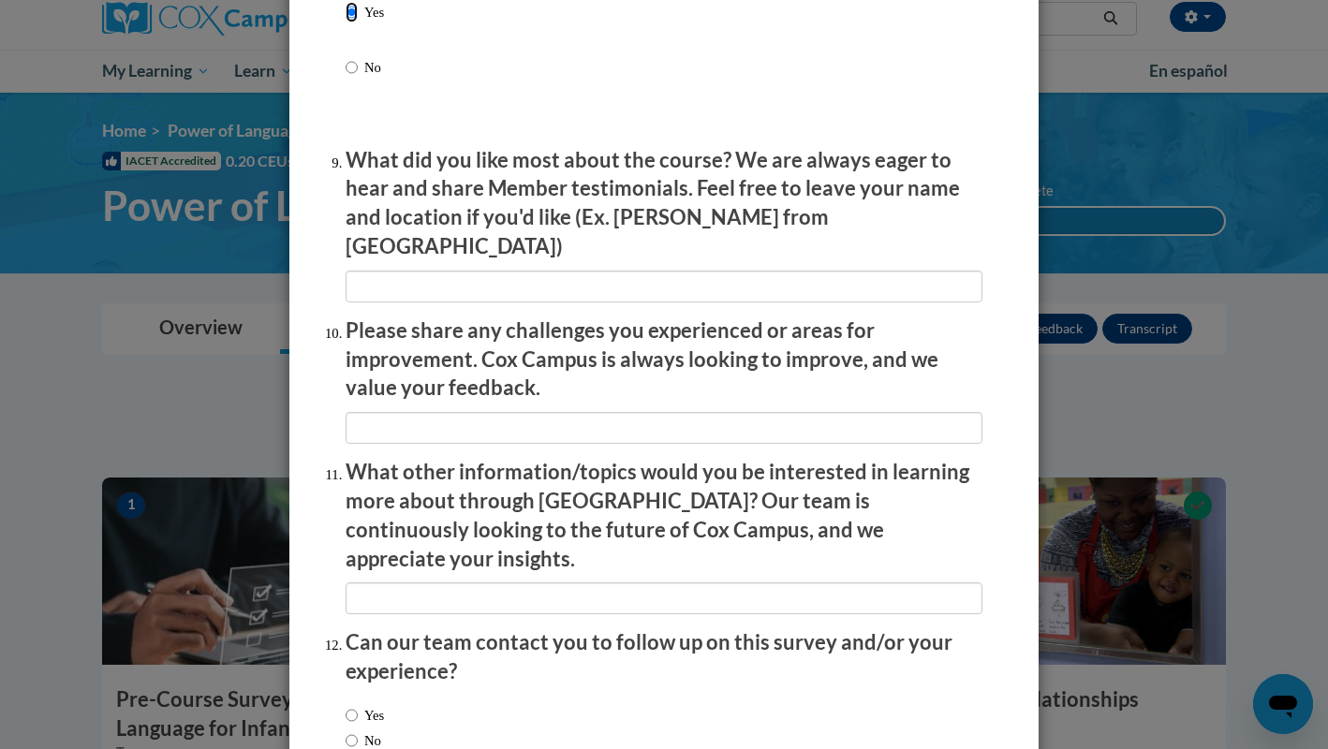
scroll to position [3141, 0]
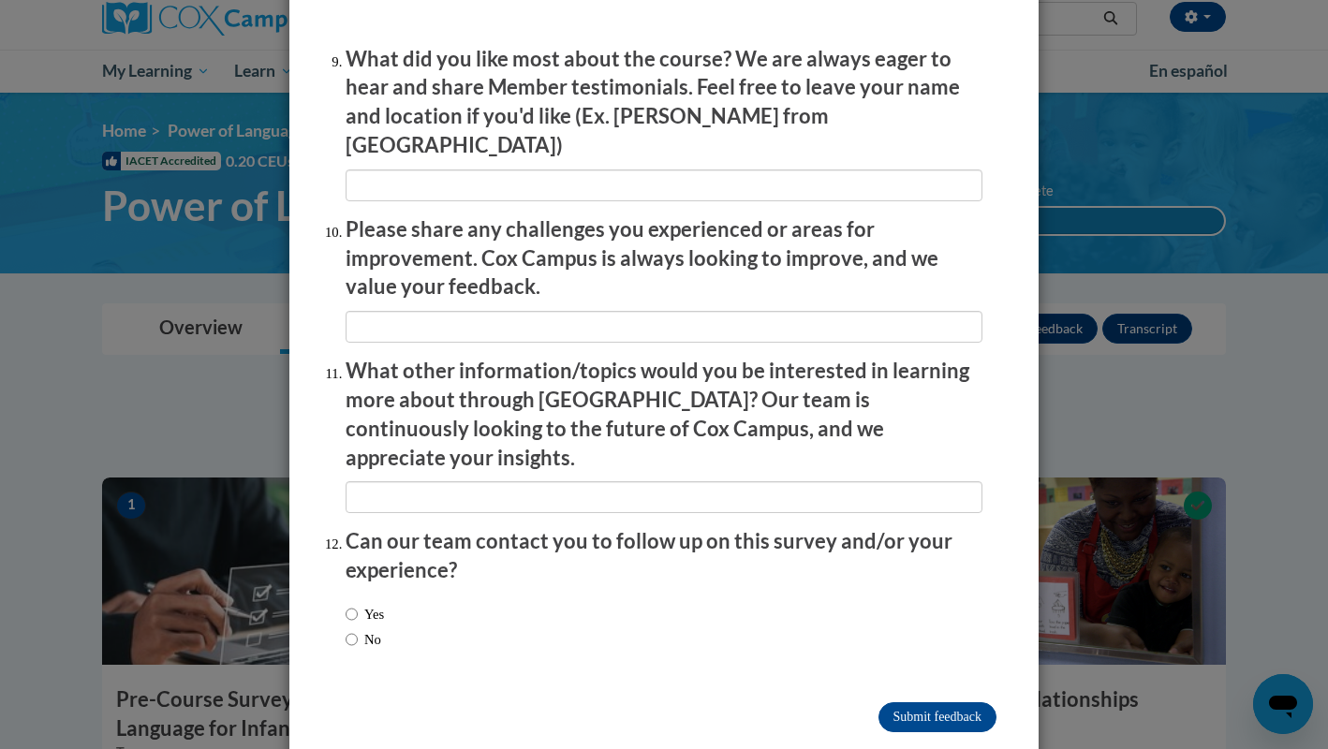
click at [371, 629] on label "No" at bounding box center [363, 639] width 36 height 21
click at [358, 629] on input "No" at bounding box center [351, 639] width 12 height 21
radio input "true"
click at [909, 702] on input "Submit feedback" at bounding box center [937, 717] width 118 height 30
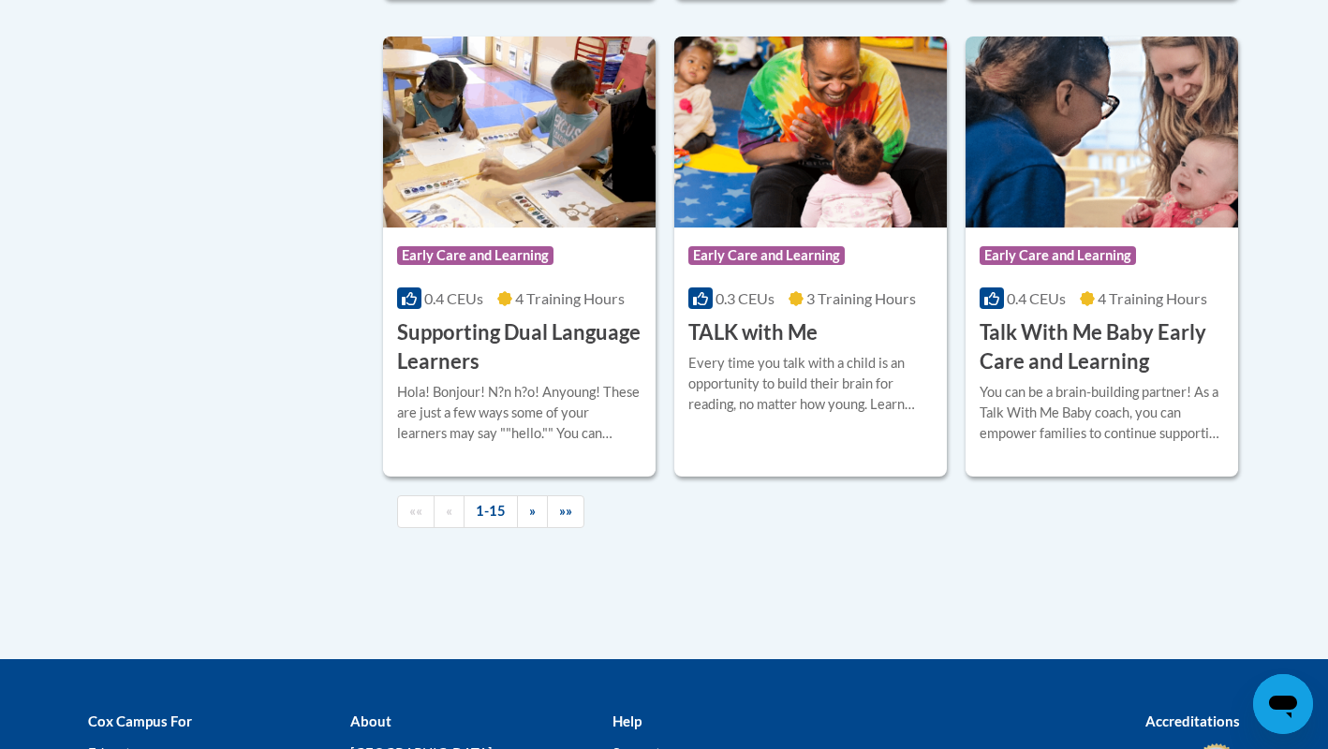
scroll to position [2747, 0]
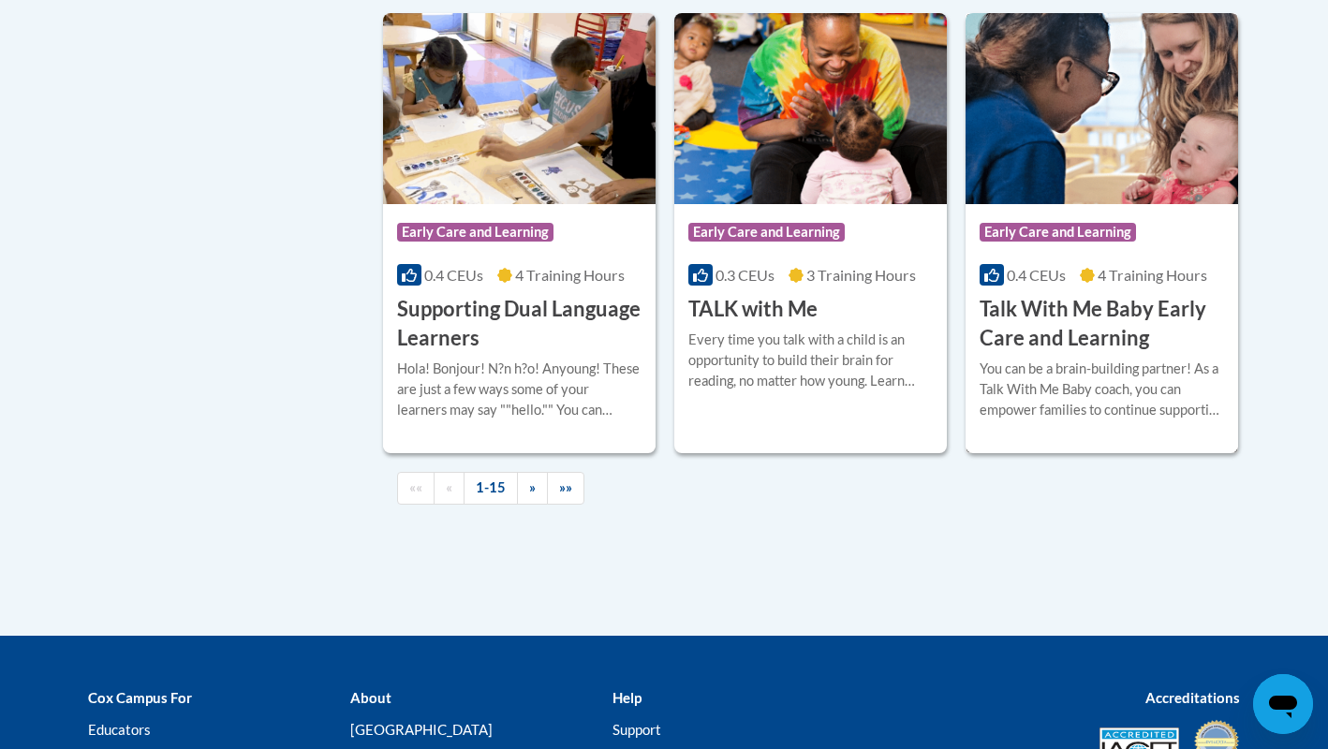
click at [1146, 353] on h3 "Talk With Me Baby Early Care and Learning" at bounding box center [1101, 324] width 244 height 58
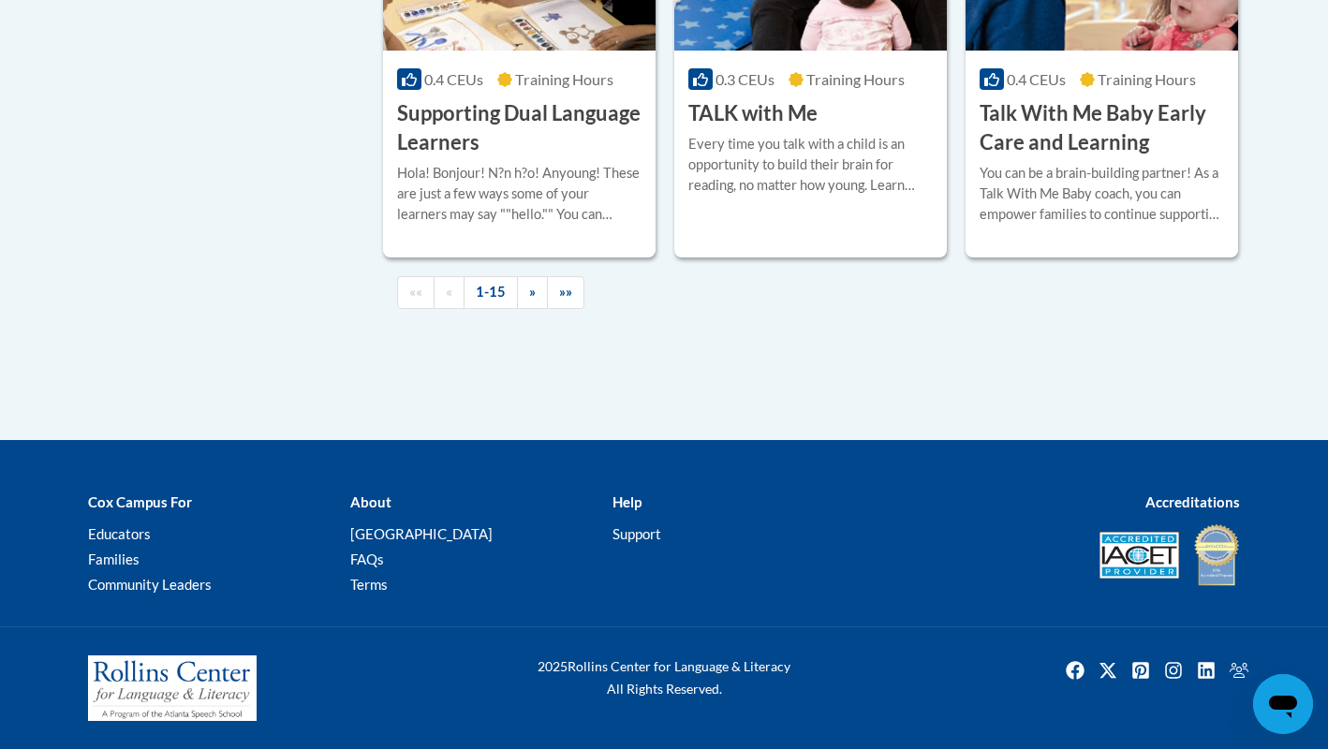
scroll to position [2816, 0]
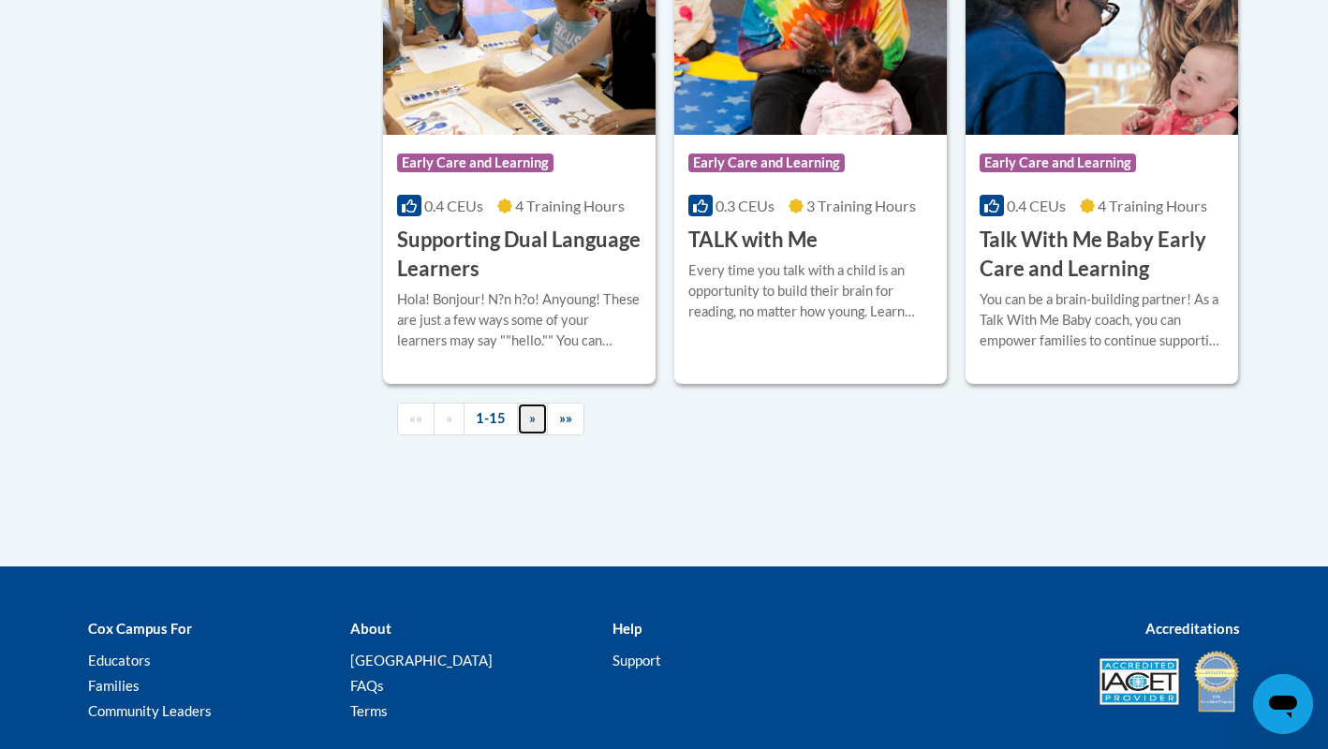
click at [536, 435] on link "»" at bounding box center [532, 419] width 31 height 33
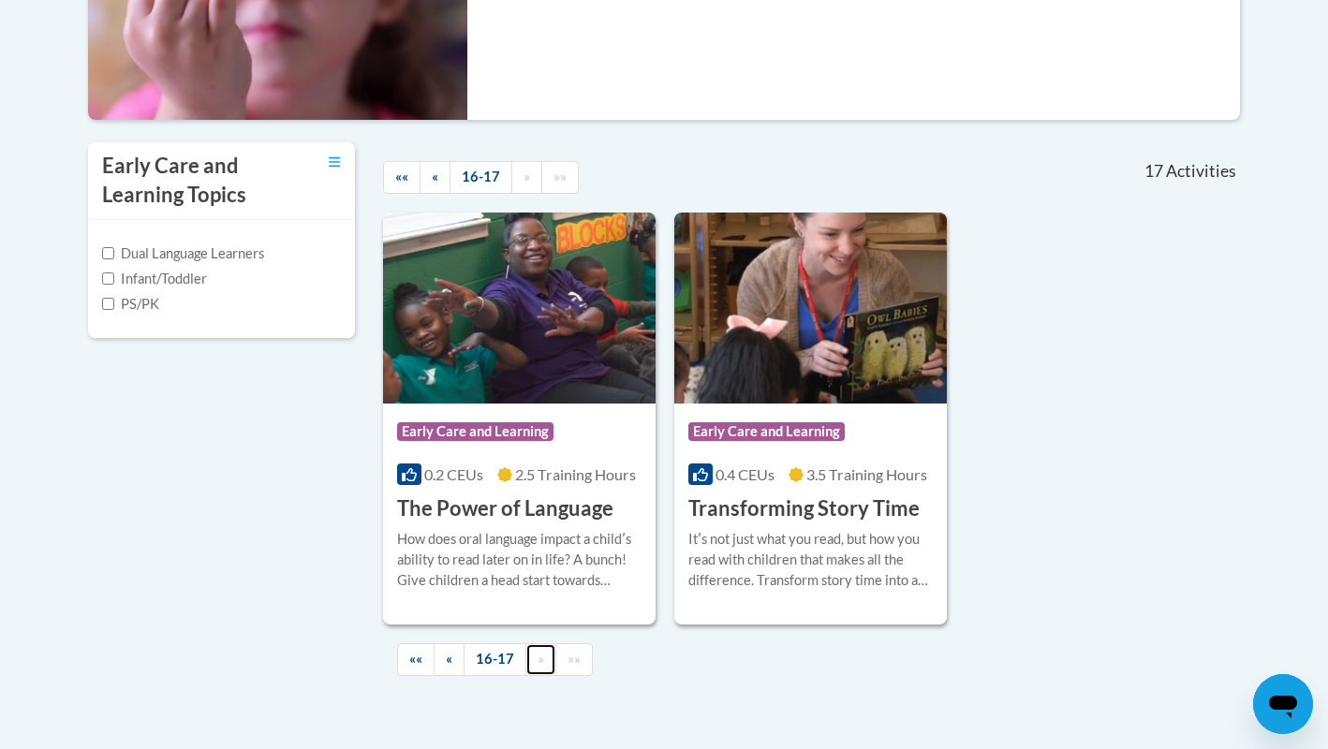
scroll to position [460, 0]
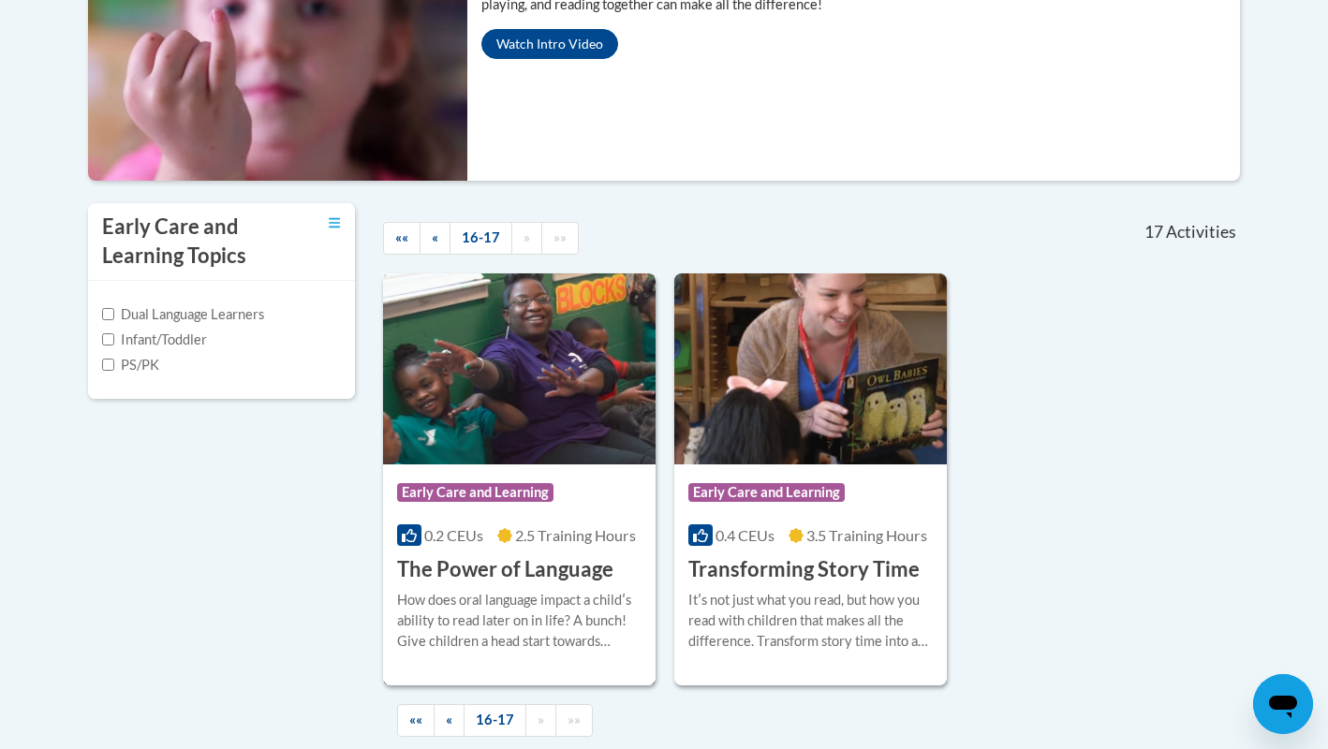
click at [569, 575] on h3 "The Power of Language" at bounding box center [505, 569] width 216 height 29
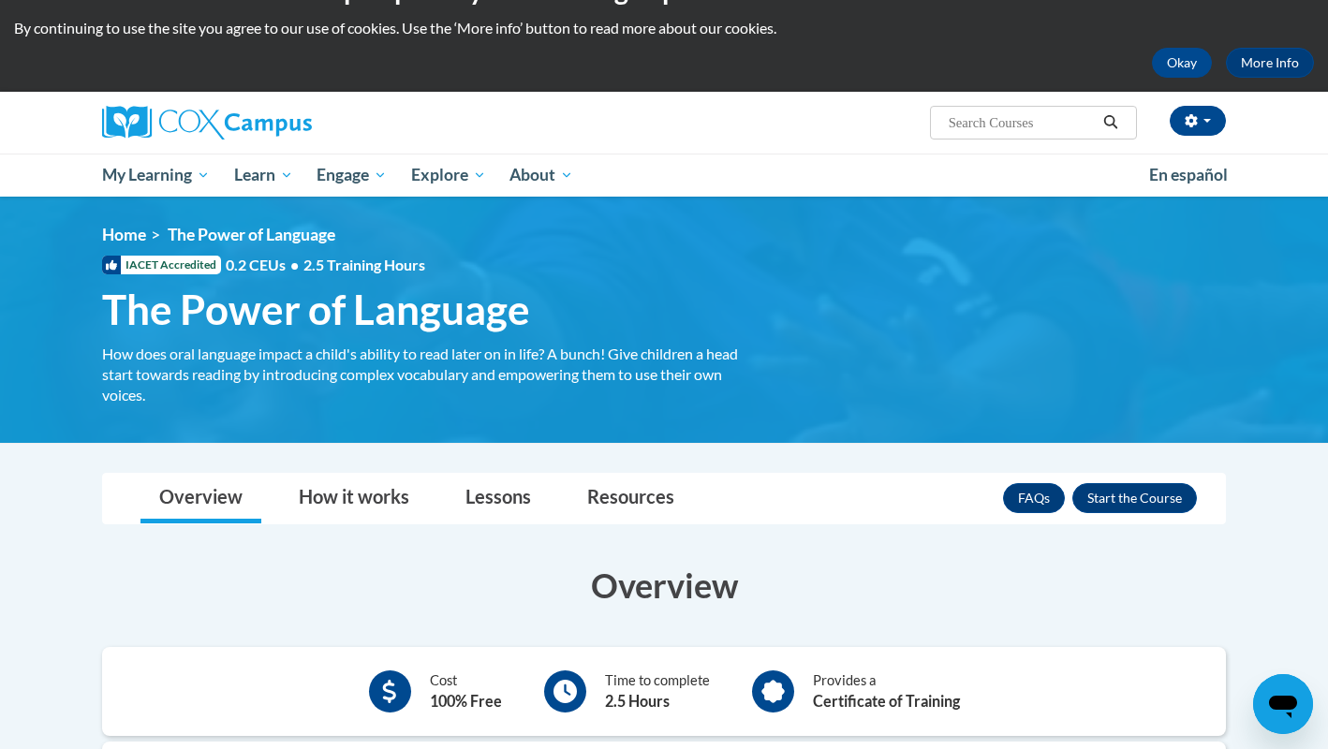
scroll to position [51, 0]
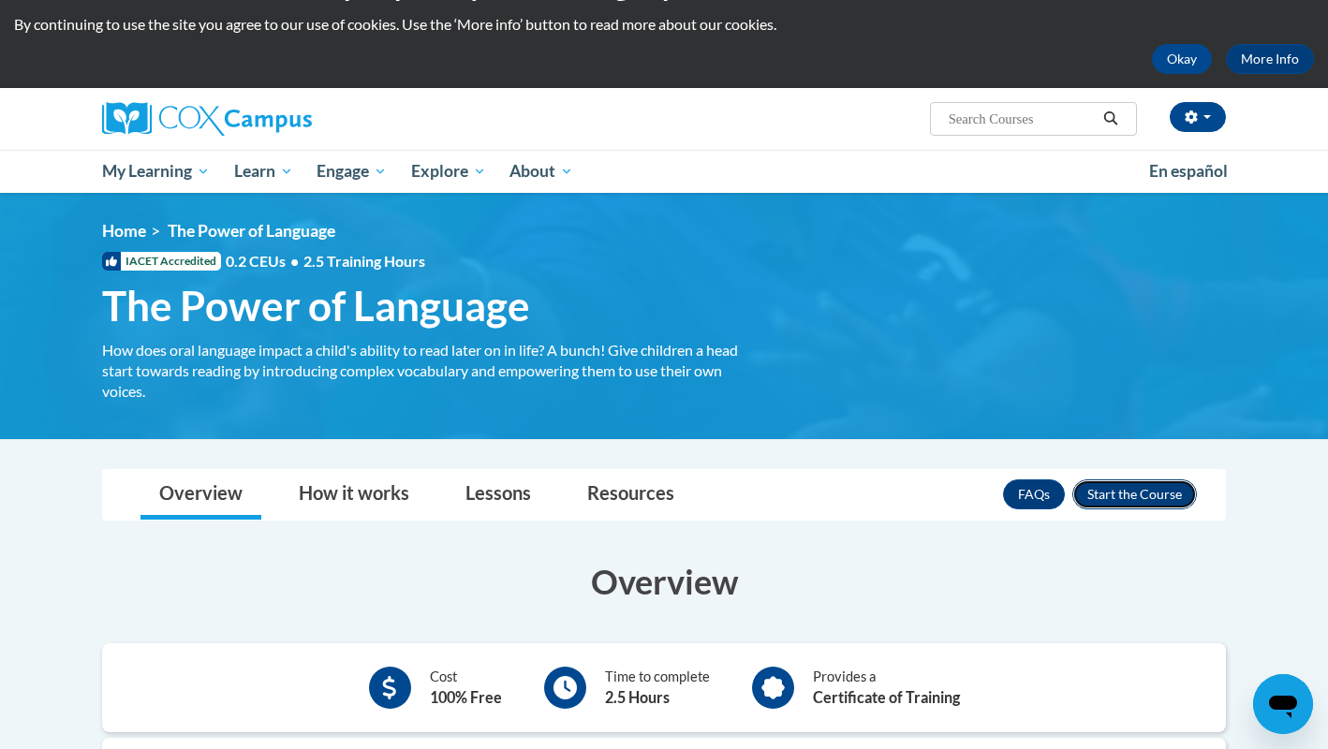
click at [1164, 503] on button "Enroll" at bounding box center [1134, 494] width 125 height 30
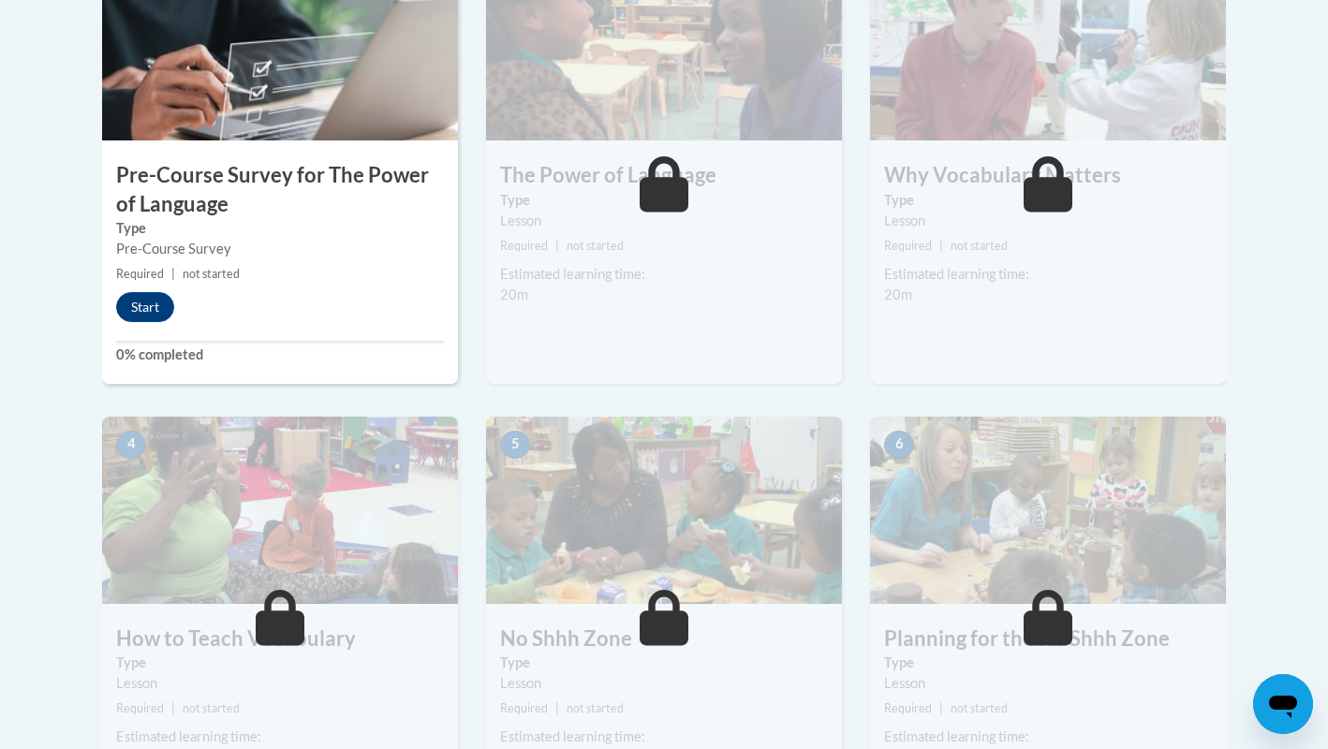
scroll to position [687, 0]
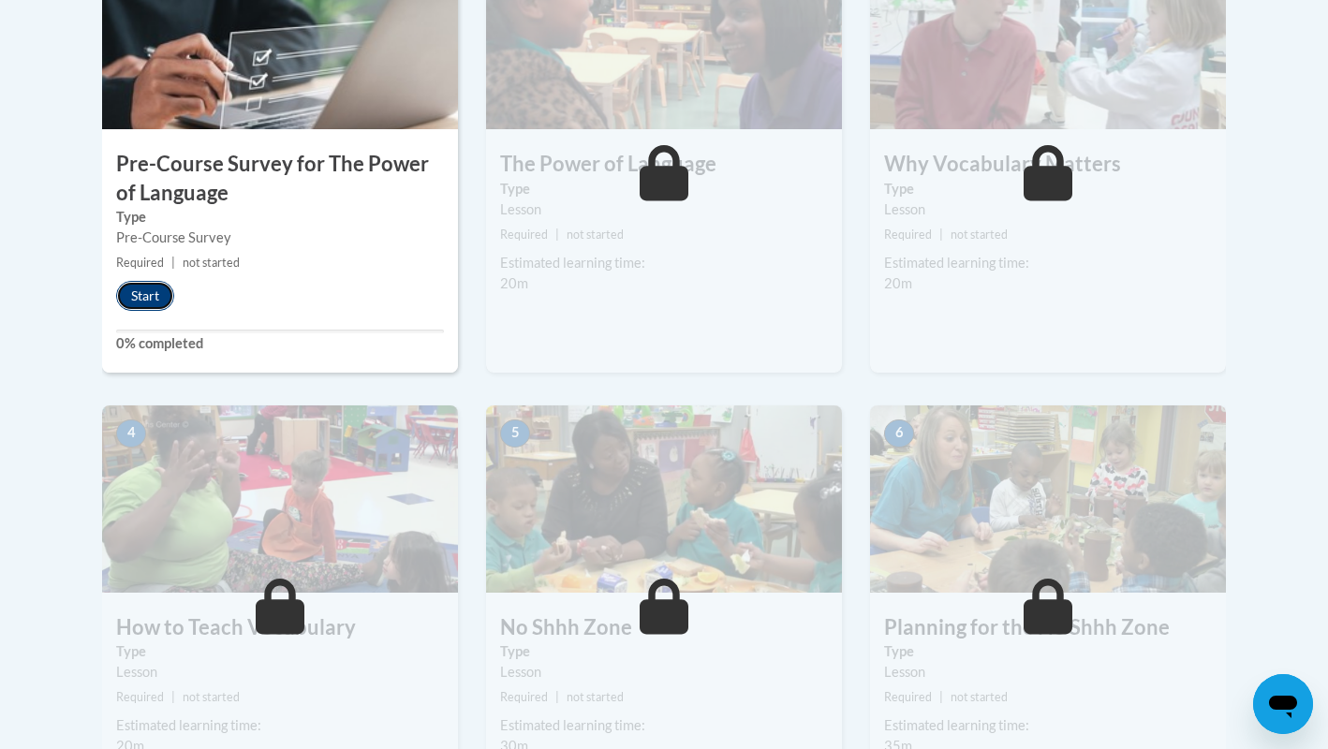
click at [142, 296] on button "Start" at bounding box center [145, 296] width 58 height 30
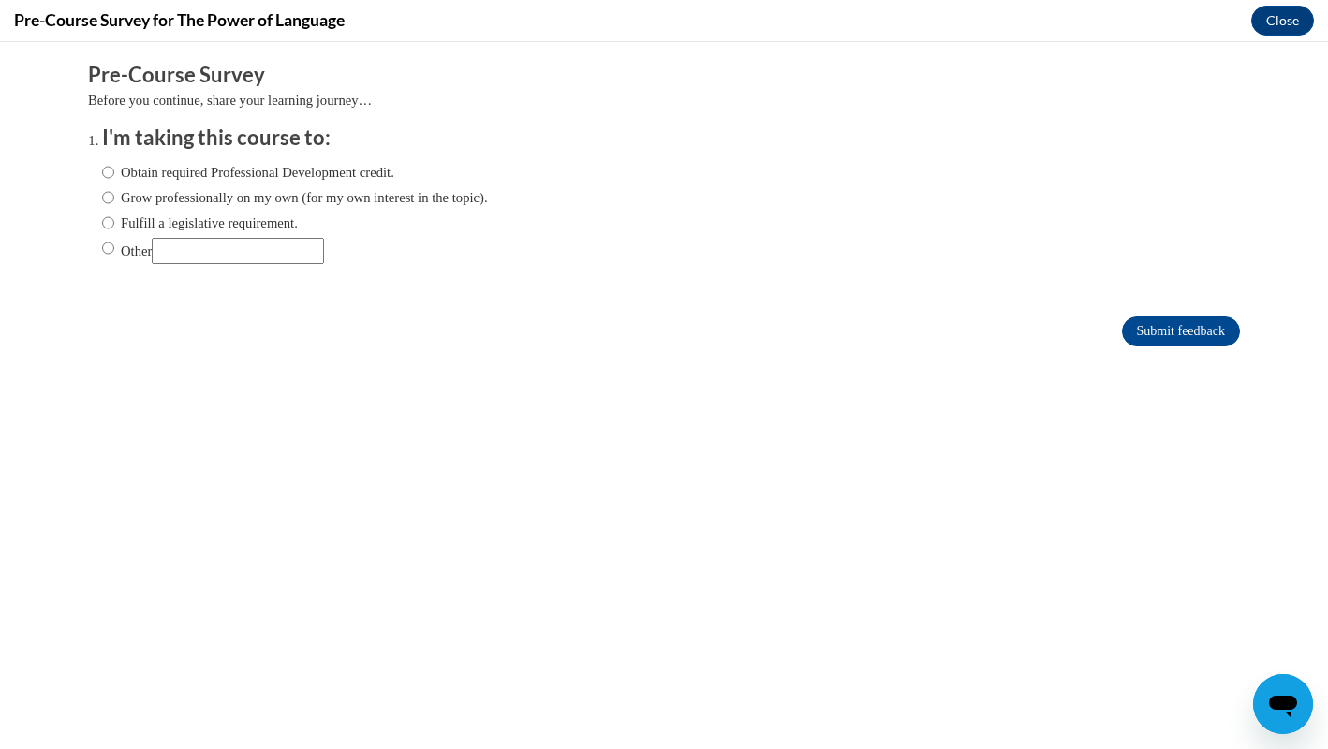
scroll to position [0, 0]
click at [228, 174] on label "Obtain required Professional Development credit." at bounding box center [248, 172] width 292 height 21
click at [114, 174] on input "Obtain required Professional Development credit." at bounding box center [108, 172] width 12 height 21
radio input "true"
click at [1162, 326] on input "Submit feedback" at bounding box center [1181, 331] width 118 height 30
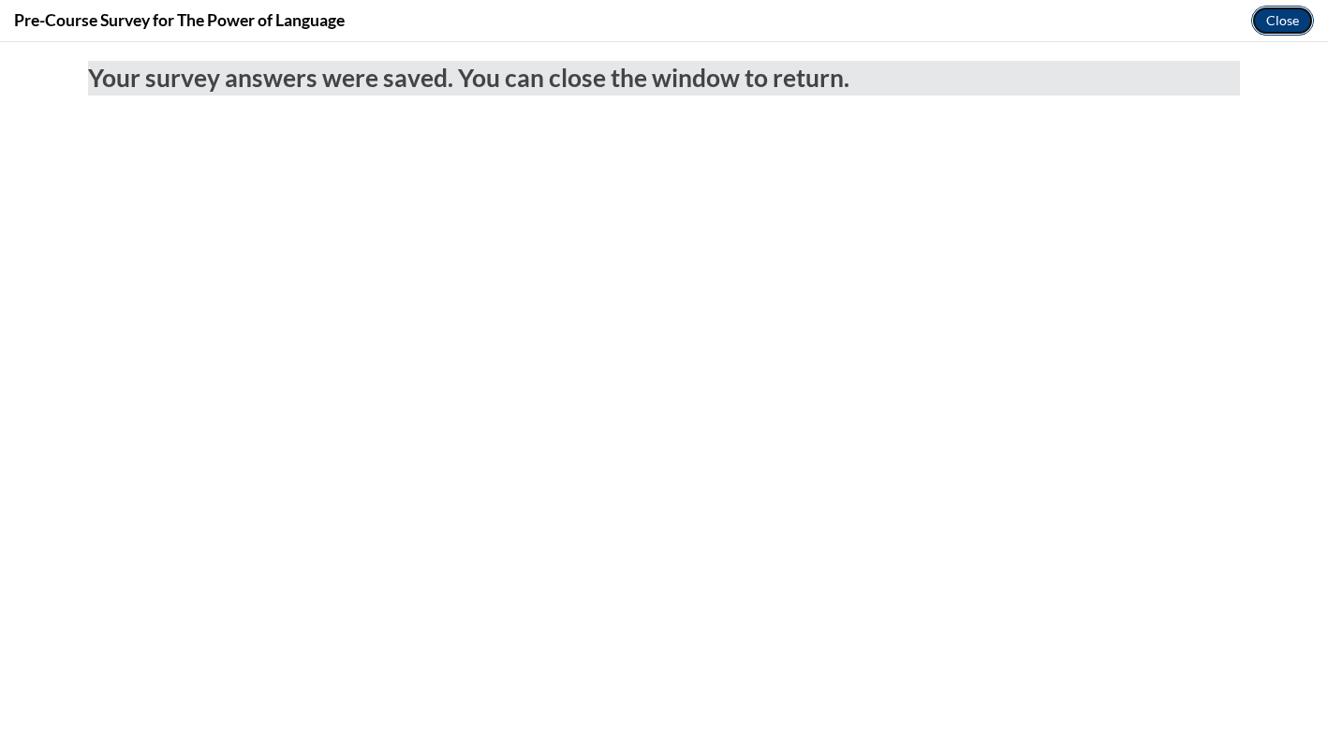
click at [1300, 17] on button "Close" at bounding box center [1282, 21] width 63 height 30
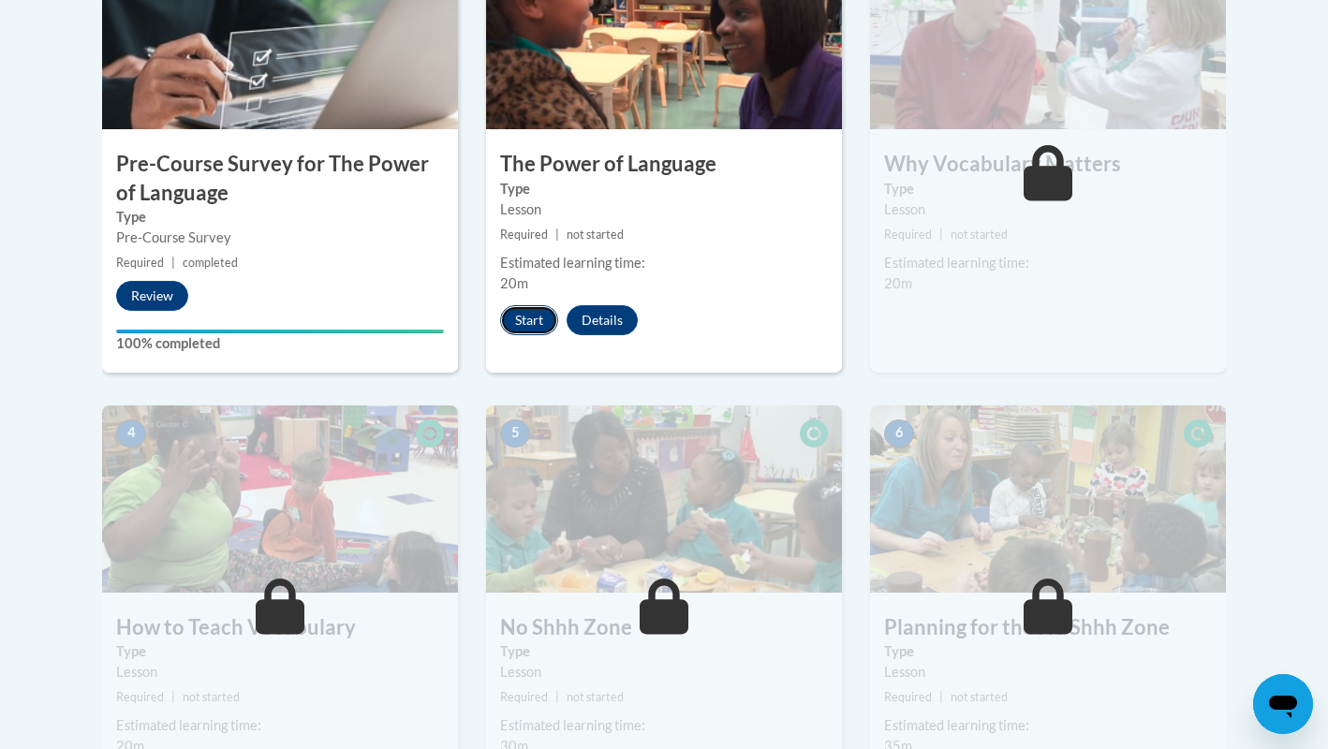
click at [532, 323] on button "Start" at bounding box center [529, 320] width 58 height 30
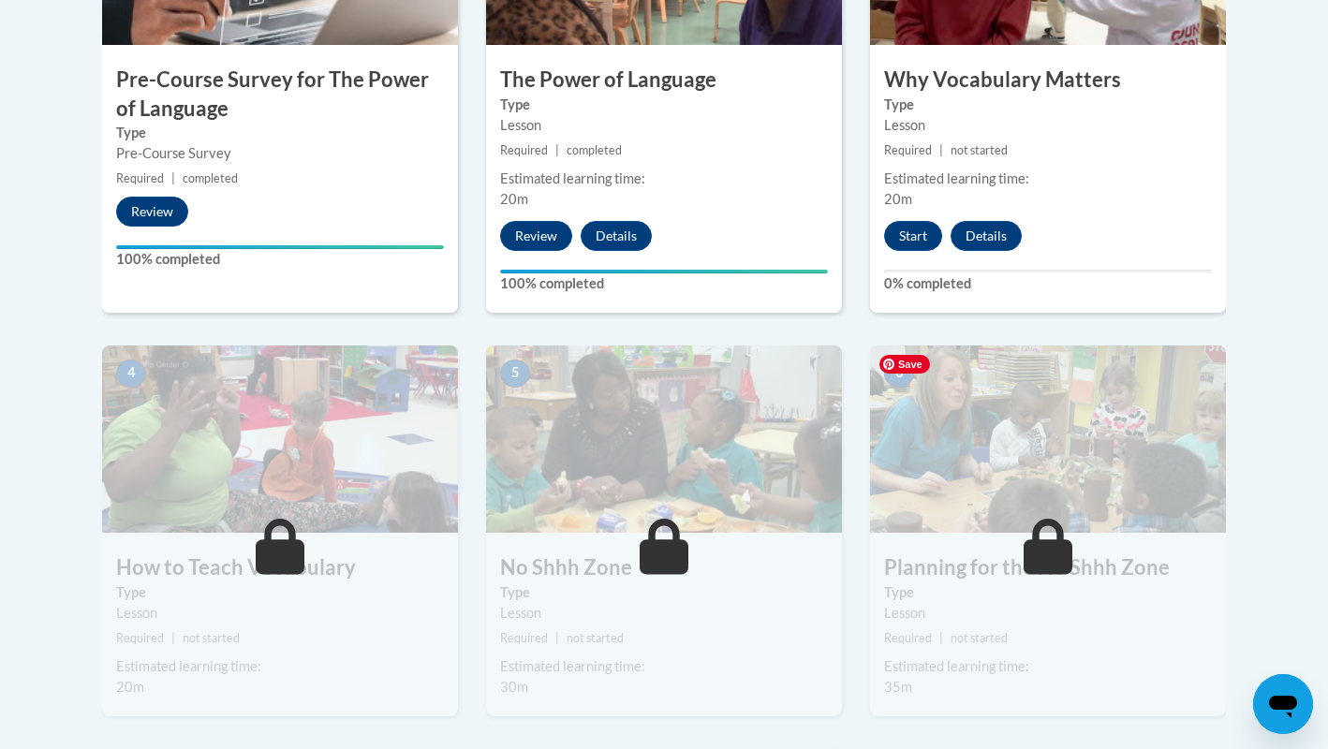
scroll to position [790, 0]
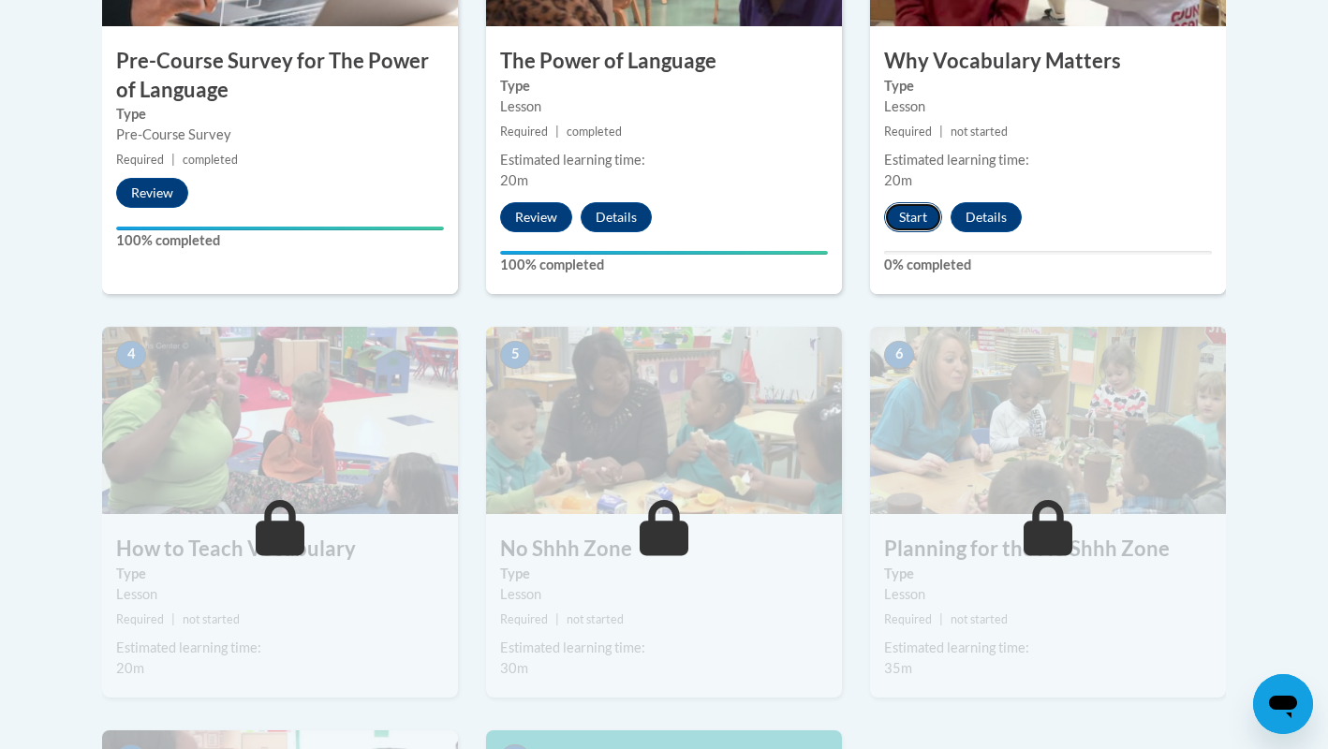
click at [934, 214] on button "Start" at bounding box center [913, 217] width 58 height 30
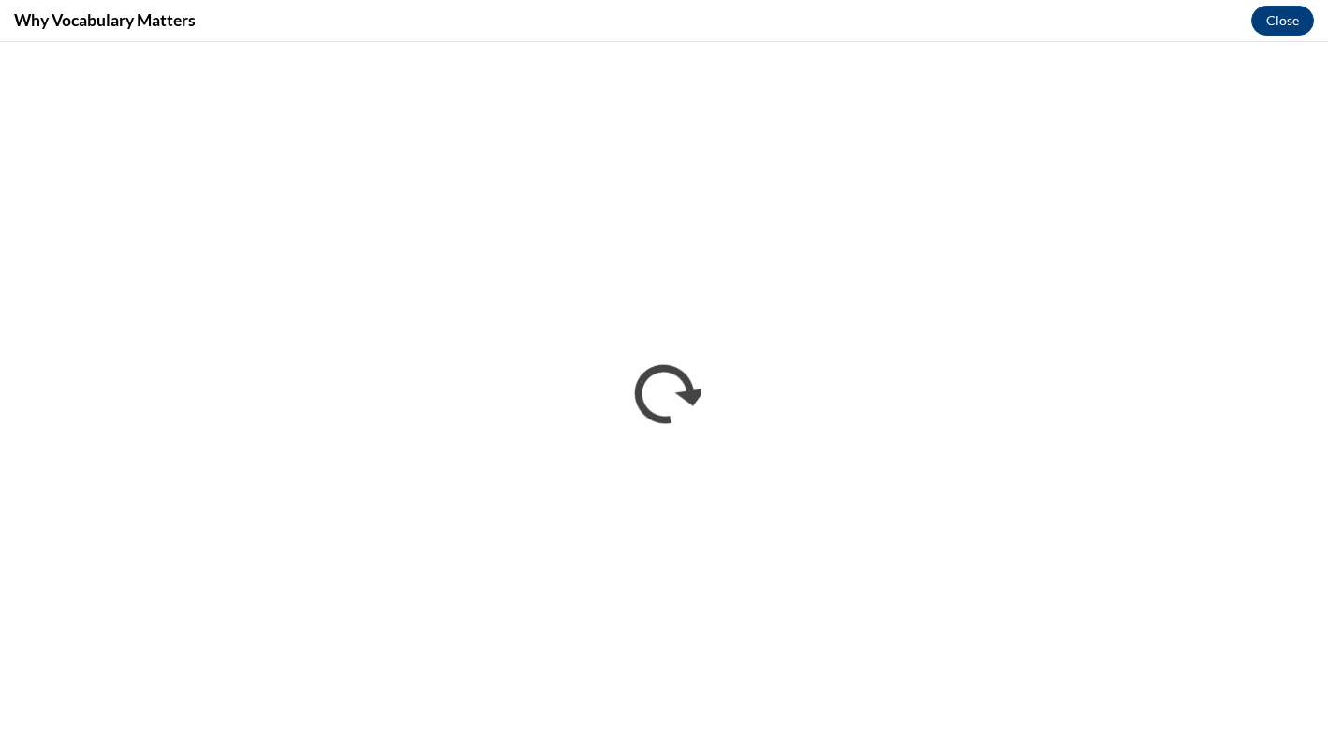
scroll to position [0, 0]
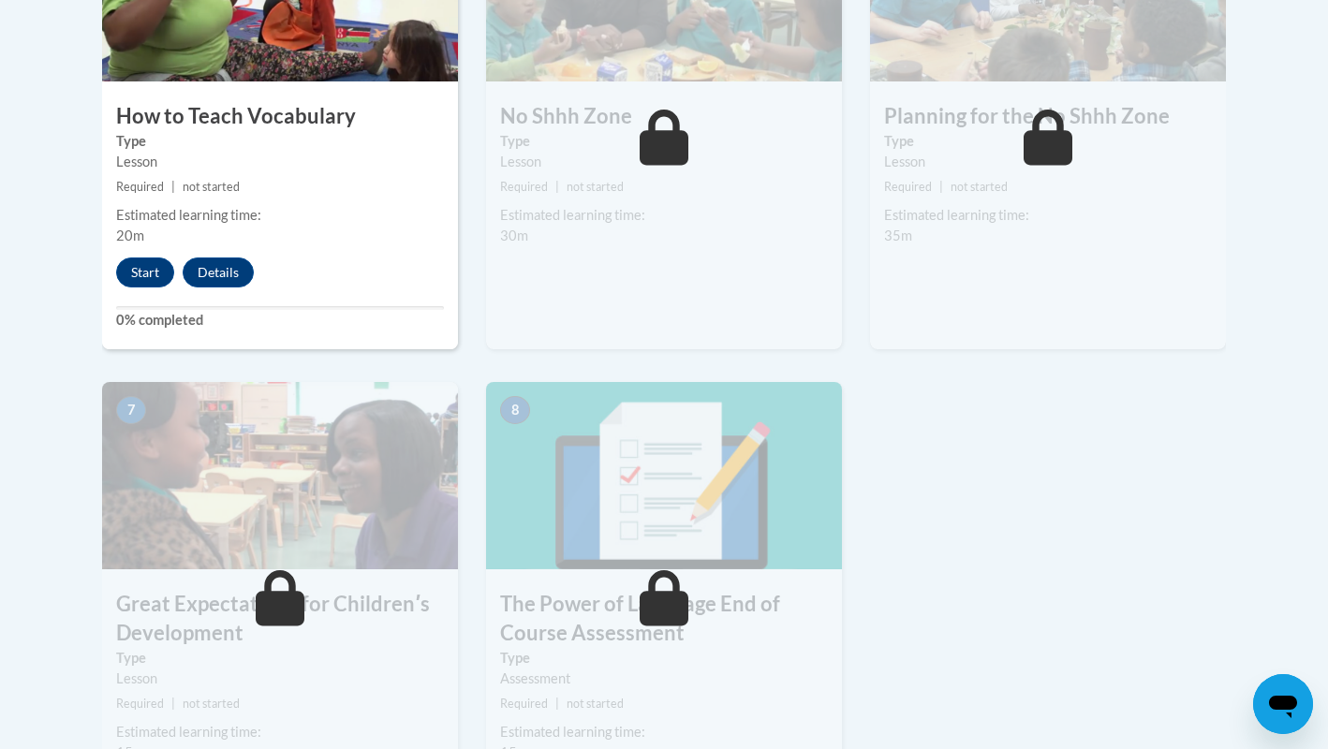
scroll to position [1227, 0]
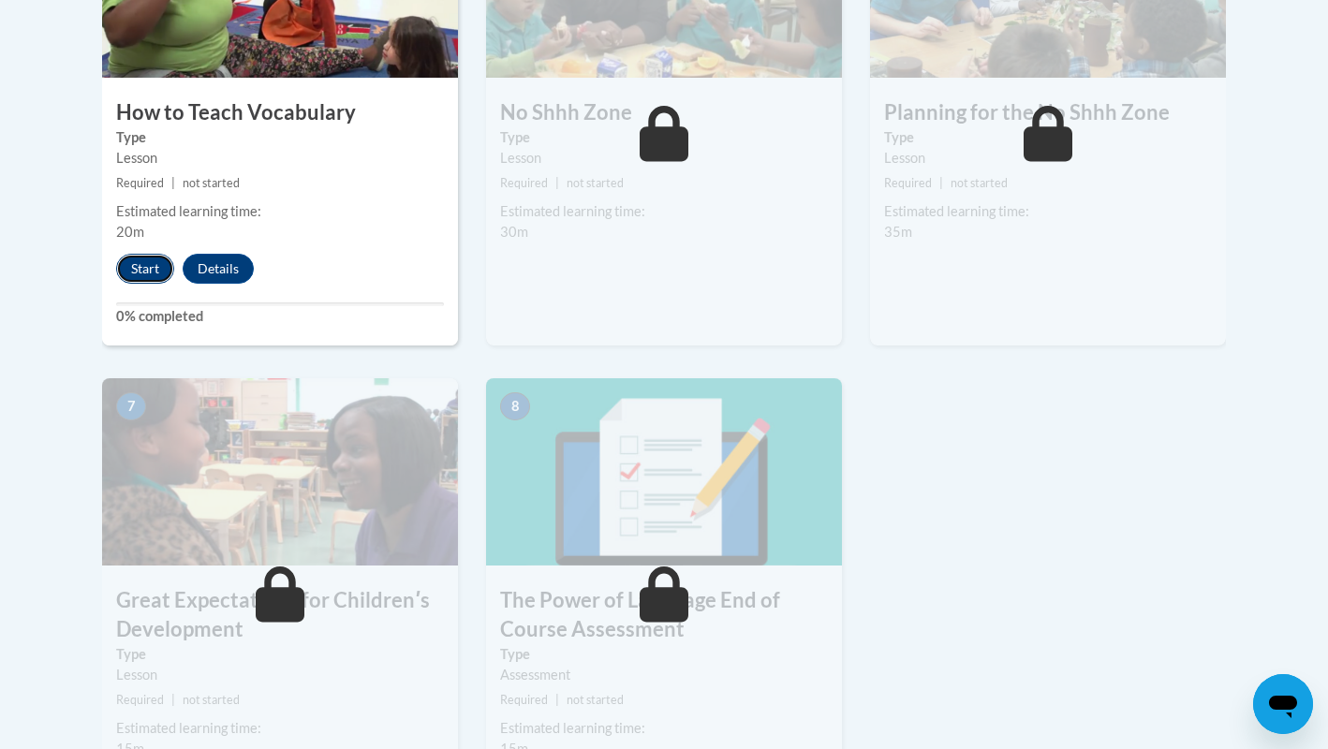
click at [157, 257] on button "Start" at bounding box center [145, 269] width 58 height 30
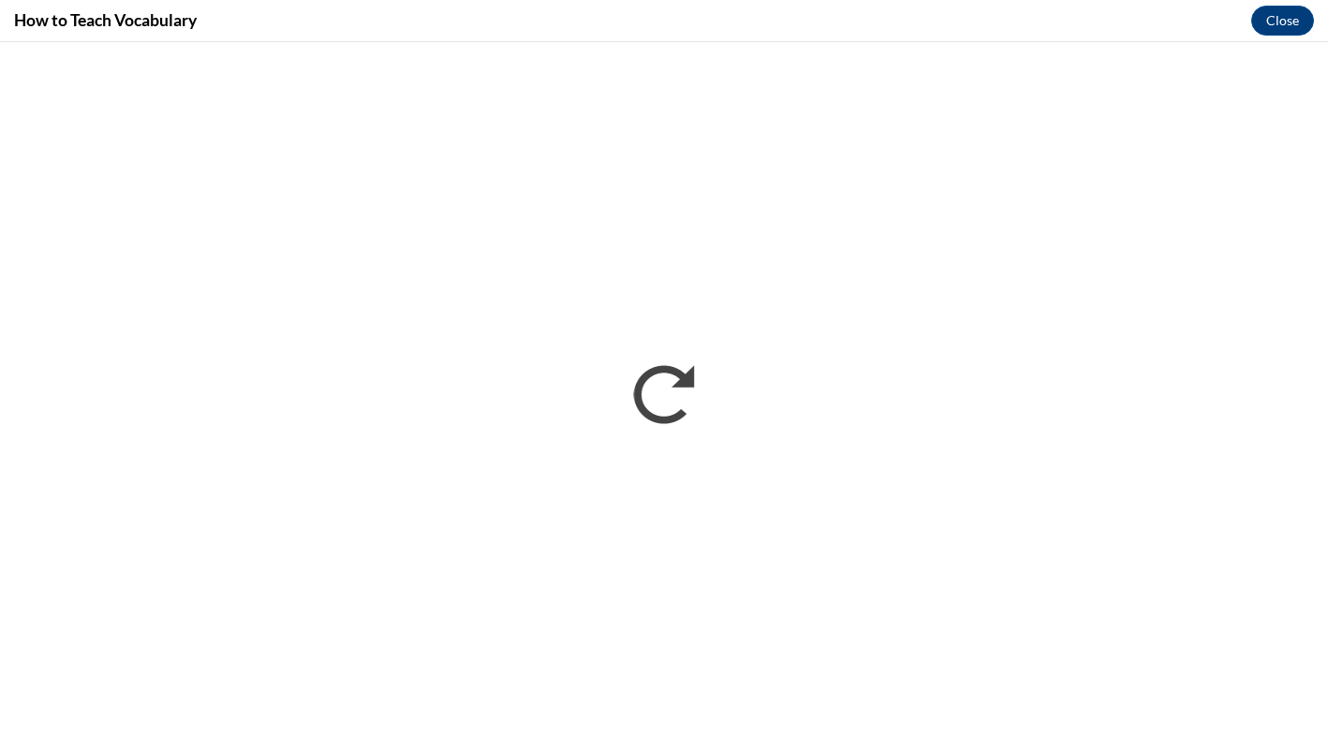
scroll to position [0, 0]
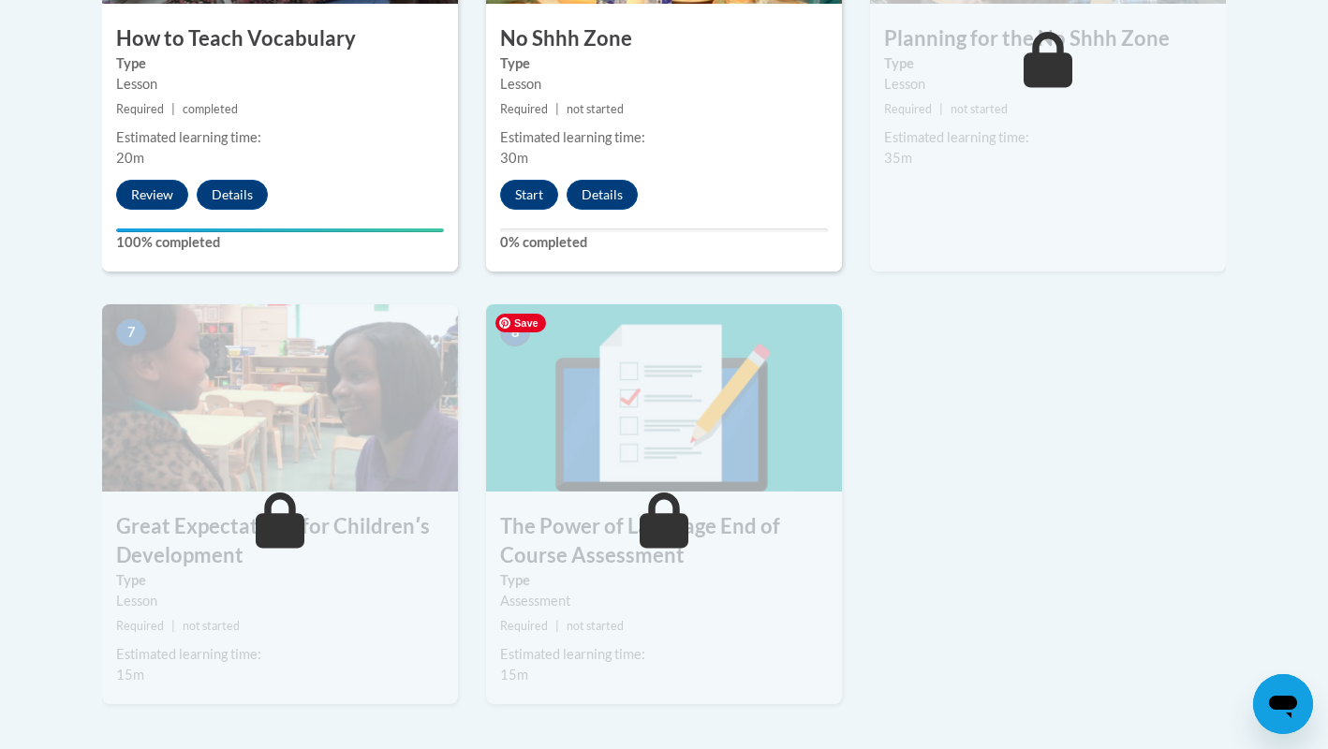
scroll to position [1274, 0]
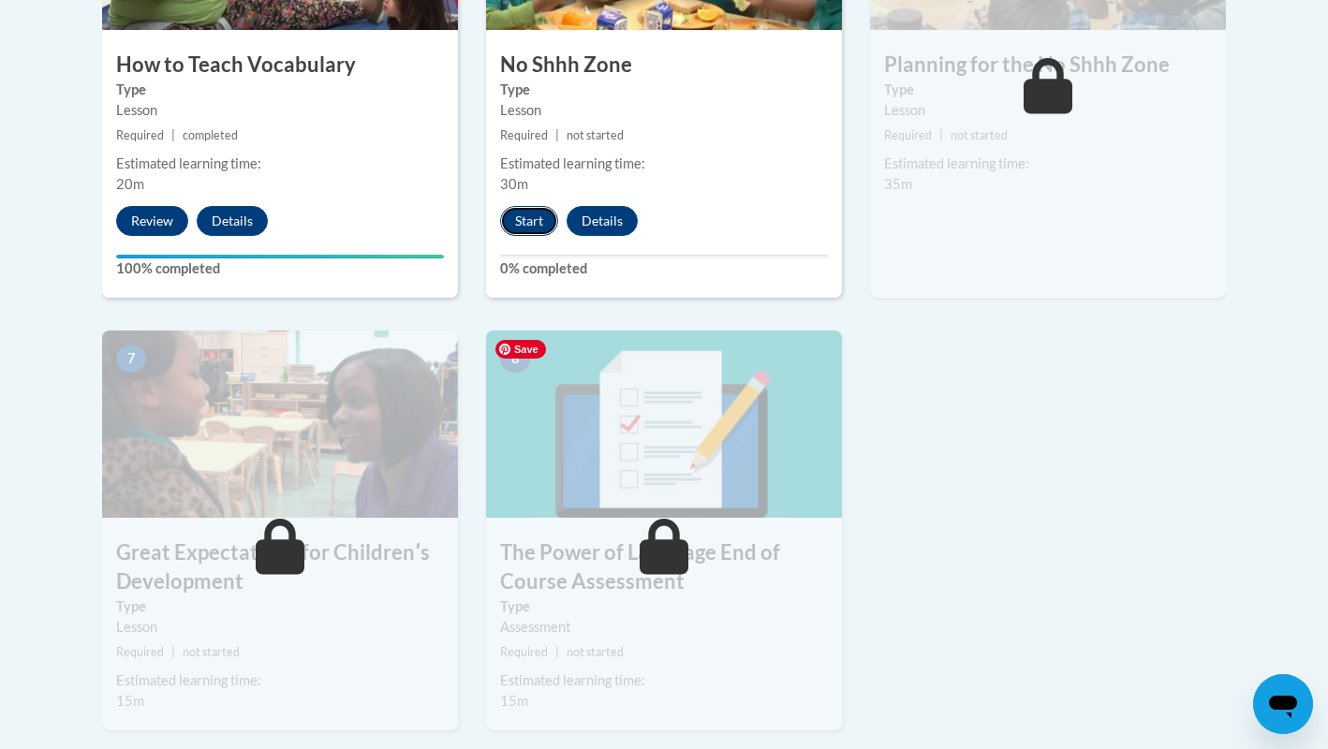
click at [542, 219] on button "Start" at bounding box center [529, 221] width 58 height 30
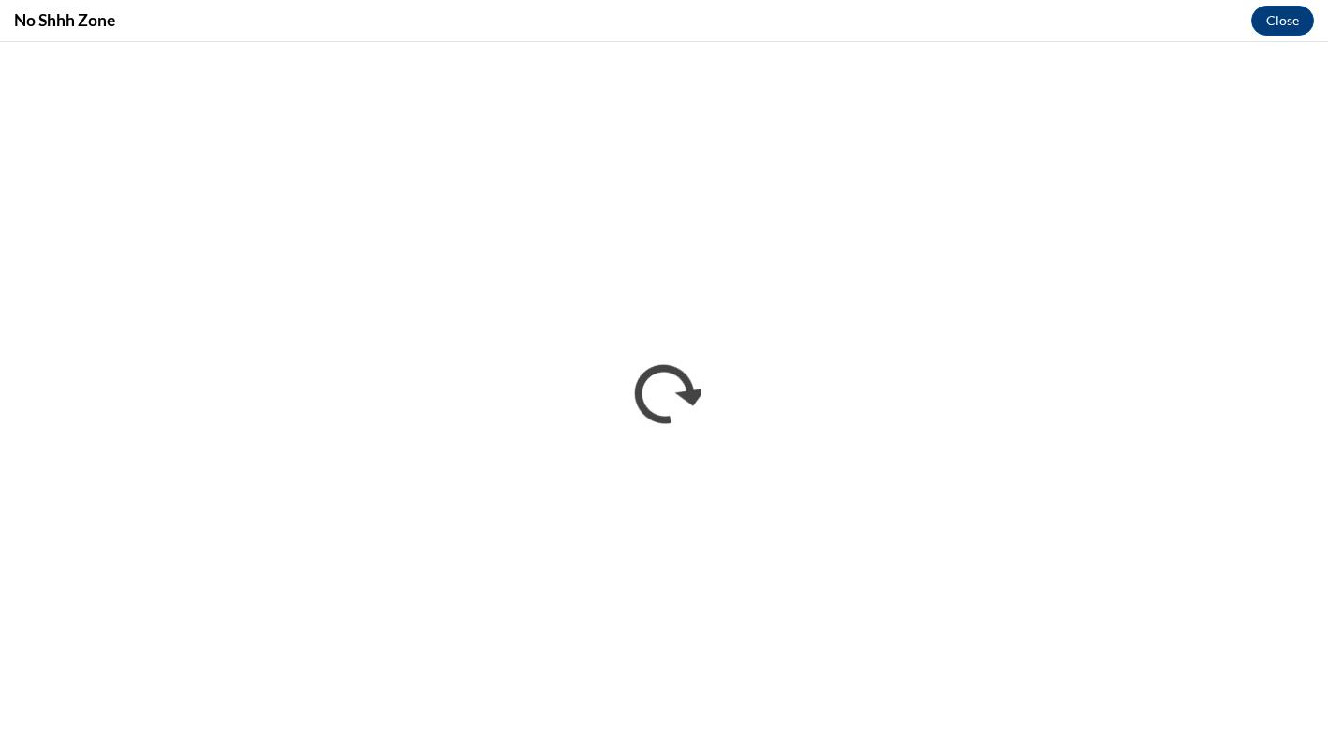
scroll to position [0, 0]
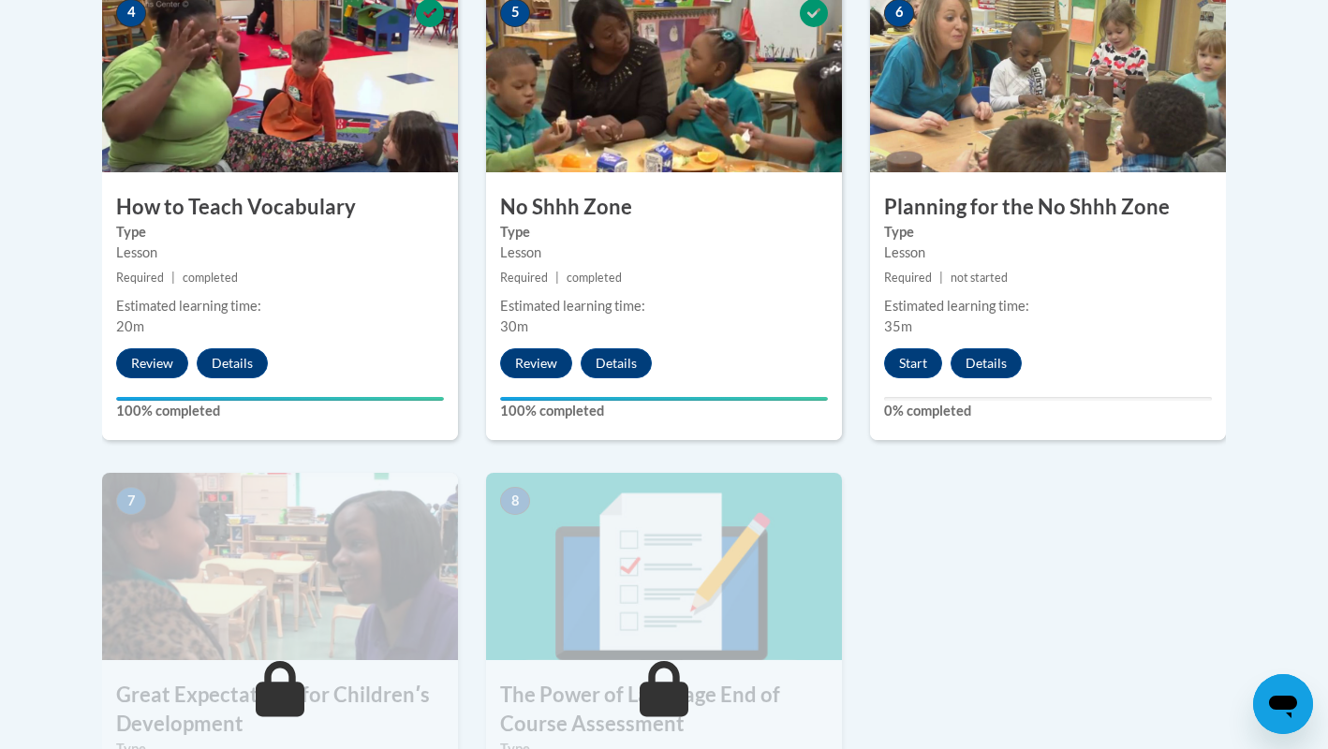
scroll to position [1194, 0]
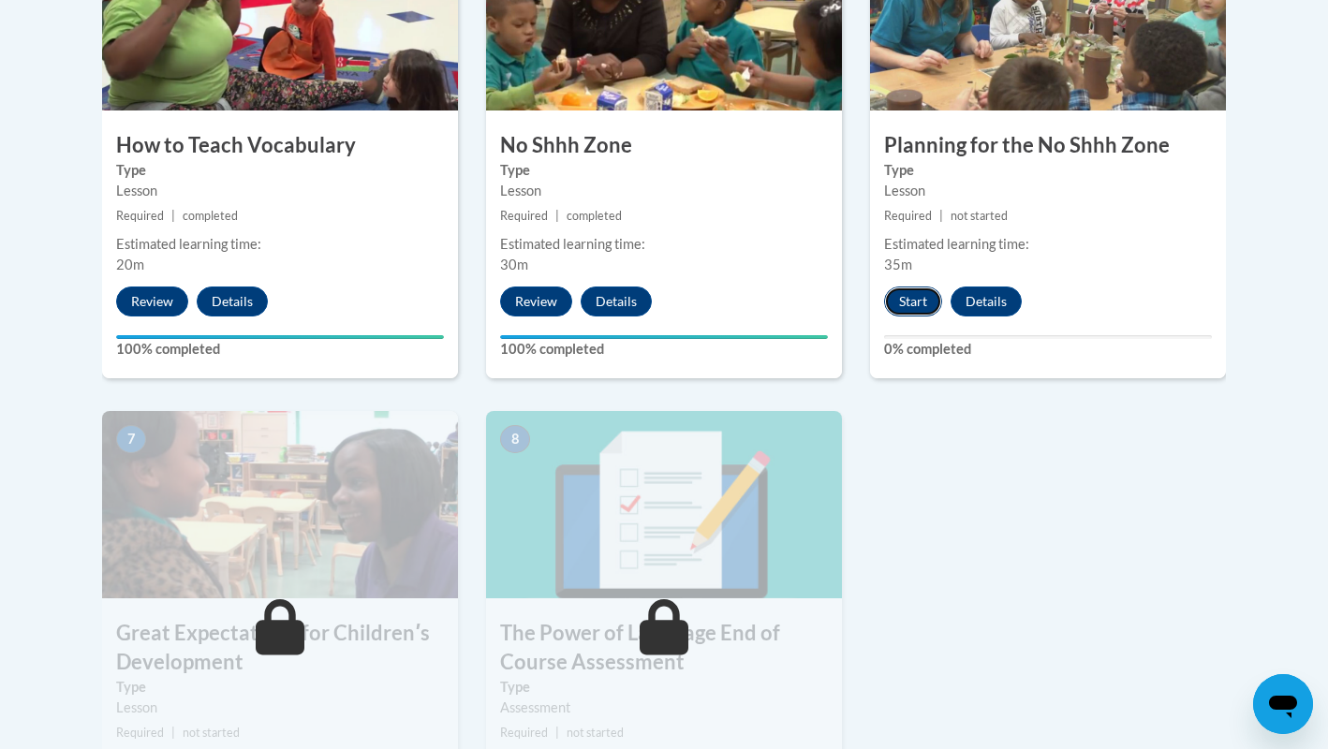
click at [912, 308] on button "Start" at bounding box center [913, 302] width 58 height 30
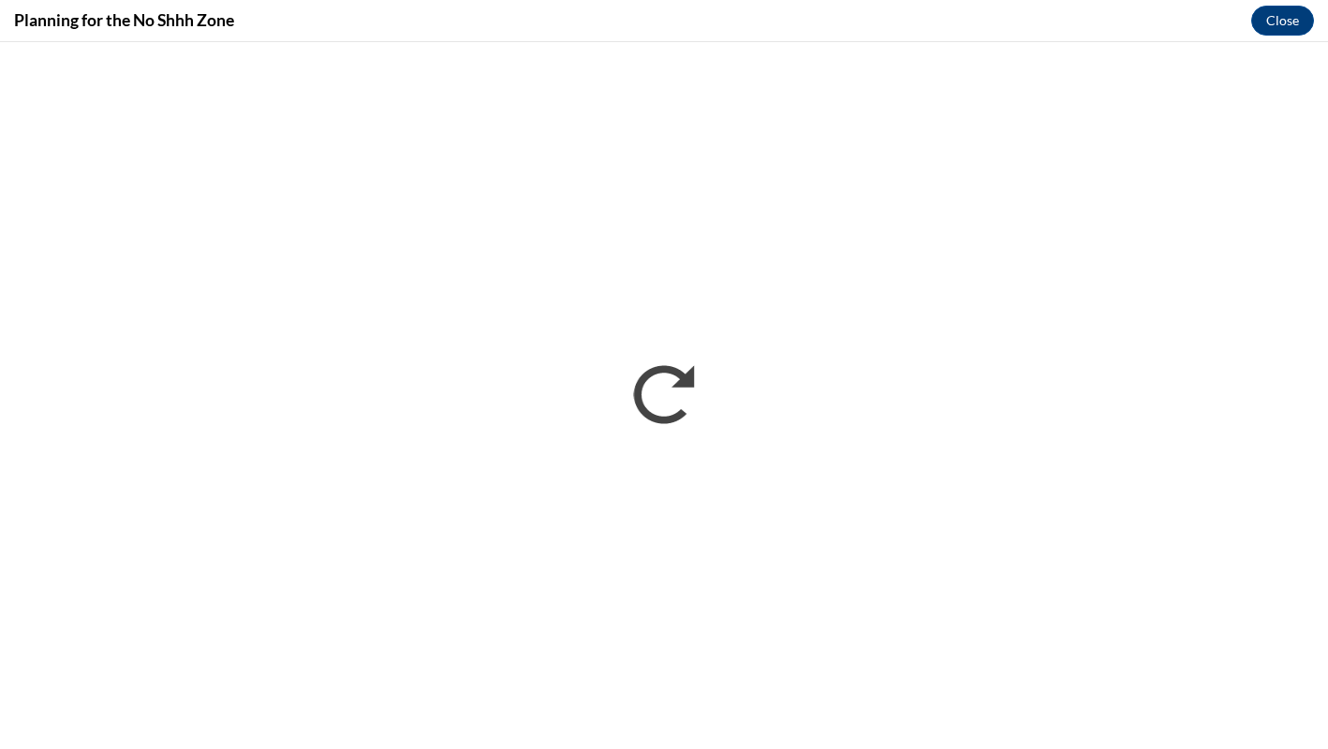
scroll to position [0, 0]
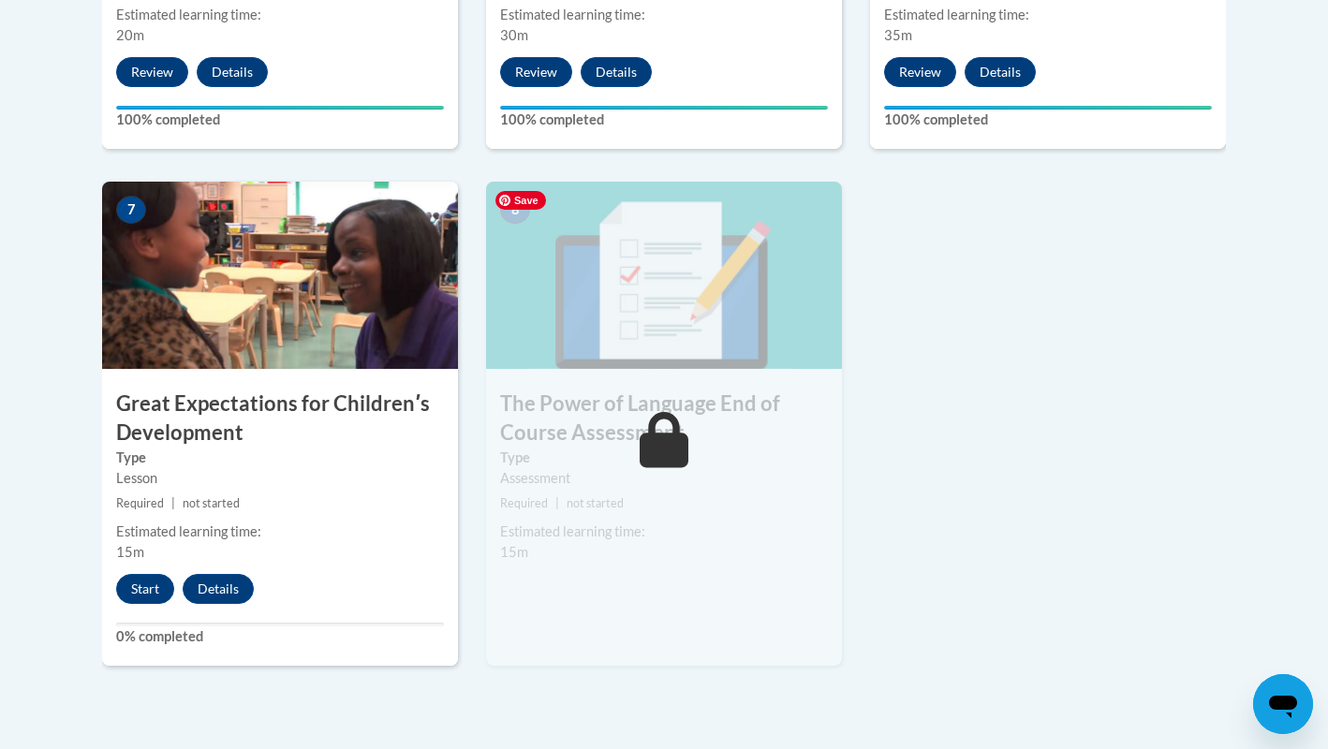
scroll to position [1458, 0]
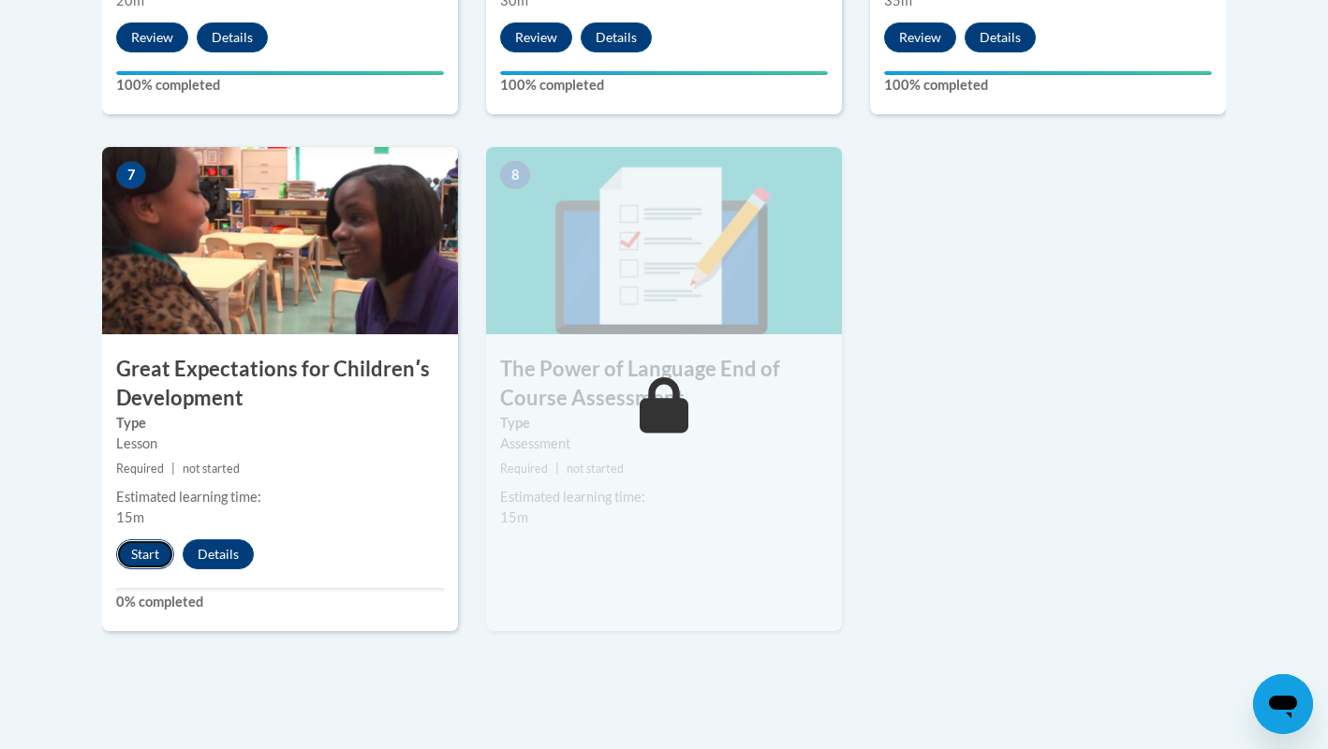
click at [153, 562] on button "Start" at bounding box center [145, 554] width 58 height 30
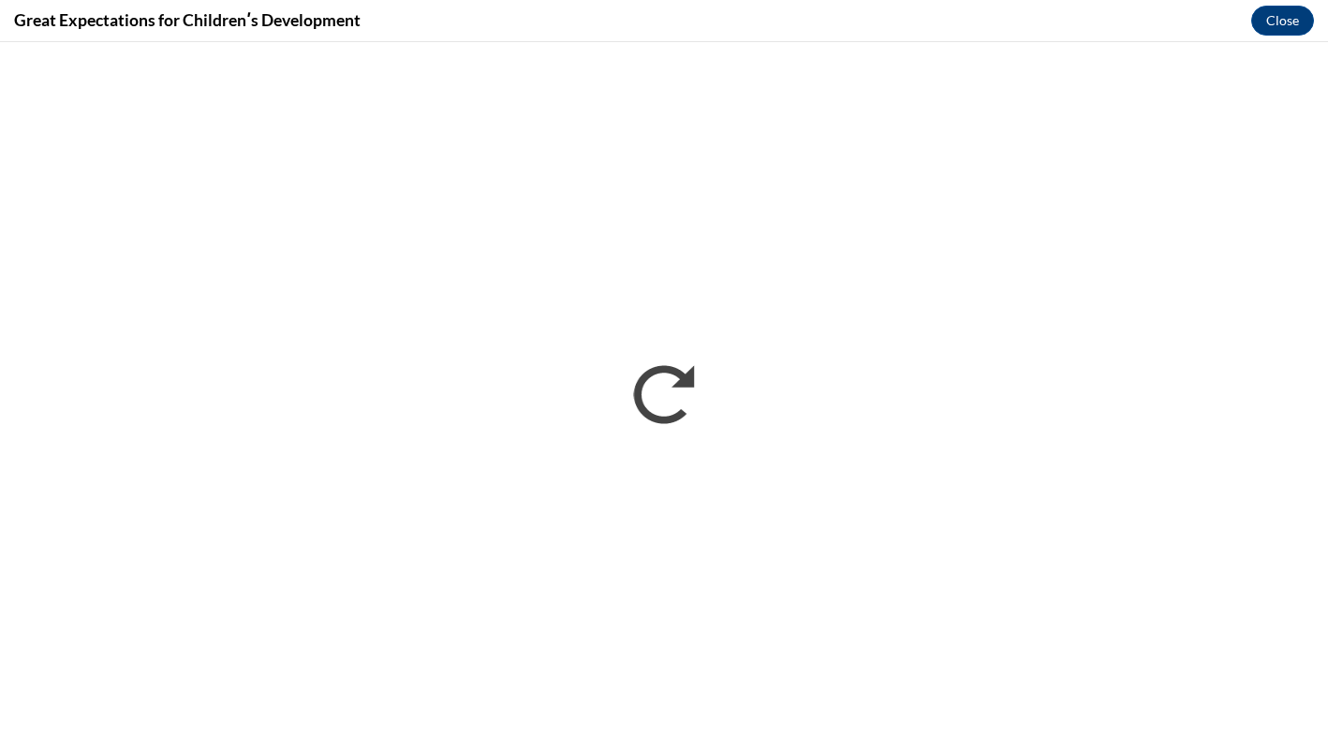
scroll to position [0, 0]
